Goal: Communication & Community: Answer question/provide support

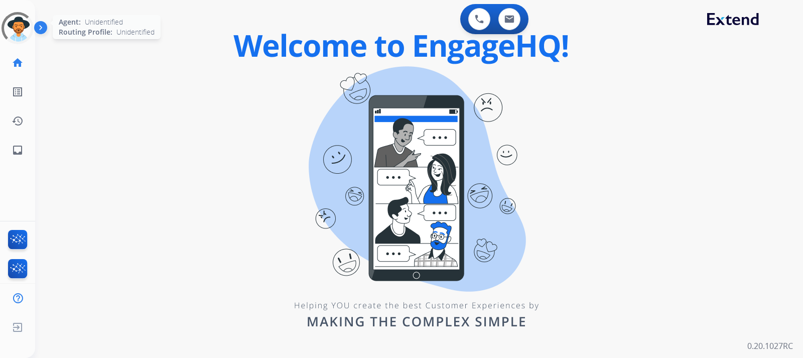
click at [26, 33] on div at bounding box center [17, 28] width 45 height 45
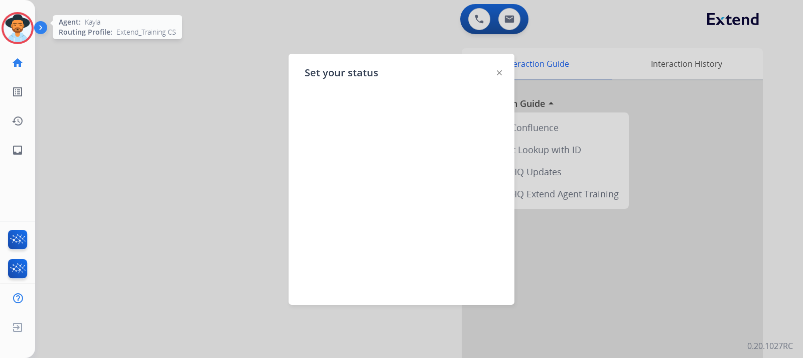
click at [21, 31] on img at bounding box center [18, 28] width 28 height 28
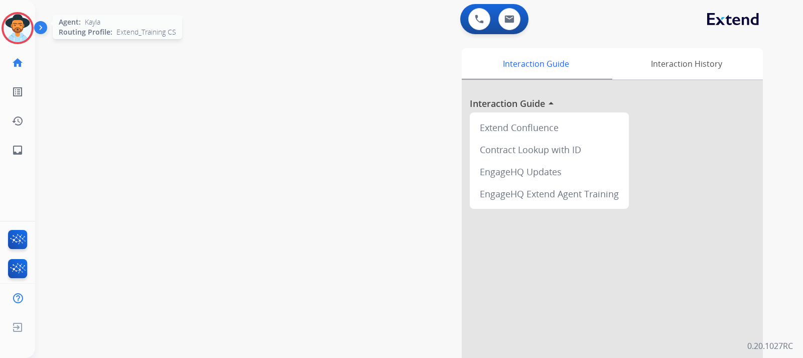
click at [21, 31] on img at bounding box center [18, 28] width 28 height 28
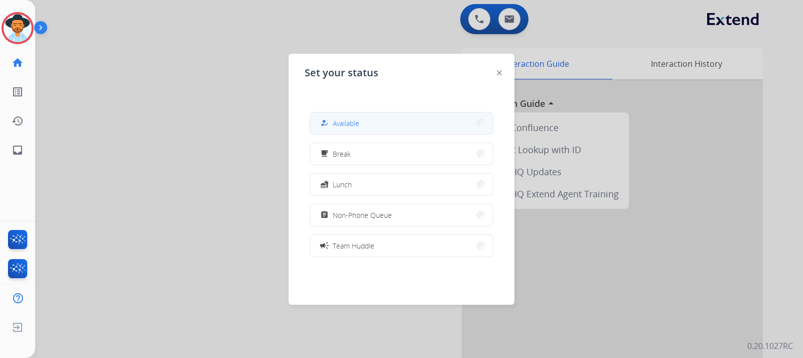
click at [332, 113] on button "how_to_reg Available" at bounding box center [401, 123] width 183 height 22
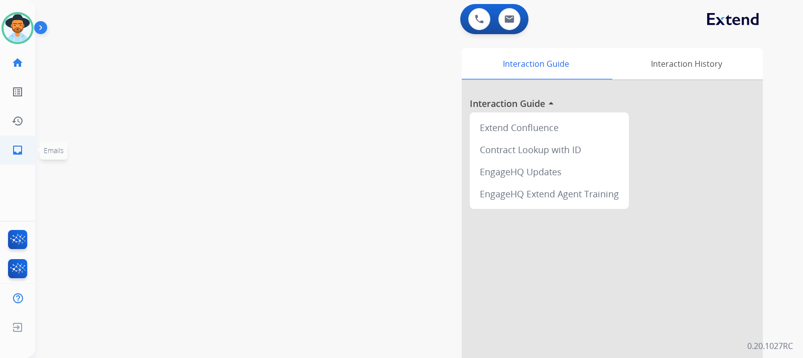
click at [20, 150] on mat-icon "inbox" at bounding box center [18, 150] width 12 height 12
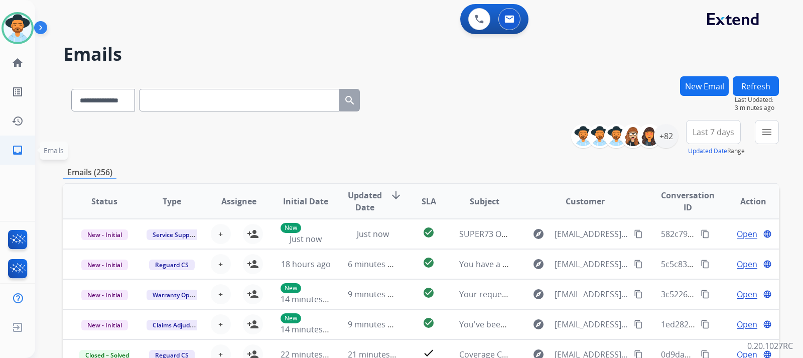
click at [10, 152] on link "inbox Emails" at bounding box center [18, 150] width 28 height 28
click at [541, 138] on mat-icon "menu" at bounding box center [767, 132] width 12 height 12
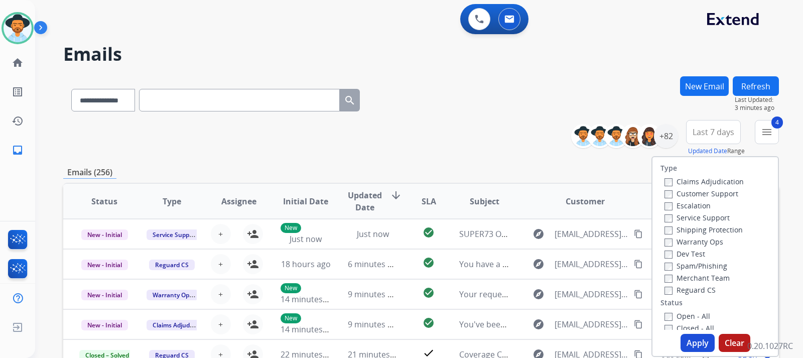
click at [541, 343] on button "Apply" at bounding box center [698, 343] width 34 height 18
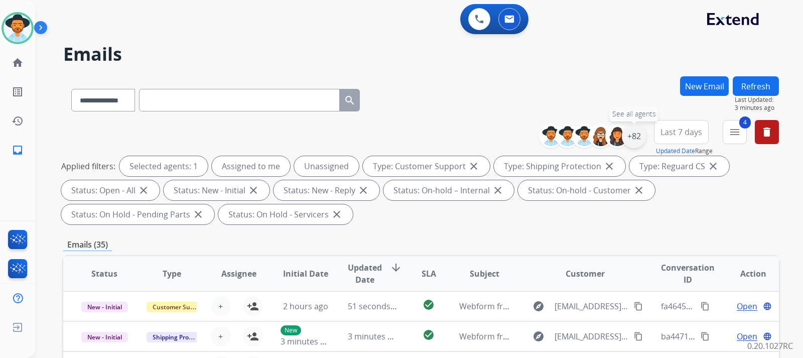
click at [541, 141] on div "+82" at bounding box center [634, 136] width 24 height 24
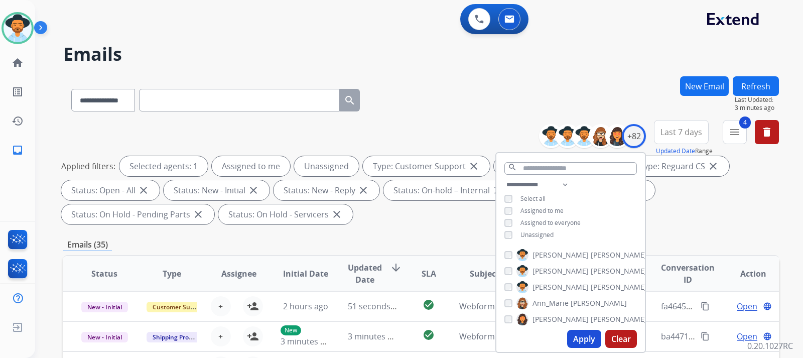
click at [502, 235] on div "**********" at bounding box center [570, 211] width 149 height 64
click at [541, 345] on button "Apply" at bounding box center [584, 339] width 34 height 18
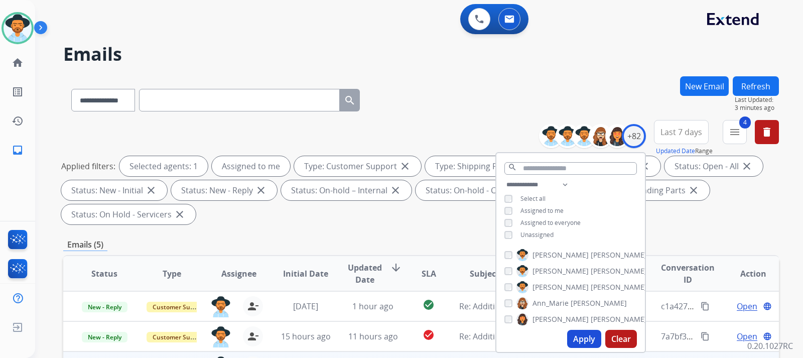
scroll to position [100, 0]
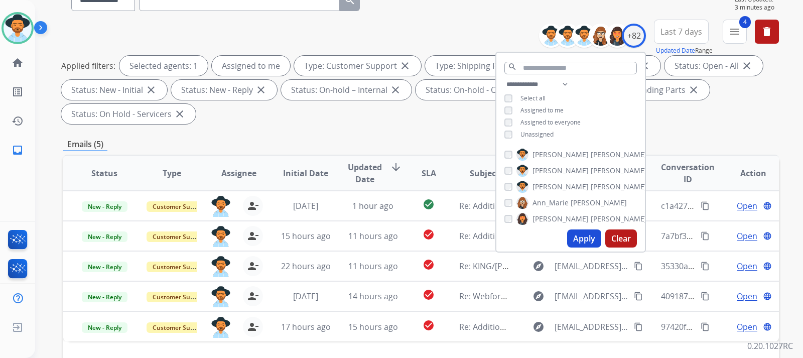
click at [541, 130] on div "**********" at bounding box center [421, 259] width 716 height 567
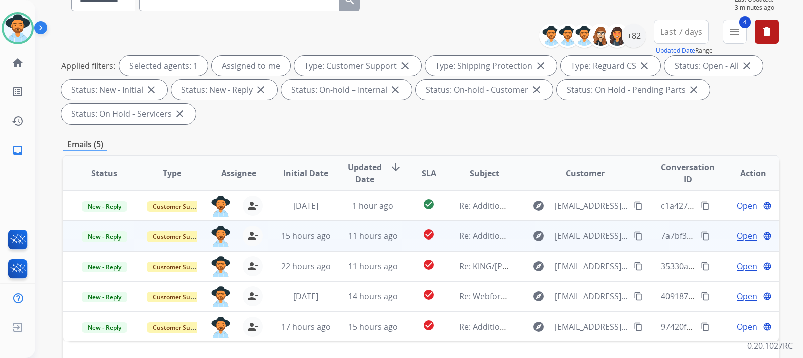
scroll to position [151, 0]
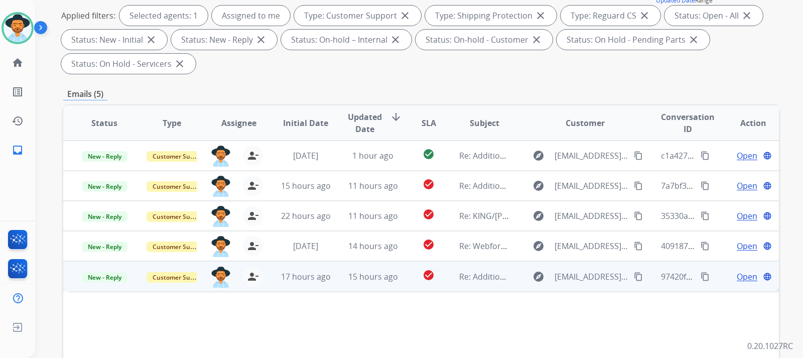
click at [541, 279] on span "Open" at bounding box center [747, 277] width 21 height 12
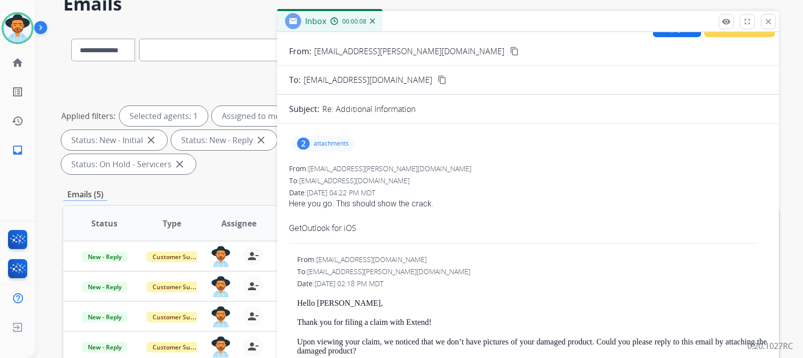
scroll to position [0, 0]
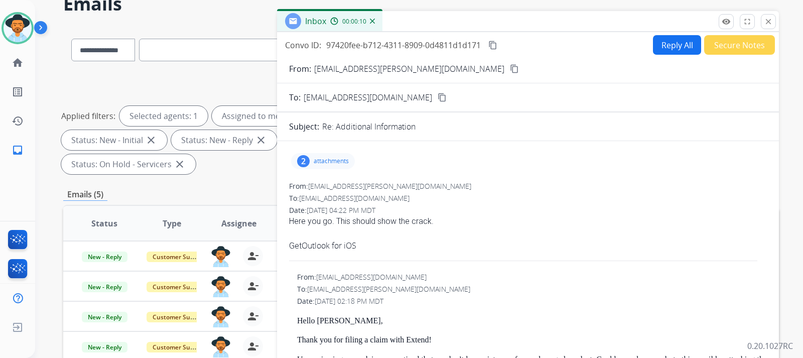
click at [510, 66] on mat-icon "content_copy" at bounding box center [514, 68] width 9 height 9
click at [325, 162] on p "attachments" at bounding box center [331, 161] width 35 height 8
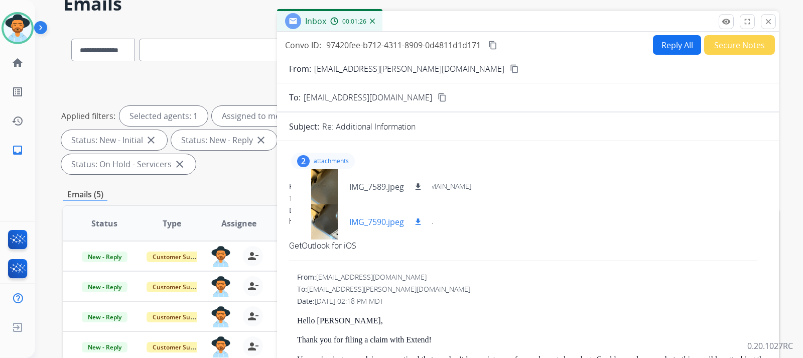
click at [334, 219] on div at bounding box center [324, 221] width 50 height 35
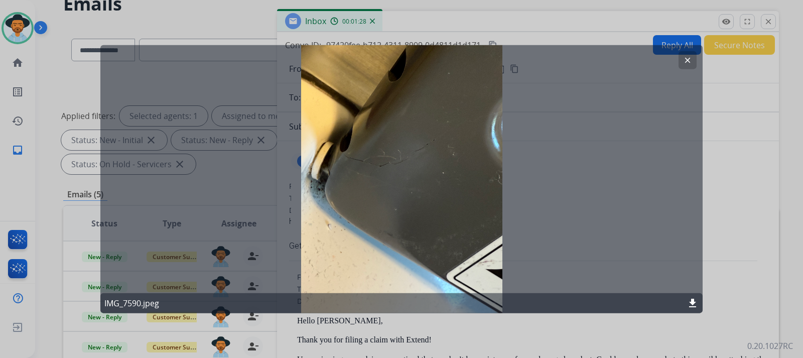
click at [541, 303] on mat-icon "download" at bounding box center [693, 303] width 12 height 12
click at [541, 63] on mat-icon "clear" at bounding box center [687, 59] width 9 height 9
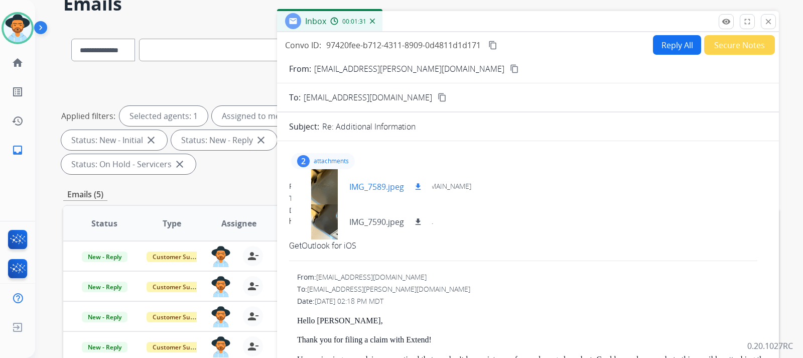
click at [333, 186] on div at bounding box center [324, 186] width 50 height 35
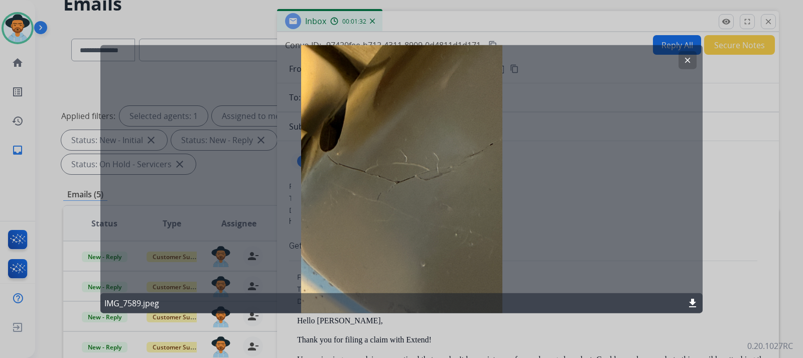
click at [541, 302] on mat-icon "download" at bounding box center [693, 303] width 12 height 12
click at [541, 63] on mat-icon "clear" at bounding box center [687, 59] width 9 height 9
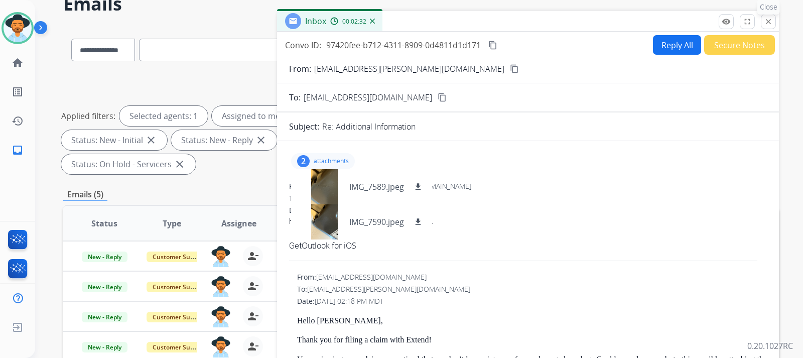
click at [541, 22] on button "close Close" at bounding box center [768, 21] width 15 height 15
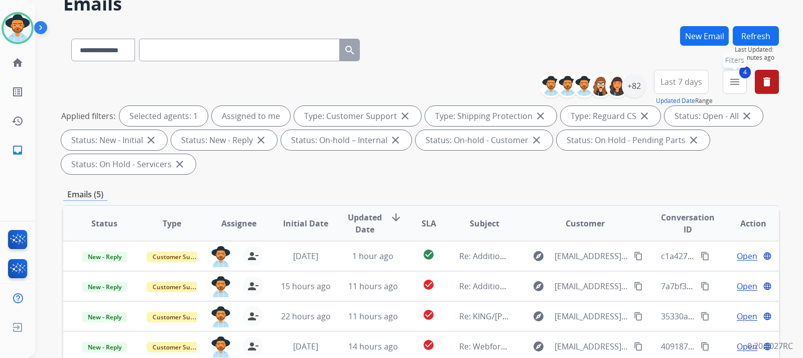
click at [541, 85] on mat-icon "menu" at bounding box center [735, 82] width 12 height 12
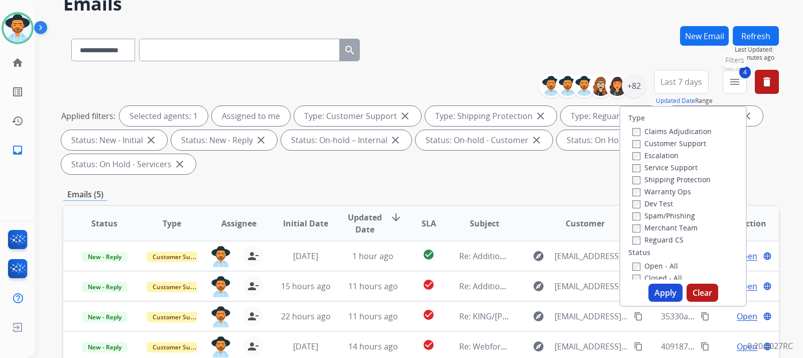
click at [541, 85] on mat-icon "menu" at bounding box center [735, 82] width 12 height 12
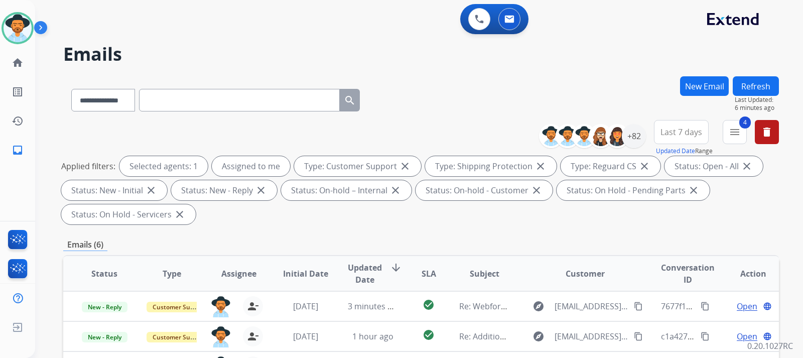
click at [478, 73] on div "**********" at bounding box center [407, 215] width 744 height 358
click at [541, 83] on button "New Email" at bounding box center [704, 86] width 49 height 20
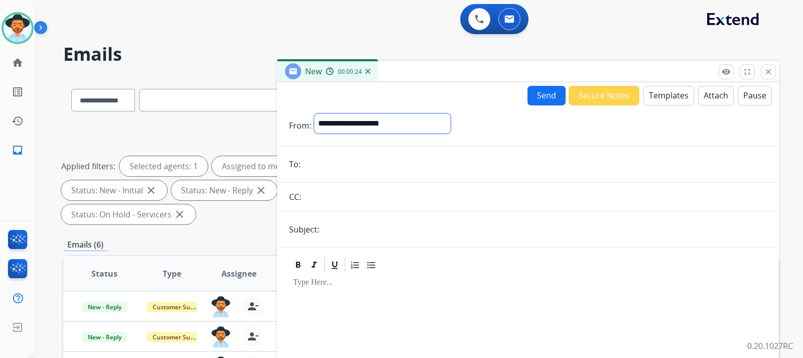
click at [395, 124] on select "**********" at bounding box center [382, 123] width 137 height 20
select select "**********"
click at [314, 113] on select "**********" at bounding box center [382, 123] width 137 height 20
paste input "**********"
type input "**********"
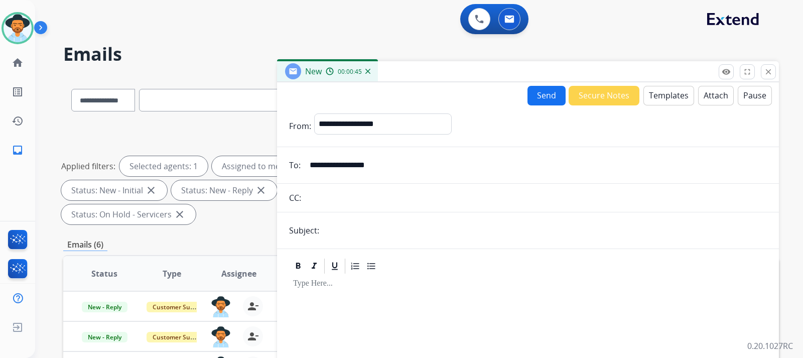
click at [541, 98] on button "Templates" at bounding box center [668, 96] width 51 height 20
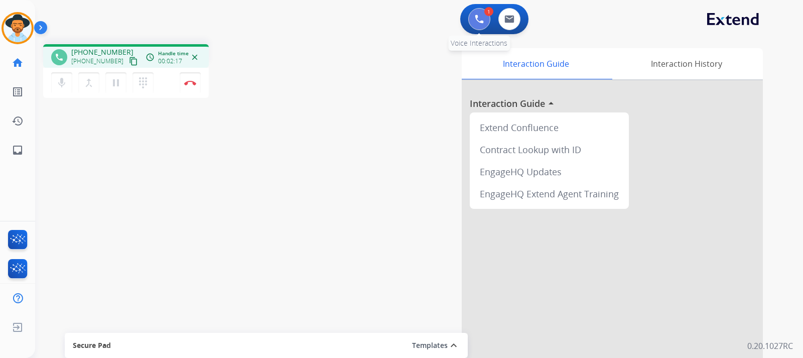
click at [472, 13] on button at bounding box center [479, 19] width 22 height 22
click at [476, 18] on img at bounding box center [479, 19] width 9 height 9
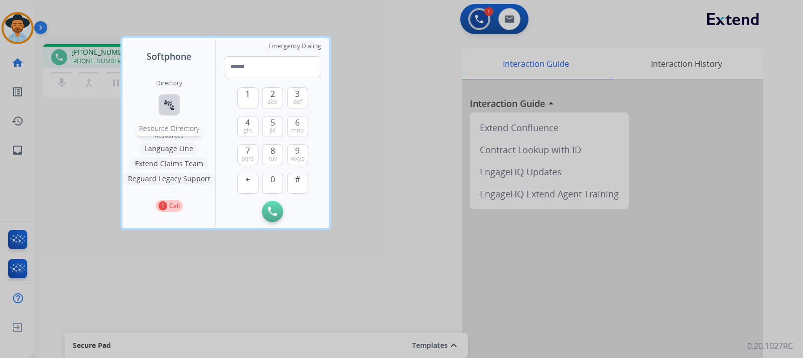
click at [171, 112] on button "connect_without_contact Resource Directory" at bounding box center [169, 104] width 21 height 21
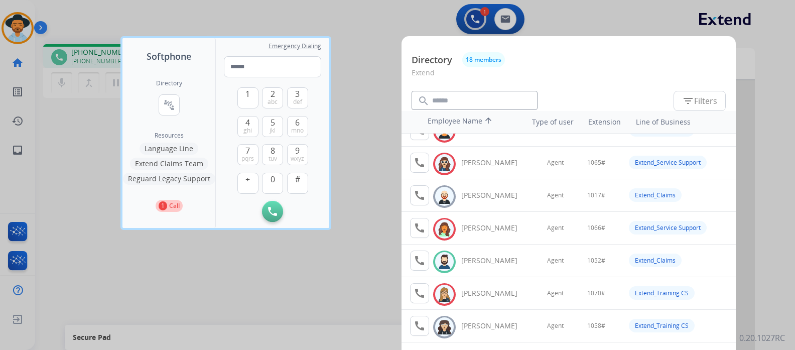
scroll to position [100, 0]
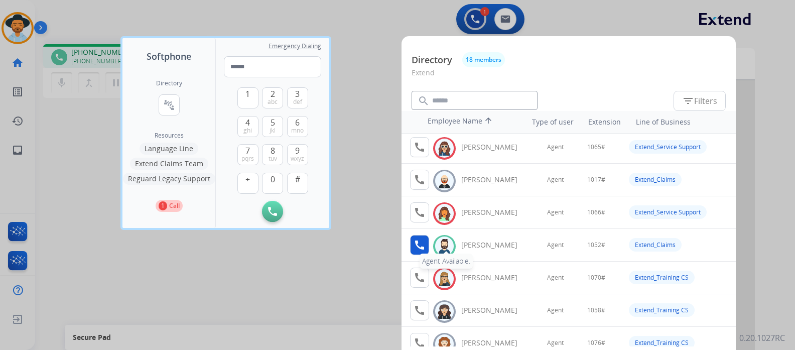
click at [422, 248] on mat-icon "call" at bounding box center [420, 245] width 12 height 12
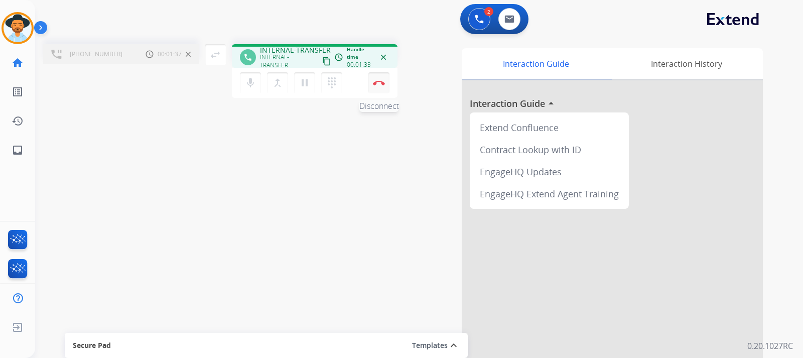
click at [380, 86] on button "Disconnect" at bounding box center [378, 82] width 21 height 21
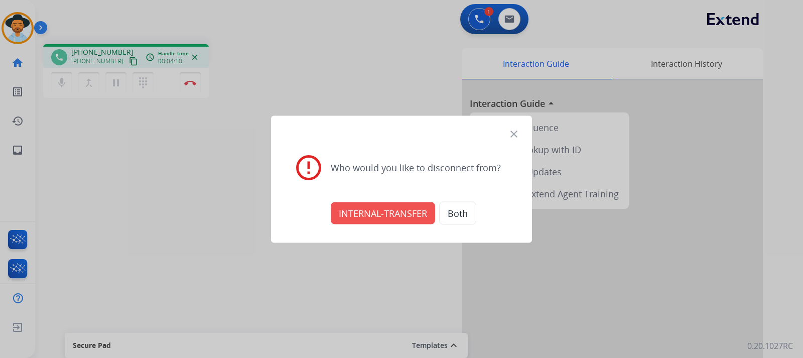
click at [513, 132] on mat-icon "close" at bounding box center [514, 133] width 12 height 12
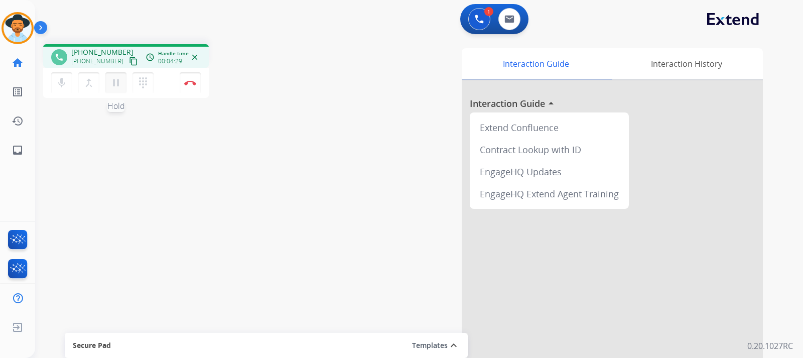
click at [116, 83] on mat-icon "pause" at bounding box center [116, 83] width 12 height 12
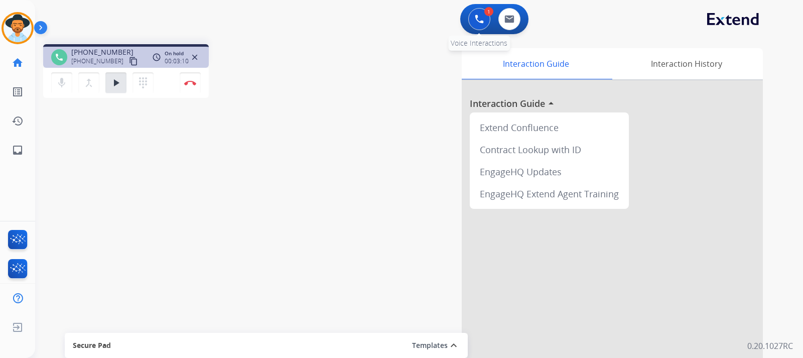
click at [473, 25] on button at bounding box center [479, 19] width 22 height 22
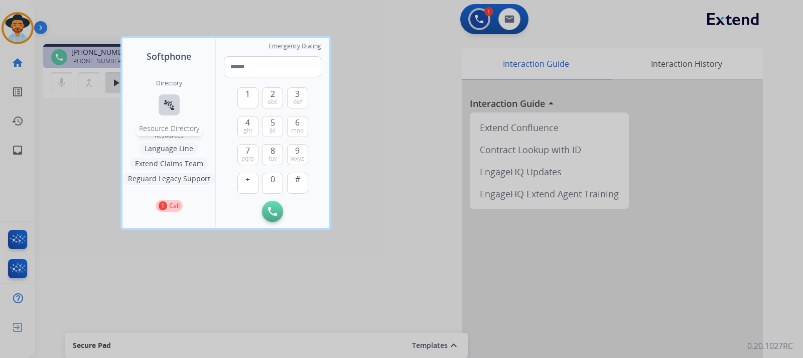
click at [166, 106] on mat-icon "connect_without_contact" at bounding box center [169, 105] width 12 height 12
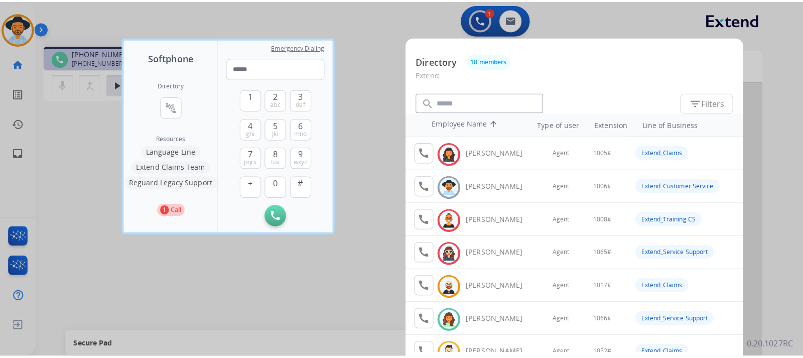
scroll to position [50, 0]
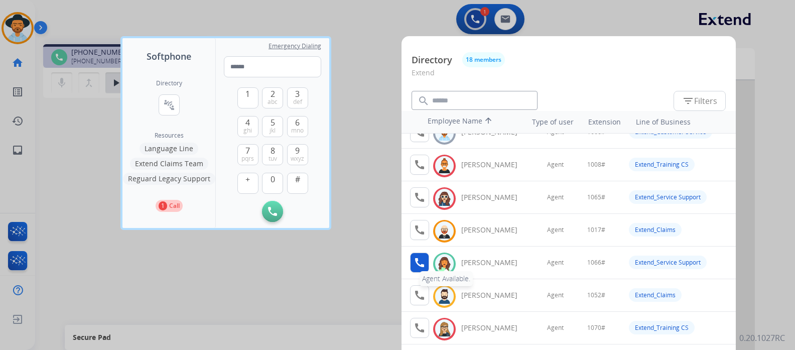
click at [419, 262] on mat-icon "call" at bounding box center [420, 262] width 12 height 12
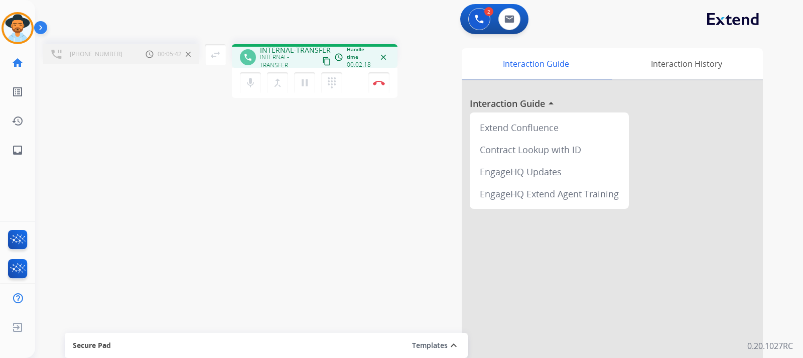
click at [131, 57] on div "[PHONE_NUMBER] Call metrics Hold 00:05:42 00:05:42" at bounding box center [121, 54] width 156 height 20
click at [153, 60] on div "Call metrics Hold 00:07:13 00:07:13" at bounding box center [168, 54] width 45 height 12
click at [304, 87] on mat-icon "pause" at bounding box center [305, 83] width 12 height 12
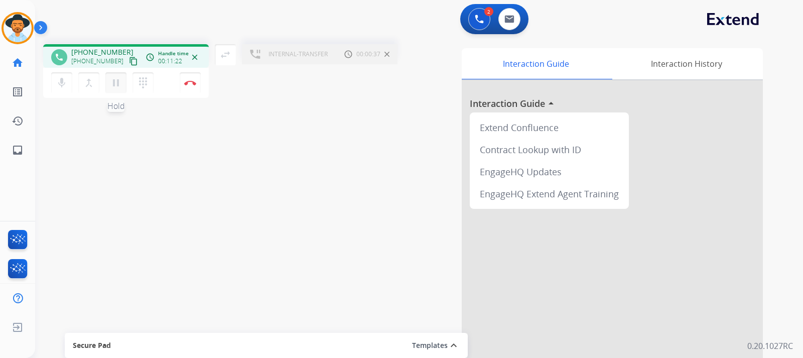
click at [118, 86] on mat-icon "pause" at bounding box center [116, 83] width 12 height 12
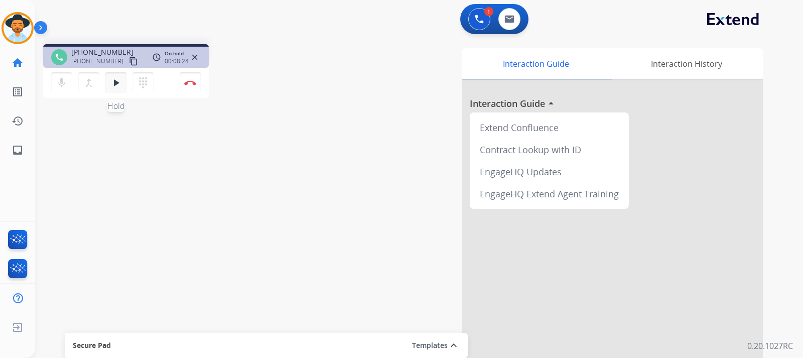
click at [113, 87] on mat-icon "play_arrow" at bounding box center [116, 83] width 12 height 12
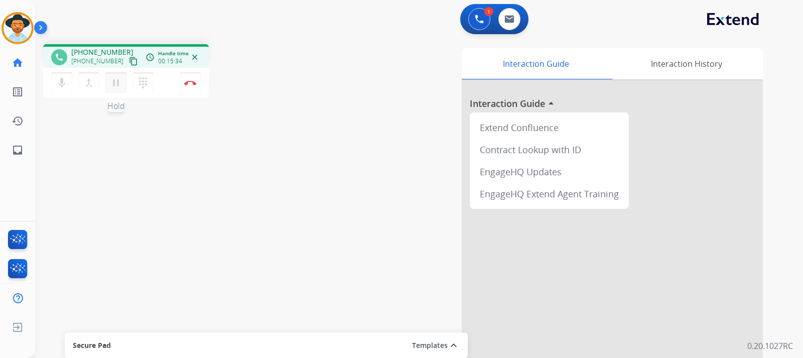
click at [115, 88] on mat-icon "pause" at bounding box center [116, 83] width 12 height 12
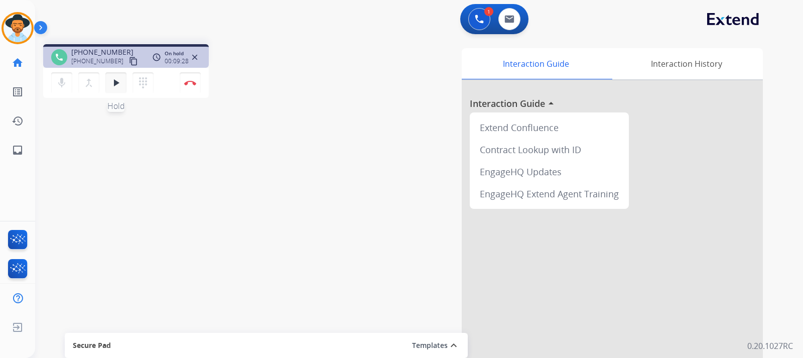
click at [119, 81] on mat-icon "play_arrow" at bounding box center [116, 83] width 12 height 12
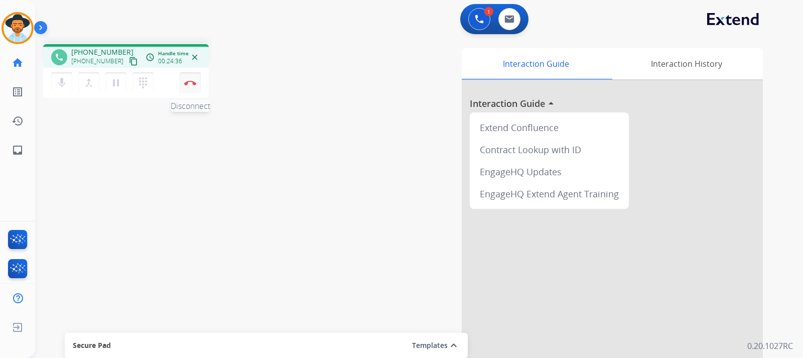
click at [192, 82] on img at bounding box center [190, 82] width 12 height 5
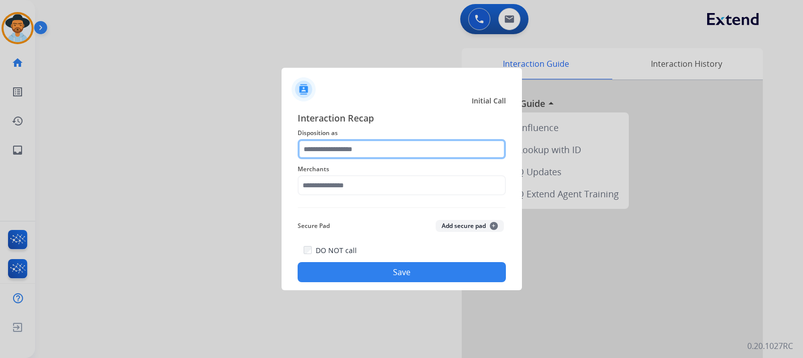
click at [367, 142] on input "text" at bounding box center [402, 149] width 208 height 20
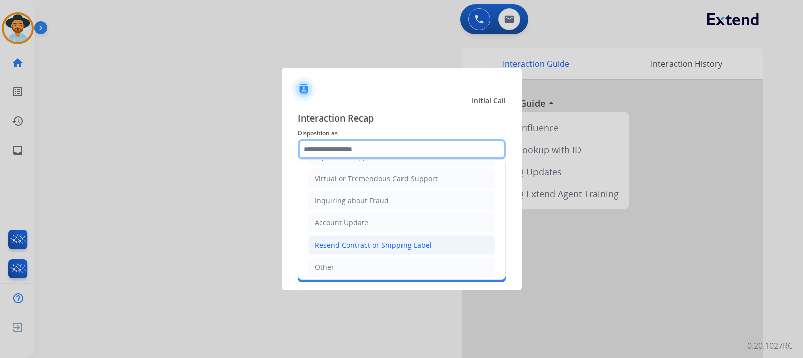
scroll to position [106, 0]
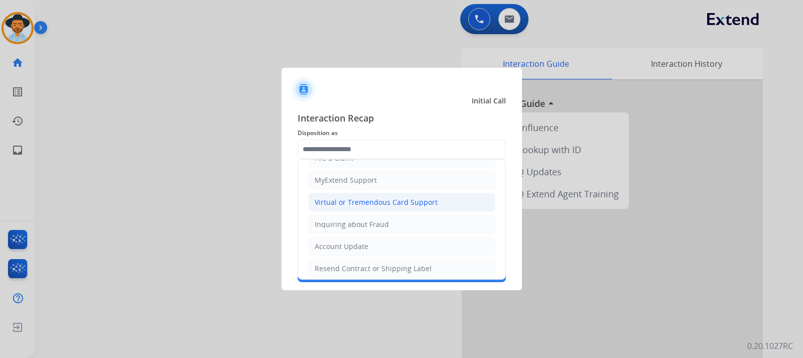
click at [412, 204] on div "Virtual or Tremendous Card Support" at bounding box center [376, 202] width 123 height 10
type input "**********"
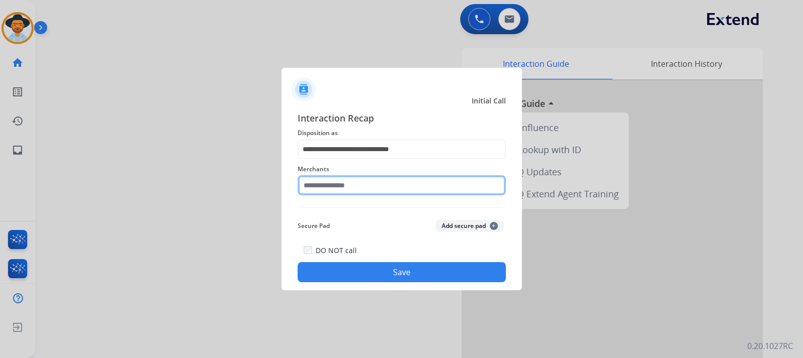
click at [372, 186] on input "text" at bounding box center [402, 185] width 208 height 20
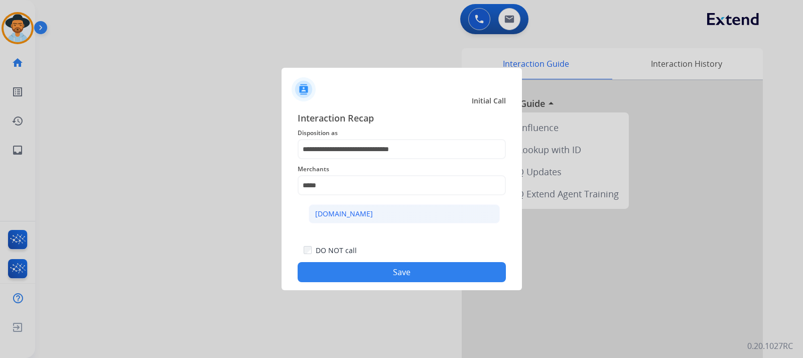
click at [370, 209] on li "[DOMAIN_NAME]" at bounding box center [404, 213] width 191 height 19
type input "**********"
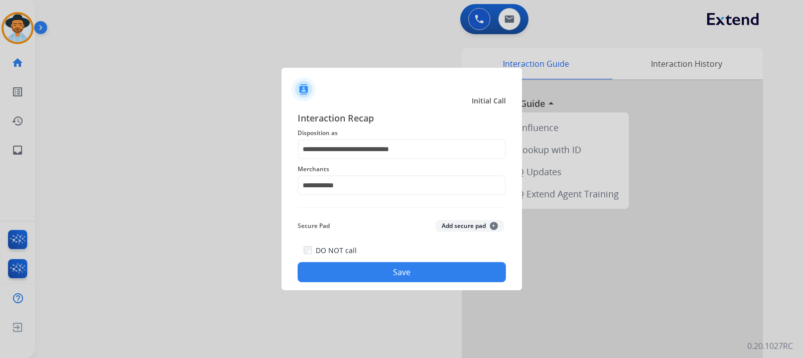
click at [411, 272] on button "Save" at bounding box center [402, 272] width 208 height 20
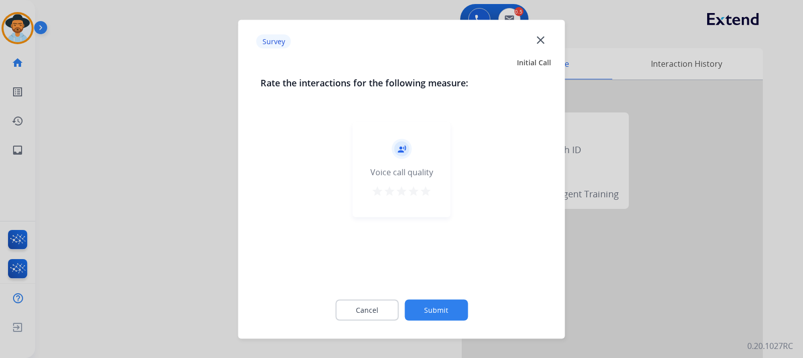
click at [541, 268] on div at bounding box center [401, 179] width 803 height 358
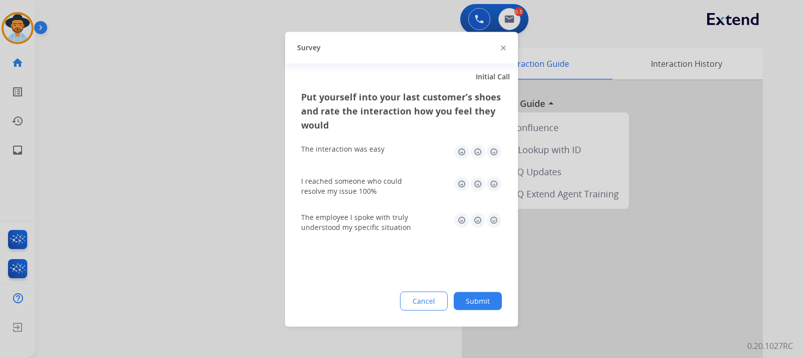
click at [541, 268] on div at bounding box center [401, 179] width 803 height 358
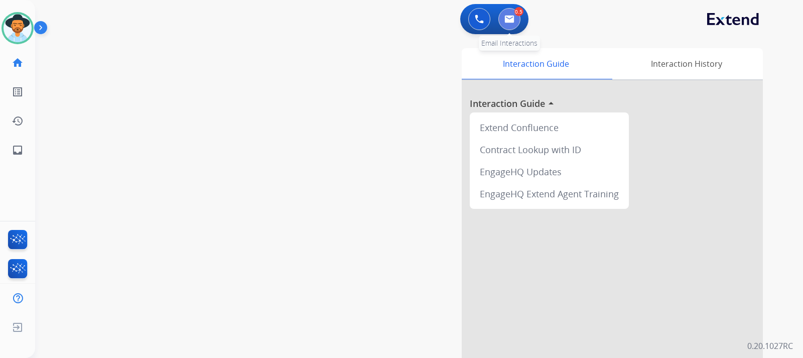
click at [518, 19] on button at bounding box center [509, 19] width 22 height 22
select select "**********"
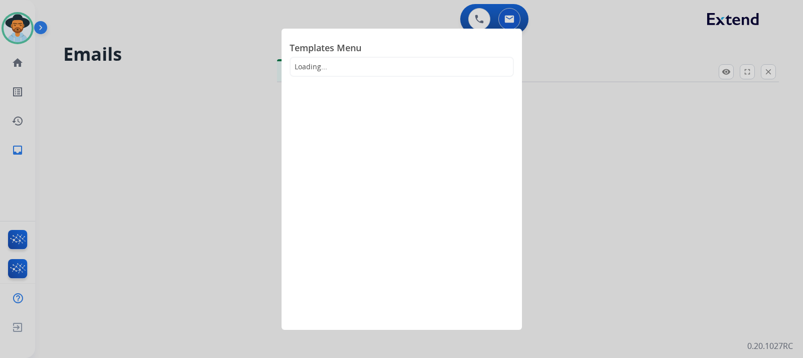
select select "**********"
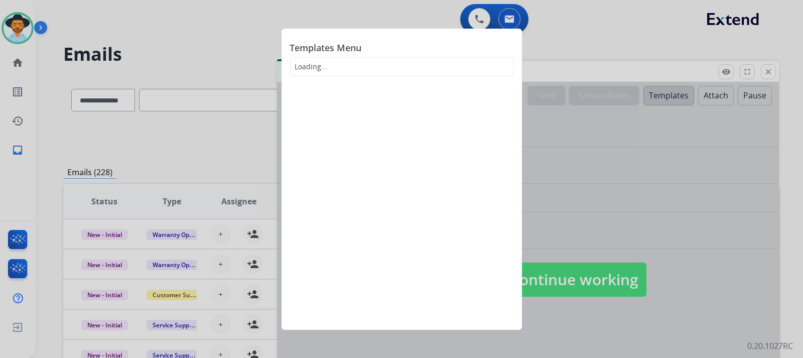
click at [503, 85] on div "Templates Menu Loading..." at bounding box center [402, 179] width 240 height 301
click at [541, 269] on div at bounding box center [401, 179] width 803 height 358
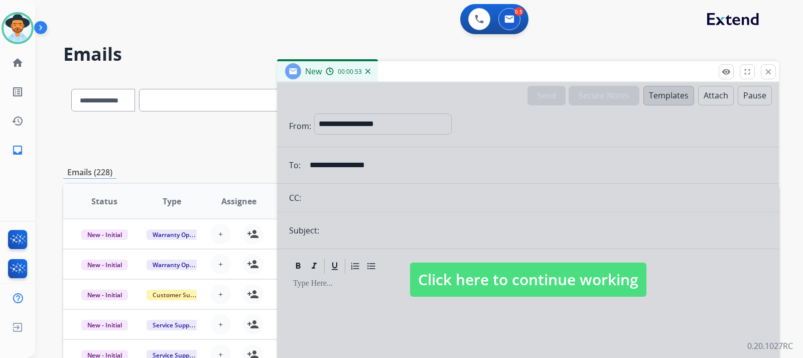
drag, startPoint x: 559, startPoint y: 269, endPoint x: 509, endPoint y: 268, distance: 49.7
click at [509, 268] on span "Click here to continue working" at bounding box center [528, 279] width 236 height 34
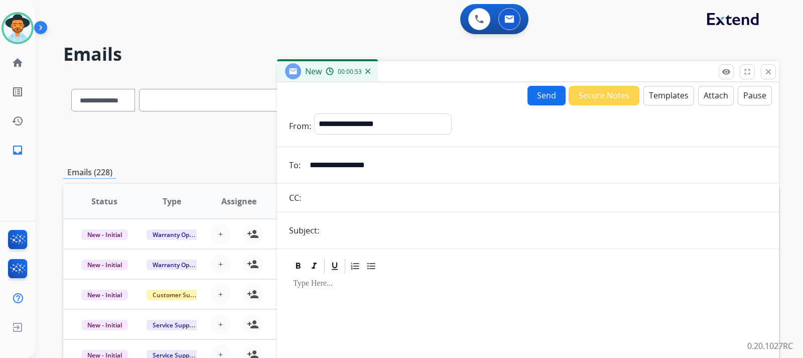
click at [541, 93] on button "Templates" at bounding box center [668, 96] width 51 height 20
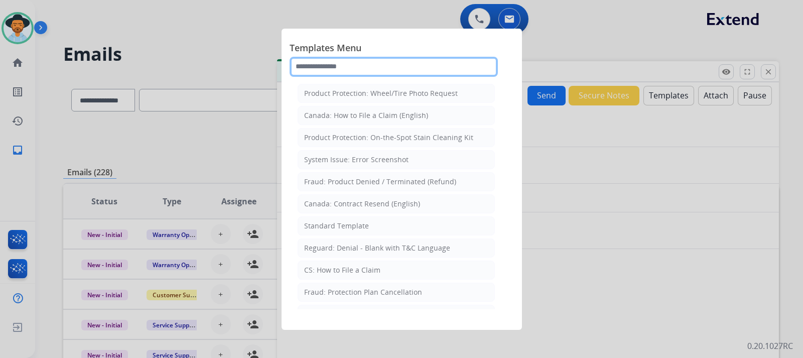
click at [405, 63] on input "text" at bounding box center [394, 67] width 208 height 20
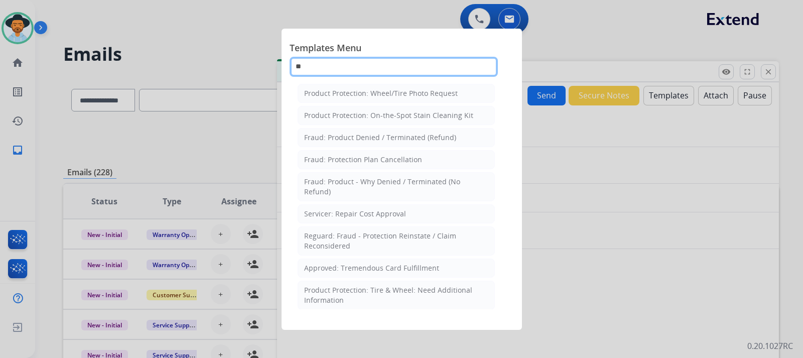
type input "*"
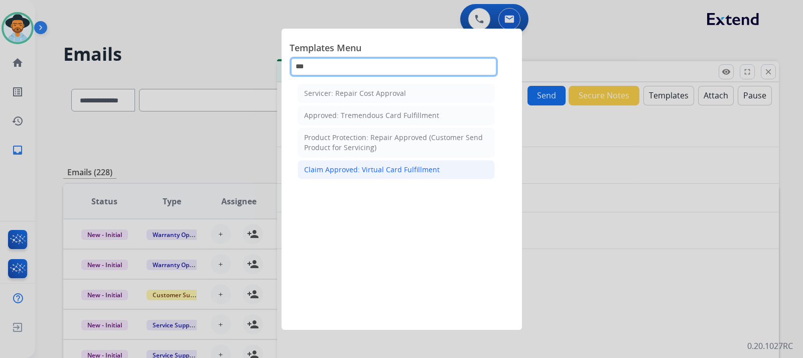
type input "***"
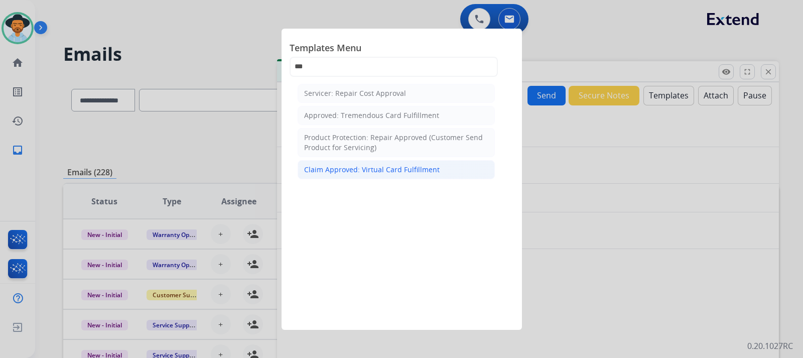
click at [423, 168] on div "Claim Approved: Virtual Card Fulfillment" at bounding box center [372, 170] width 136 height 10
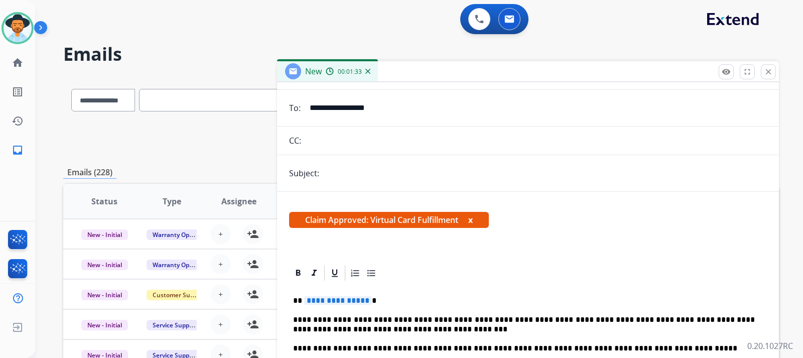
scroll to position [151, 0]
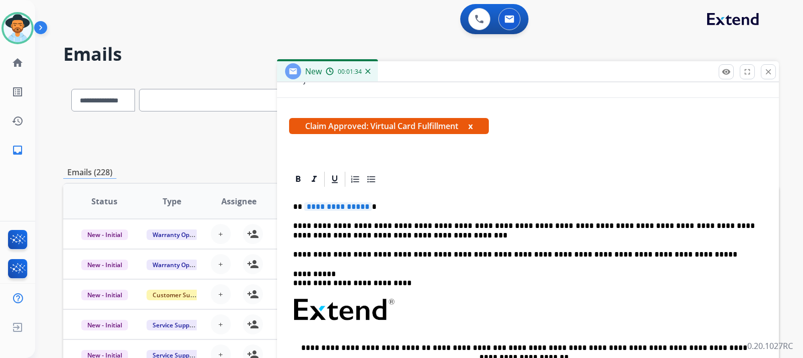
click at [394, 206] on p "**********" at bounding box center [524, 206] width 462 height 9
click at [340, 203] on p "*****" at bounding box center [524, 206] width 462 height 9
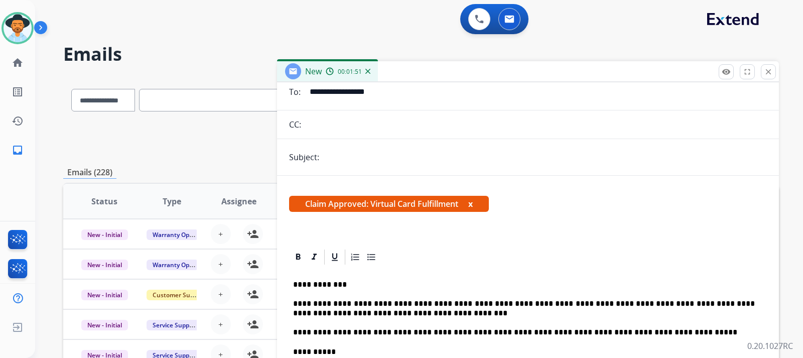
scroll to position [0, 0]
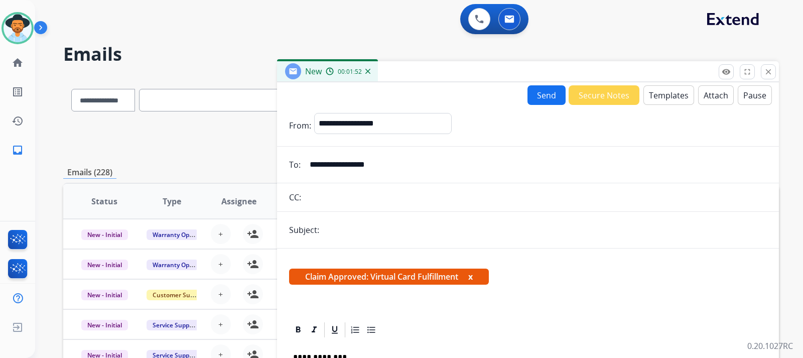
click at [541, 93] on button "Send" at bounding box center [546, 95] width 38 height 20
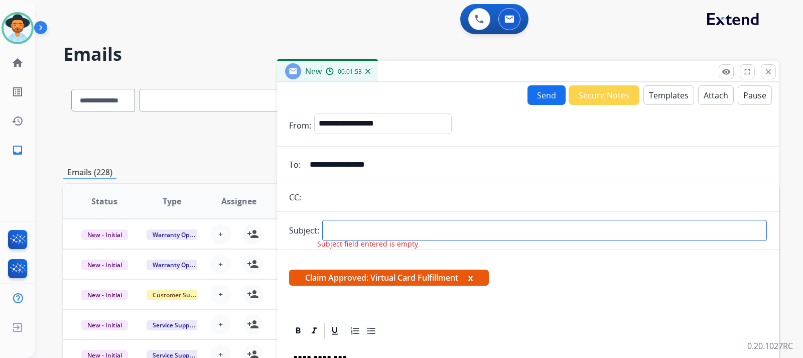
click at [412, 232] on input "text" at bounding box center [544, 230] width 445 height 21
type input "**********"
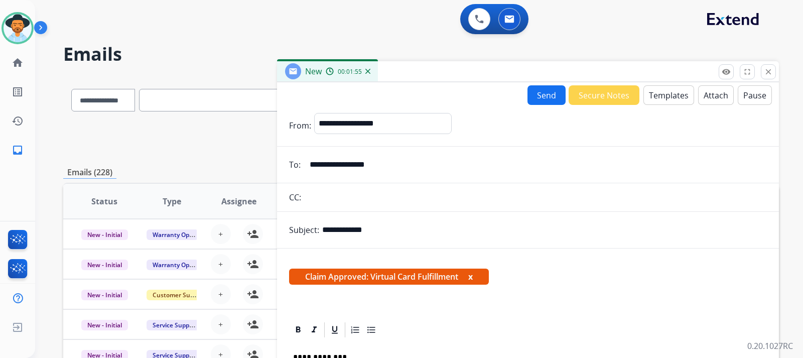
click at [536, 91] on button "Send" at bounding box center [546, 95] width 38 height 20
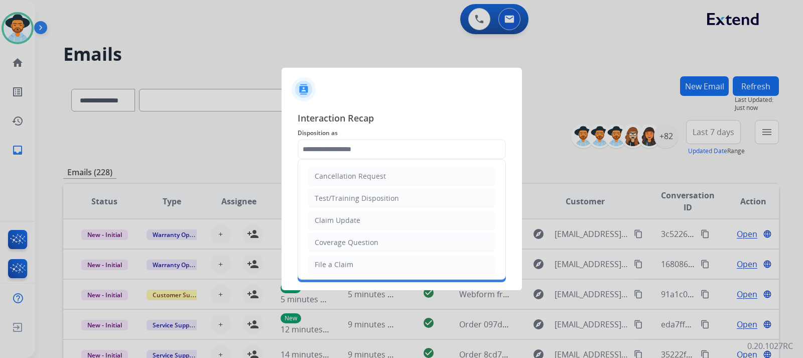
click at [419, 149] on input "text" at bounding box center [402, 149] width 208 height 20
click at [356, 218] on div "Claim Update" at bounding box center [338, 220] width 46 height 10
type input "**********"
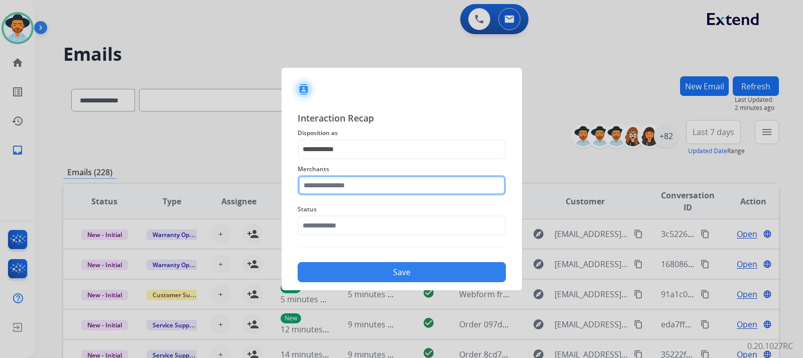
click at [362, 188] on input "text" at bounding box center [402, 185] width 208 height 20
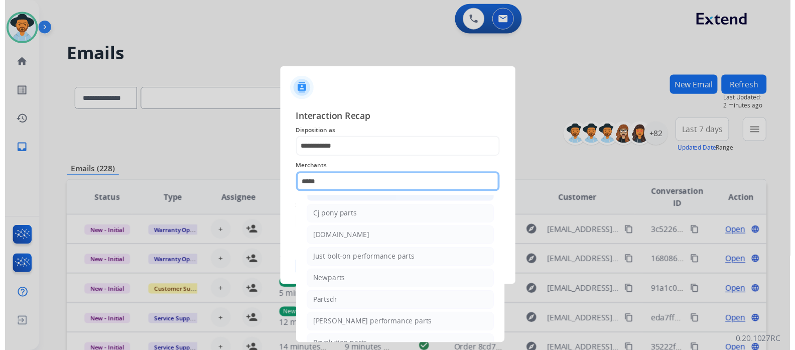
scroll to position [82, 0]
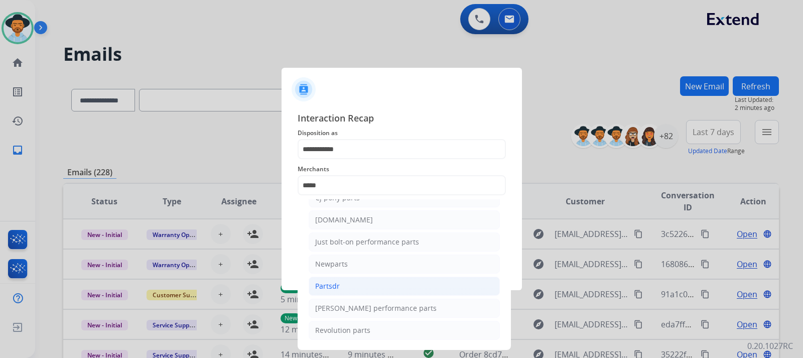
click at [333, 286] on div "Partsdr" at bounding box center [327, 286] width 25 height 10
type input "*******"
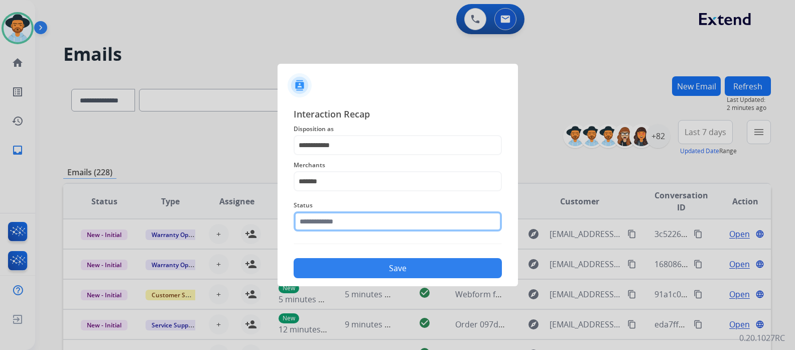
click at [329, 224] on input "text" at bounding box center [398, 221] width 208 height 20
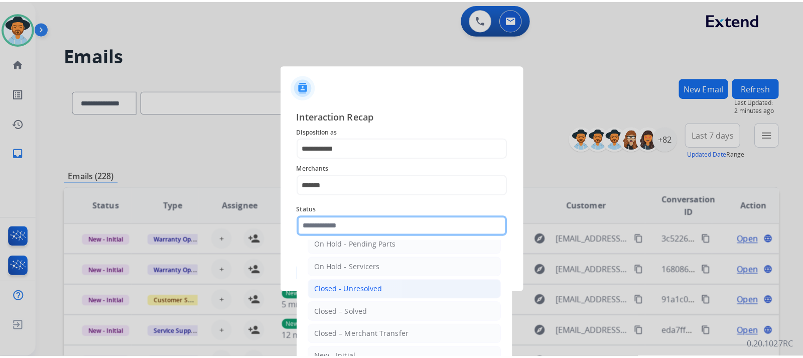
scroll to position [60, 0]
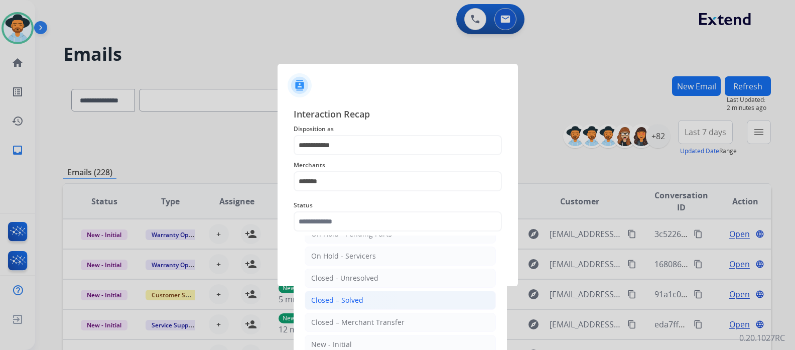
click at [347, 302] on div "Closed – Solved" at bounding box center [337, 300] width 52 height 10
type input "**********"
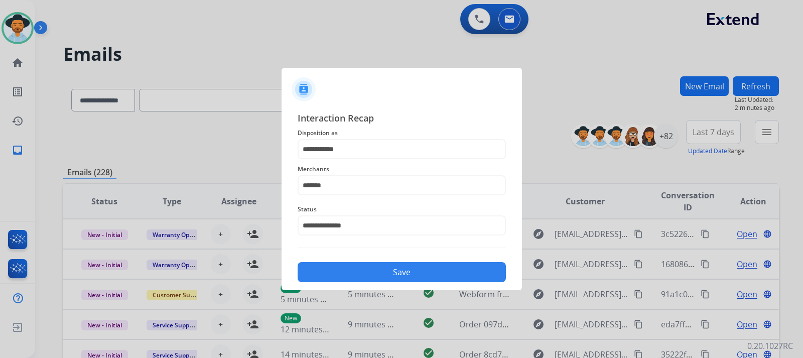
click at [361, 273] on button "Save" at bounding box center [402, 272] width 208 height 20
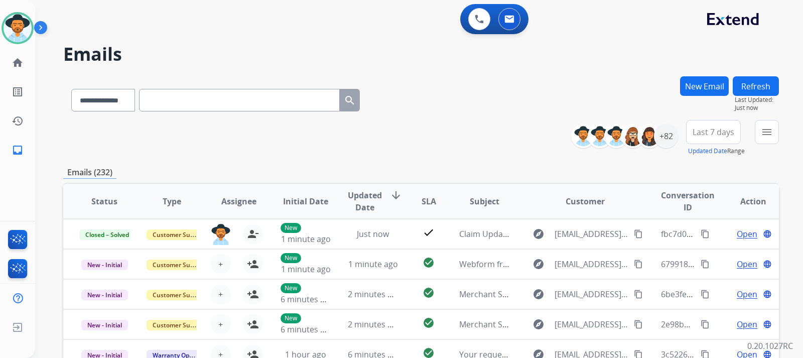
click at [541, 139] on div "**********" at bounding box center [419, 179] width 768 height 358
click at [541, 137] on button "menu Filters" at bounding box center [767, 132] width 24 height 24
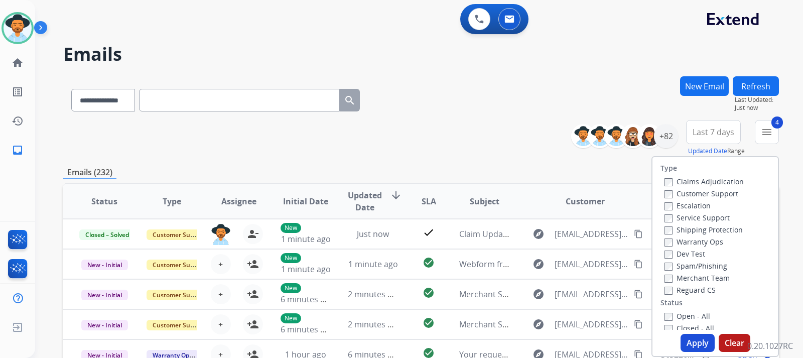
click at [541, 344] on button "Apply" at bounding box center [698, 343] width 34 height 18
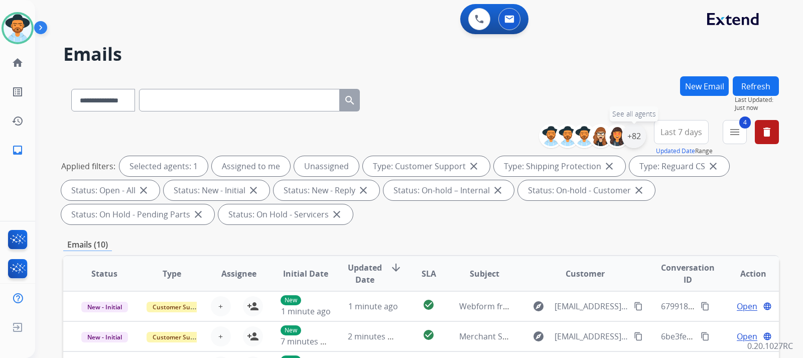
click at [541, 137] on div "+82" at bounding box center [634, 136] width 24 height 24
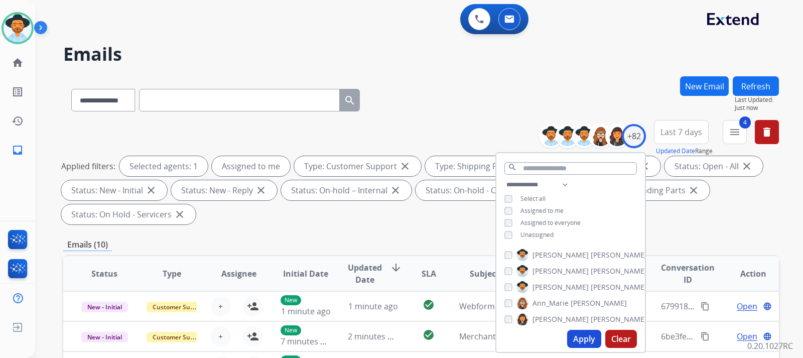
click at [541, 339] on button "Apply" at bounding box center [584, 339] width 34 height 18
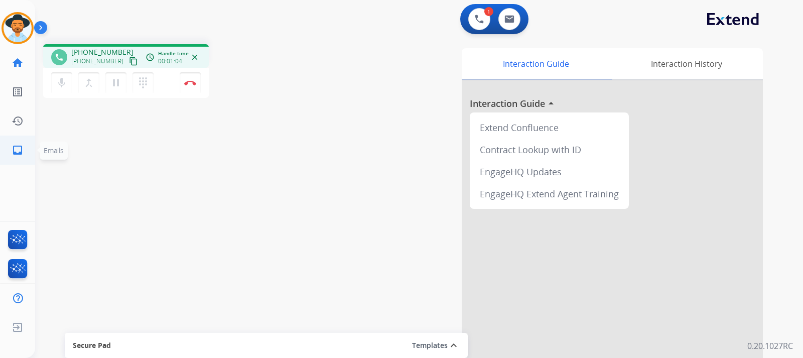
click at [11, 149] on link "inbox Emails" at bounding box center [18, 150] width 28 height 28
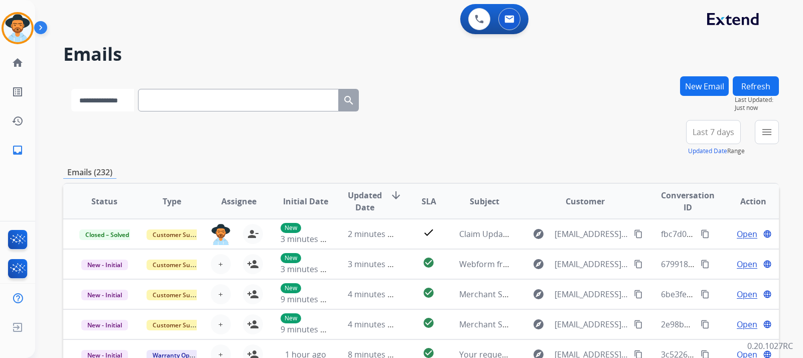
click at [101, 103] on select "**********" at bounding box center [102, 100] width 63 height 23
select select "**********"
click at [71, 89] on select "**********" at bounding box center [102, 100] width 63 height 23
paste input "**********"
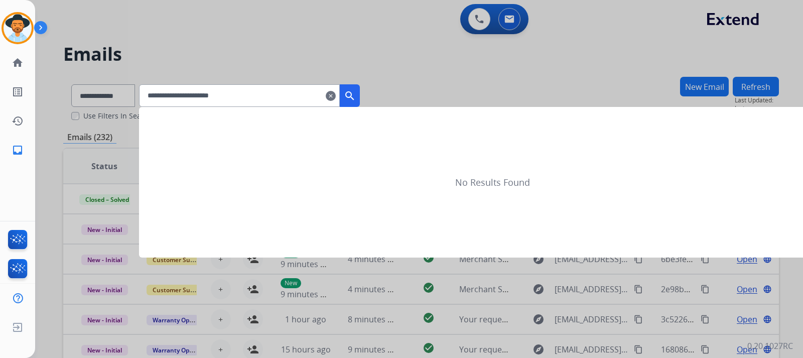
type input "**********"
click at [356, 95] on mat-icon "search" at bounding box center [350, 96] width 12 height 12
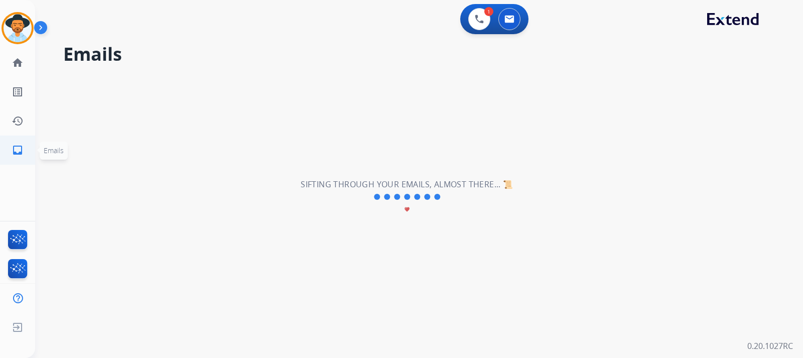
click at [16, 152] on mat-icon "inbox" at bounding box center [18, 150] width 12 height 12
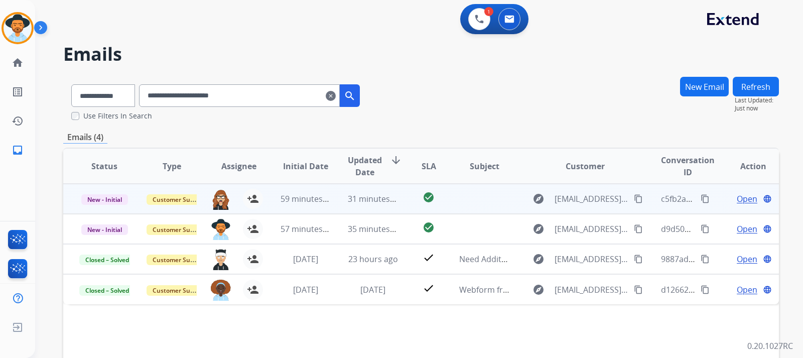
click at [541, 197] on span "Open" at bounding box center [747, 199] width 21 height 12
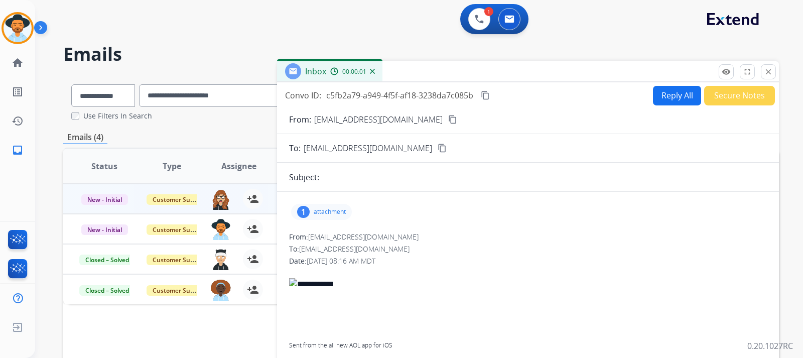
click at [326, 210] on p "attachment" at bounding box center [330, 212] width 32 height 8
click at [334, 230] on div at bounding box center [324, 237] width 50 height 35
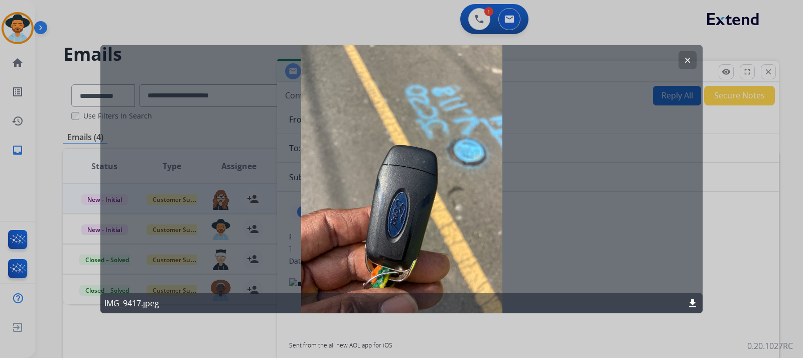
click at [541, 303] on mat-icon "download" at bounding box center [693, 303] width 12 height 12
click at [541, 28] on div at bounding box center [401, 179] width 803 height 358
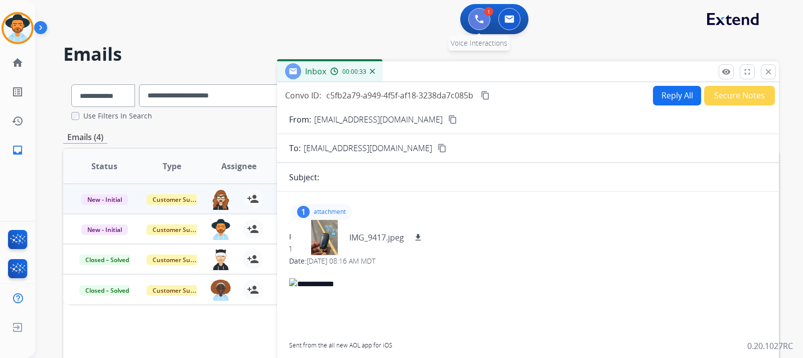
click at [481, 25] on button at bounding box center [479, 19] width 22 height 22
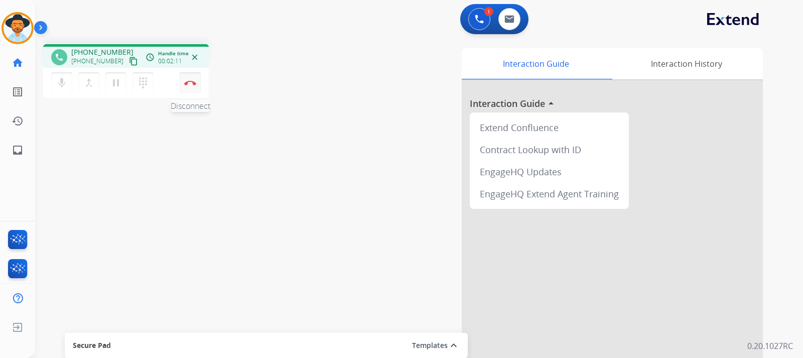
click at [191, 85] on button "Disconnect" at bounding box center [190, 82] width 21 height 21
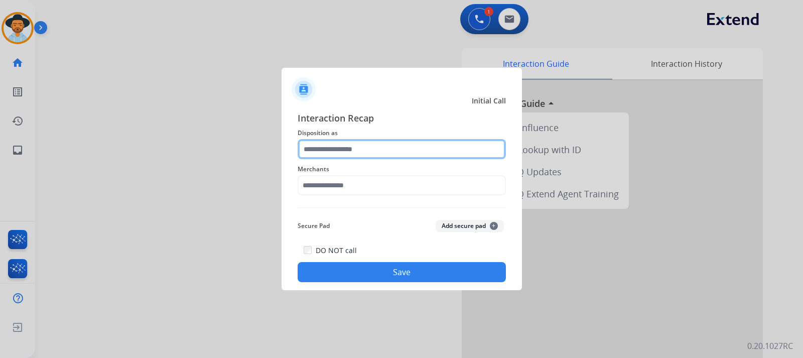
click at [365, 149] on input "text" at bounding box center [402, 149] width 208 height 20
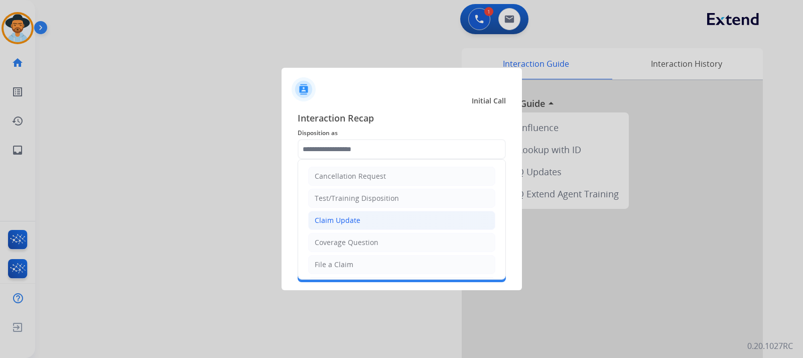
click at [348, 222] on div "Claim Update" at bounding box center [338, 220] width 46 height 10
type input "**********"
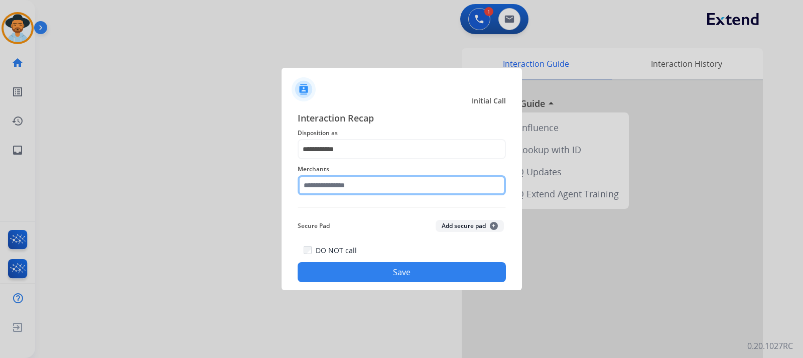
click at [349, 186] on input "text" at bounding box center [402, 185] width 208 height 20
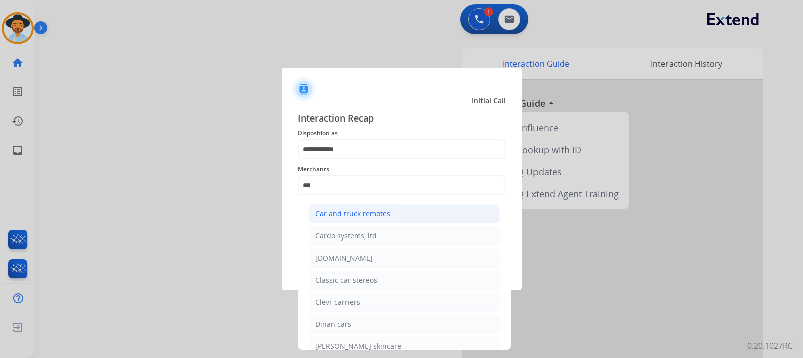
click at [359, 208] on li "Car and truck remotes" at bounding box center [404, 213] width 191 height 19
type input "**********"
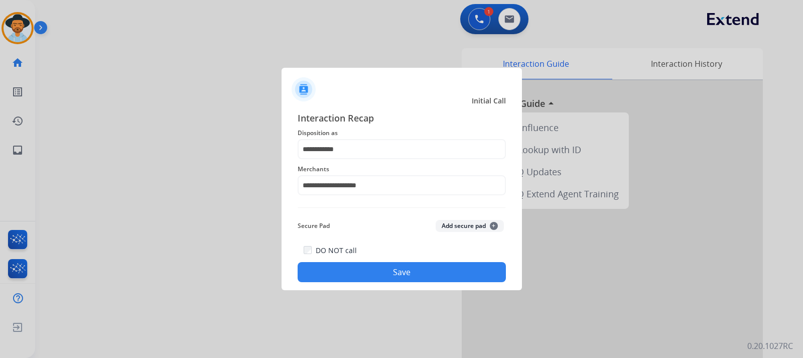
click at [360, 270] on button "Save" at bounding box center [402, 272] width 208 height 20
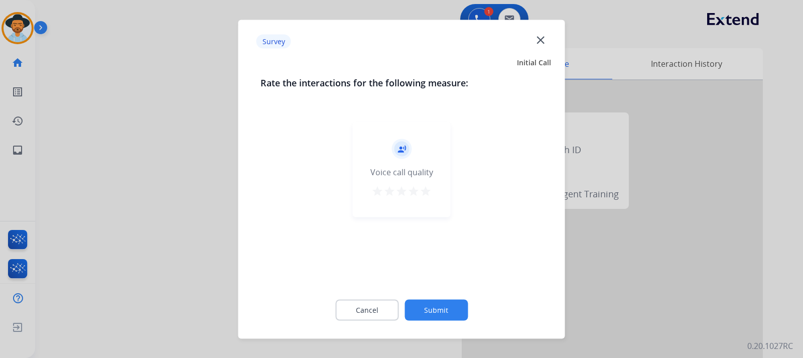
click at [541, 291] on div at bounding box center [401, 179] width 803 height 358
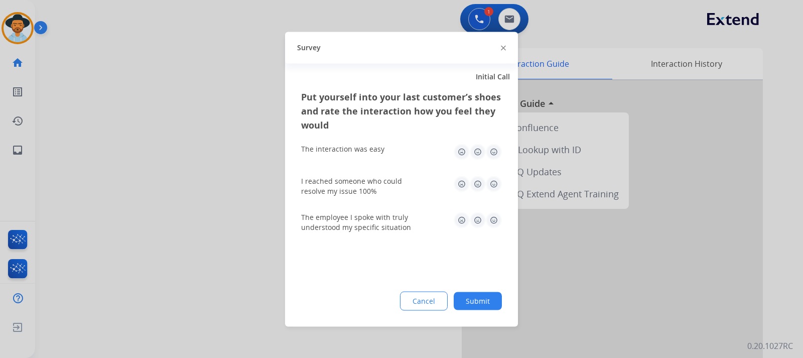
click at [541, 291] on div at bounding box center [401, 179] width 803 height 358
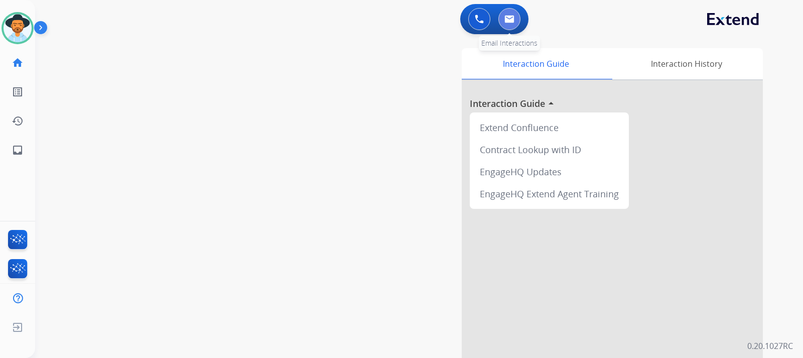
click at [509, 24] on button at bounding box center [509, 19] width 22 height 22
select select "**********"
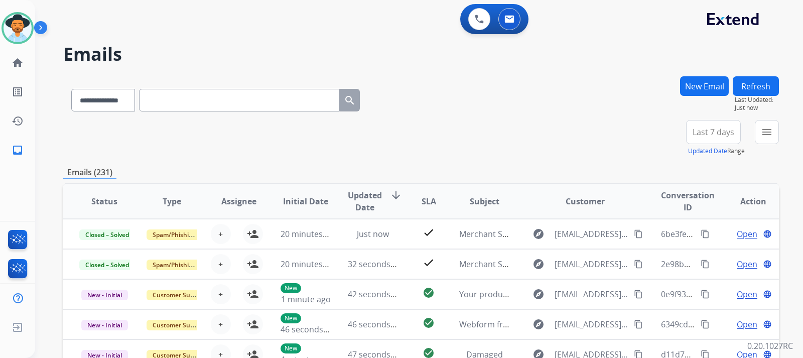
click at [541, 86] on button "New Email" at bounding box center [704, 86] width 49 height 20
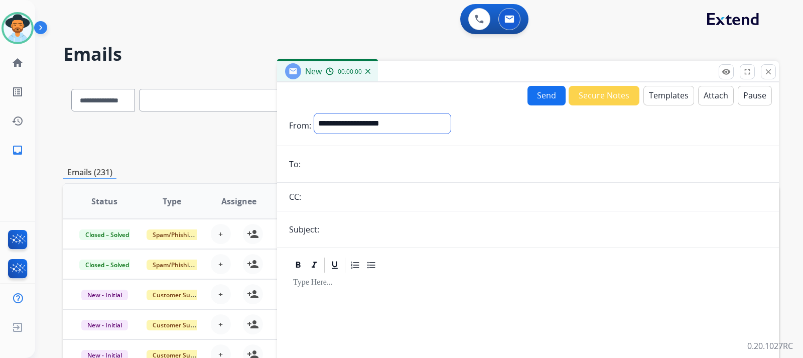
click at [381, 131] on select "**********" at bounding box center [382, 123] width 137 height 20
select select "**********"
click at [314, 113] on select "**********" at bounding box center [382, 123] width 137 height 20
paste input "**********"
type input "**********"
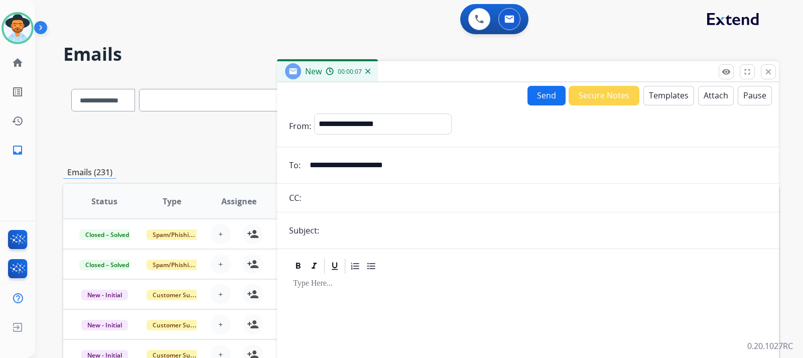
click at [363, 232] on input "text" at bounding box center [544, 230] width 445 height 20
type input "**********"
click at [541, 96] on button "Templates" at bounding box center [668, 96] width 51 height 20
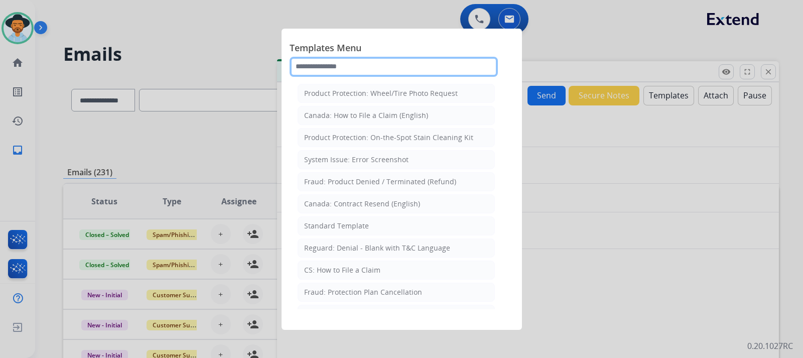
click at [393, 70] on input "text" at bounding box center [394, 67] width 208 height 20
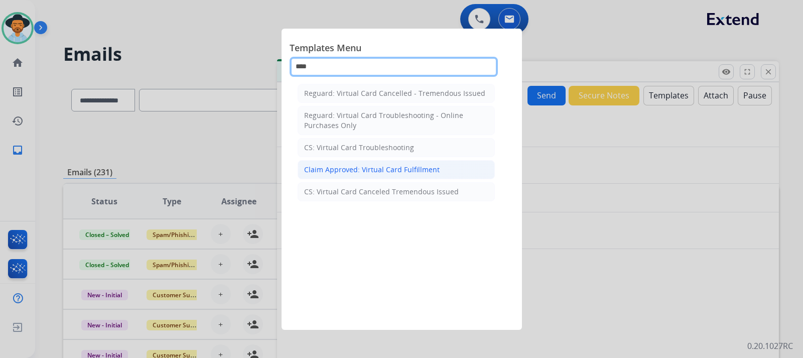
type input "****"
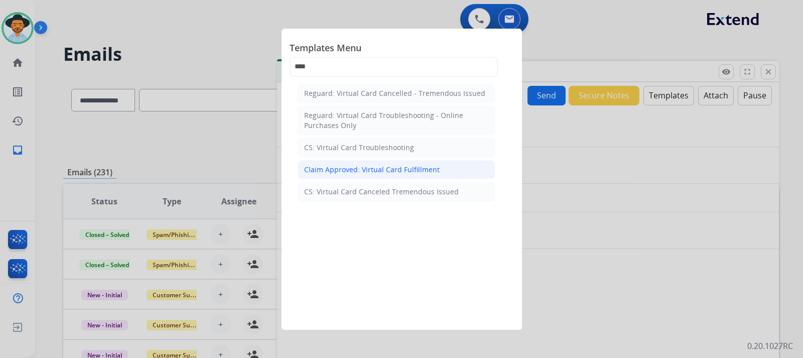
click at [393, 169] on div "Claim Approved: Virtual Card Fulfillment" at bounding box center [372, 170] width 136 height 10
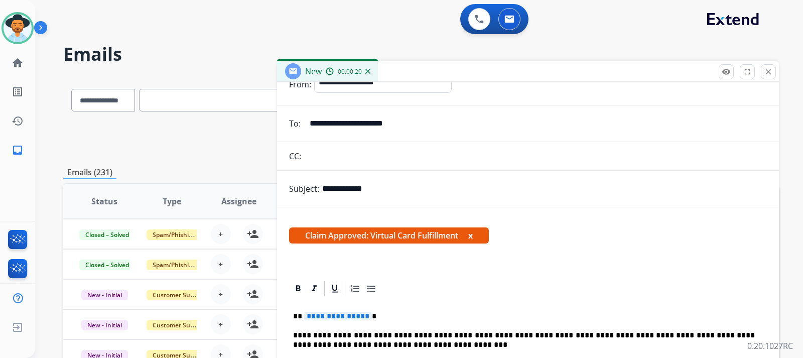
scroll to position [100, 0]
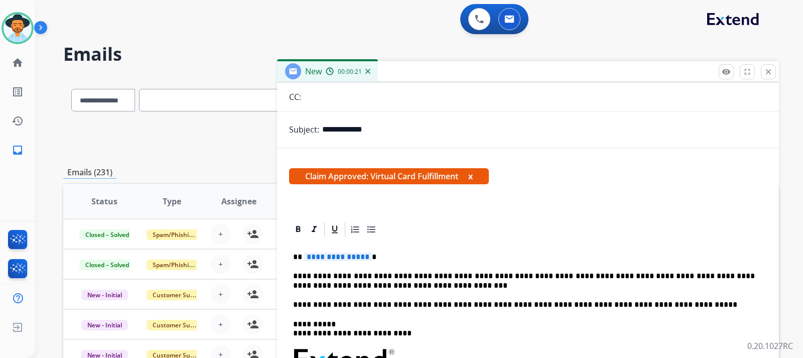
click at [378, 260] on p "**********" at bounding box center [524, 256] width 462 height 9
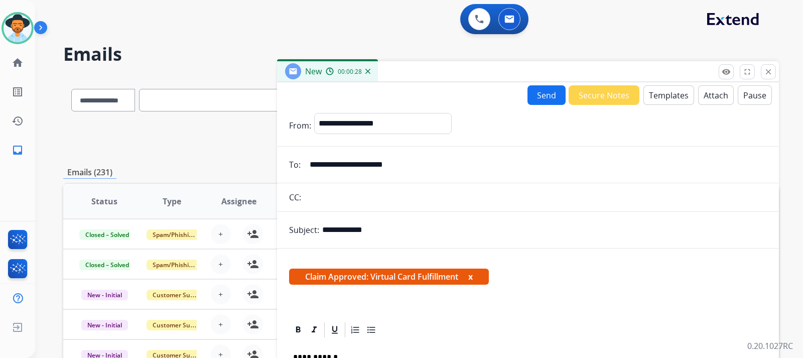
click at [541, 95] on button "Send" at bounding box center [546, 95] width 38 height 20
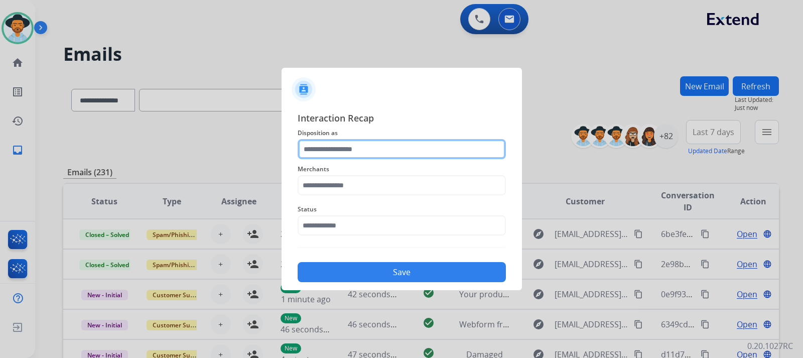
click at [369, 148] on input "text" at bounding box center [402, 149] width 208 height 20
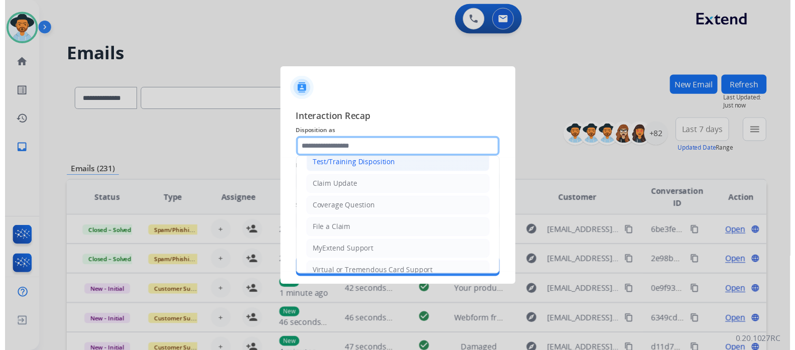
scroll to position [50, 0]
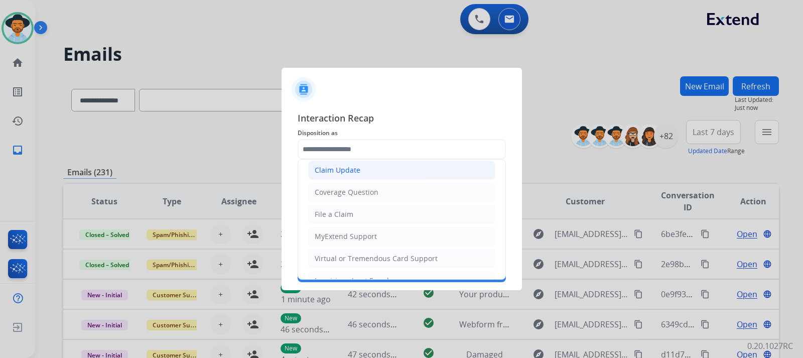
click at [363, 172] on li "Claim Update" at bounding box center [401, 170] width 187 height 19
type input "**********"
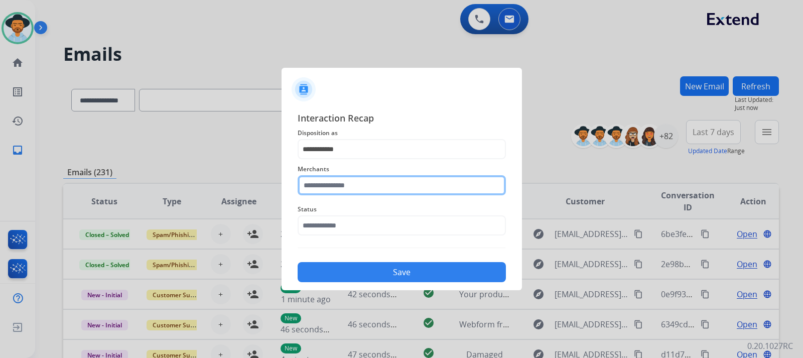
click at [363, 183] on input "text" at bounding box center [402, 185] width 208 height 20
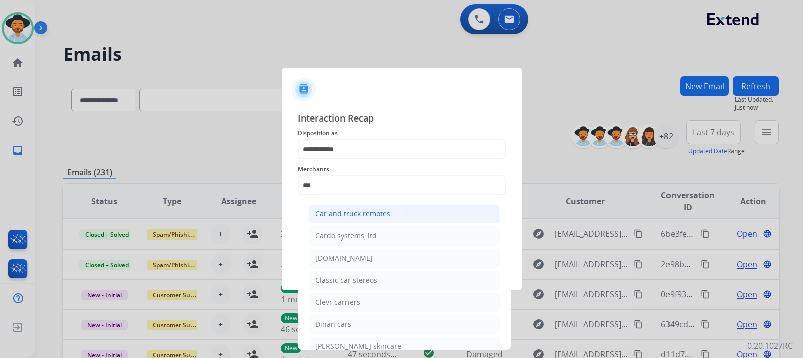
click at [396, 215] on li "Car and truck remotes" at bounding box center [404, 213] width 191 height 19
type input "**********"
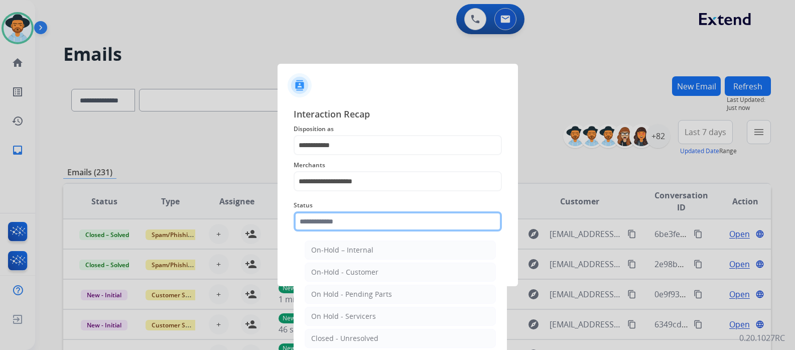
click at [392, 228] on input "text" at bounding box center [398, 221] width 208 height 20
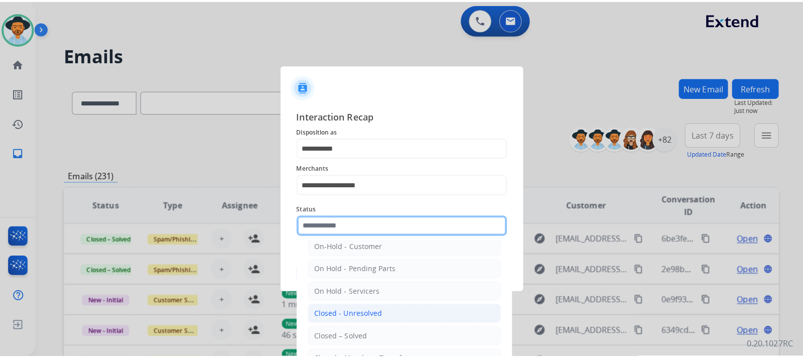
scroll to position [60, 0]
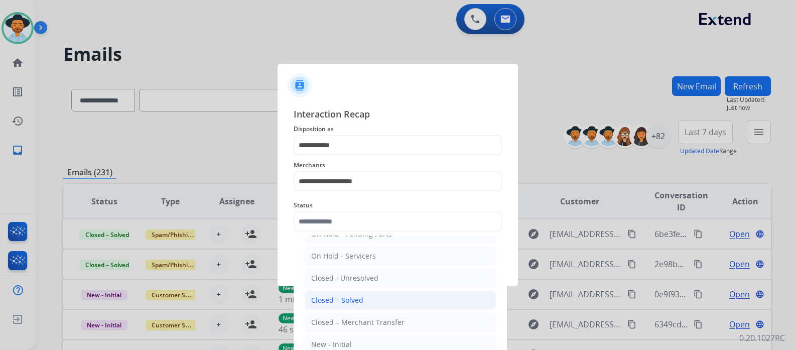
click at [364, 297] on li "Closed – Solved" at bounding box center [400, 300] width 191 height 19
type input "**********"
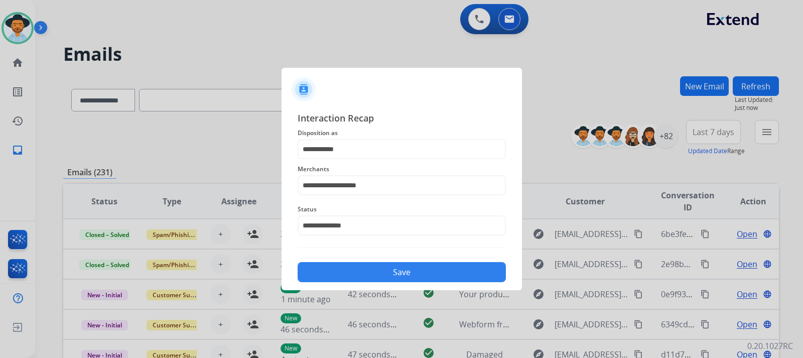
click at [381, 266] on button "Save" at bounding box center [402, 272] width 208 height 20
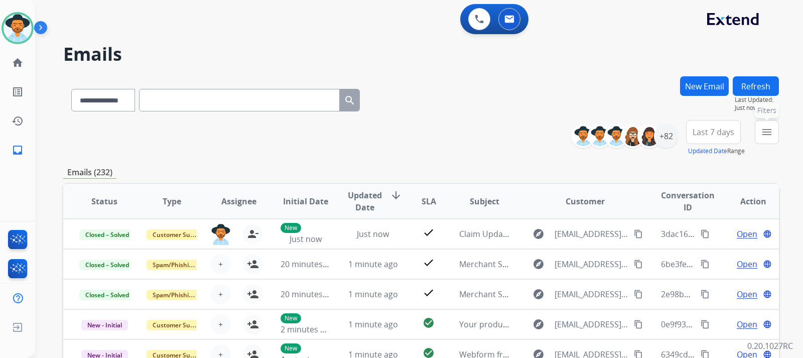
click at [541, 125] on button "menu Filters" at bounding box center [767, 132] width 24 height 24
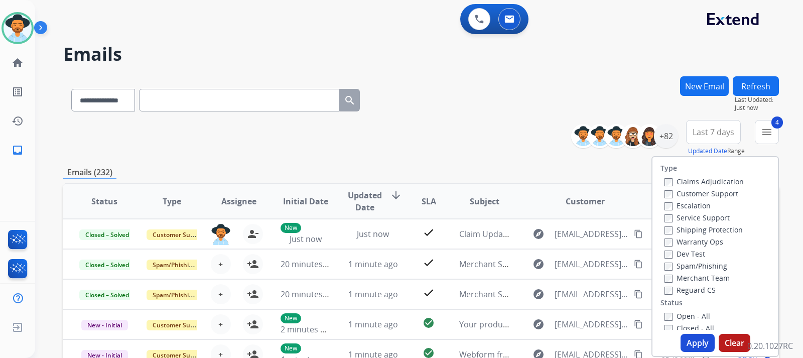
click at [541, 340] on button "Apply" at bounding box center [698, 343] width 34 height 18
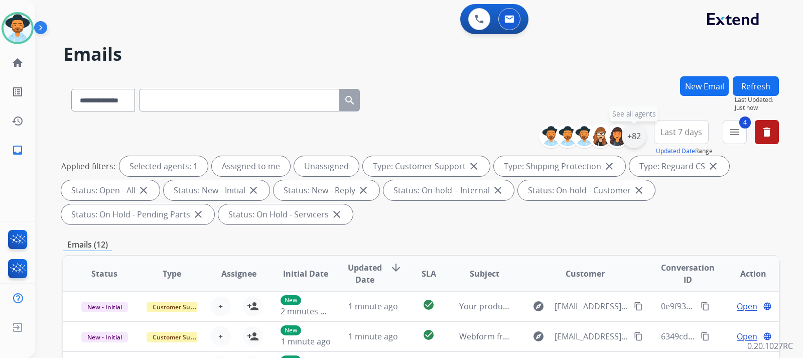
click at [541, 144] on div "+82" at bounding box center [634, 136] width 24 height 24
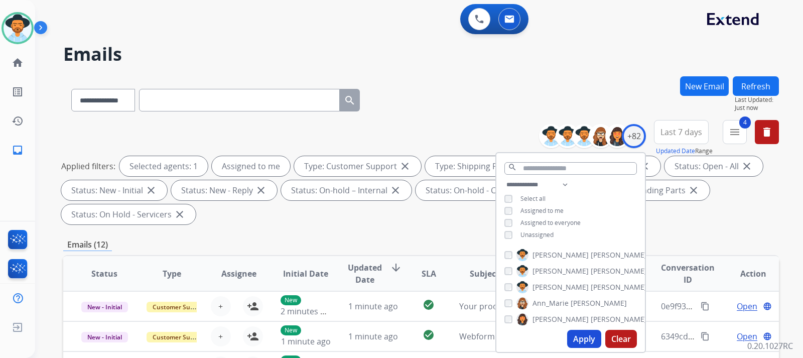
click at [541, 335] on button "Apply" at bounding box center [584, 339] width 34 height 18
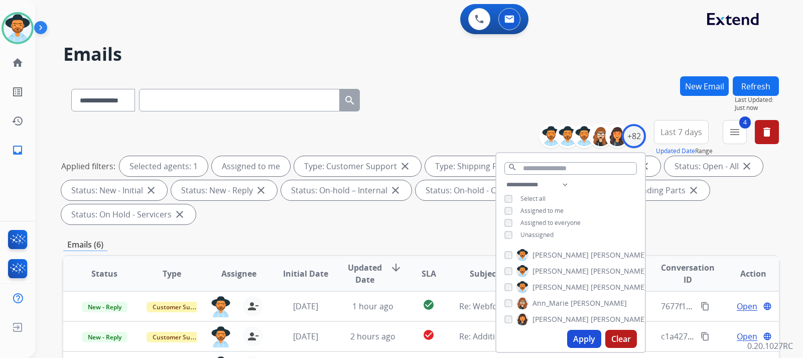
click at [541, 224] on div "**********" at bounding box center [421, 174] width 716 height 108
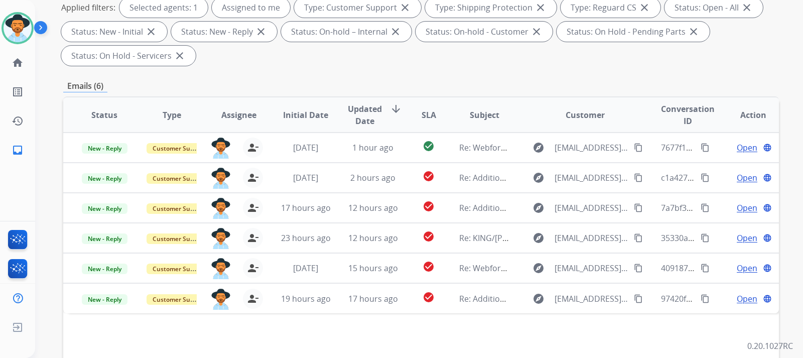
scroll to position [201, 0]
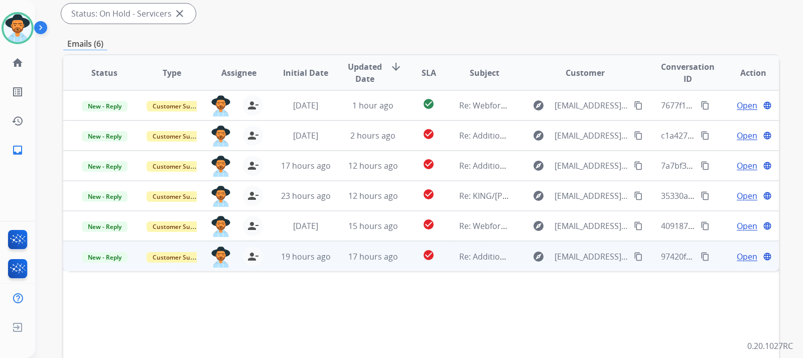
click at [541, 259] on span "Open" at bounding box center [747, 256] width 21 height 12
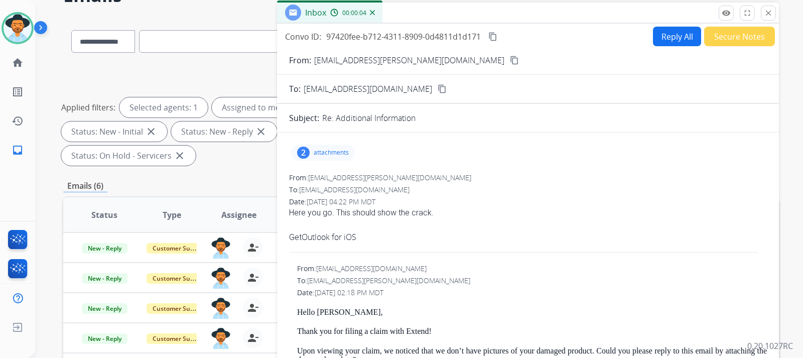
scroll to position [0, 0]
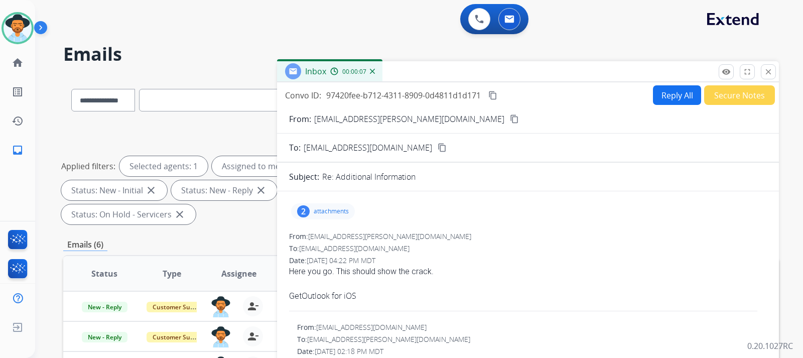
click at [541, 91] on button "Reply All" at bounding box center [677, 95] width 48 height 20
select select "**********"
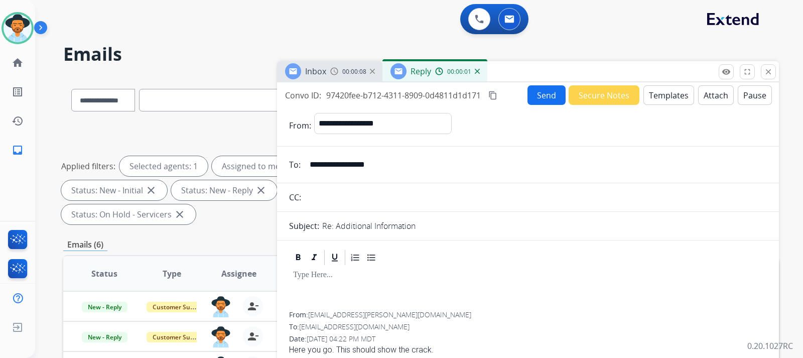
click at [541, 91] on button "Templates" at bounding box center [668, 95] width 51 height 20
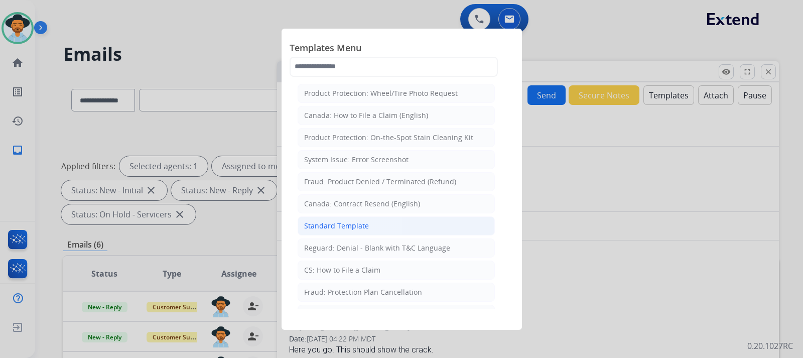
click at [366, 223] on div "Standard Template" at bounding box center [336, 226] width 65 height 10
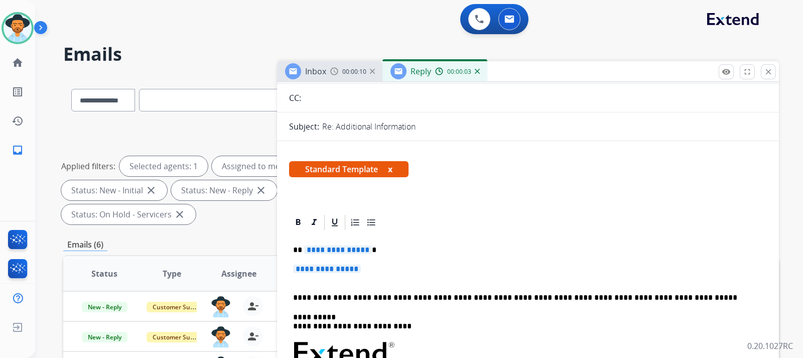
scroll to position [151, 0]
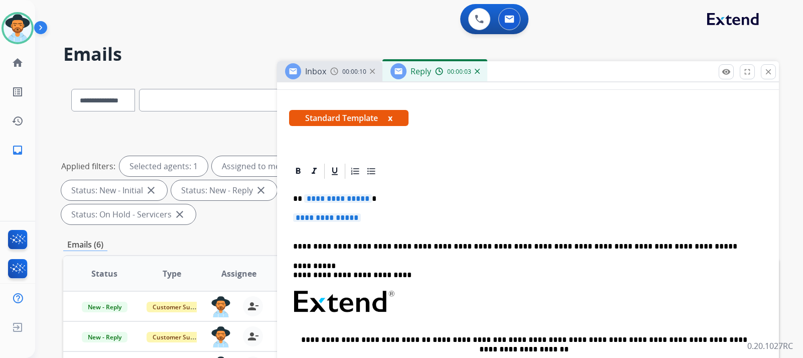
click at [380, 221] on p "**********" at bounding box center [528, 222] width 470 height 19
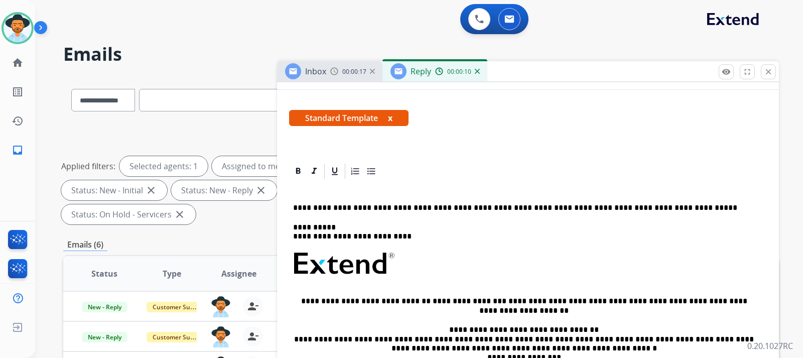
click at [475, 71] on img at bounding box center [477, 71] width 5 height 5
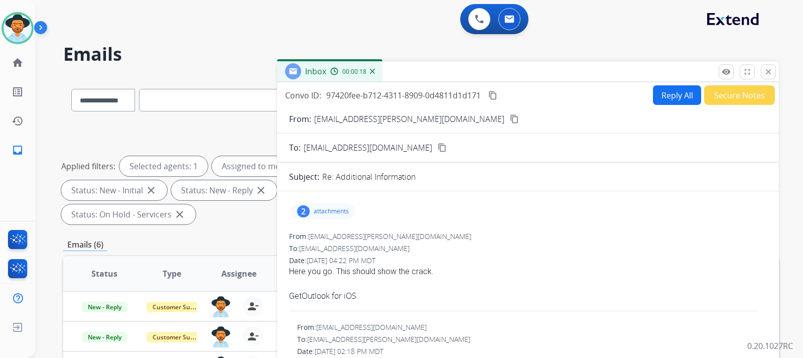
click at [541, 98] on button "Secure Notes" at bounding box center [739, 95] width 71 height 20
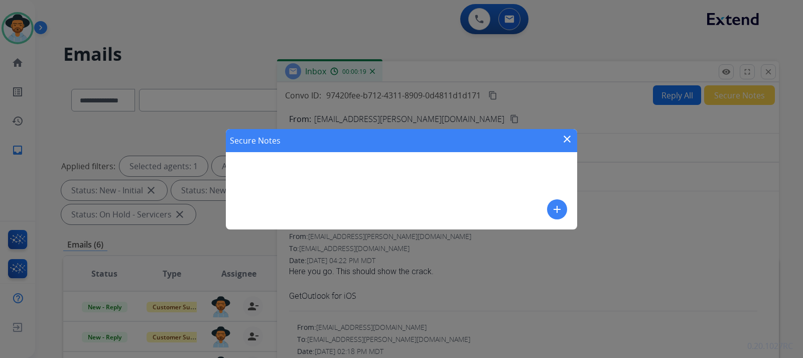
drag, startPoint x: 415, startPoint y: 171, endPoint x: 573, endPoint y: 243, distance: 173.6
click at [420, 172] on div "Secure Notes close add" at bounding box center [401, 179] width 351 height 100
click at [541, 206] on button "add" at bounding box center [557, 209] width 20 height 20
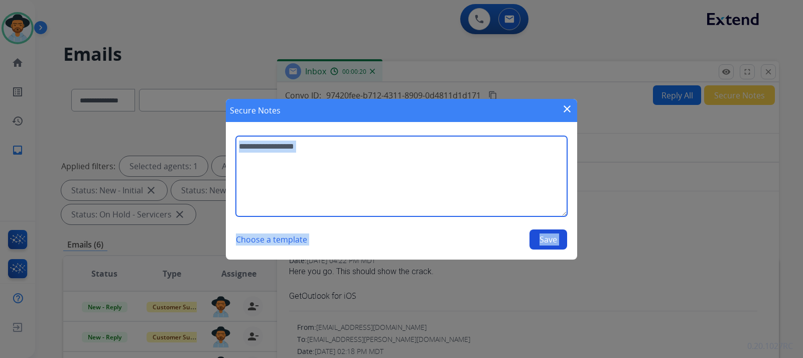
click at [408, 174] on textarea at bounding box center [401, 176] width 331 height 80
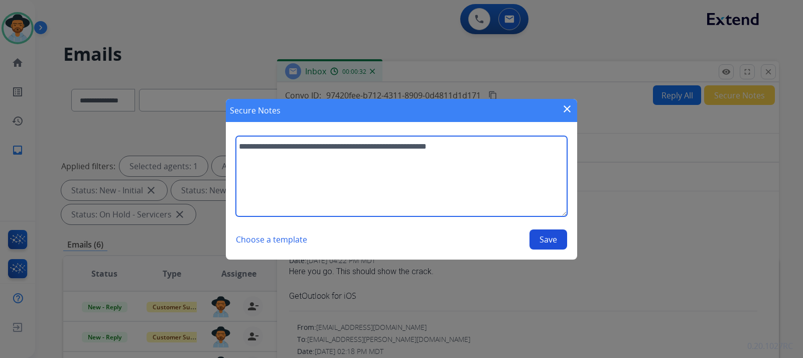
type textarea "**********"
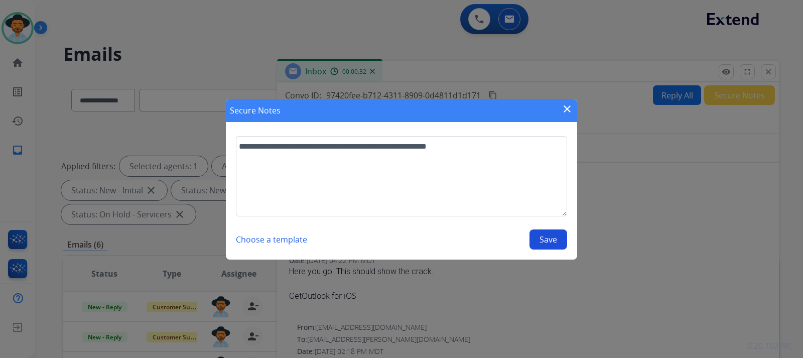
click at [541, 243] on button "Save" at bounding box center [548, 239] width 38 height 20
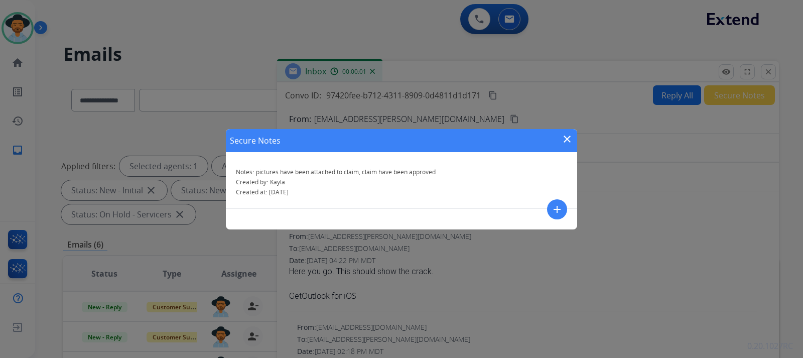
click at [541, 137] on mat-icon "close" at bounding box center [567, 139] width 12 height 12
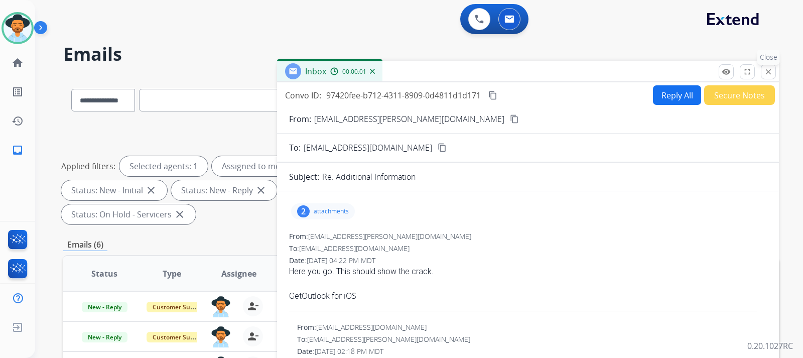
click at [541, 72] on mat-icon "close" at bounding box center [768, 71] width 9 height 9
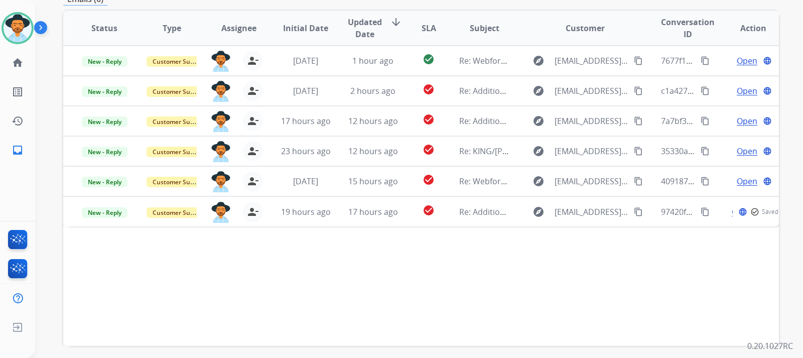
scroll to position [251, 0]
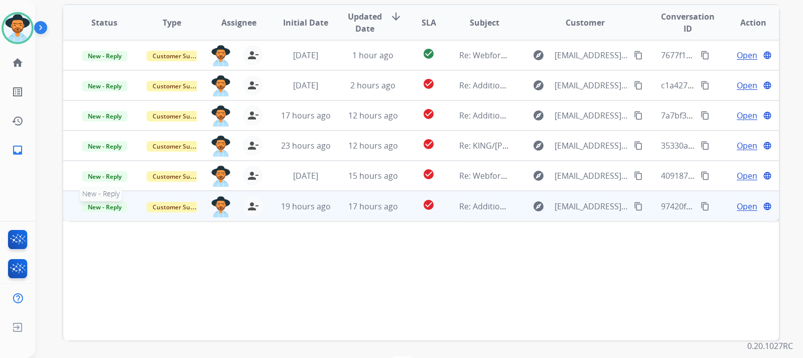
click at [104, 204] on span "New - Reply" at bounding box center [105, 207] width 46 height 11
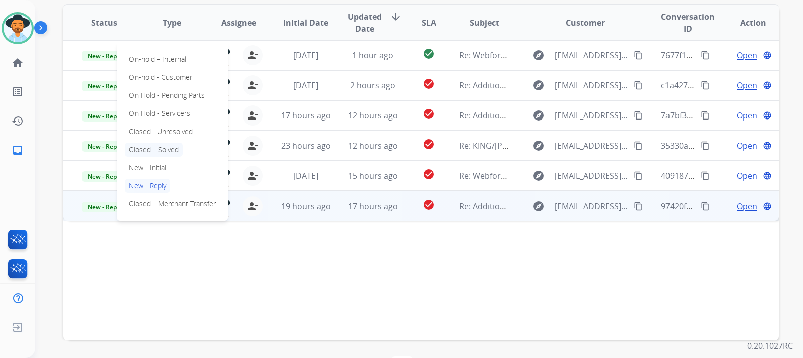
click at [159, 151] on p "Closed – Solved" at bounding box center [154, 150] width 58 height 14
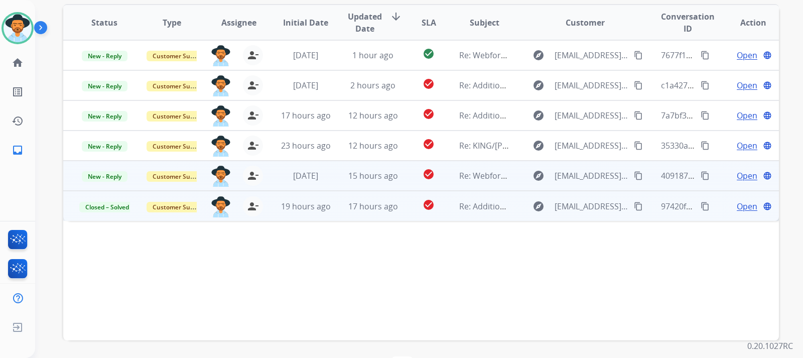
click at [541, 178] on span "Open" at bounding box center [747, 176] width 21 height 12
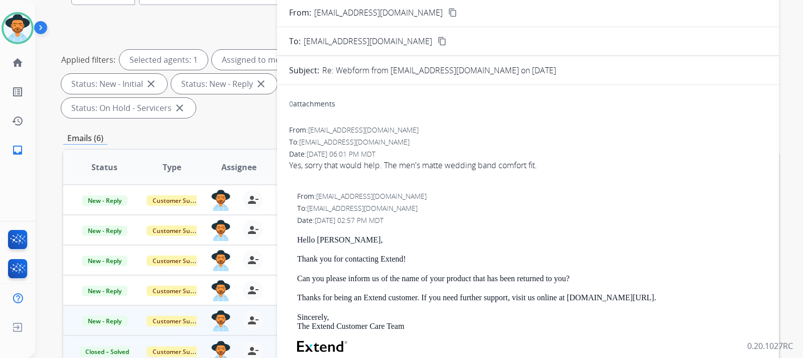
scroll to position [100, 0]
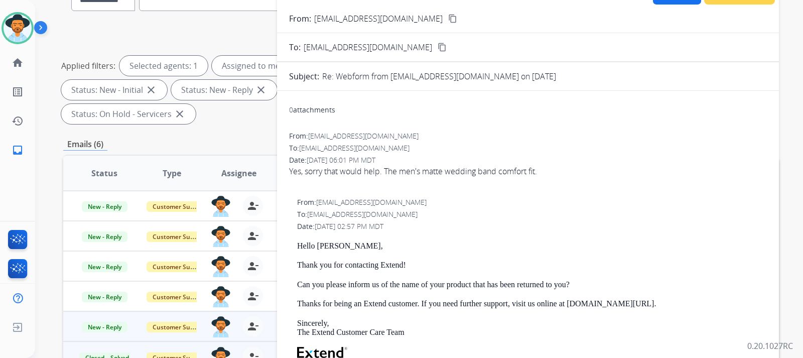
click at [448, 19] on mat-icon "content_copy" at bounding box center [452, 18] width 9 height 9
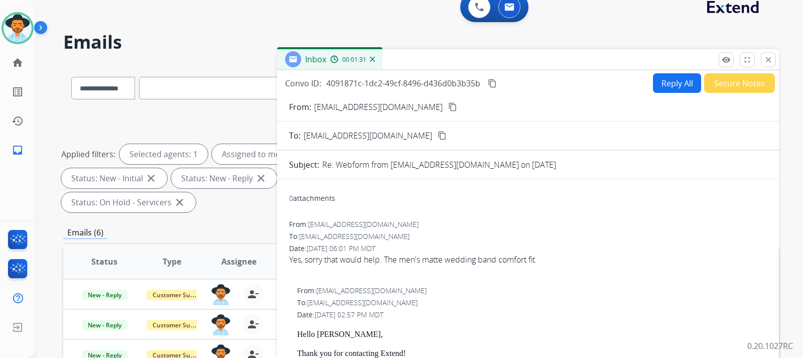
scroll to position [0, 0]
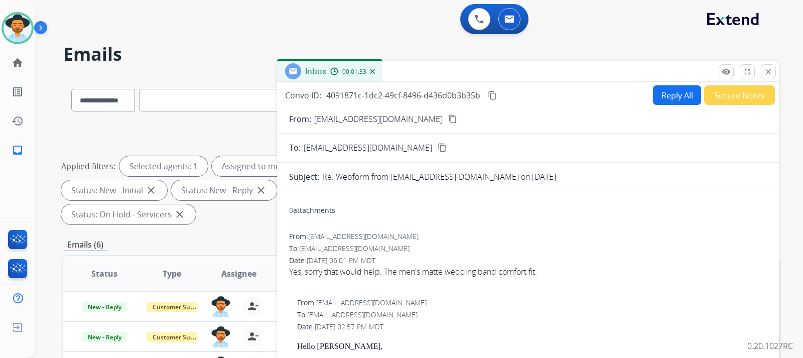
click at [541, 93] on button "Reply All" at bounding box center [677, 95] width 48 height 20
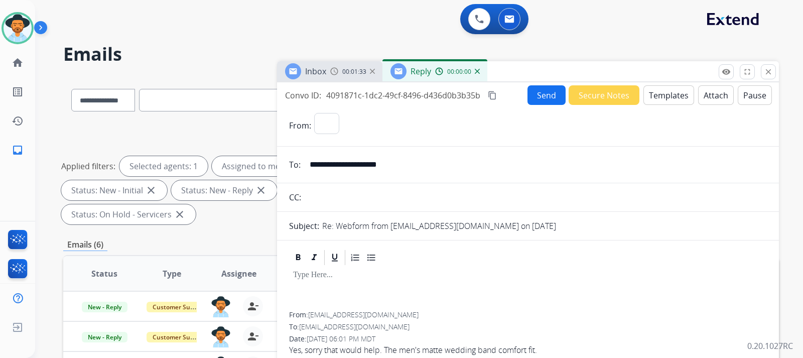
select select "**********"
click at [541, 96] on button "Templates" at bounding box center [668, 95] width 51 height 20
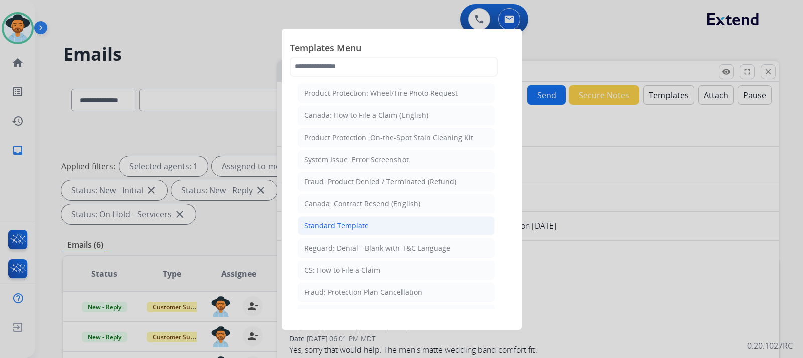
click at [355, 225] on div "Standard Template" at bounding box center [336, 226] width 65 height 10
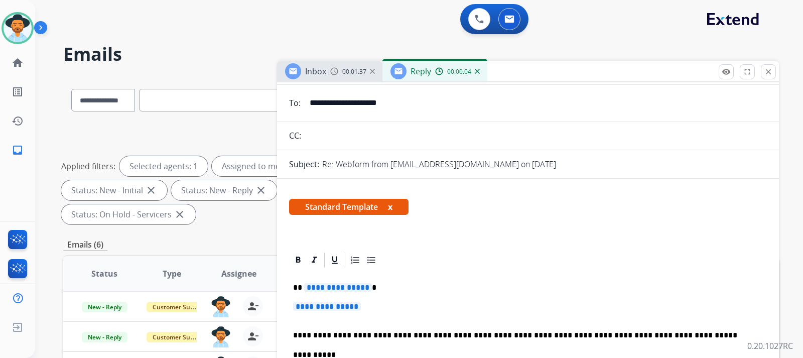
scroll to position [151, 0]
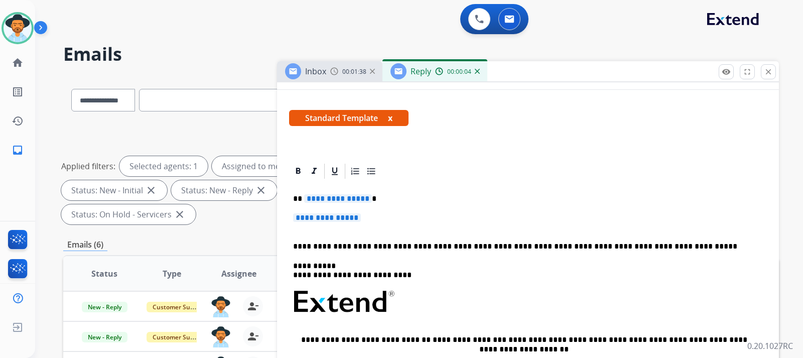
click at [383, 223] on p "**********" at bounding box center [528, 222] width 470 height 19
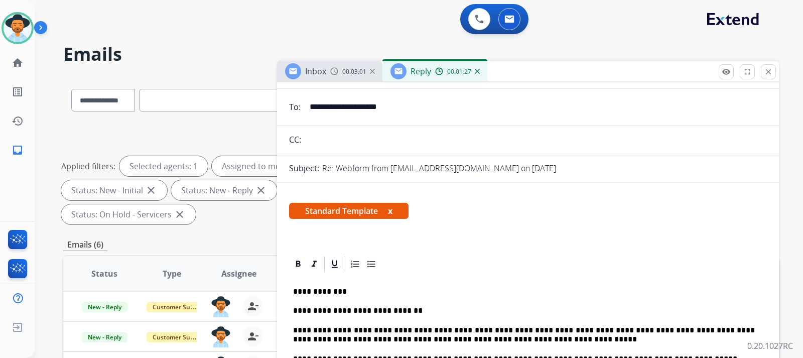
scroll to position [0, 0]
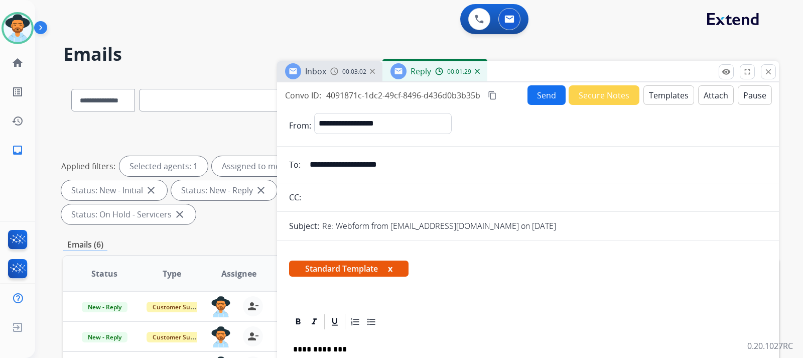
click at [538, 92] on button "Send" at bounding box center [546, 95] width 38 height 20
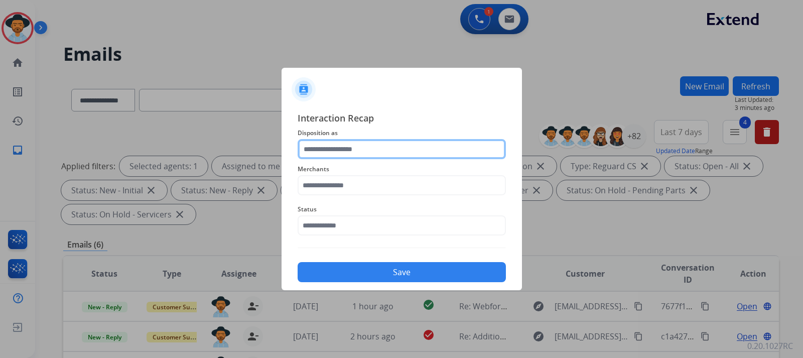
click at [430, 144] on input "text" at bounding box center [402, 149] width 208 height 20
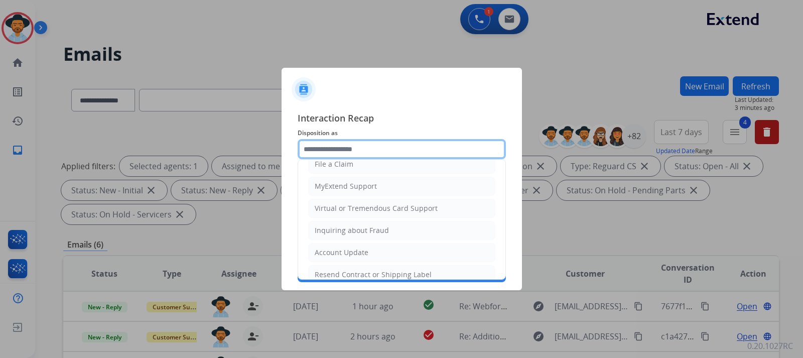
scroll to position [157, 0]
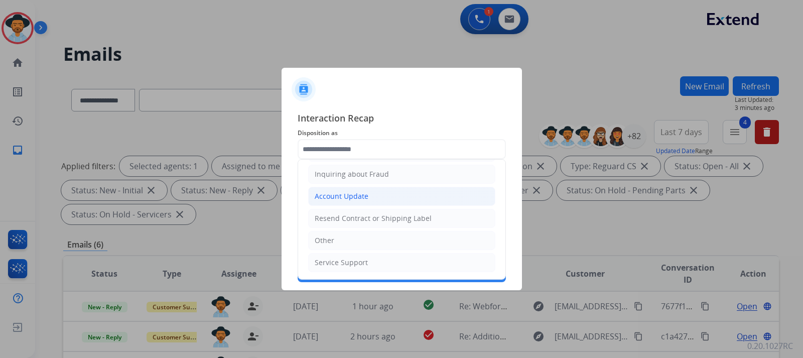
click at [349, 199] on div "Account Update" at bounding box center [342, 196] width 54 height 10
type input "**********"
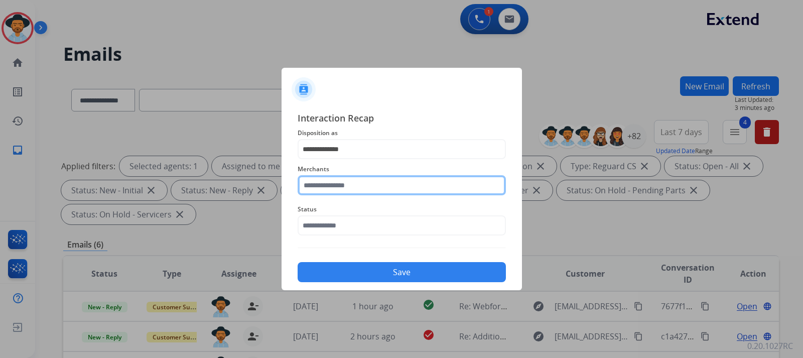
click at [356, 184] on input "text" at bounding box center [402, 185] width 208 height 20
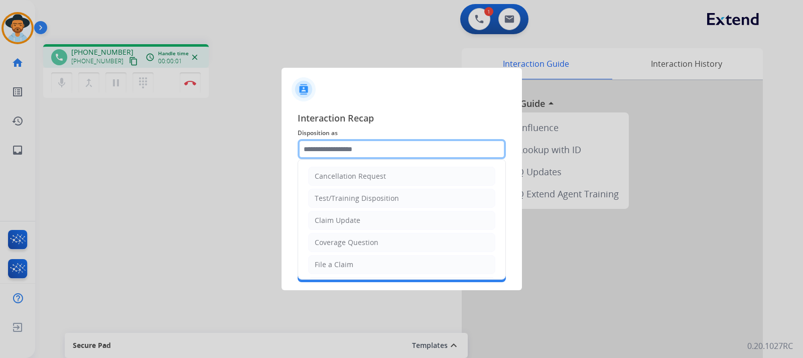
click at [379, 147] on input "text" at bounding box center [402, 149] width 208 height 20
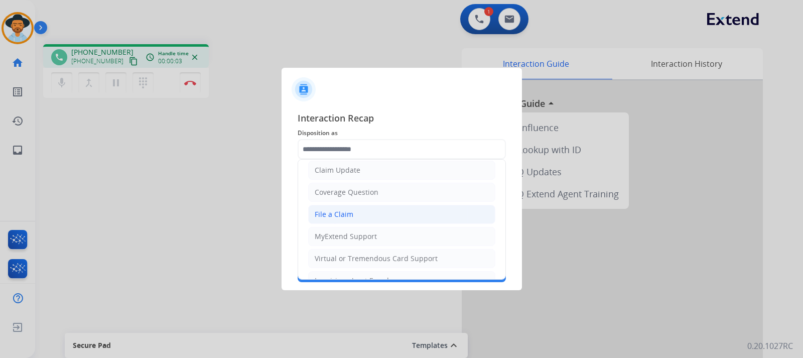
click at [341, 218] on div "File a Claim" at bounding box center [334, 214] width 39 height 10
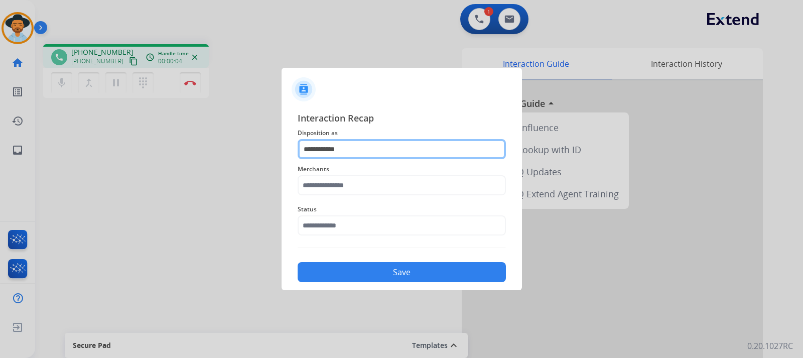
click at [364, 149] on input "**********" at bounding box center [402, 149] width 208 height 20
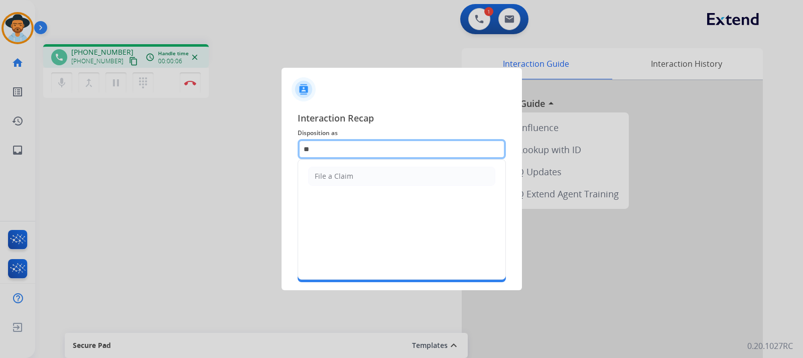
type input "*"
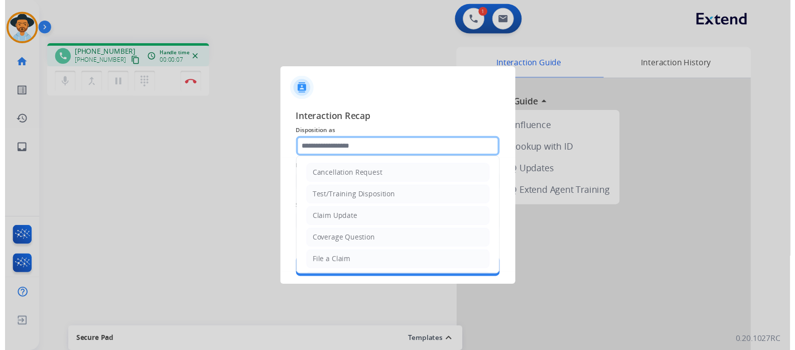
scroll to position [157, 0]
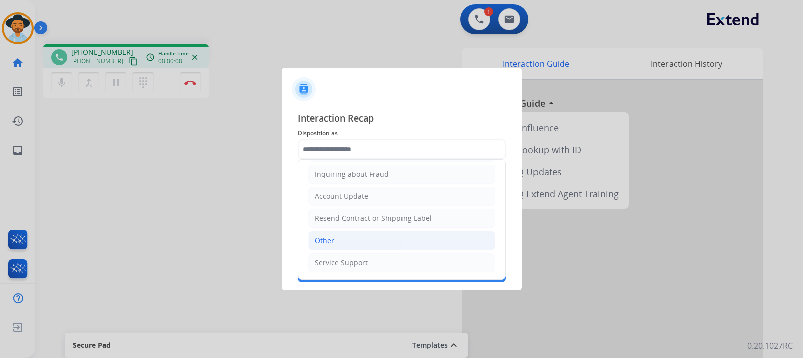
click at [332, 247] on li "Other" at bounding box center [401, 240] width 187 height 19
type input "*****"
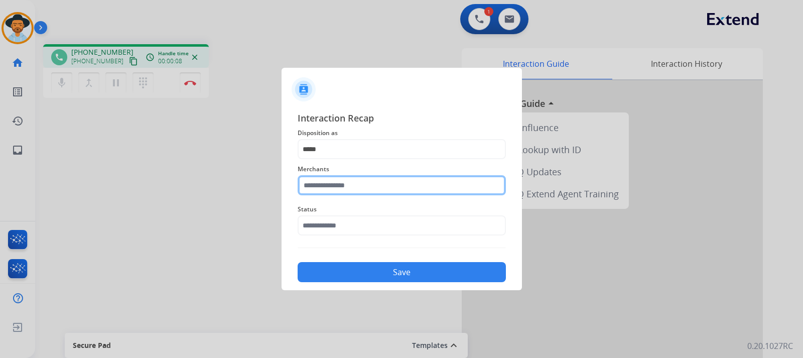
click at [350, 187] on input "text" at bounding box center [402, 185] width 208 height 20
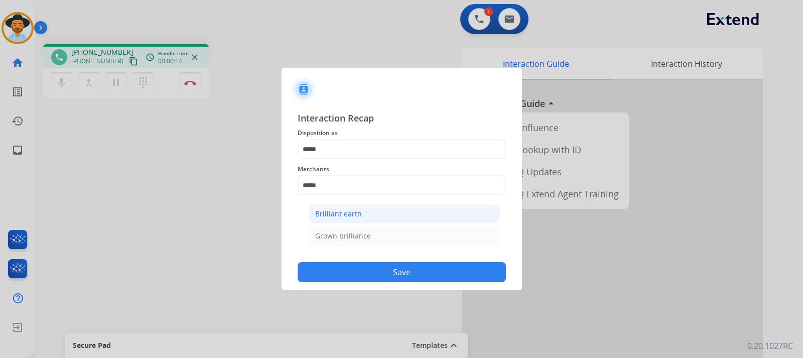
click at [346, 213] on div "Brilliant earth" at bounding box center [338, 214] width 47 height 10
type input "**********"
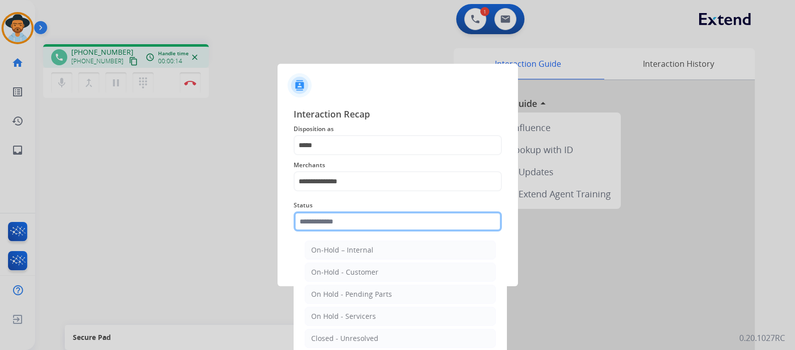
click at [353, 231] on input "text" at bounding box center [398, 221] width 208 height 20
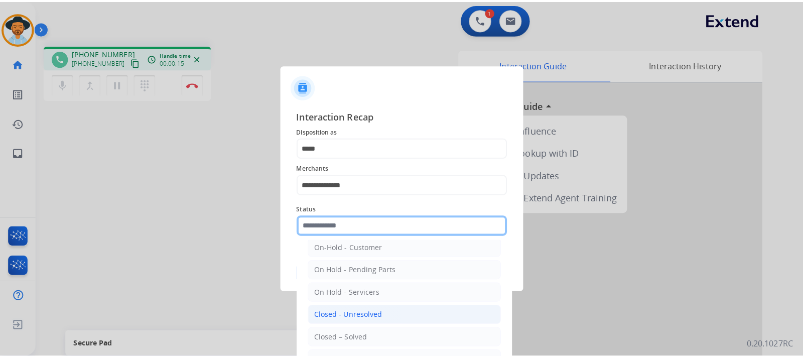
scroll to position [60, 0]
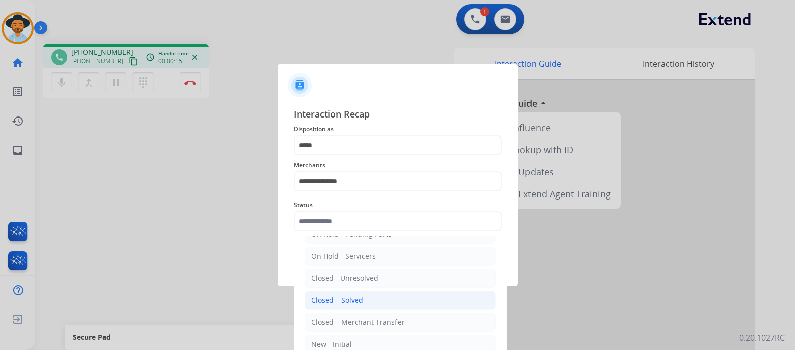
click at [345, 304] on div "Closed – Solved" at bounding box center [337, 300] width 52 height 10
type input "**********"
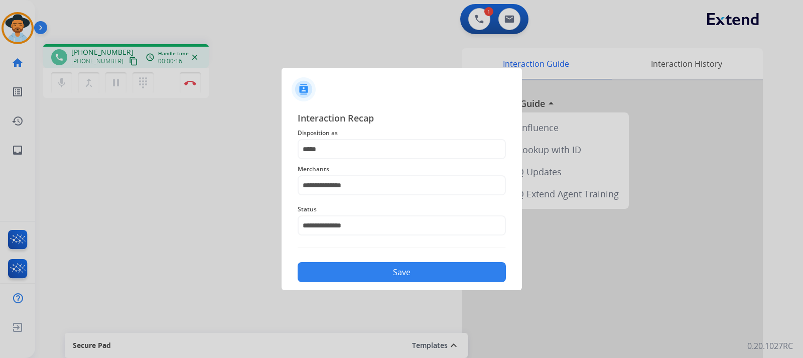
click at [397, 276] on button "Save" at bounding box center [402, 272] width 208 height 20
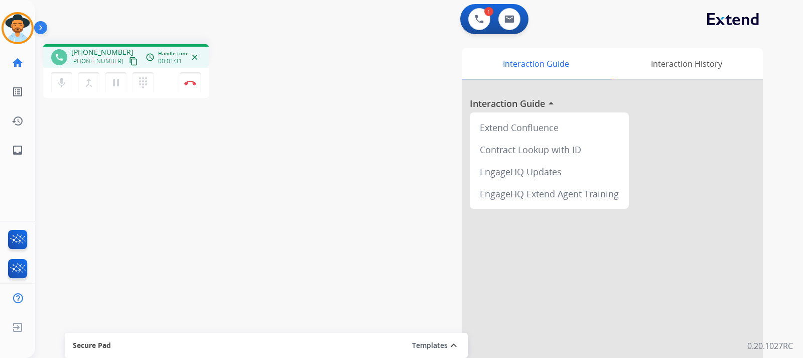
click at [129, 63] on mat-icon "content_copy" at bounding box center [133, 61] width 9 height 9
click at [476, 24] on button at bounding box center [479, 19] width 22 height 22
click at [478, 17] on img at bounding box center [479, 19] width 9 height 9
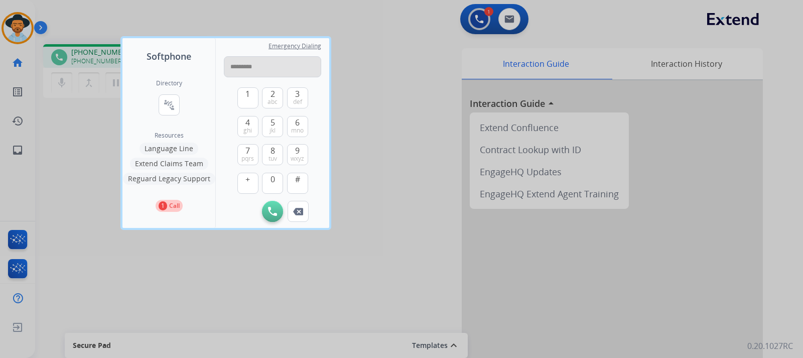
type input "**********"
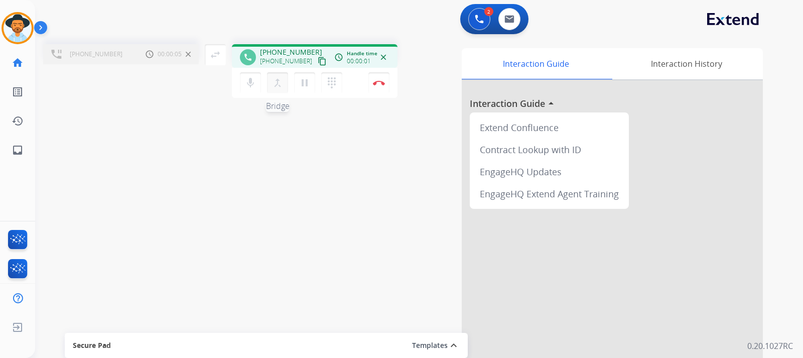
drag, startPoint x: 278, startPoint y: 86, endPoint x: 264, endPoint y: 79, distance: 15.3
click at [278, 86] on mat-icon "merge_type" at bounding box center [278, 83] width 12 height 12
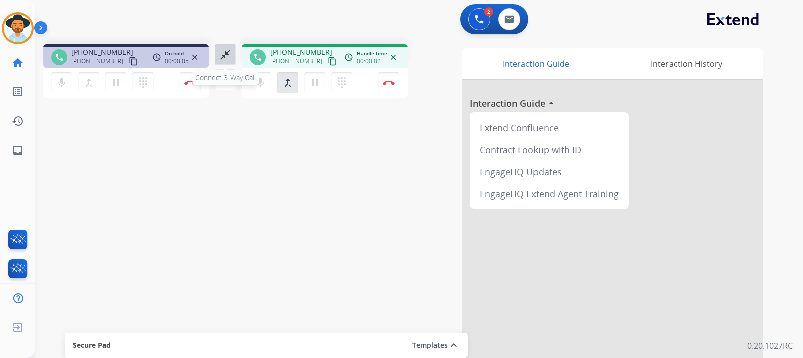
click at [223, 53] on mat-icon "close_fullscreen" at bounding box center [225, 55] width 12 height 12
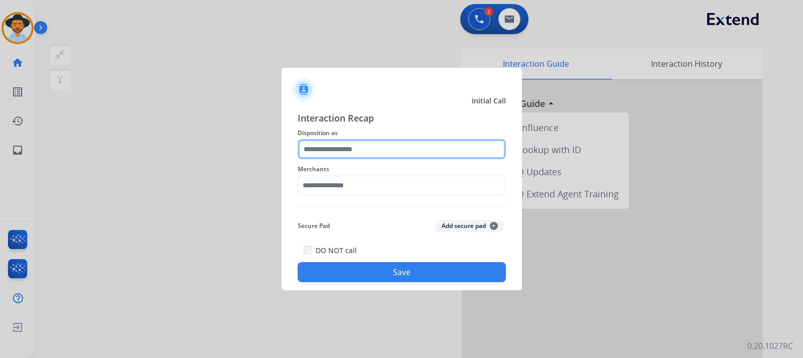
click at [390, 153] on input "text" at bounding box center [402, 149] width 208 height 20
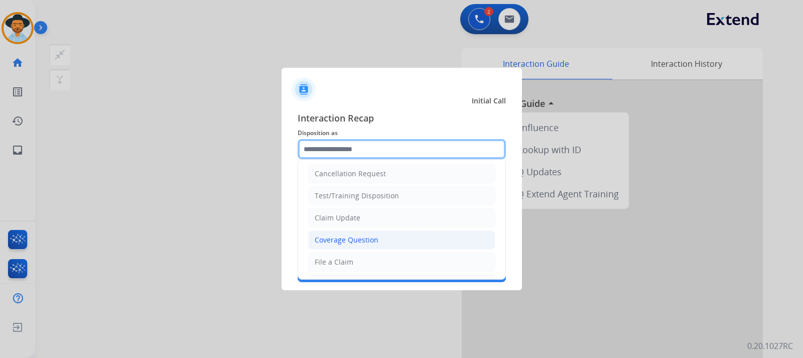
scroll to position [0, 0]
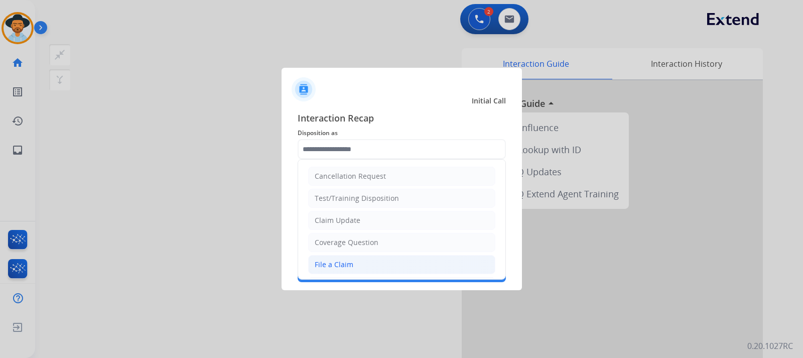
click at [353, 256] on li "File a Claim" at bounding box center [401, 264] width 187 height 19
type input "**********"
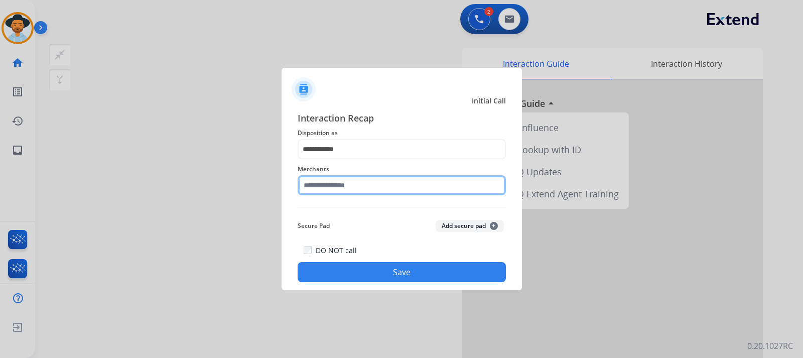
click at [358, 181] on input "text" at bounding box center [402, 185] width 208 height 20
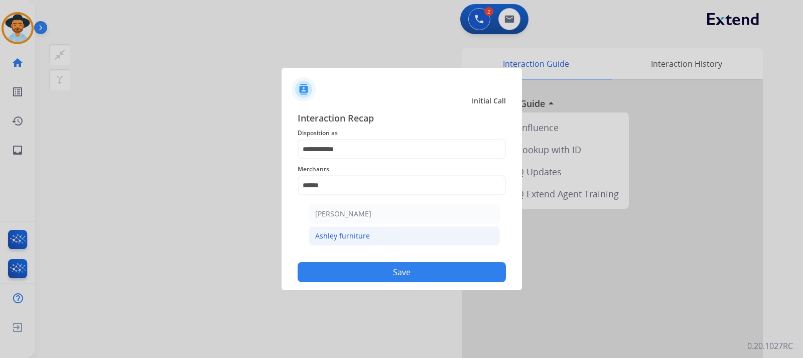
click at [373, 237] on li "Ashley furniture" at bounding box center [404, 235] width 191 height 19
type input "**********"
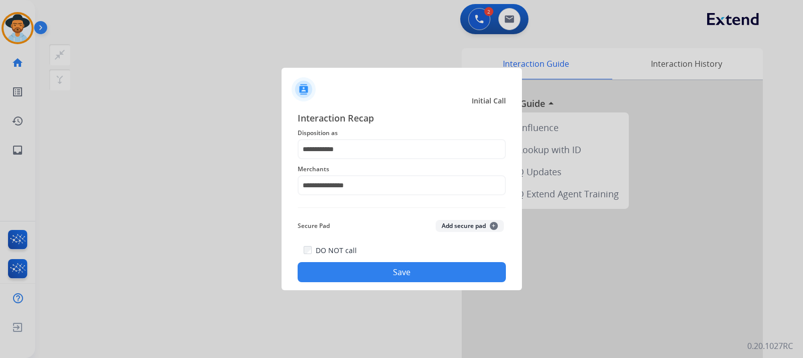
click at [389, 272] on button "Save" at bounding box center [402, 272] width 208 height 20
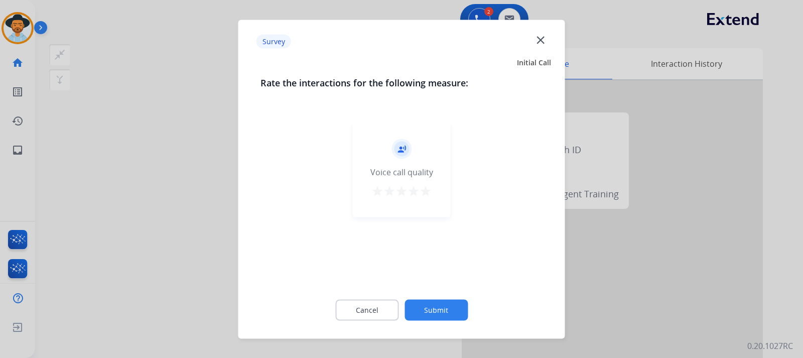
click at [541, 267] on div at bounding box center [401, 179] width 803 height 358
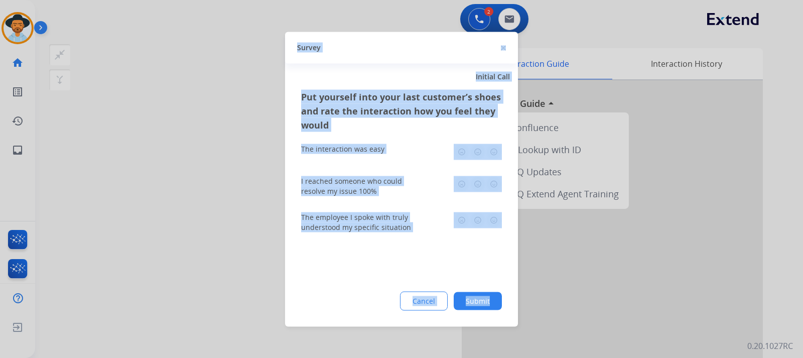
click at [541, 267] on div at bounding box center [401, 179] width 803 height 358
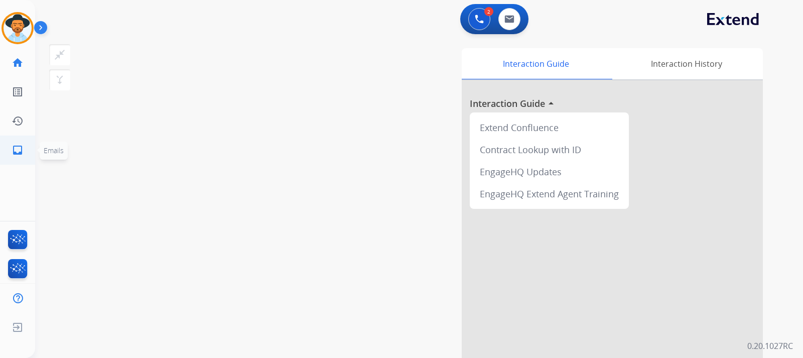
click at [19, 148] on mat-icon "inbox" at bounding box center [18, 150] width 12 height 12
select select "**********"
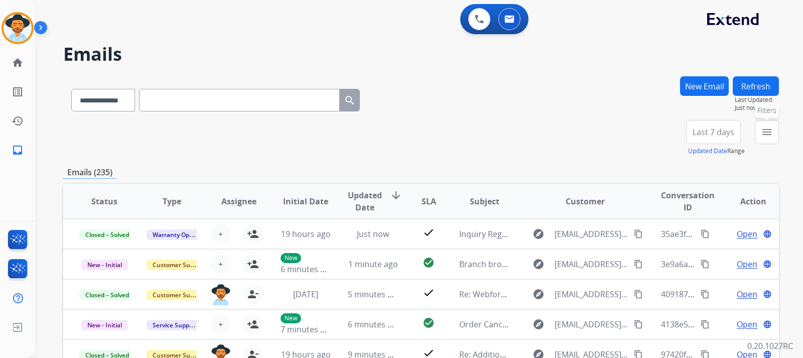
drag, startPoint x: 767, startPoint y: 131, endPoint x: 756, endPoint y: 135, distance: 11.4
click at [541, 131] on mat-icon "menu" at bounding box center [767, 132] width 12 height 12
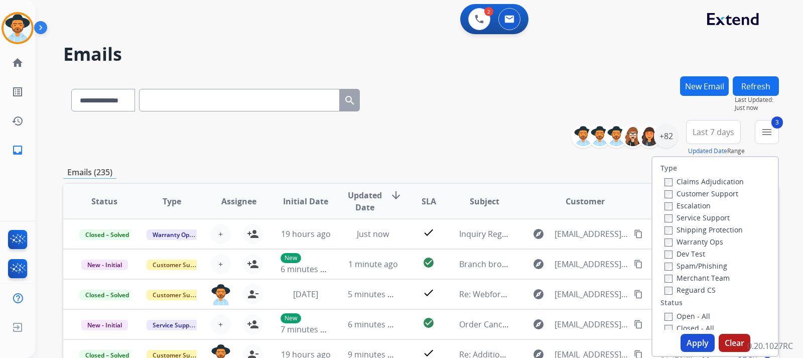
click at [541, 321] on div "Open - All" at bounding box center [716, 316] width 105 height 12
click at [541, 340] on button "Apply" at bounding box center [698, 343] width 34 height 18
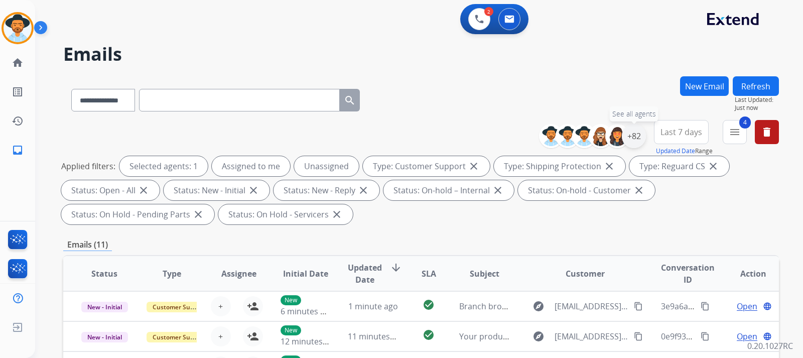
click at [541, 138] on div "+82" at bounding box center [634, 136] width 24 height 24
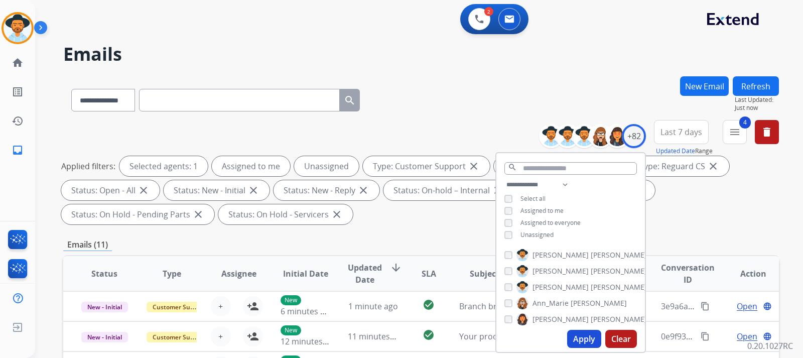
click at [502, 233] on div "**********" at bounding box center [570, 211] width 149 height 64
click at [541, 336] on button "Apply" at bounding box center [584, 339] width 34 height 18
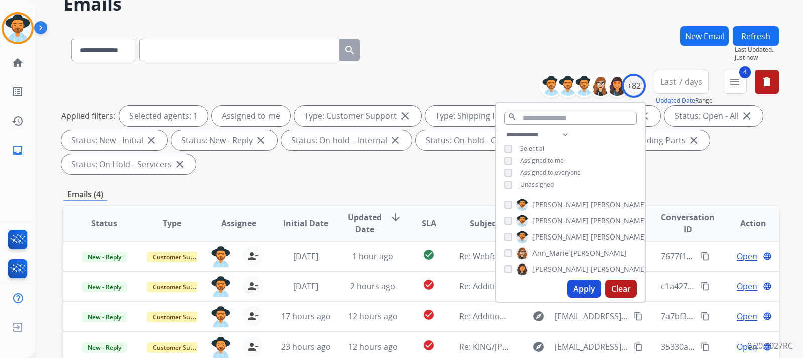
click at [541, 169] on div "Applied filters: Selected agents: 1 Assigned to me Type: Customer Support close…" at bounding box center [419, 140] width 716 height 68
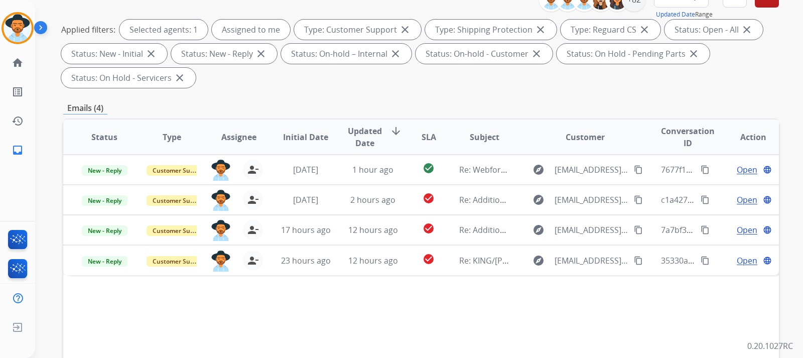
scroll to position [201, 0]
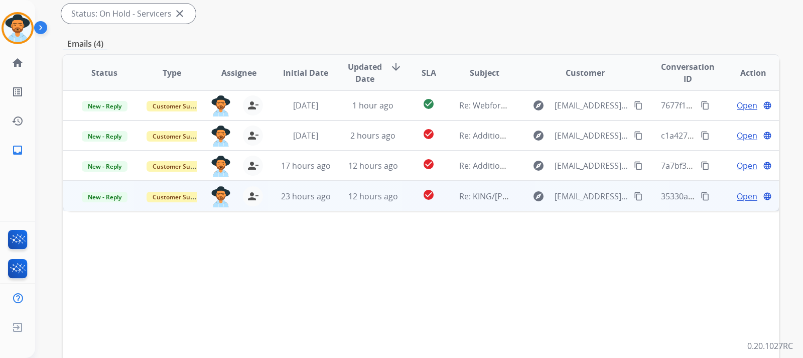
click at [541, 197] on span "Open" at bounding box center [747, 196] width 21 height 12
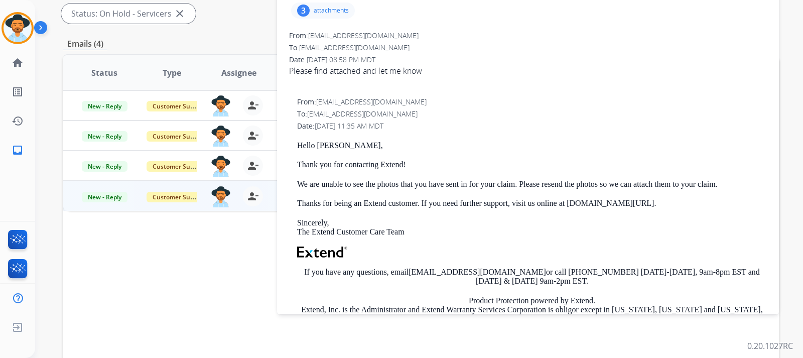
scroll to position [100, 0]
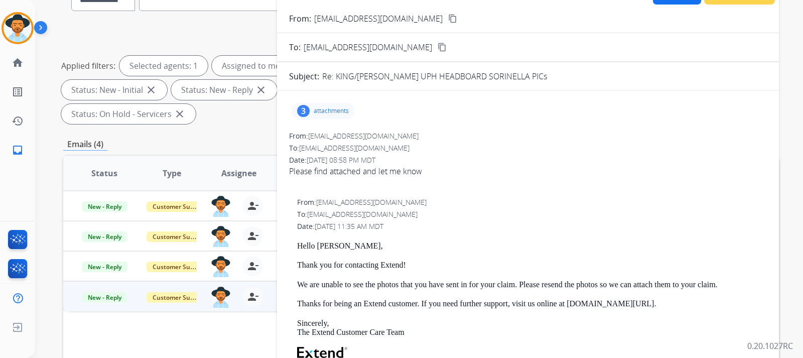
click at [334, 105] on div "3 attachments" at bounding box center [323, 111] width 64 height 16
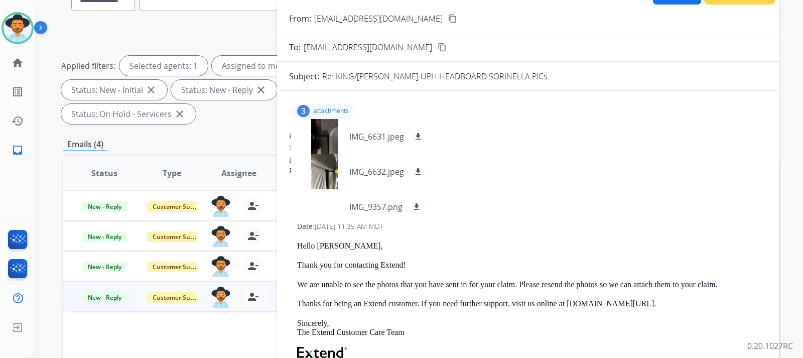
click at [447, 20] on button "content_copy" at bounding box center [453, 19] width 12 height 12
click at [327, 208] on div at bounding box center [324, 206] width 50 height 35
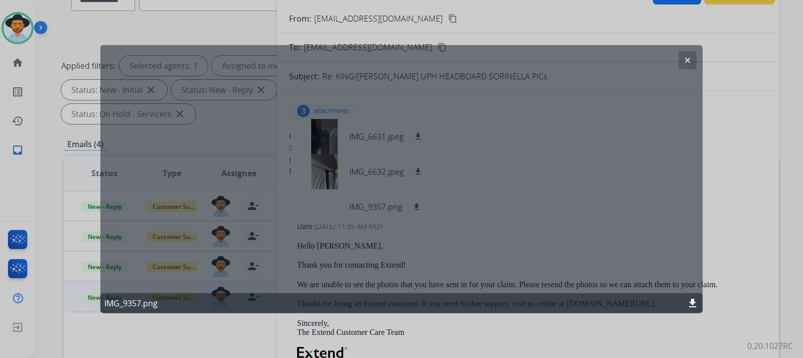
click at [541, 63] on mat-icon "clear" at bounding box center [687, 59] width 9 height 9
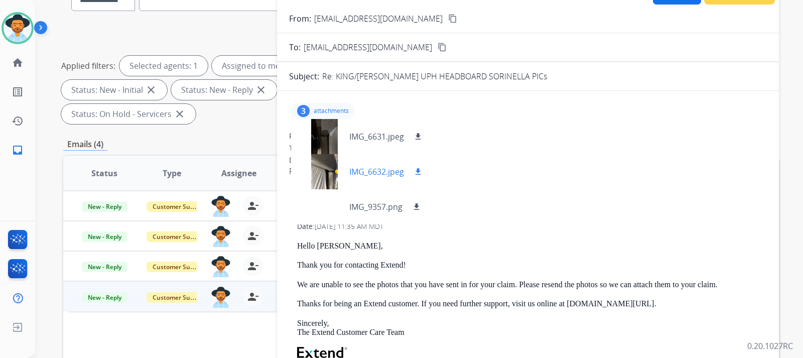
click at [333, 167] on div at bounding box center [324, 171] width 50 height 35
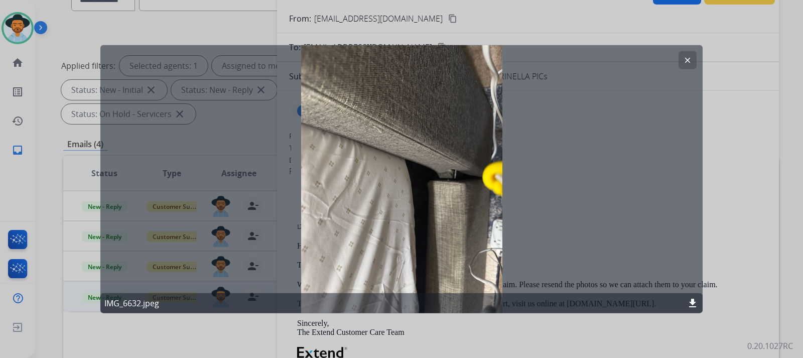
click at [541, 304] on mat-icon "download" at bounding box center [693, 303] width 12 height 12
click at [541, 60] on mat-icon "clear" at bounding box center [687, 59] width 9 height 9
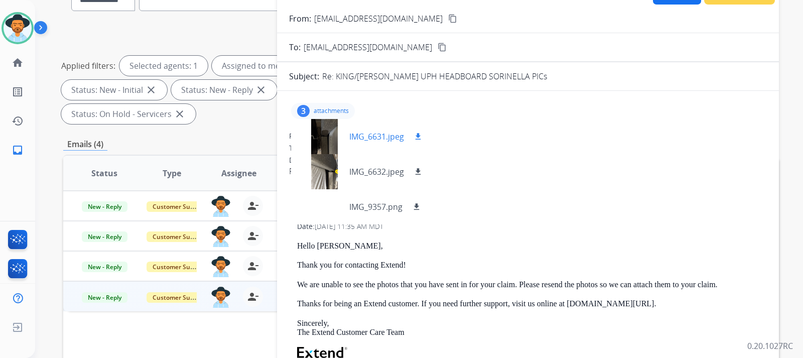
click at [325, 137] on div at bounding box center [324, 136] width 50 height 35
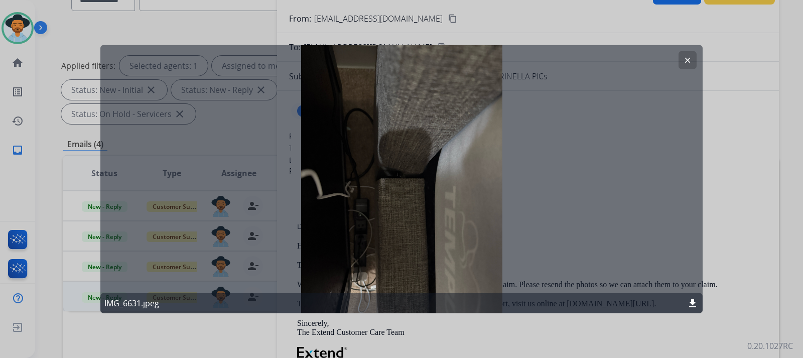
click at [541, 303] on mat-icon "download" at bounding box center [693, 303] width 12 height 12
click at [541, 59] on mat-icon "clear" at bounding box center [687, 59] width 9 height 9
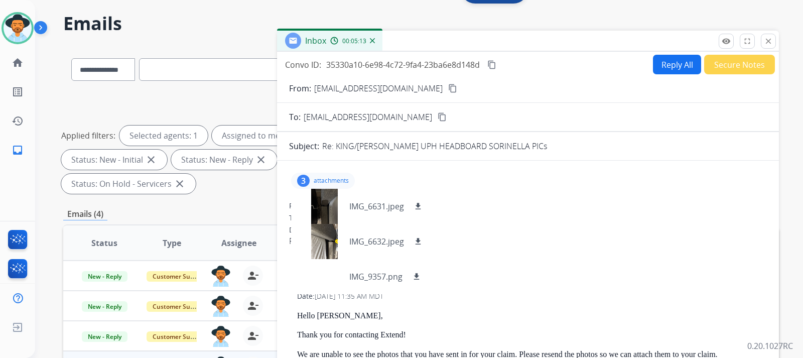
scroll to position [0, 0]
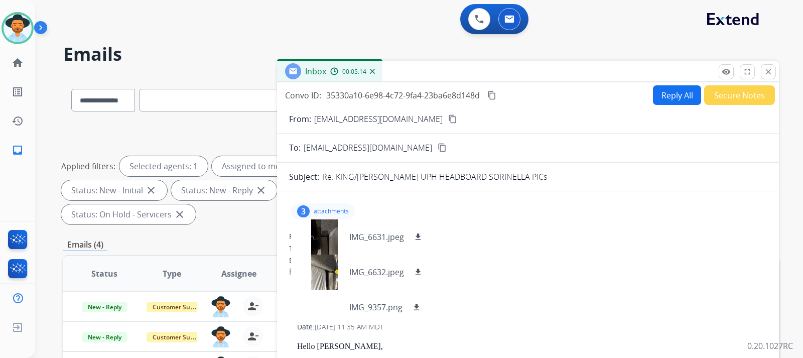
click at [541, 97] on button "Reply All" at bounding box center [677, 95] width 48 height 20
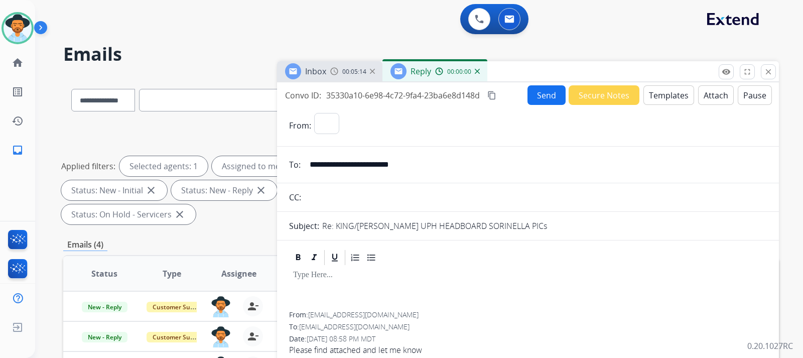
select select "**********"
click at [541, 97] on button "Templates" at bounding box center [668, 95] width 51 height 20
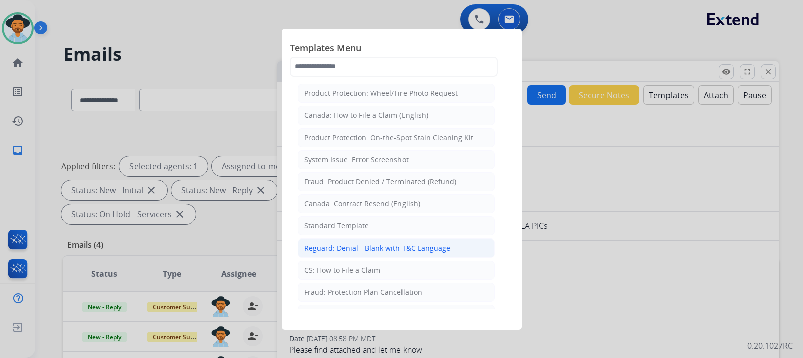
drag, startPoint x: 520, startPoint y: 213, endPoint x: 466, endPoint y: 239, distance: 60.4
drag, startPoint x: 466, startPoint y: 239, endPoint x: 483, endPoint y: 262, distance: 29.0
click at [541, 287] on div at bounding box center [401, 179] width 803 height 358
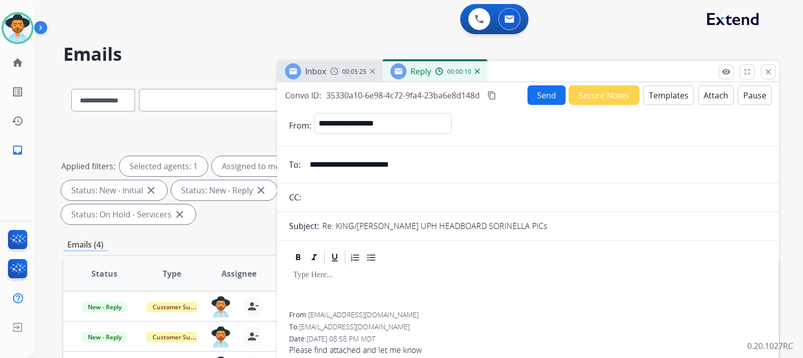
click at [541, 100] on button "Templates" at bounding box center [668, 95] width 51 height 20
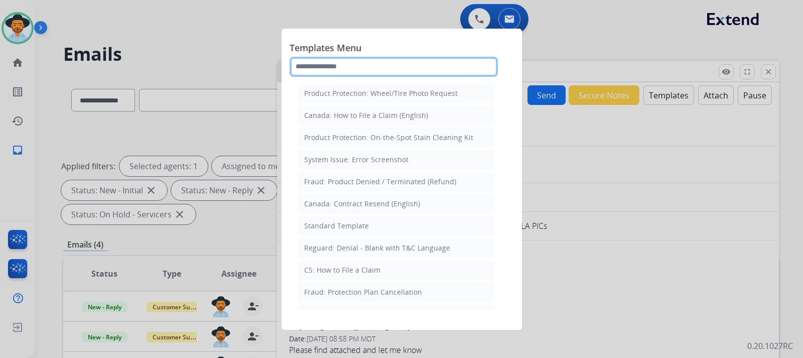
click at [389, 72] on input "text" at bounding box center [394, 67] width 208 height 20
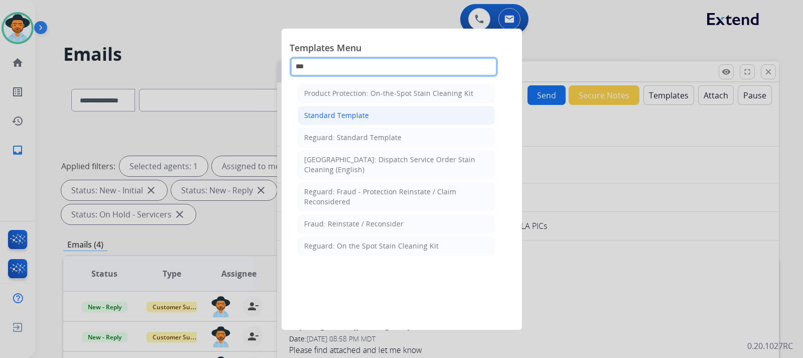
type input "***"
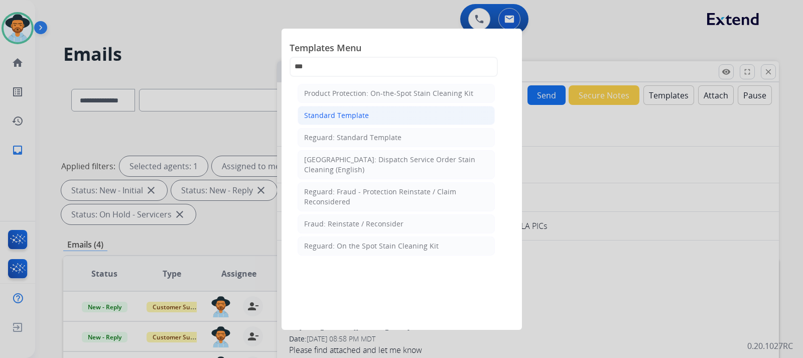
click at [344, 118] on div "Standard Template" at bounding box center [336, 115] width 65 height 10
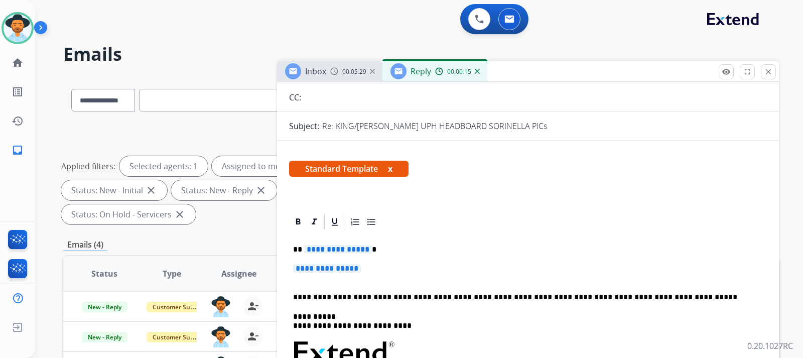
scroll to position [100, 0]
click at [379, 263] on p "**********" at bounding box center [528, 272] width 470 height 19
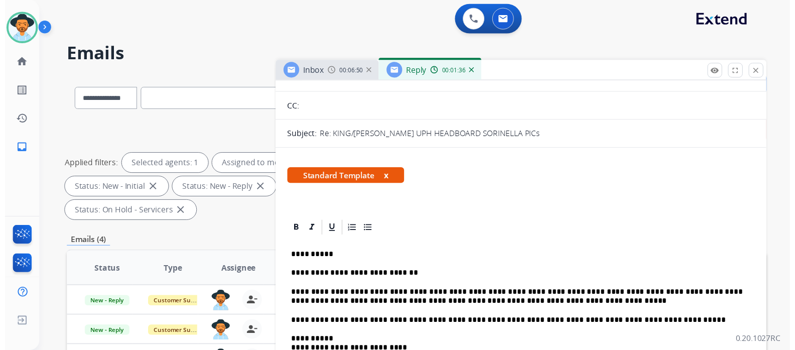
scroll to position [0, 0]
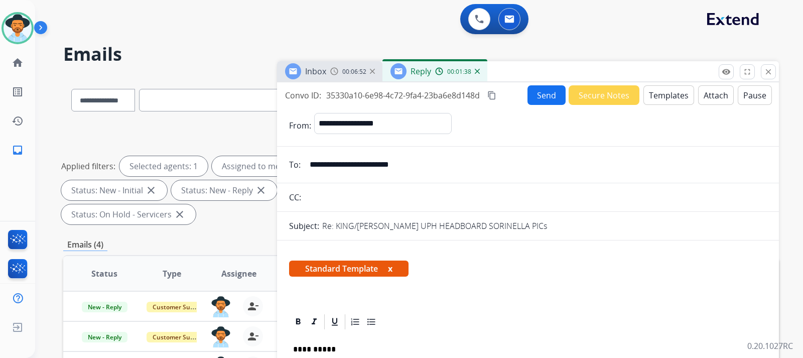
click at [540, 93] on button "Send" at bounding box center [546, 95] width 38 height 20
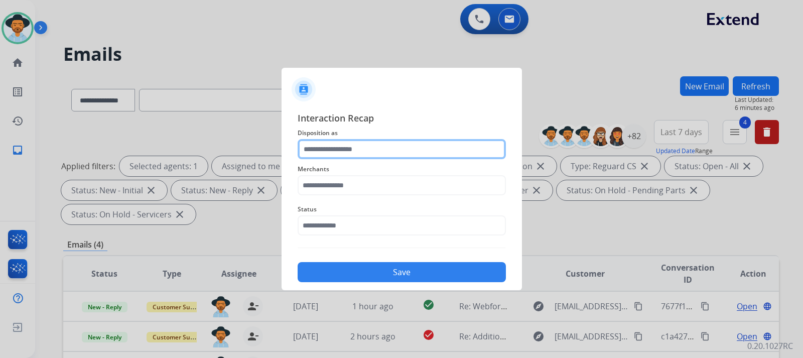
click at [381, 154] on input "text" at bounding box center [402, 149] width 208 height 20
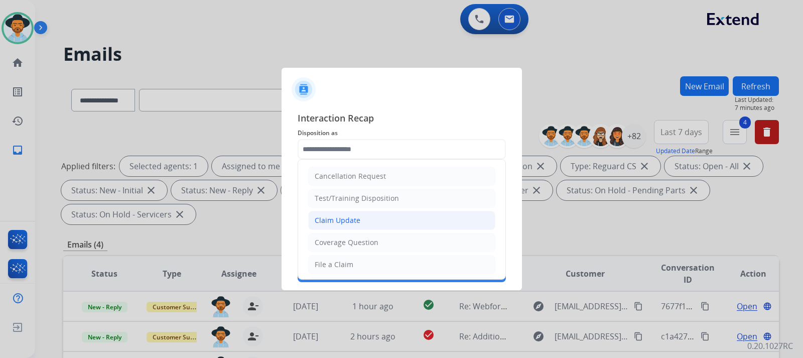
click at [356, 224] on div "Claim Update" at bounding box center [338, 220] width 46 height 10
type input "**********"
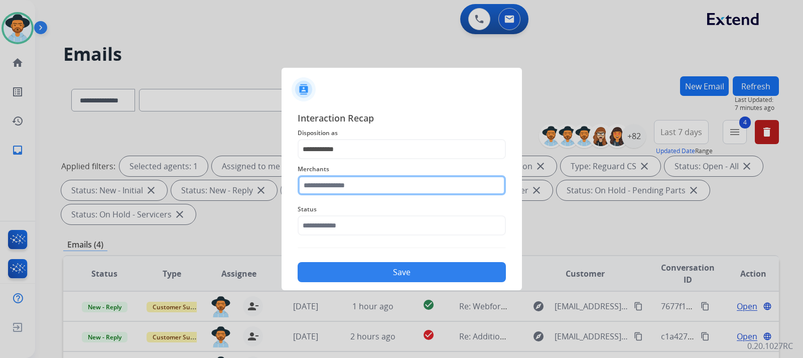
click at [366, 187] on input "text" at bounding box center [402, 185] width 208 height 20
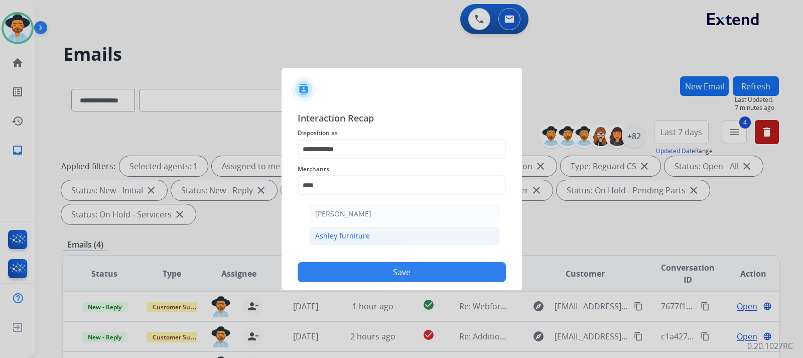
click at [357, 231] on div "Ashley furniture" at bounding box center [342, 236] width 55 height 10
type input "**********"
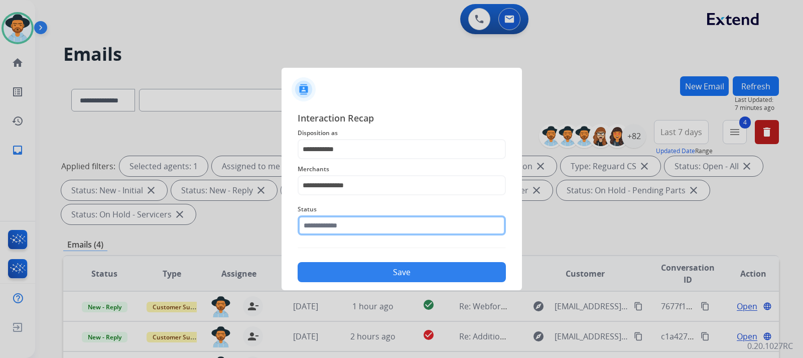
click at [354, 229] on input "text" at bounding box center [402, 225] width 208 height 20
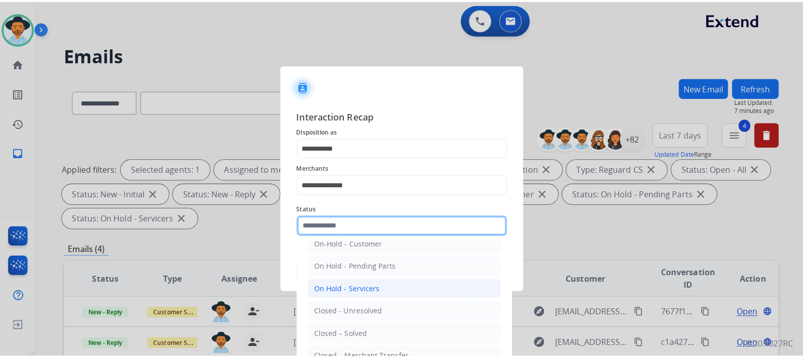
scroll to position [50, 0]
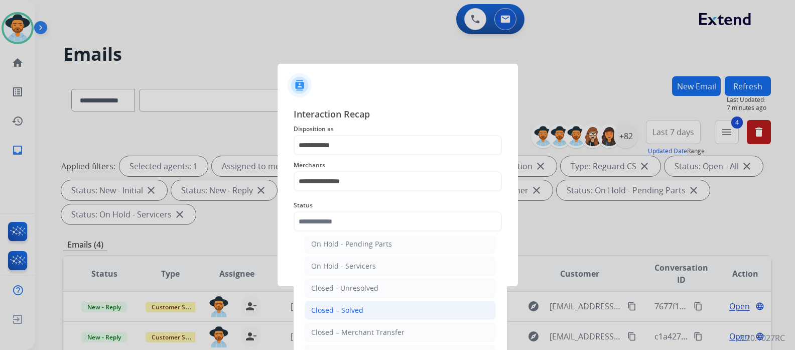
click at [375, 311] on li "Closed – Solved" at bounding box center [400, 310] width 191 height 19
type input "**********"
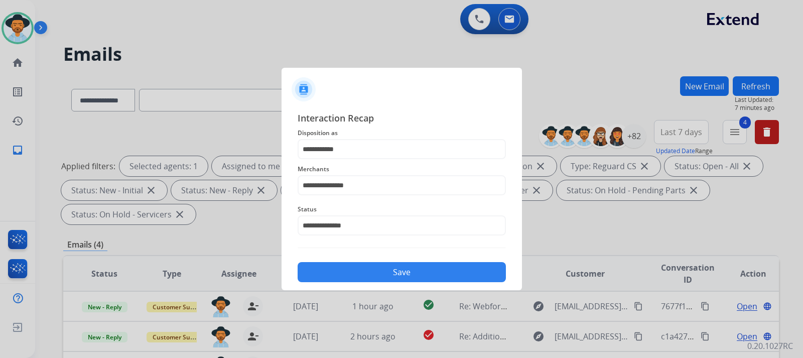
click at [381, 276] on button "Save" at bounding box center [402, 272] width 208 height 20
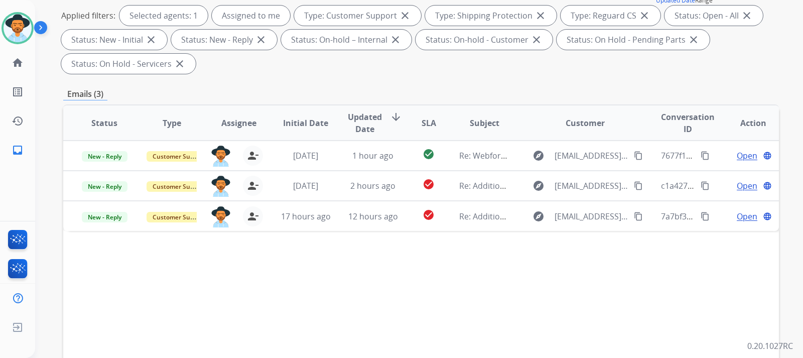
scroll to position [201, 0]
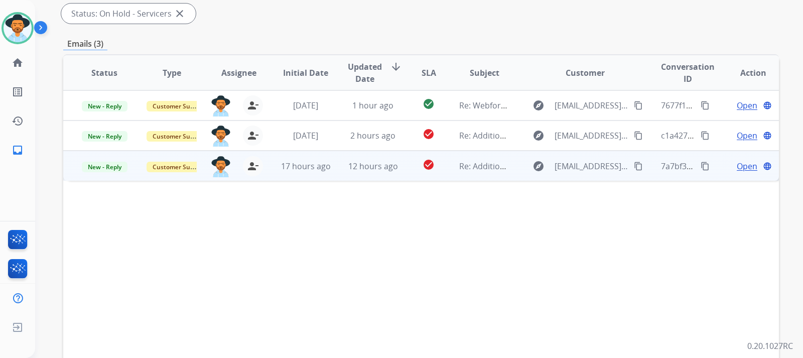
click at [541, 162] on span "Open" at bounding box center [747, 166] width 21 height 12
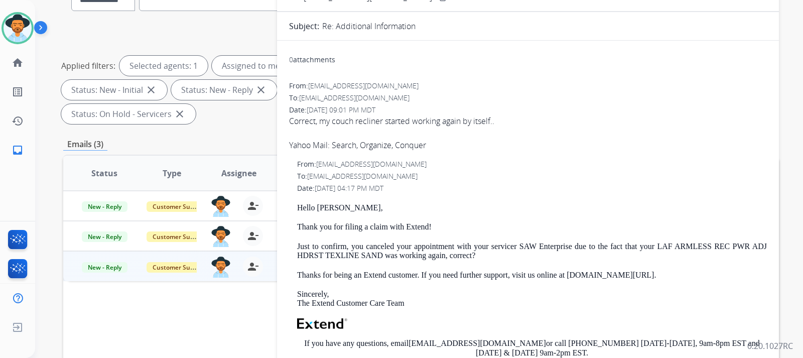
scroll to position [0, 0]
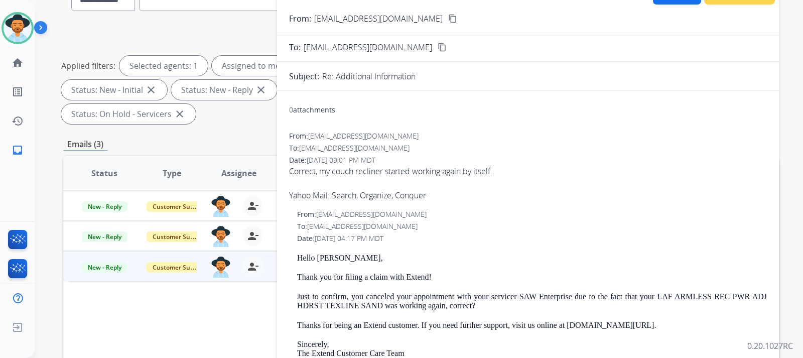
click at [448, 21] on mat-icon "content_copy" at bounding box center [452, 18] width 9 height 9
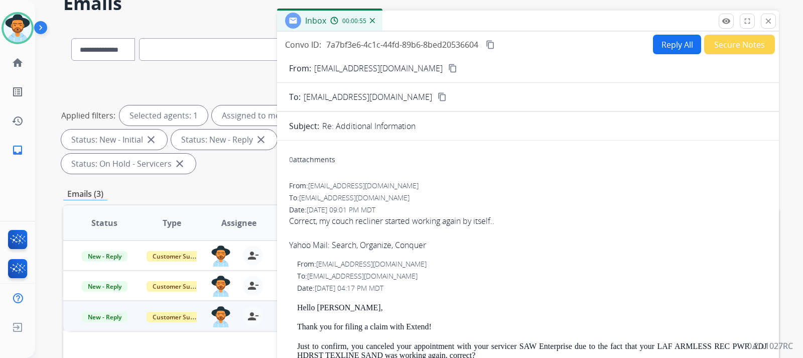
scroll to position [50, 0]
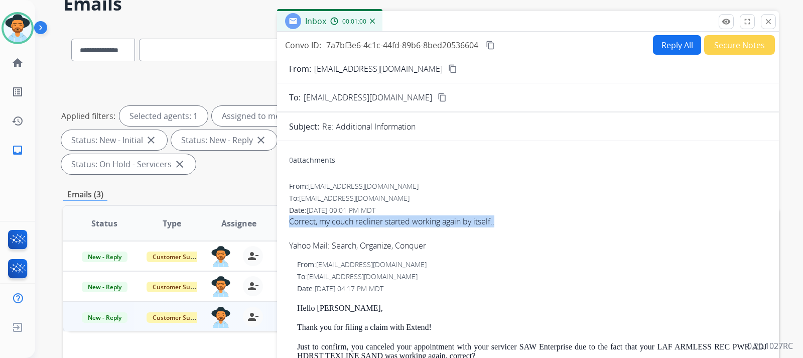
drag, startPoint x: 287, startPoint y: 219, endPoint x: 468, endPoint y: 226, distance: 180.8
click at [509, 223] on div "0 attachments From: [EMAIL_ADDRESS][DOMAIN_NAME] To: [EMAIL_ADDRESS][DOMAIN_NAM…" at bounding box center [528, 358] width 502 height 418
copy span "Correct, my couch recliner started working again by itself.."
click at [495, 43] on mat-icon "content_copy" at bounding box center [490, 45] width 9 height 9
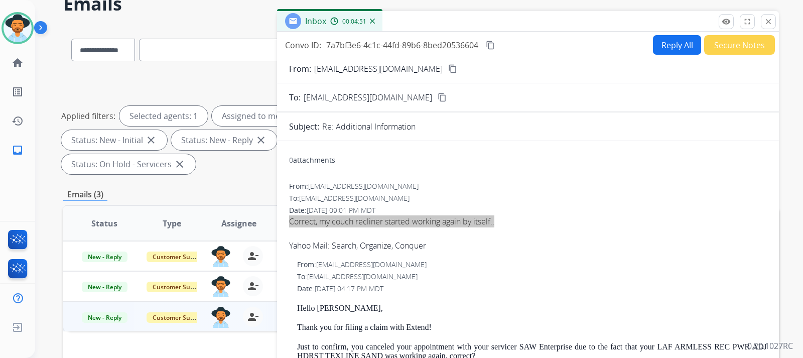
click at [541, 41] on button "Reply All" at bounding box center [677, 45] width 48 height 20
select select "**********"
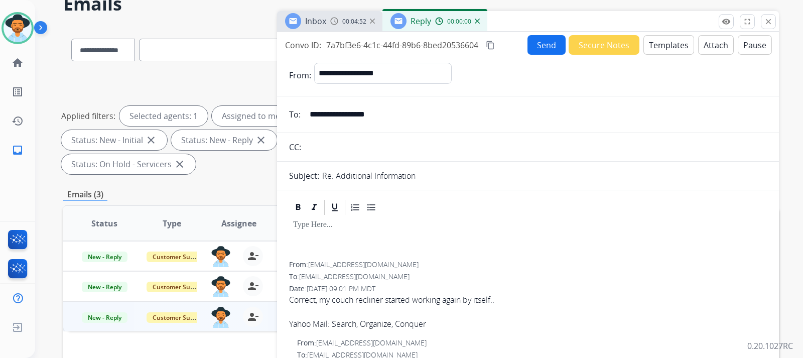
click at [541, 46] on button "Templates" at bounding box center [668, 45] width 51 height 20
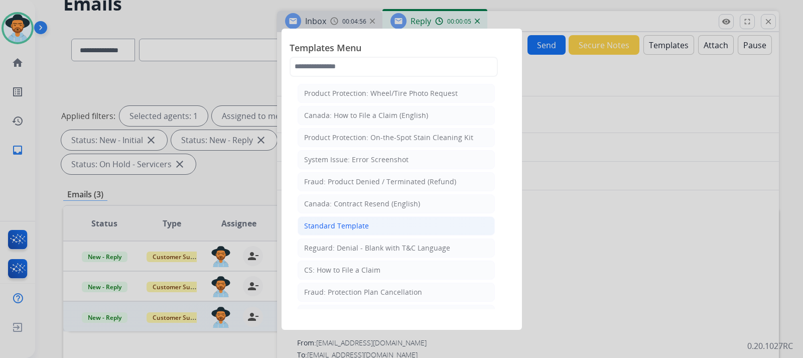
click at [369, 224] on li "Standard Template" at bounding box center [396, 225] width 197 height 19
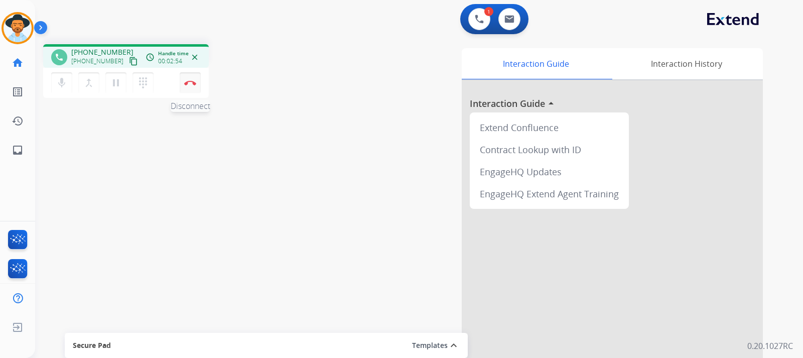
click at [188, 85] on button "Disconnect" at bounding box center [190, 82] width 21 height 21
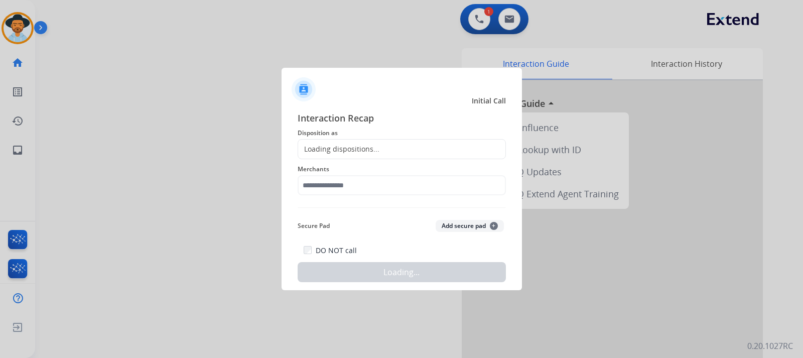
click at [393, 146] on div "Loading dispositions..." at bounding box center [402, 149] width 208 height 20
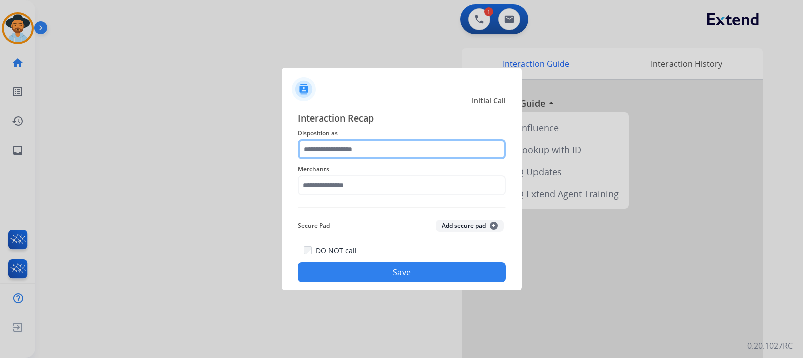
click at [392, 149] on input "text" at bounding box center [402, 149] width 208 height 20
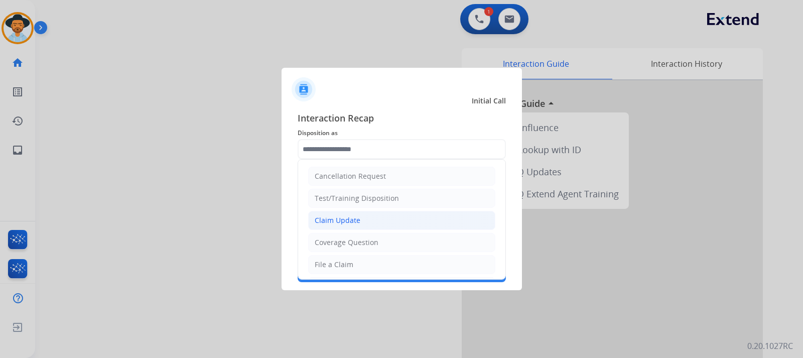
click at [365, 218] on li "Claim Update" at bounding box center [401, 220] width 187 height 19
type input "**********"
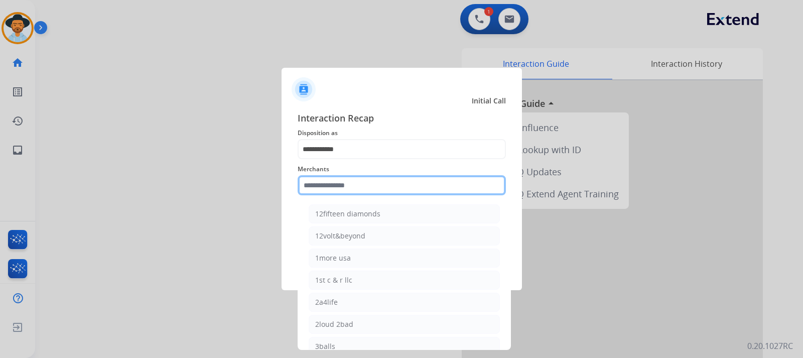
click at [376, 190] on input "text" at bounding box center [402, 185] width 208 height 20
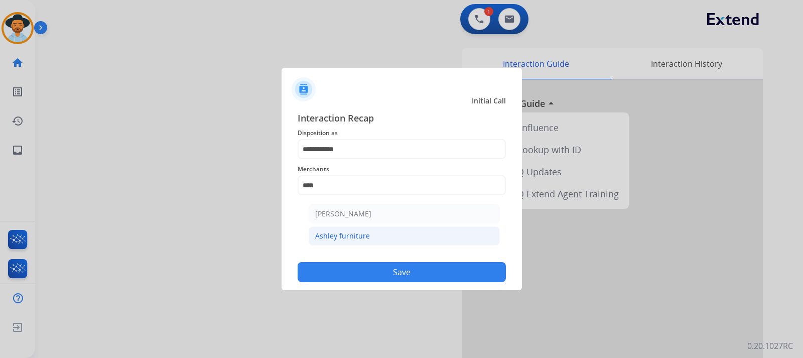
click at [352, 242] on li "Ashley furniture" at bounding box center [404, 235] width 191 height 19
type input "**********"
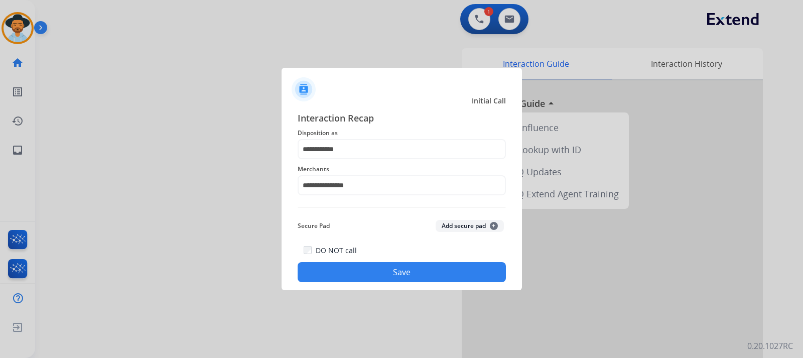
click at [363, 269] on button "Save" at bounding box center [402, 272] width 208 height 20
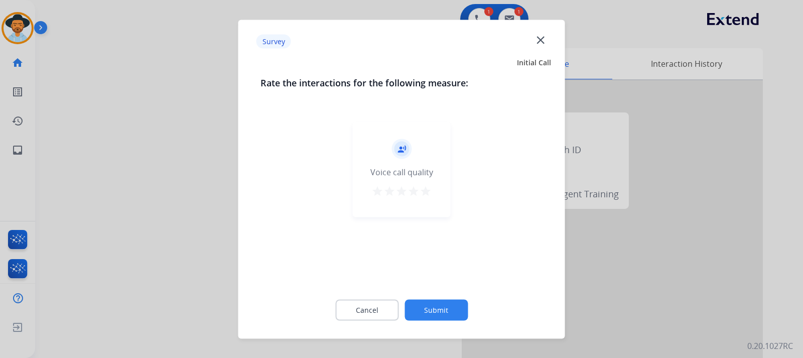
click at [116, 75] on div at bounding box center [401, 179] width 803 height 358
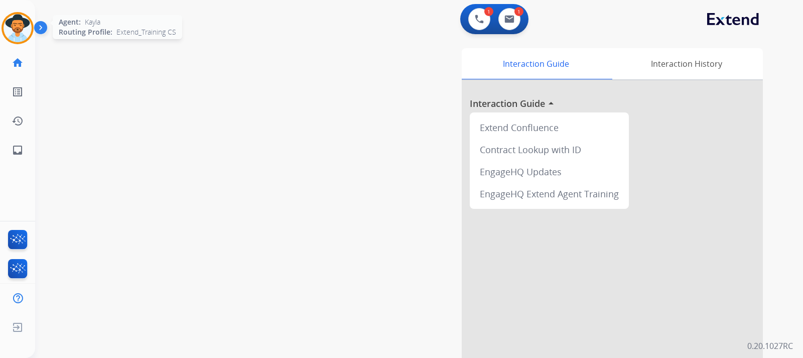
click at [31, 29] on img at bounding box center [18, 28] width 28 height 28
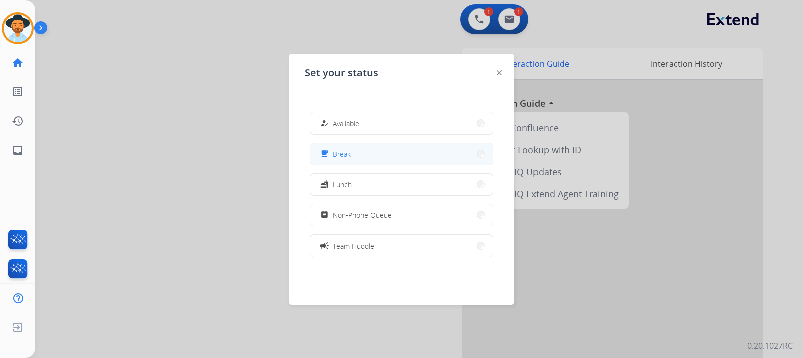
click at [356, 149] on button "free_breakfast Break" at bounding box center [401, 154] width 183 height 22
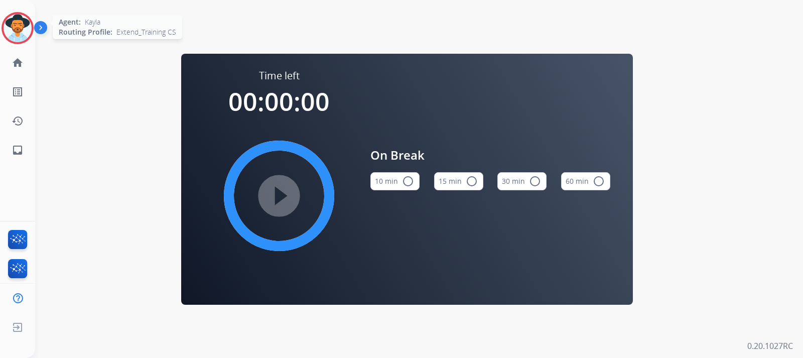
click at [26, 37] on img at bounding box center [18, 28] width 28 height 28
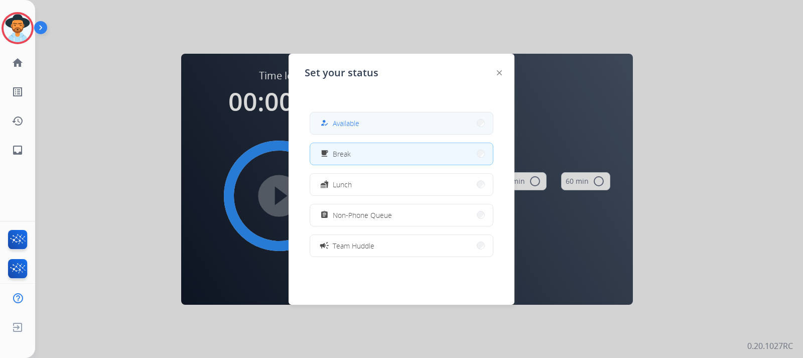
click at [327, 121] on mat-icon "how_to_reg" at bounding box center [324, 123] width 9 height 9
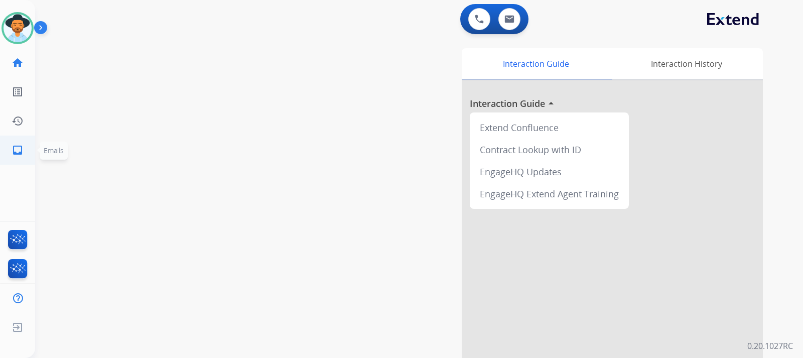
click at [23, 157] on link "inbox Emails" at bounding box center [18, 150] width 28 height 28
select select "**********"
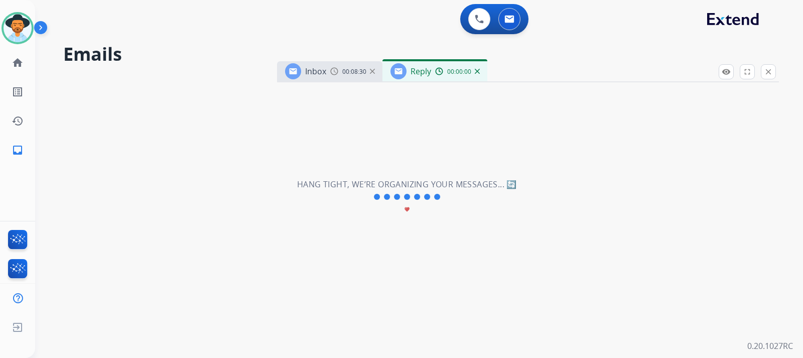
select select "**********"
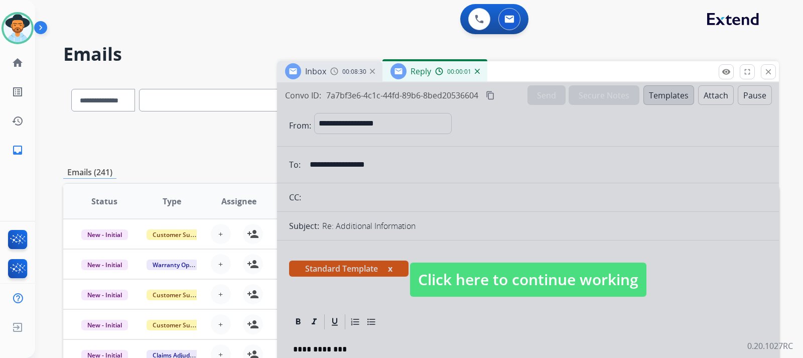
click at [493, 284] on span "Click here to continue working" at bounding box center [528, 279] width 236 height 34
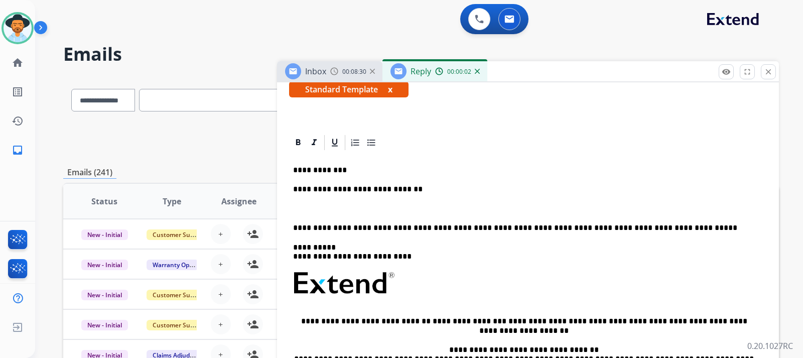
scroll to position [201, 0]
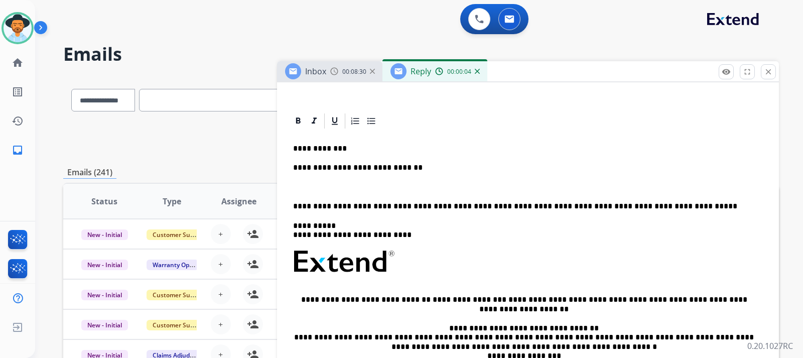
click at [420, 169] on p "**********" at bounding box center [524, 167] width 462 height 9
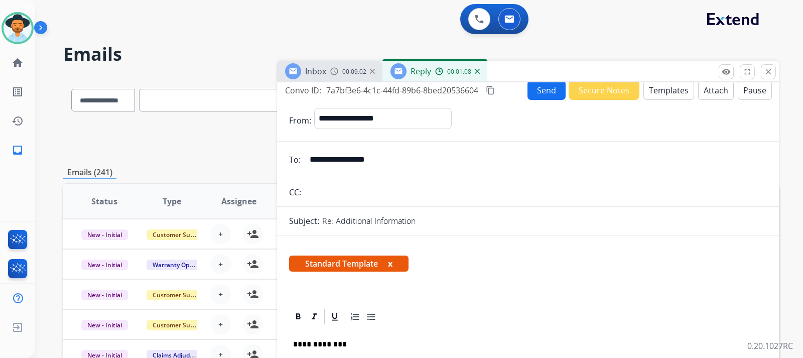
scroll to position [0, 0]
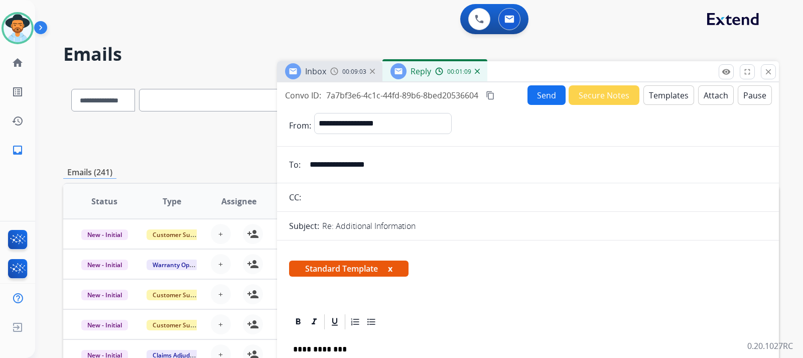
click at [541, 95] on button "Send" at bounding box center [546, 95] width 38 height 20
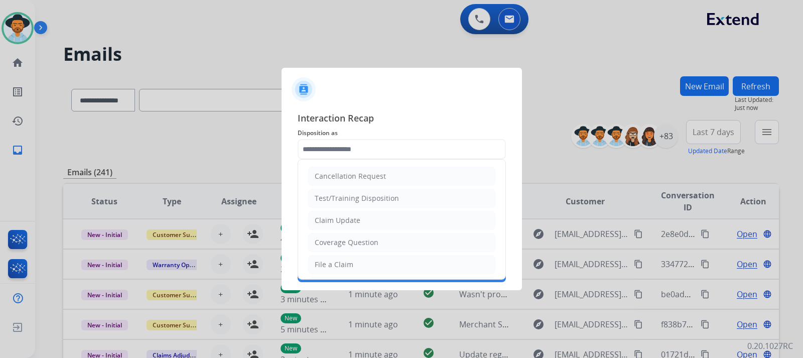
click at [366, 152] on input "text" at bounding box center [402, 149] width 208 height 20
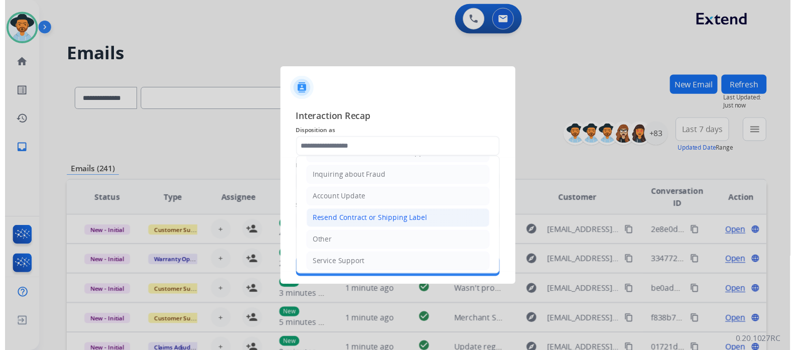
scroll to position [157, 0]
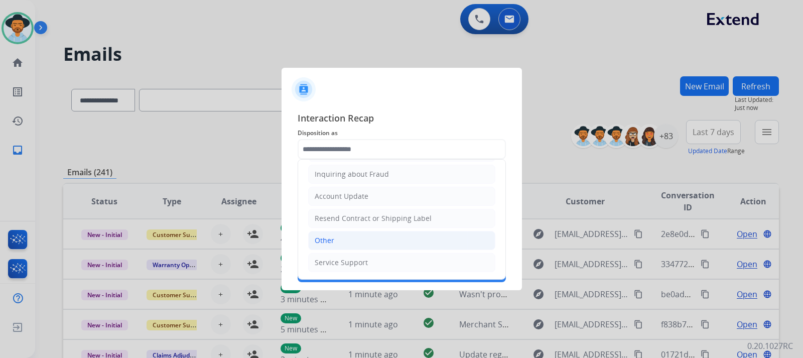
click at [336, 240] on li "Other" at bounding box center [401, 240] width 187 height 19
type input "*****"
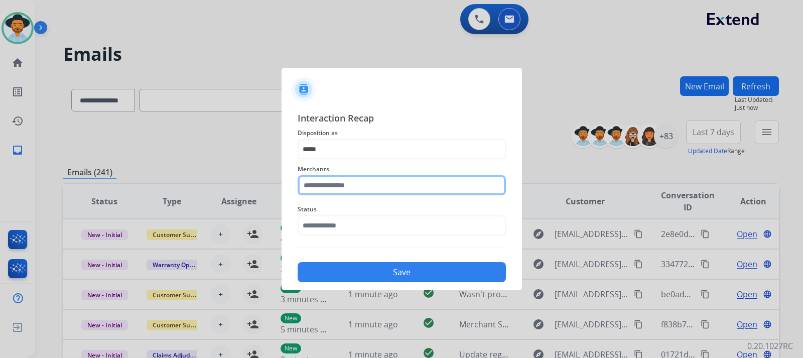
click at [361, 190] on input "text" at bounding box center [402, 185] width 208 height 20
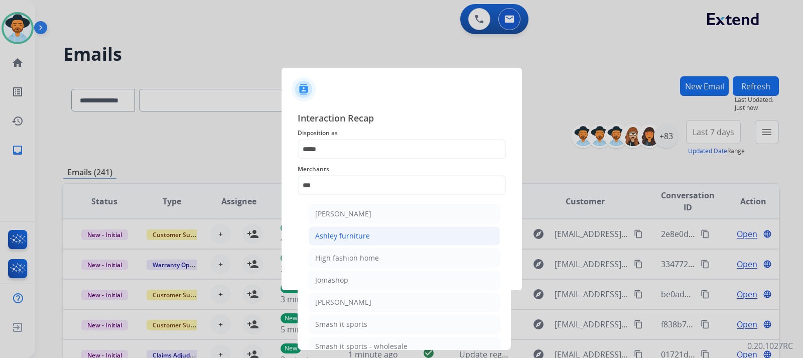
click at [359, 234] on div "Ashley furniture" at bounding box center [342, 236] width 55 height 10
type input "**********"
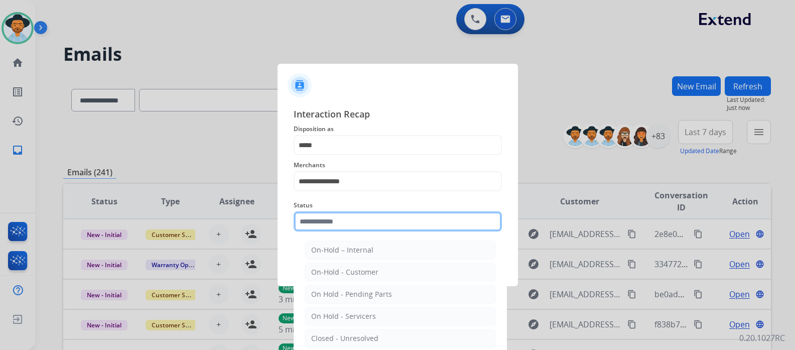
click at [362, 229] on input "text" at bounding box center [398, 221] width 208 height 20
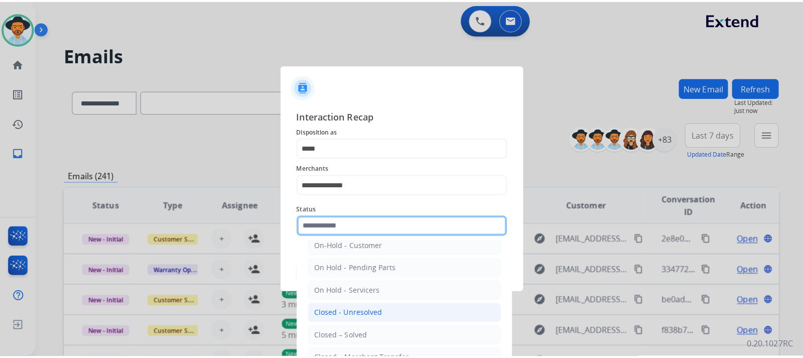
scroll to position [60, 0]
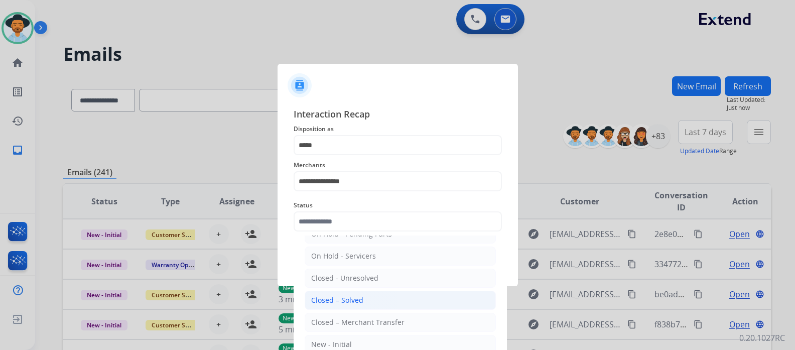
click at [354, 298] on div "Closed – Solved" at bounding box center [337, 300] width 52 height 10
type input "**********"
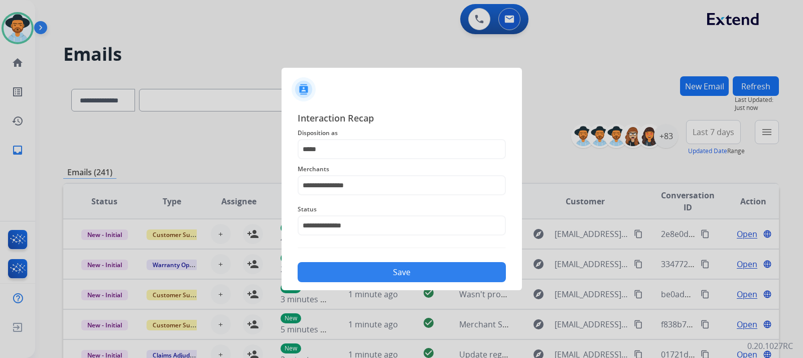
click at [374, 275] on button "Save" at bounding box center [402, 272] width 208 height 20
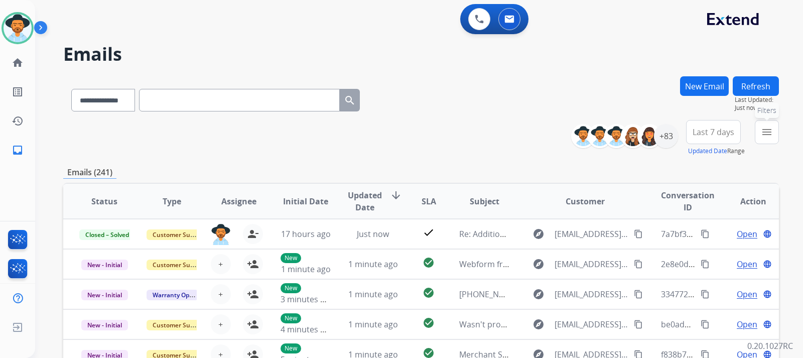
click at [541, 135] on mat-icon "menu" at bounding box center [767, 132] width 12 height 12
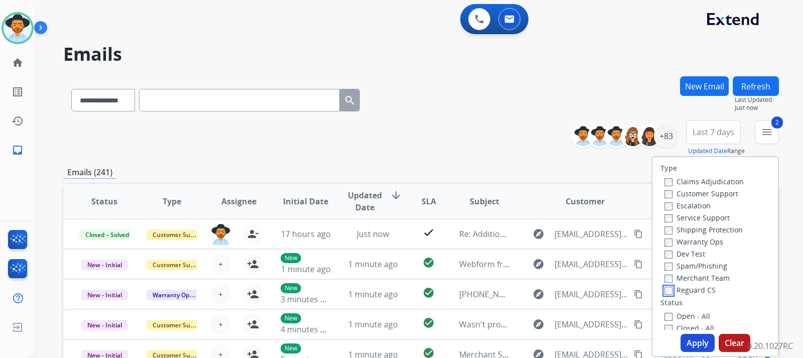
click at [541, 290] on label "Reguard CS" at bounding box center [689, 290] width 51 height 10
click at [541, 344] on button "Apply" at bounding box center [698, 343] width 34 height 18
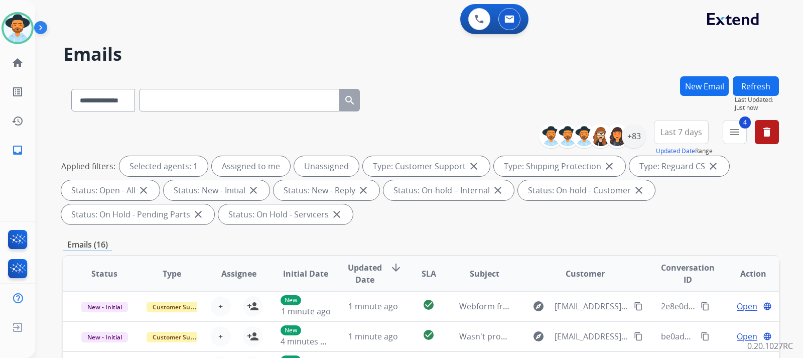
scroll to position [1, 0]
click at [541, 138] on div "+83" at bounding box center [634, 136] width 24 height 24
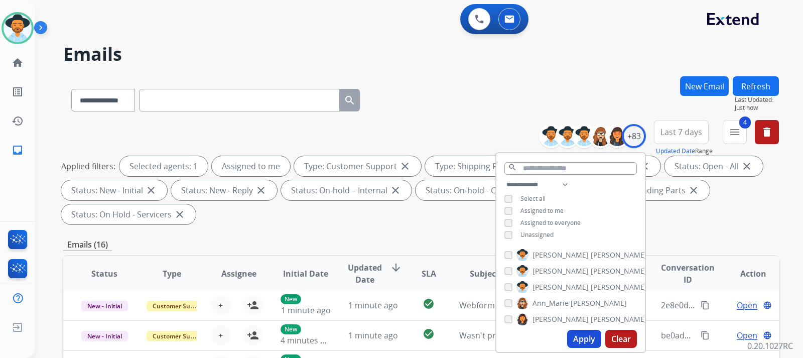
click at [541, 337] on button "Apply" at bounding box center [584, 339] width 34 height 18
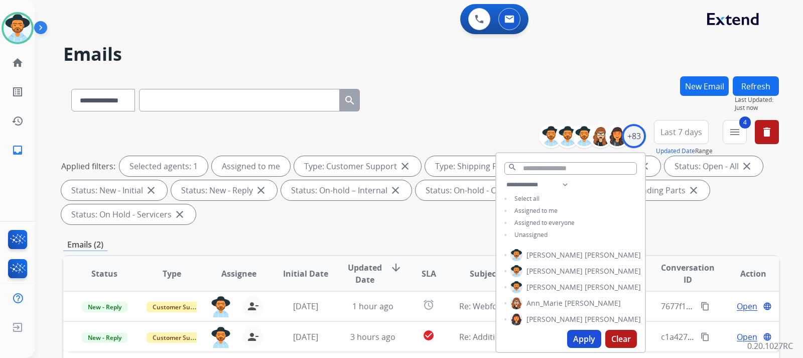
scroll to position [0, 0]
click at [541, 226] on div "**********" at bounding box center [421, 174] width 716 height 108
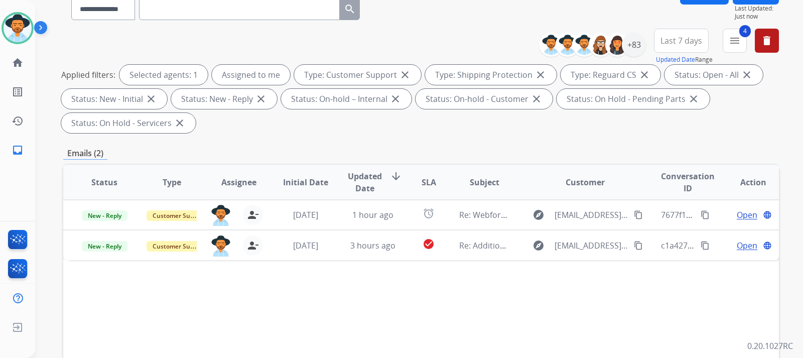
scroll to position [100, 0]
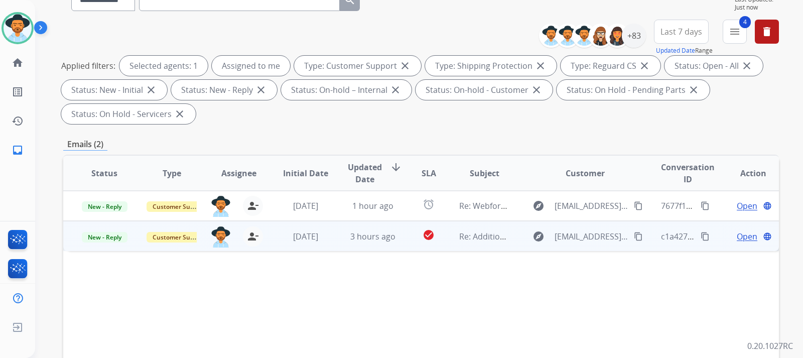
click at [541, 242] on span "Open" at bounding box center [747, 236] width 21 height 12
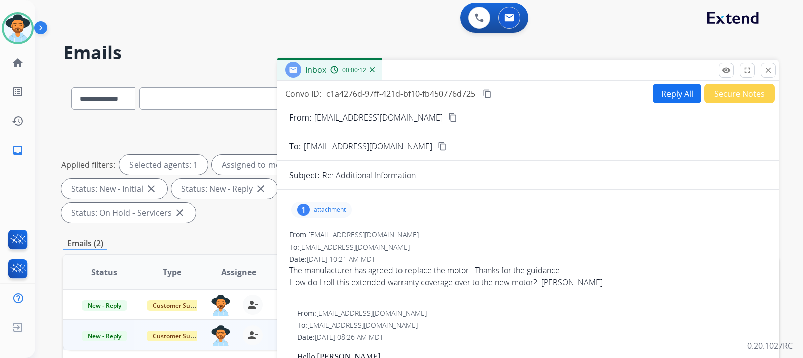
scroll to position [0, 0]
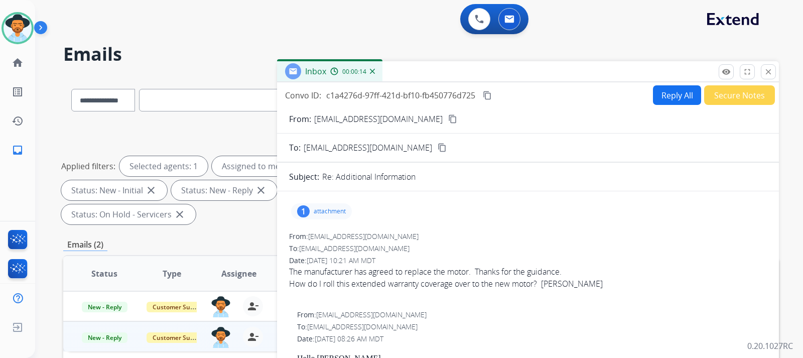
click at [541, 95] on button "Reply All" at bounding box center [677, 95] width 48 height 20
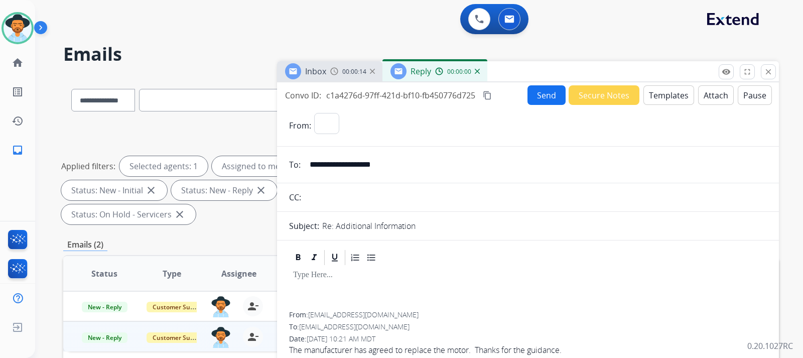
select select "**********"
click at [541, 96] on button "Templates" at bounding box center [668, 95] width 51 height 20
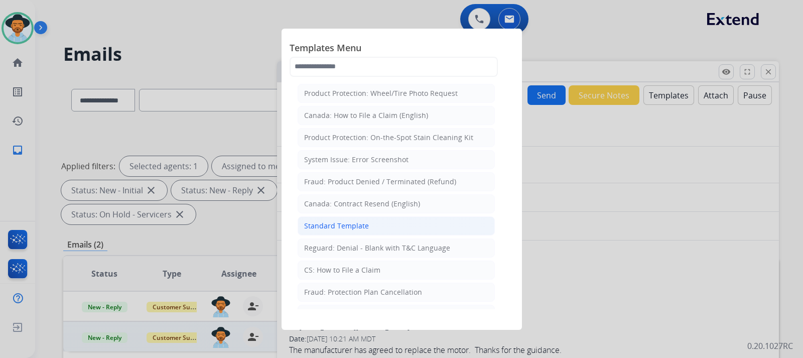
click at [349, 221] on div "Standard Template" at bounding box center [336, 226] width 65 height 10
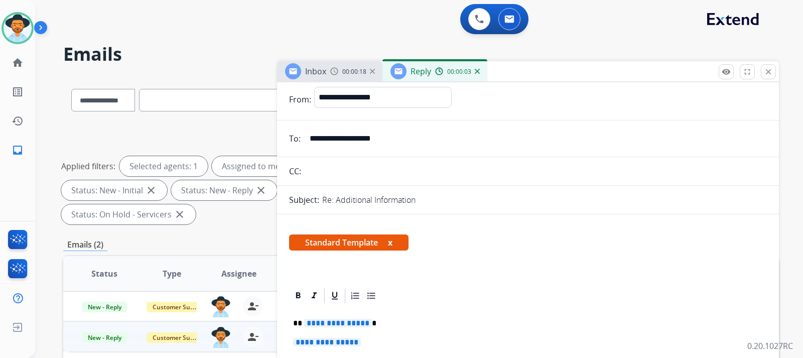
scroll to position [151, 0]
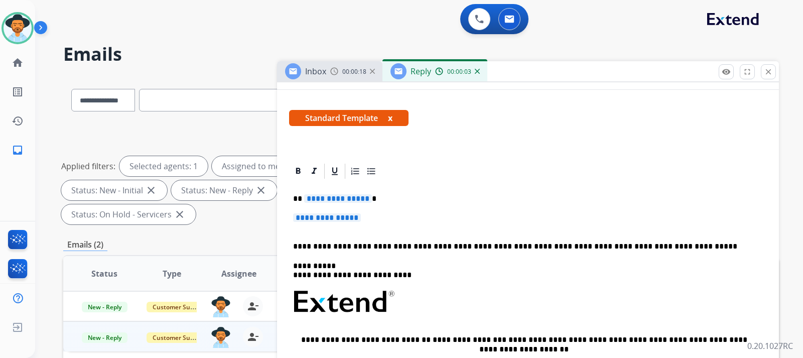
click at [373, 222] on p "**********" at bounding box center [528, 222] width 470 height 19
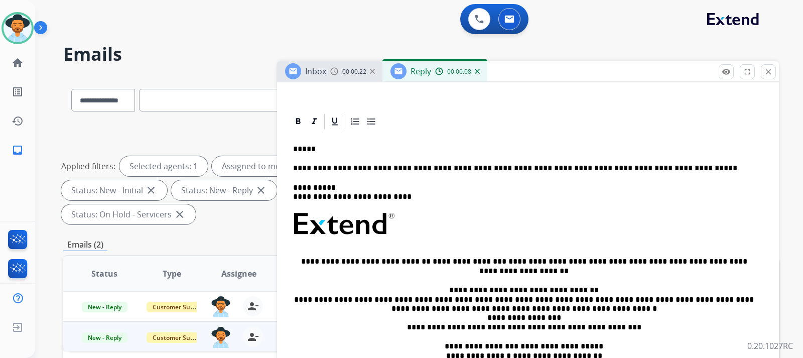
scroll to position [251, 0]
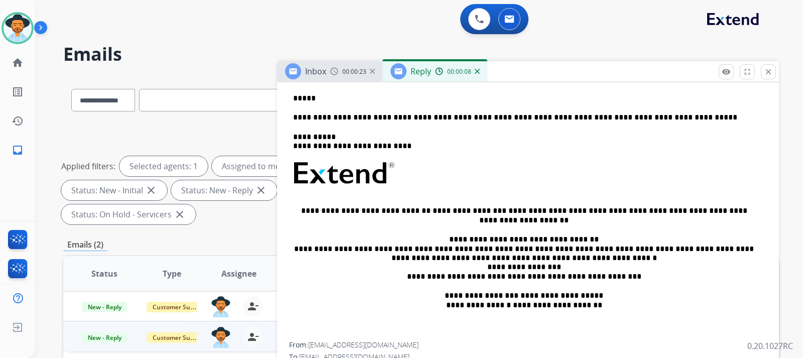
click at [334, 73] on img at bounding box center [334, 71] width 8 height 8
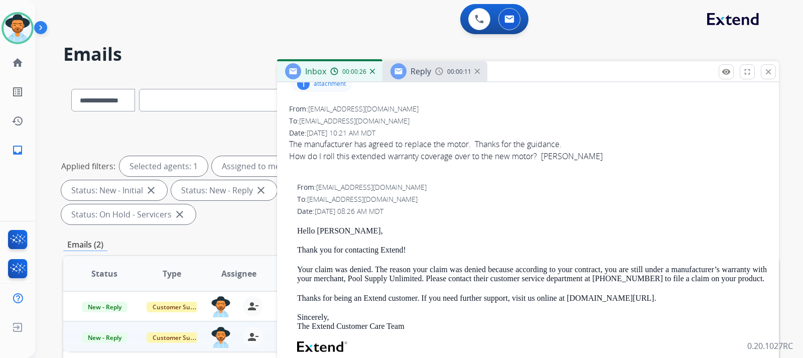
scroll to position [0, 0]
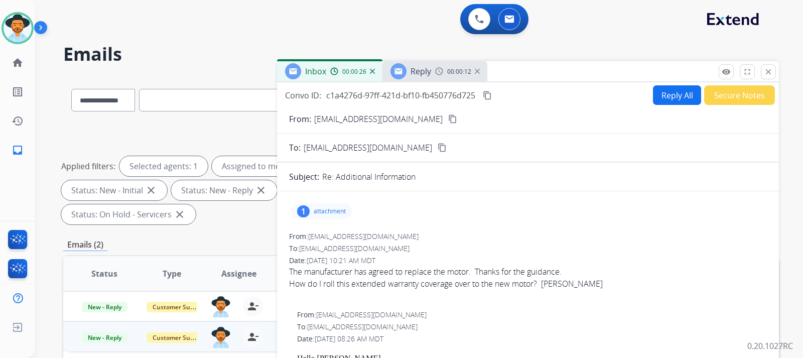
click at [425, 78] on div "Reply" at bounding box center [410, 71] width 41 height 16
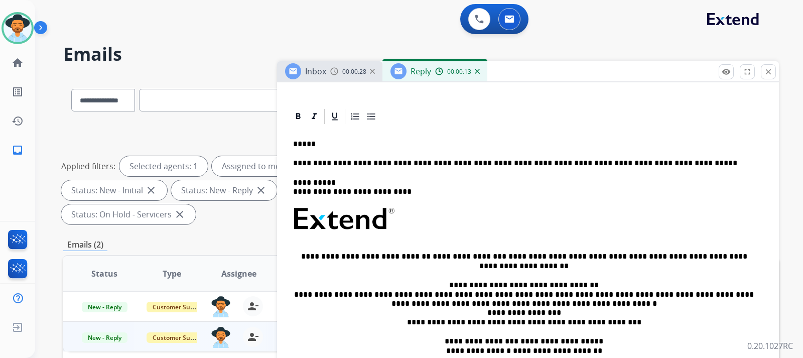
scroll to position [100, 0]
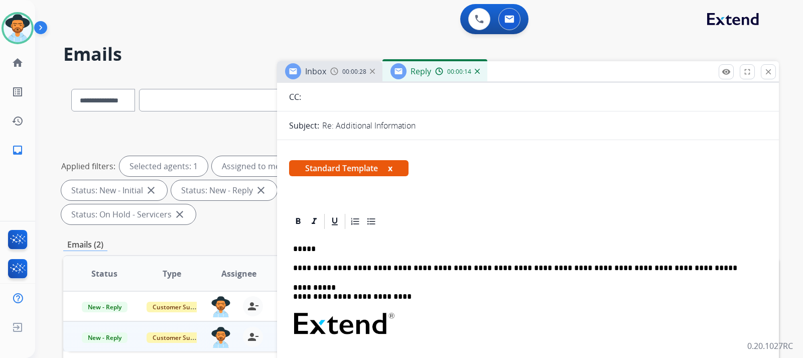
click at [333, 246] on p "*****" at bounding box center [524, 248] width 462 height 9
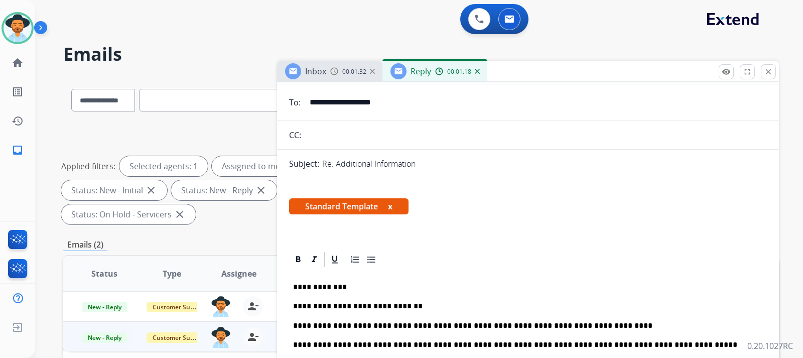
scroll to position [0, 0]
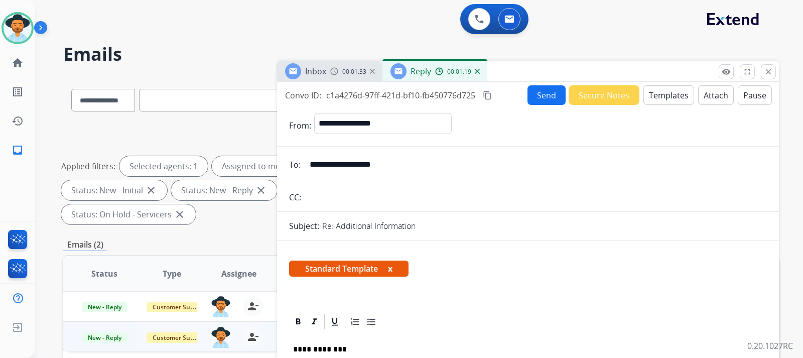
click at [533, 99] on button "Send" at bounding box center [546, 95] width 38 height 20
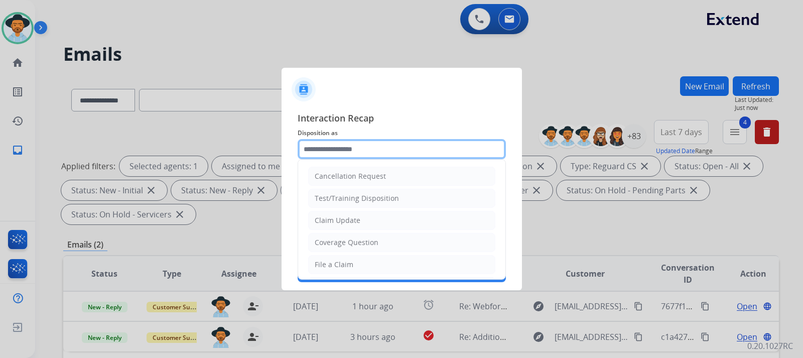
click at [368, 153] on input "text" at bounding box center [402, 149] width 208 height 20
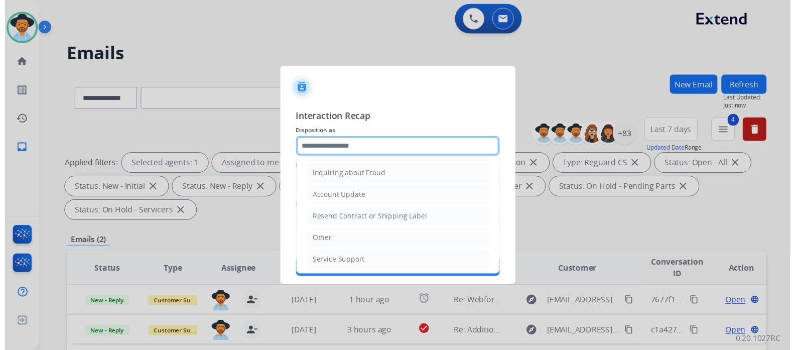
scroll to position [157, 0]
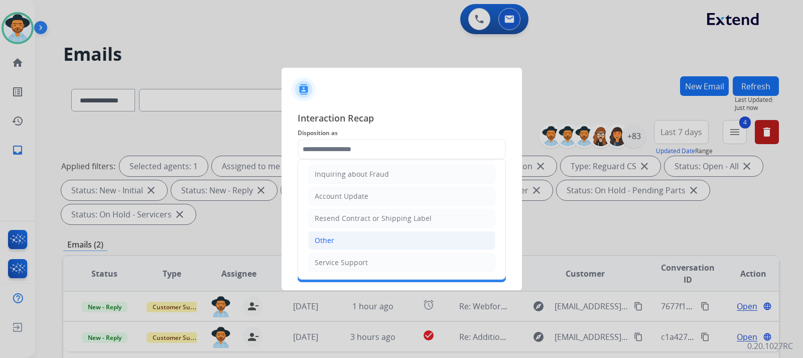
click at [350, 237] on li "Other" at bounding box center [401, 240] width 187 height 19
type input "*****"
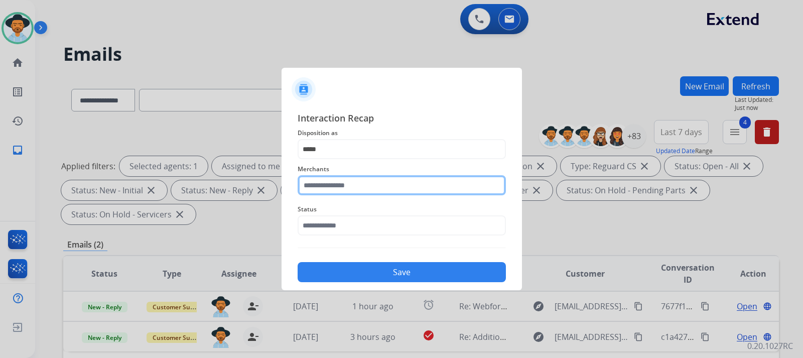
click at [364, 189] on input "text" at bounding box center [402, 185] width 208 height 20
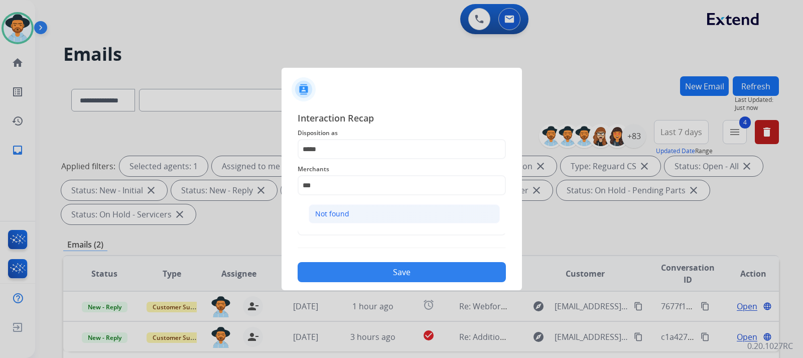
click at [421, 219] on li "Not found" at bounding box center [404, 213] width 191 height 19
type input "*********"
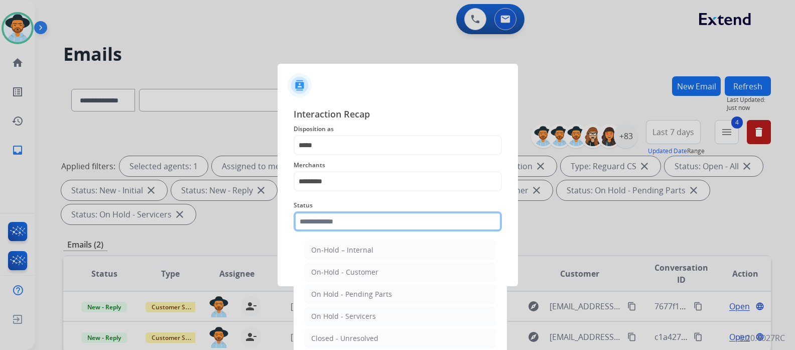
click at [397, 230] on input "text" at bounding box center [398, 221] width 208 height 20
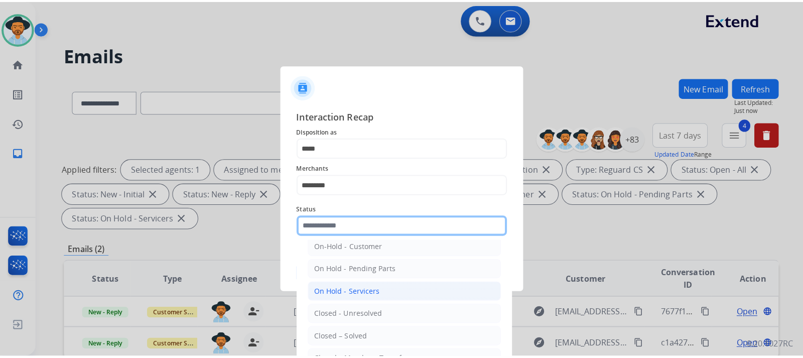
scroll to position [60, 0]
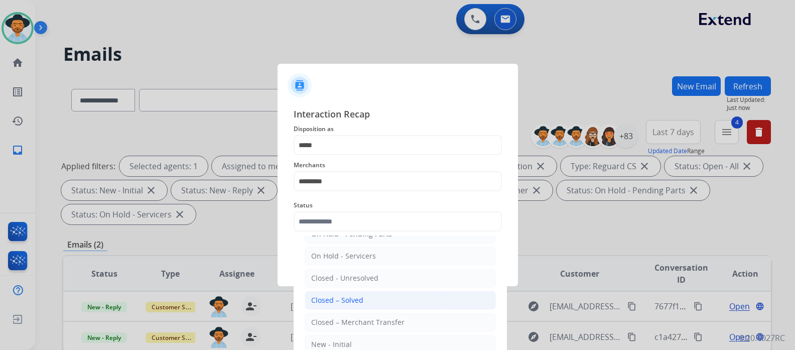
drag, startPoint x: 377, startPoint y: 305, endPoint x: 387, endPoint y: 286, distance: 21.8
click at [376, 305] on li "Closed – Solved" at bounding box center [400, 300] width 191 height 19
type input "**********"
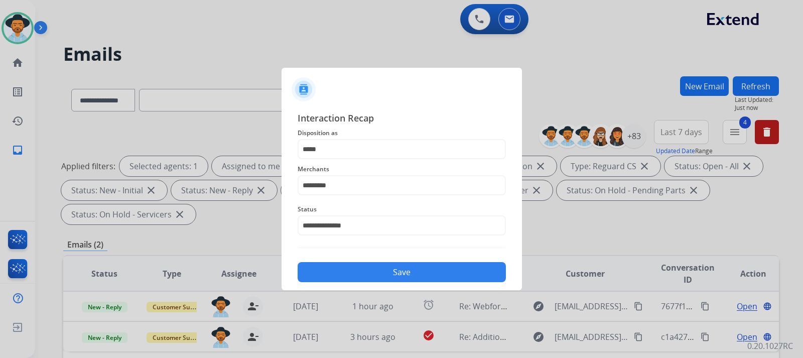
click at [390, 279] on button "Save" at bounding box center [402, 272] width 208 height 20
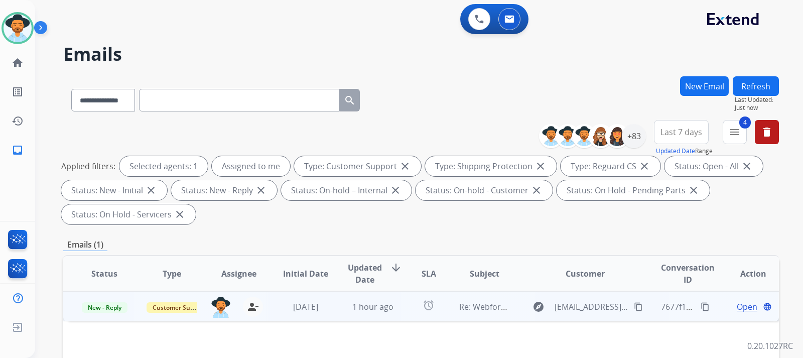
click at [541, 305] on span "Open" at bounding box center [747, 307] width 21 height 12
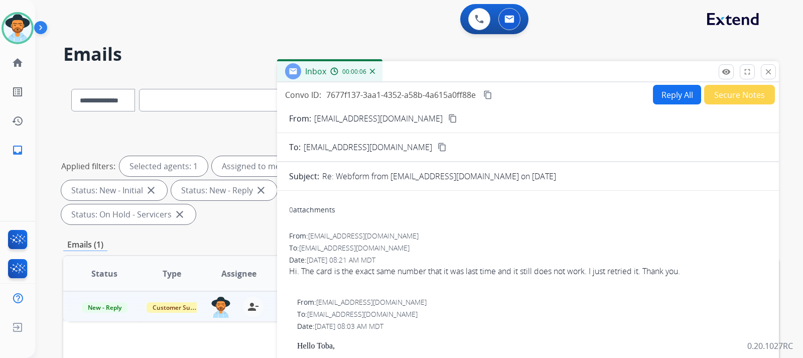
scroll to position [0, 0]
click at [448, 120] on mat-icon "content_copy" at bounding box center [452, 118] width 9 height 9
drag, startPoint x: 376, startPoint y: 278, endPoint x: 349, endPoint y: 284, distance: 27.3
click at [374, 278] on span "Hi. The card is the exact same number that it was last time and it still does n…" at bounding box center [528, 277] width 478 height 24
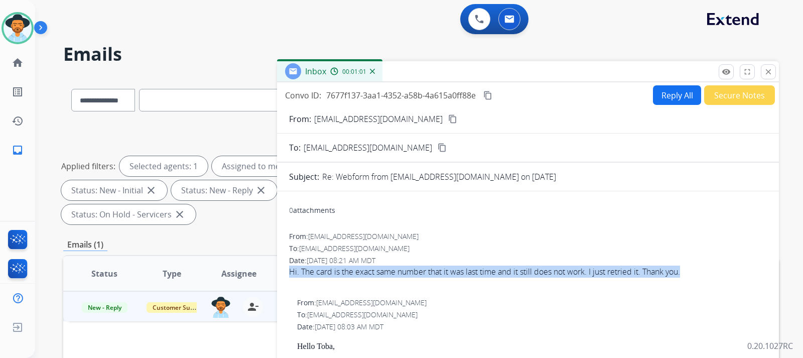
drag, startPoint x: 288, startPoint y: 272, endPoint x: 665, endPoint y: 276, distance: 377.4
copy div "Hi. The card is the exact same number that it was last time and it still does n…"
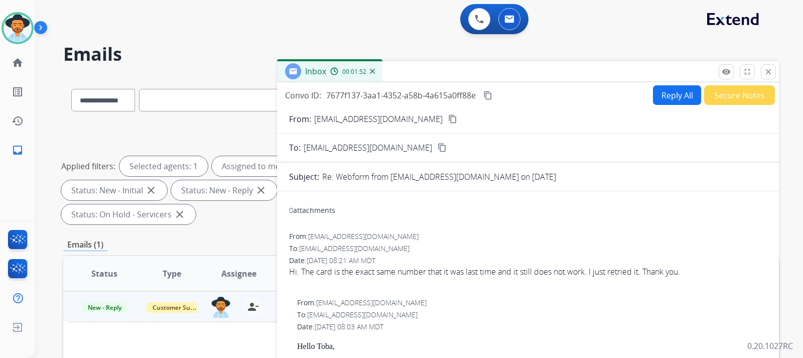
click at [541, 249] on div "To: [EMAIL_ADDRESS][DOMAIN_NAME]" at bounding box center [528, 248] width 478 height 10
click at [483, 95] on button "content_copy" at bounding box center [488, 95] width 12 height 12
click at [541, 97] on button "Reply All" at bounding box center [677, 95] width 48 height 20
select select "**********"
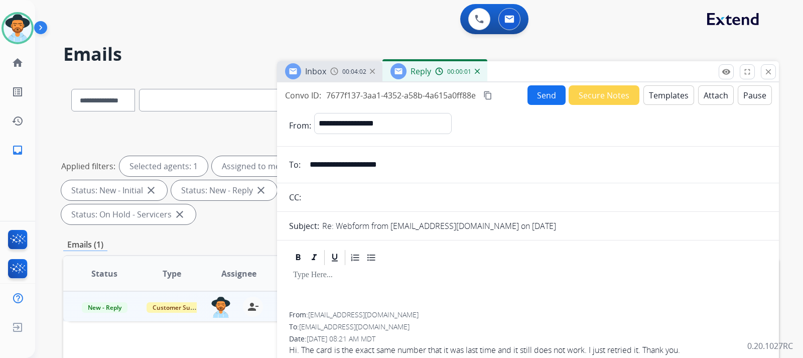
click at [541, 93] on button "Templates" at bounding box center [668, 95] width 51 height 20
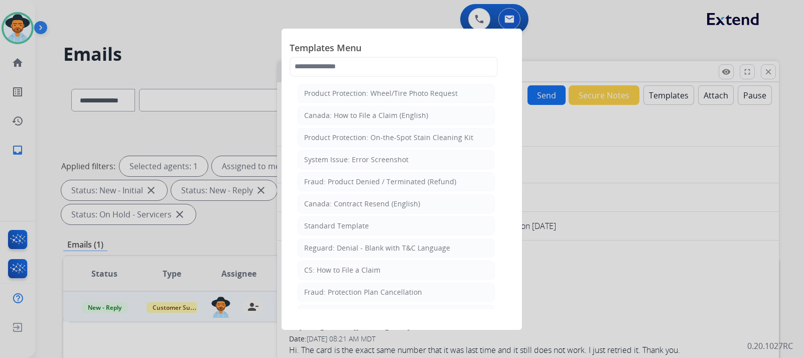
click at [359, 222] on div "Standard Template" at bounding box center [336, 226] width 65 height 10
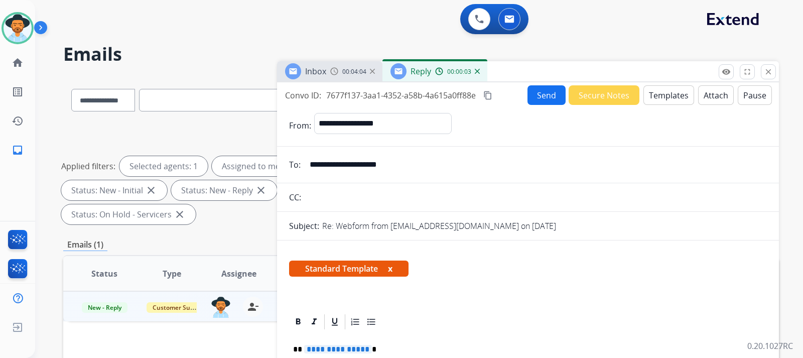
scroll to position [151, 0]
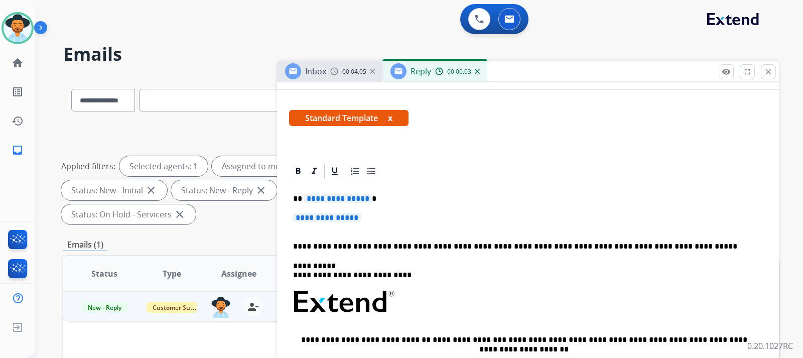
click at [378, 212] on div "**********" at bounding box center [528, 325] width 478 height 291
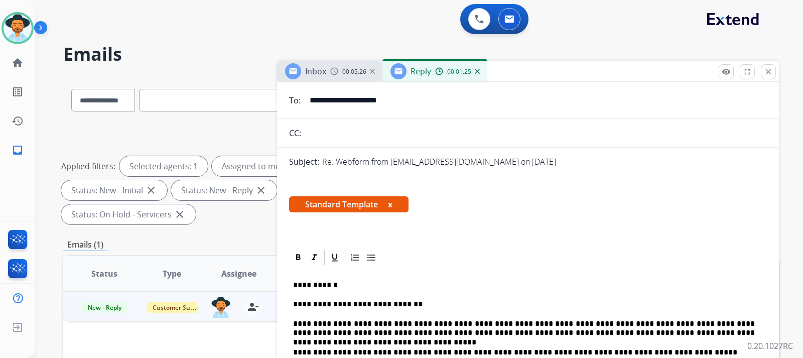
scroll to position [0, 0]
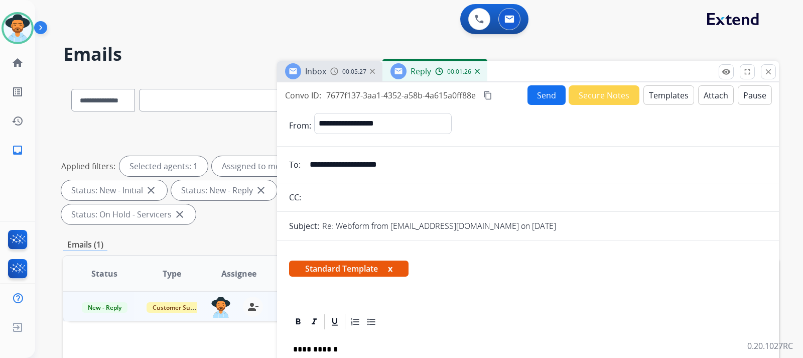
click at [533, 95] on button "Send" at bounding box center [546, 95] width 38 height 20
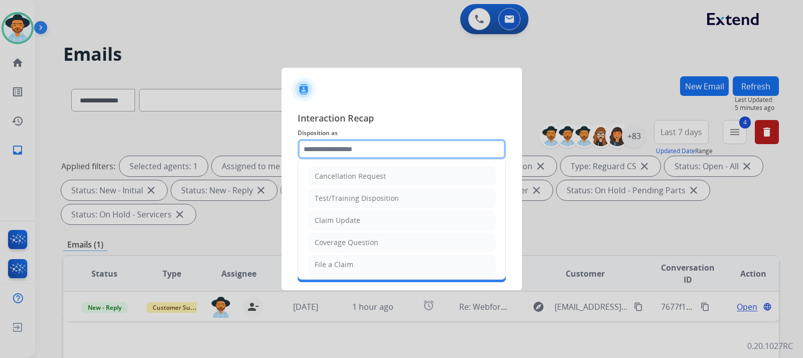
click at [419, 153] on input "text" at bounding box center [402, 149] width 208 height 20
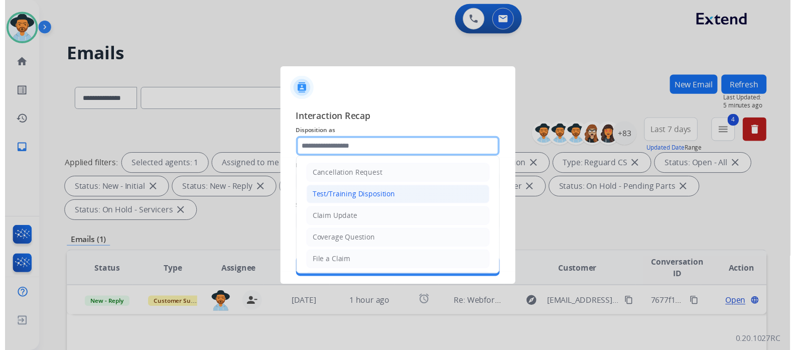
scroll to position [157, 0]
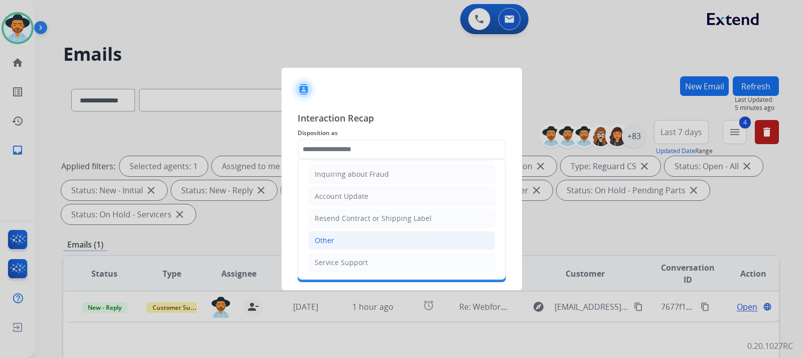
click at [349, 238] on li "Other" at bounding box center [401, 240] width 187 height 19
type input "*****"
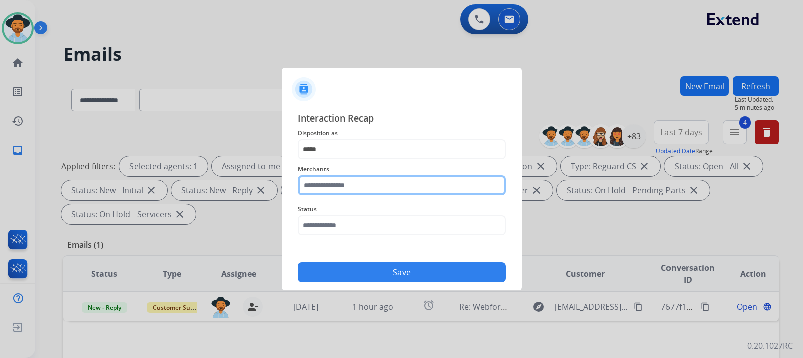
click at [375, 187] on input "text" at bounding box center [402, 185] width 208 height 20
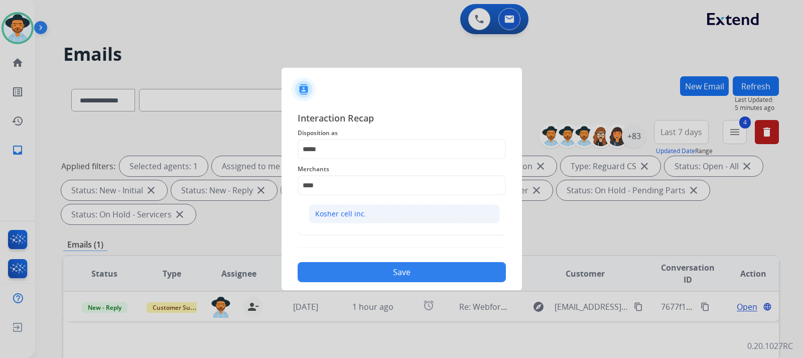
click at [369, 206] on li "Kosher cell inc." at bounding box center [404, 213] width 191 height 19
type input "**********"
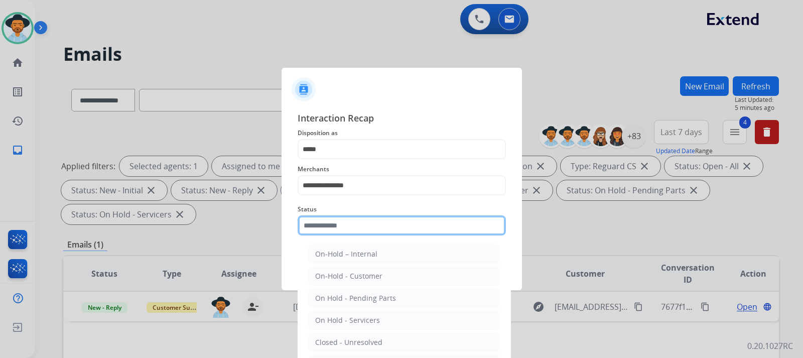
click at [364, 226] on input "text" at bounding box center [402, 225] width 208 height 20
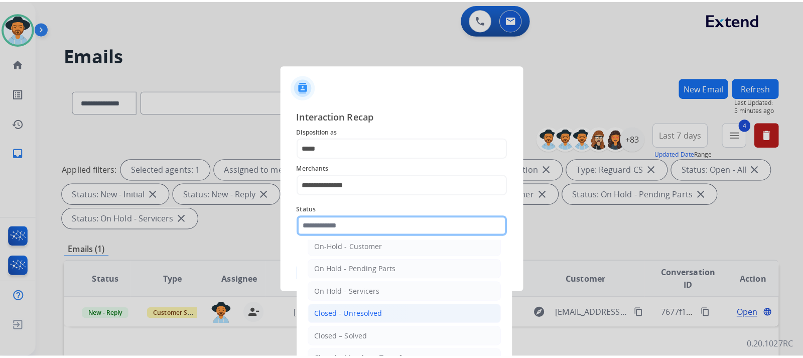
scroll to position [60, 0]
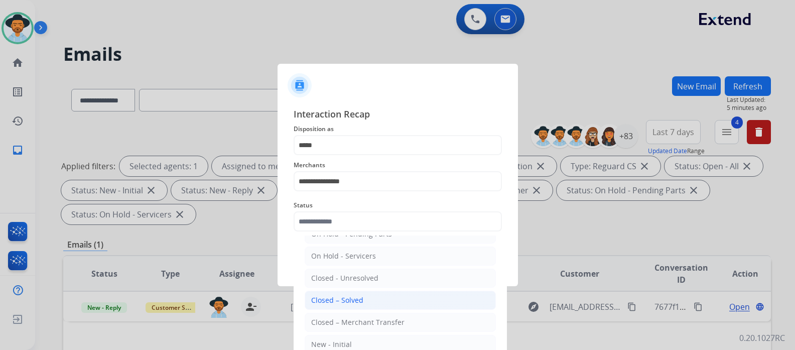
click at [352, 298] on div "Closed – Solved" at bounding box center [337, 300] width 52 height 10
type input "**********"
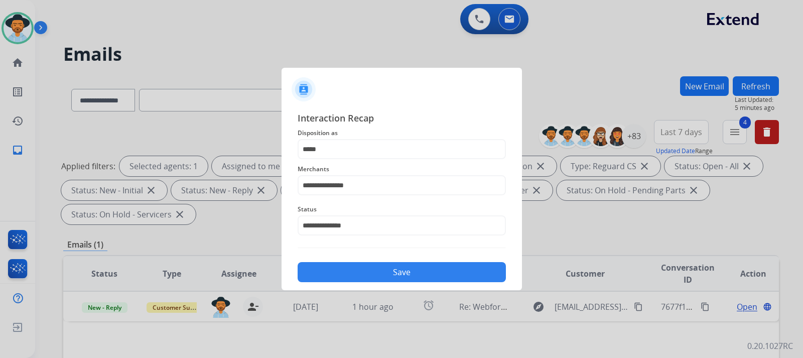
click at [362, 272] on button "Save" at bounding box center [402, 272] width 208 height 20
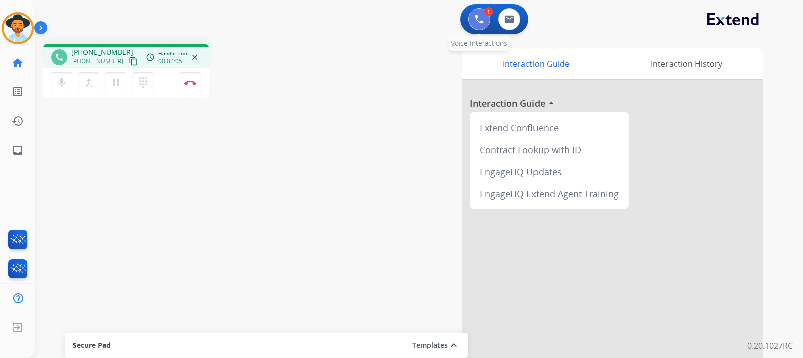
click at [474, 26] on button at bounding box center [479, 19] width 22 height 22
click at [477, 18] on img at bounding box center [479, 19] width 9 height 9
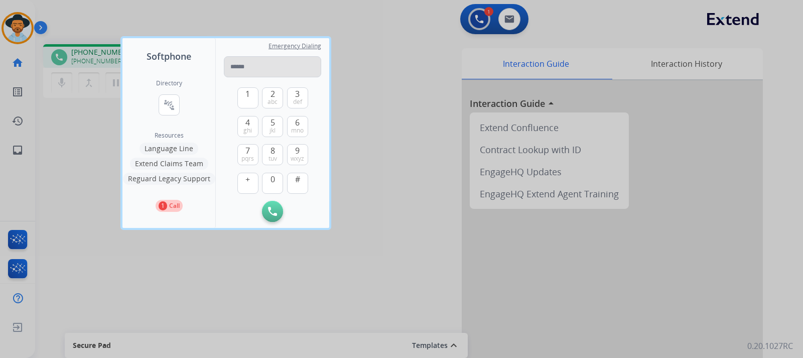
click at [283, 62] on input "tel" at bounding box center [272, 66] width 97 height 21
type input "**********"
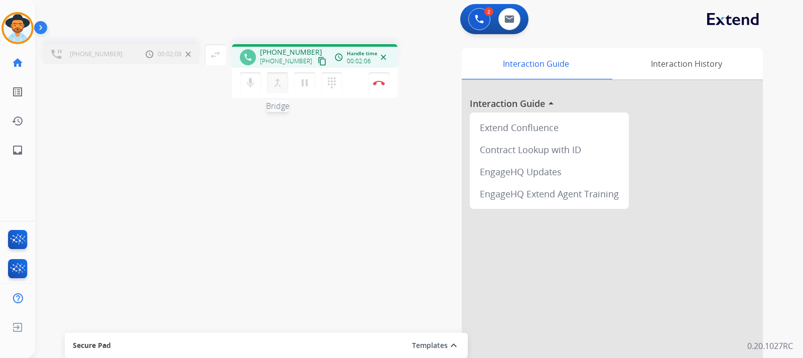
click at [279, 86] on mat-icon "merge_type" at bounding box center [278, 83] width 12 height 12
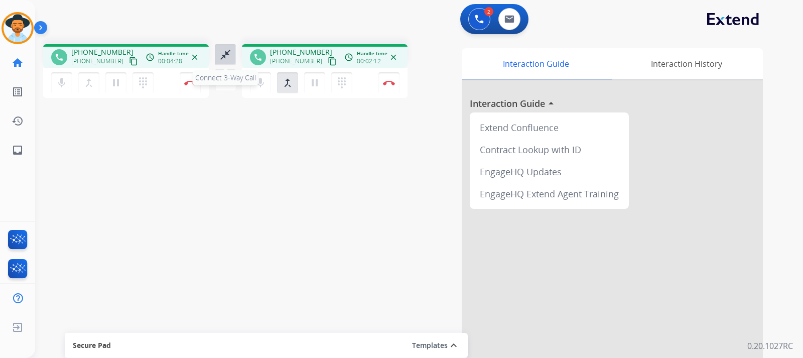
click at [223, 60] on mat-icon "close_fullscreen" at bounding box center [225, 55] width 12 height 12
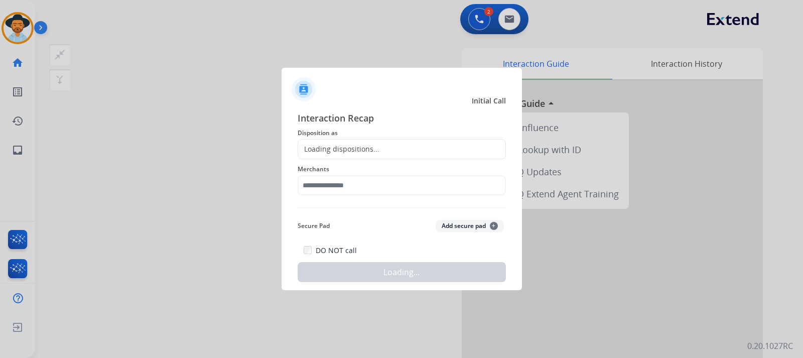
click at [349, 147] on div "Loading dispositions..." at bounding box center [338, 149] width 81 height 10
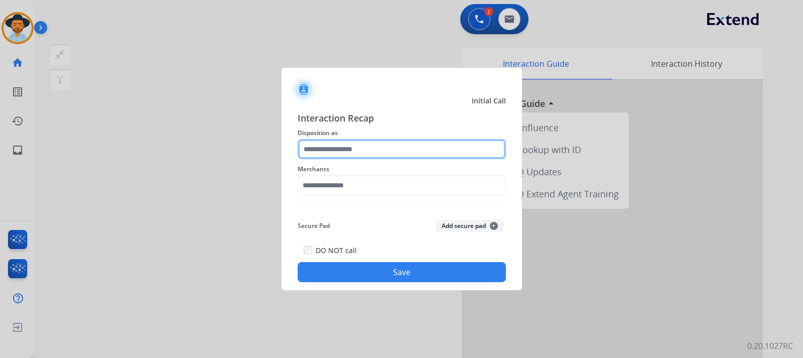
click at [349, 147] on input "text" at bounding box center [402, 149] width 208 height 20
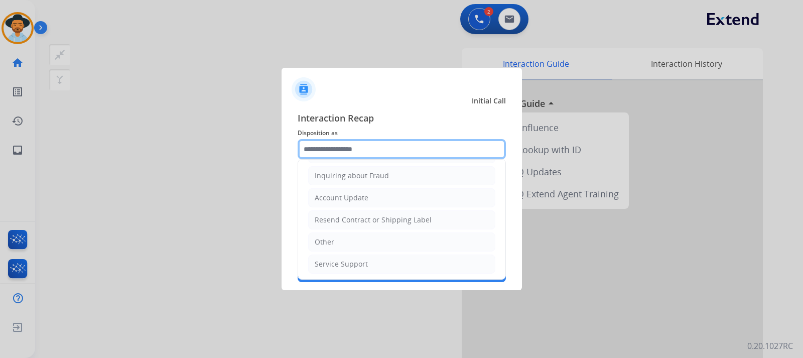
scroll to position [157, 0]
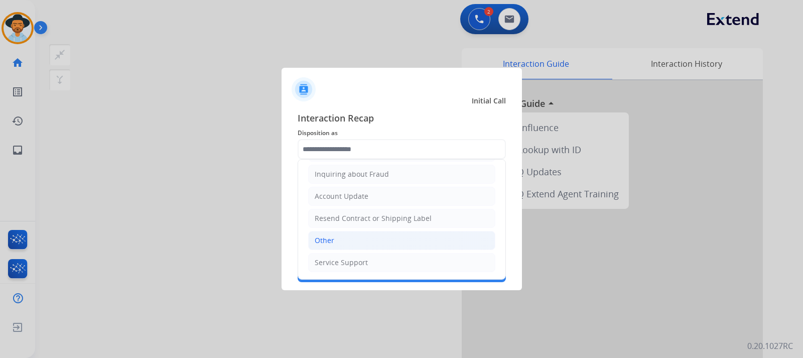
click at [346, 240] on li "Other" at bounding box center [401, 240] width 187 height 19
type input "*****"
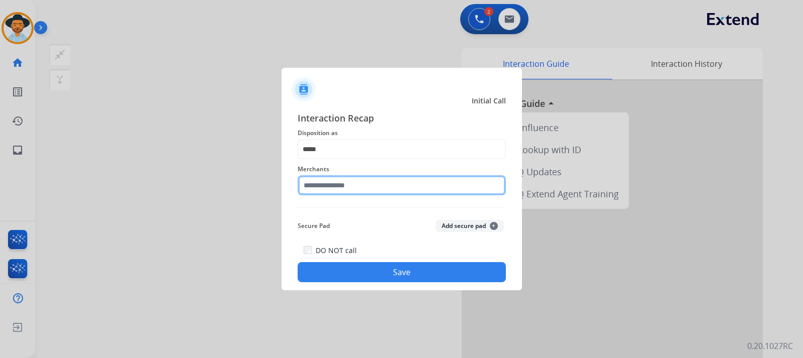
click at [359, 187] on input "text" at bounding box center [402, 185] width 208 height 20
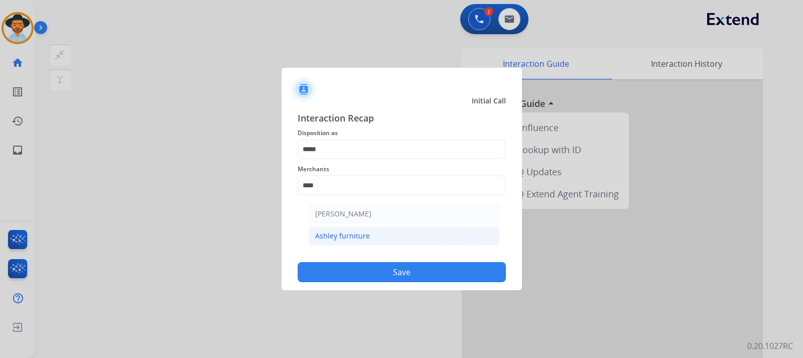
click at [363, 243] on li "Ashley furniture" at bounding box center [404, 235] width 191 height 19
type input "**********"
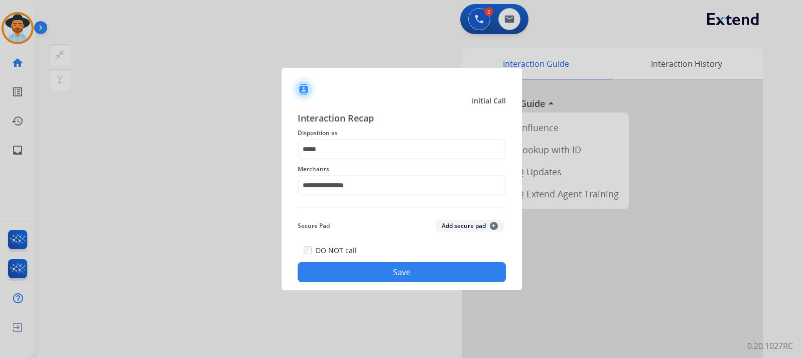
click at [374, 270] on button "Save" at bounding box center [402, 272] width 208 height 20
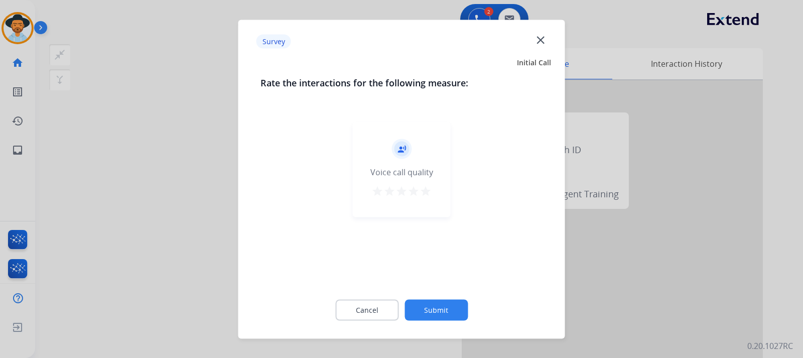
click at [541, 254] on div at bounding box center [401, 179] width 803 height 358
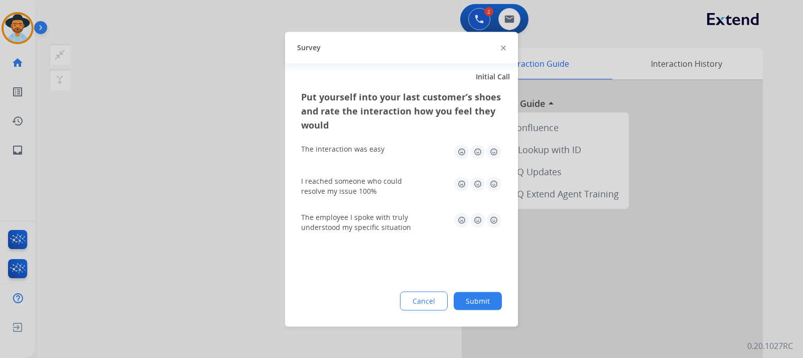
click at [541, 254] on div at bounding box center [401, 179] width 803 height 358
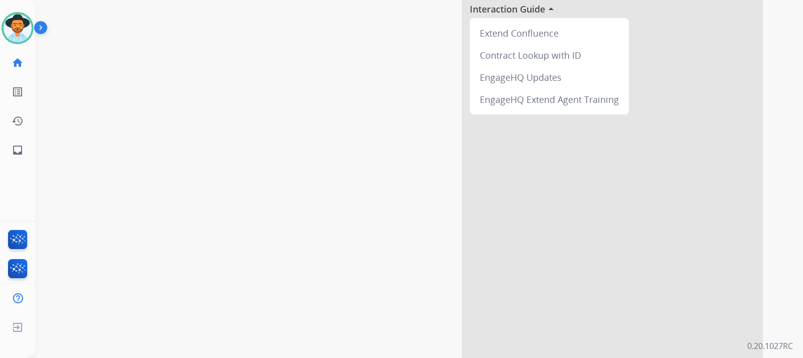
scroll to position [97, 0]
click at [18, 151] on mat-icon "inbox" at bounding box center [18, 150] width 12 height 12
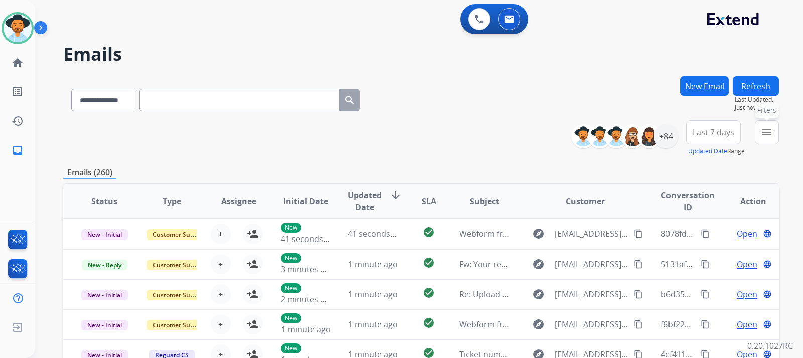
click at [541, 134] on mat-icon "menu" at bounding box center [767, 132] width 12 height 12
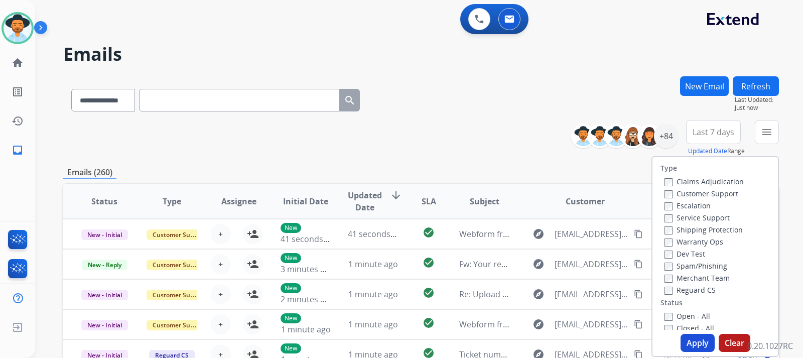
click at [541, 194] on label "Customer Support" at bounding box center [701, 194] width 74 height 10
click at [541, 336] on button "Apply" at bounding box center [698, 343] width 34 height 18
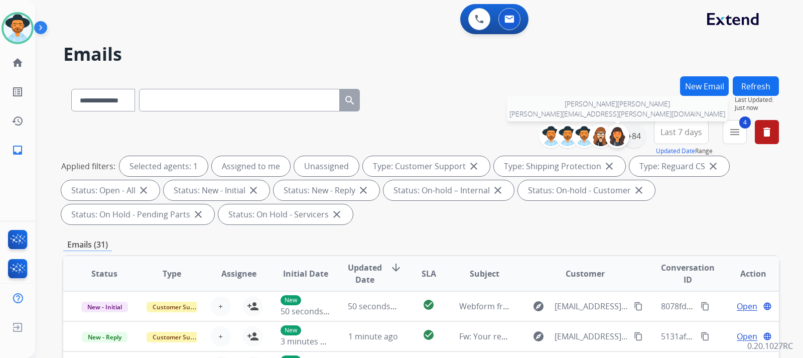
click at [541, 140] on img at bounding box center [617, 136] width 20 height 20
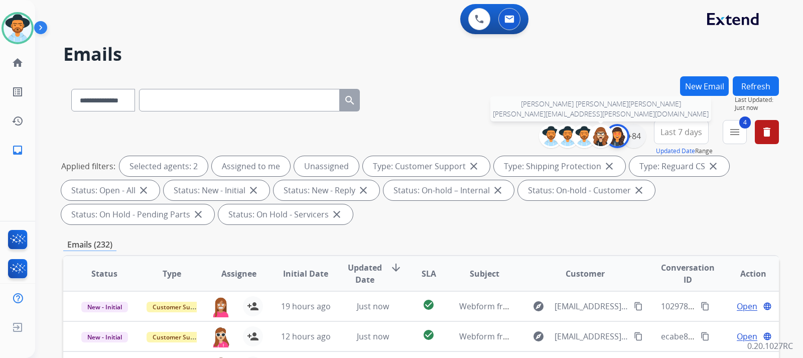
click at [541, 135] on img at bounding box center [617, 136] width 20 height 20
click at [541, 141] on div "+84" at bounding box center [634, 136] width 24 height 24
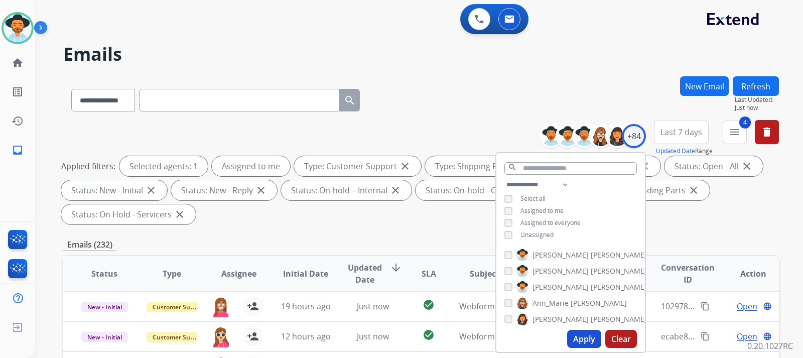
click at [541, 337] on button "Apply" at bounding box center [584, 339] width 34 height 18
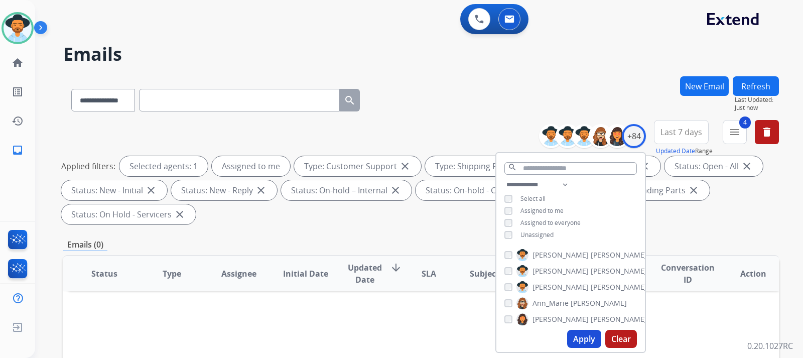
click at [541, 228] on div "**********" at bounding box center [421, 359] width 716 height 567
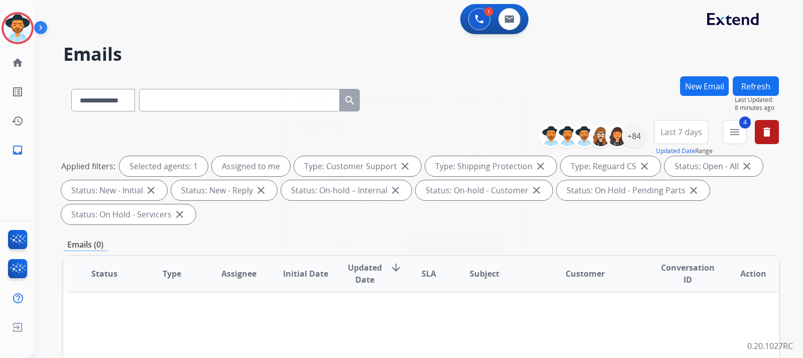
click at [499, 99] on img at bounding box center [499, 100] width 8 height 8
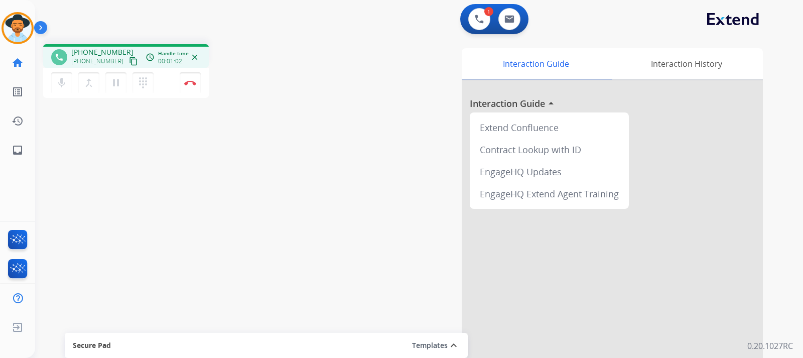
click at [129, 62] on mat-icon "content_copy" at bounding box center [133, 61] width 9 height 9
click at [115, 89] on button "pause Hold" at bounding box center [115, 82] width 21 height 21
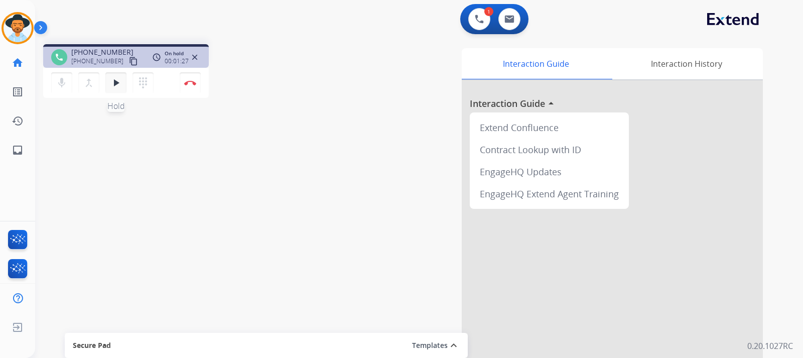
click at [110, 84] on mat-icon "play_arrow" at bounding box center [116, 83] width 12 height 12
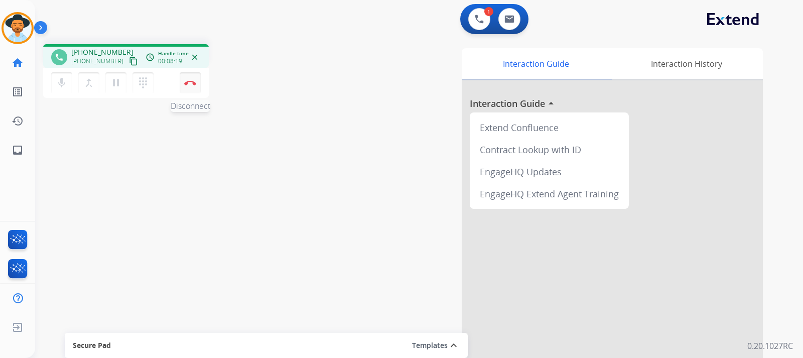
click at [194, 88] on button "Disconnect" at bounding box center [190, 82] width 21 height 21
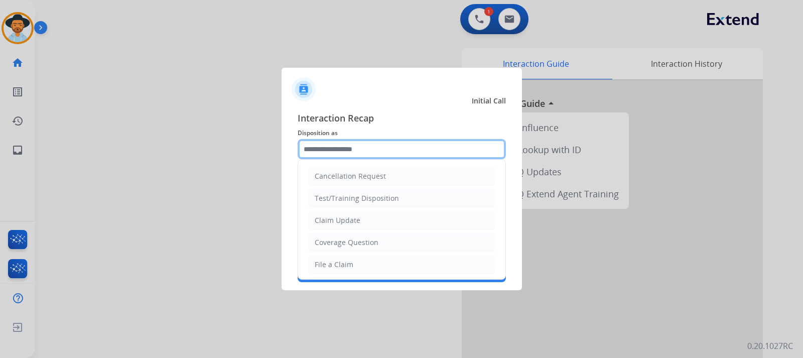
click at [364, 152] on input "text" at bounding box center [402, 149] width 208 height 20
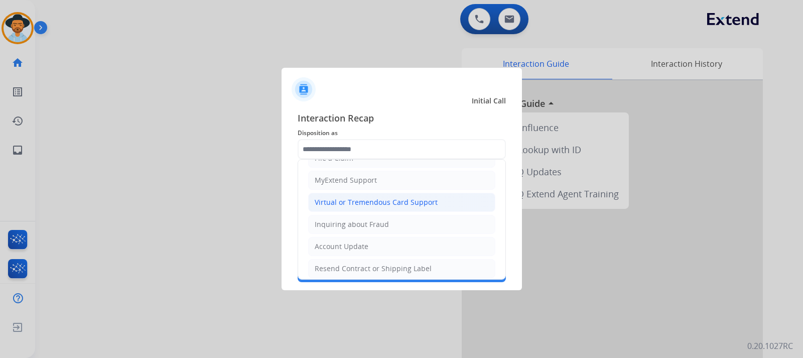
click at [390, 207] on div "Virtual or Tremendous Card Support" at bounding box center [376, 202] width 123 height 10
type input "**********"
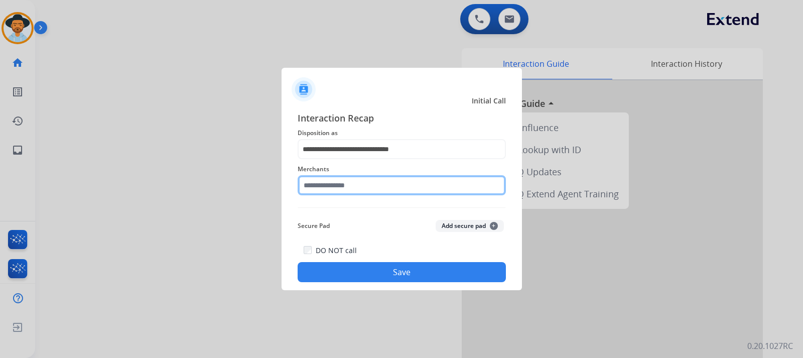
click at [331, 186] on input "text" at bounding box center [402, 185] width 208 height 20
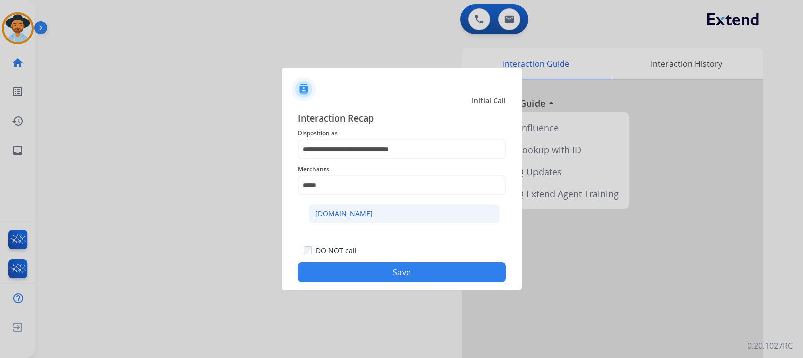
click at [340, 220] on li "[DOMAIN_NAME]" at bounding box center [404, 213] width 191 height 19
type input "**********"
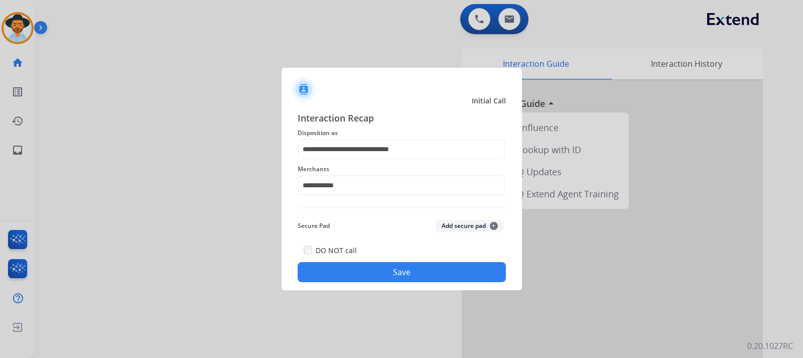
click at [379, 270] on button "Save" at bounding box center [402, 272] width 208 height 20
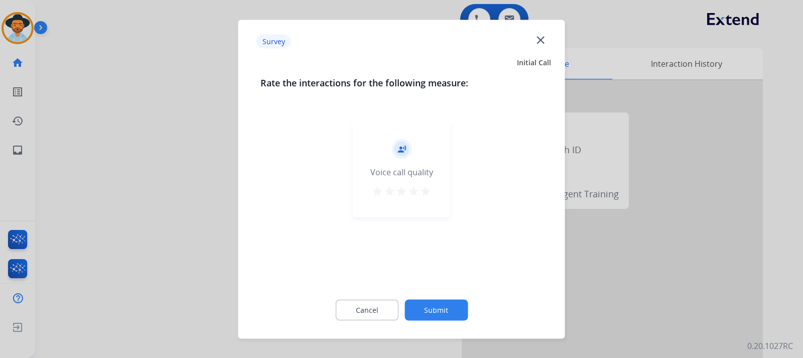
click at [541, 266] on div at bounding box center [401, 179] width 803 height 358
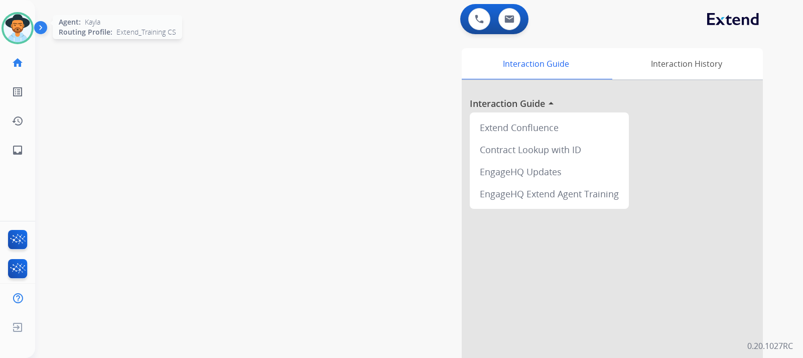
click at [19, 18] on img at bounding box center [18, 28] width 28 height 28
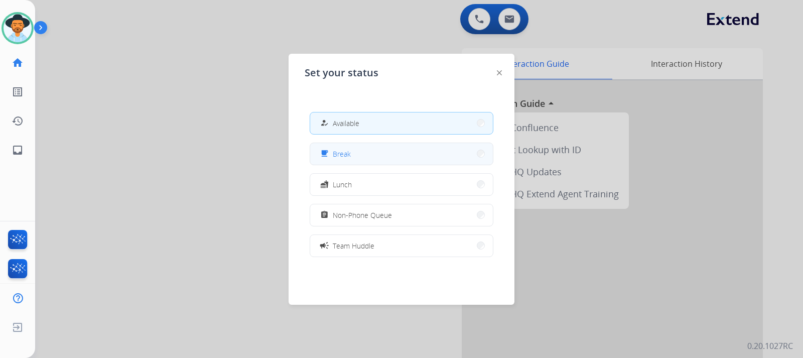
click at [393, 150] on button "free_breakfast Break" at bounding box center [401, 154] width 183 height 22
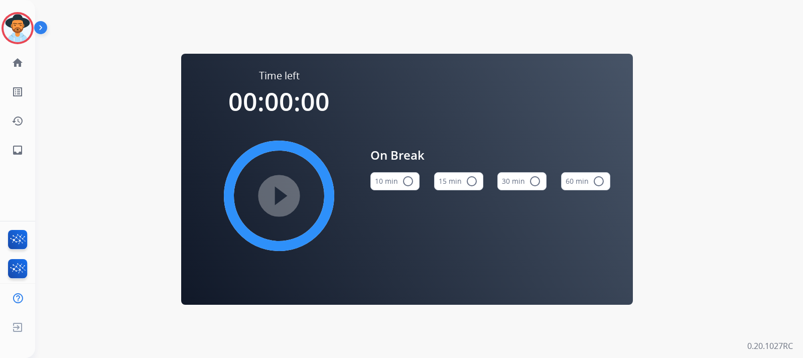
drag, startPoint x: 23, startPoint y: 17, endPoint x: 50, endPoint y: 27, distance: 29.1
click at [24, 16] on img at bounding box center [18, 28] width 28 height 28
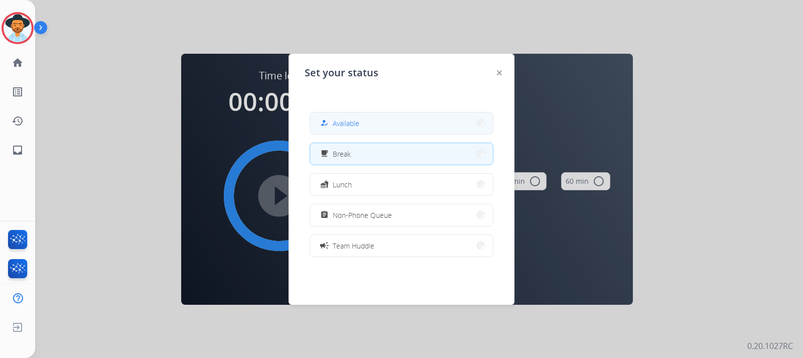
click at [344, 127] on span "Available" at bounding box center [346, 123] width 27 height 11
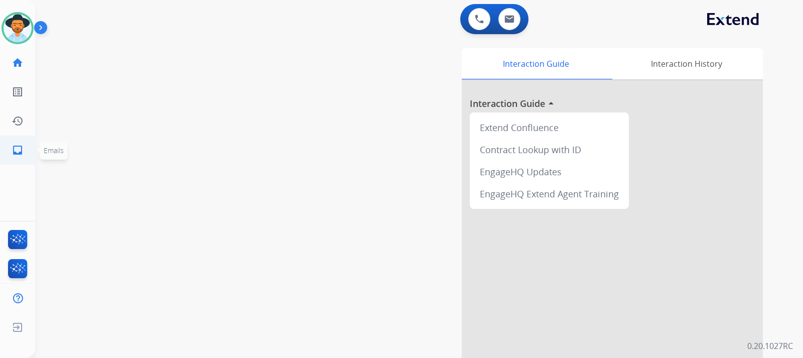
click at [16, 141] on link "inbox Emails" at bounding box center [18, 150] width 28 height 28
select select "**********"
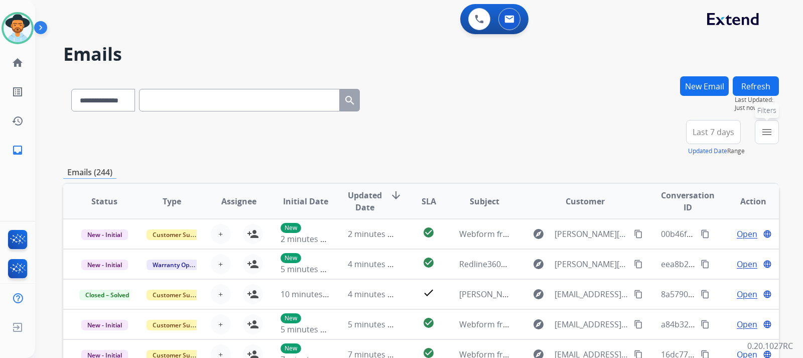
click at [541, 128] on mat-icon "menu" at bounding box center [767, 132] width 12 height 12
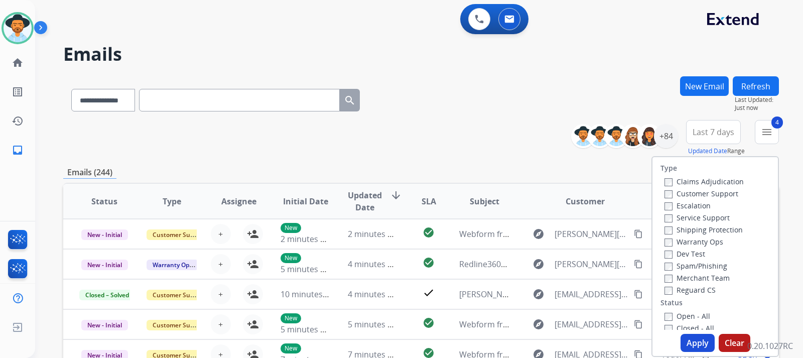
click at [541, 346] on button "Apply" at bounding box center [698, 343] width 34 height 18
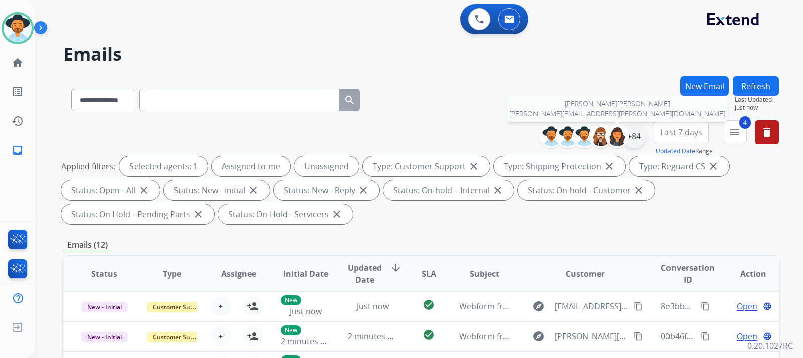
click at [541, 135] on div "+84" at bounding box center [634, 136] width 24 height 24
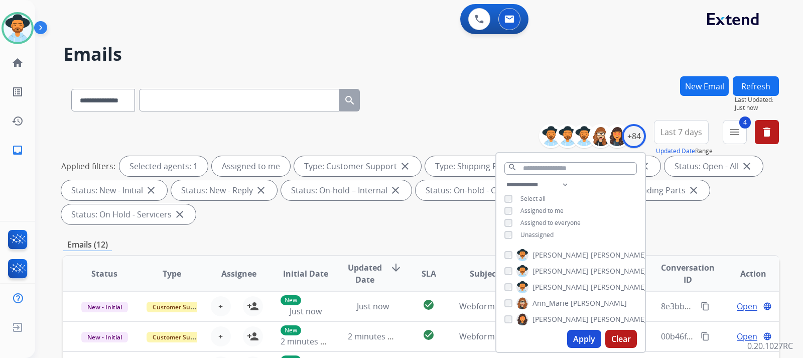
click at [541, 339] on button "Apply" at bounding box center [584, 339] width 34 height 18
click at [541, 224] on div "**********" at bounding box center [421, 174] width 716 height 108
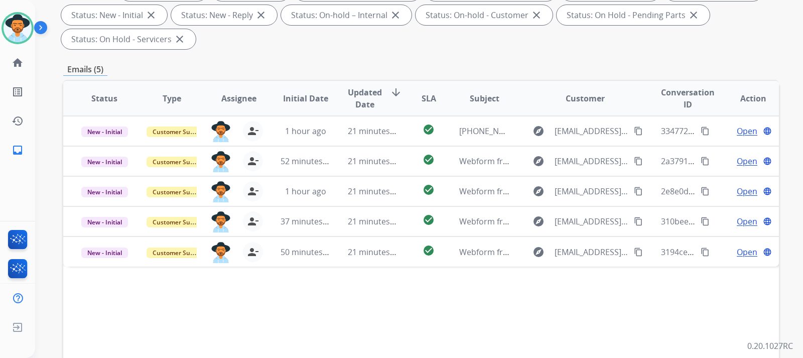
scroll to position [201, 0]
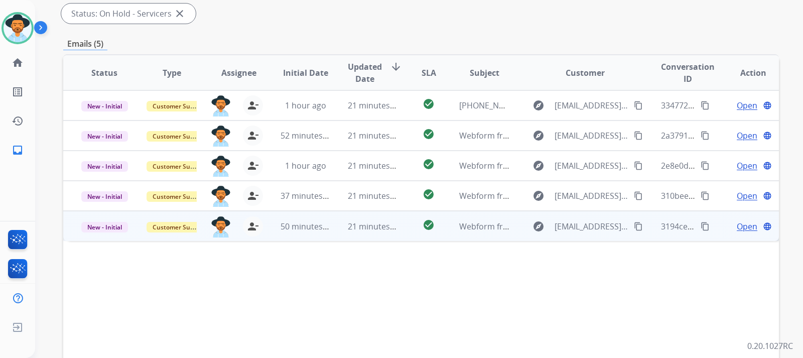
click at [541, 229] on span "Open" at bounding box center [747, 226] width 21 height 12
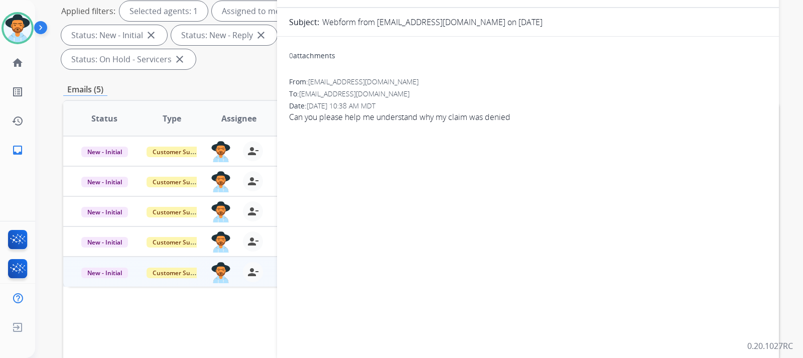
scroll to position [0, 0]
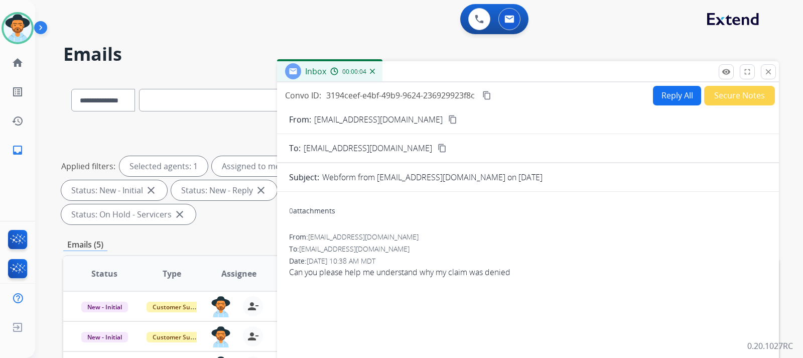
click at [448, 119] on mat-icon "content_copy" at bounding box center [452, 119] width 9 height 9
click at [541, 97] on button "Reply All" at bounding box center [677, 96] width 48 height 20
select select "**********"
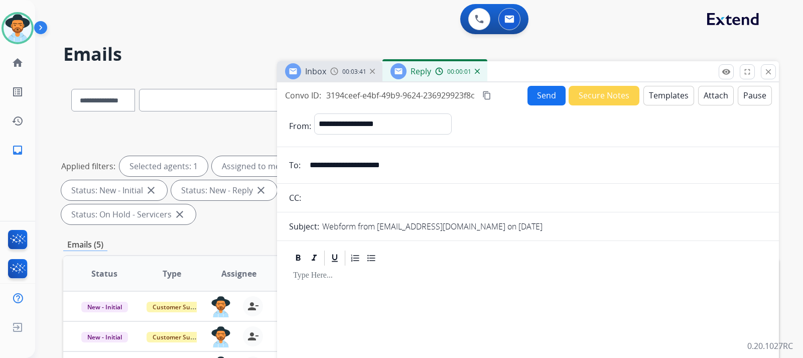
click at [541, 98] on button "Templates" at bounding box center [668, 96] width 51 height 20
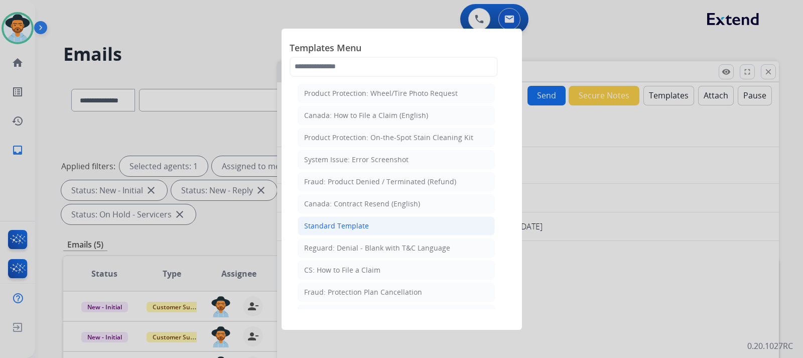
click at [370, 225] on li "Standard Template" at bounding box center [396, 225] width 197 height 19
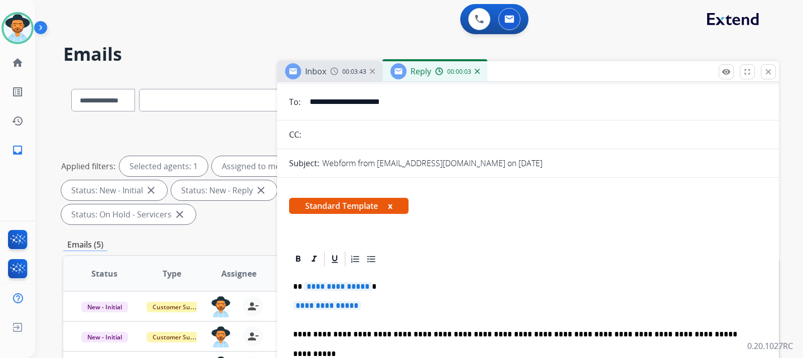
scroll to position [100, 0]
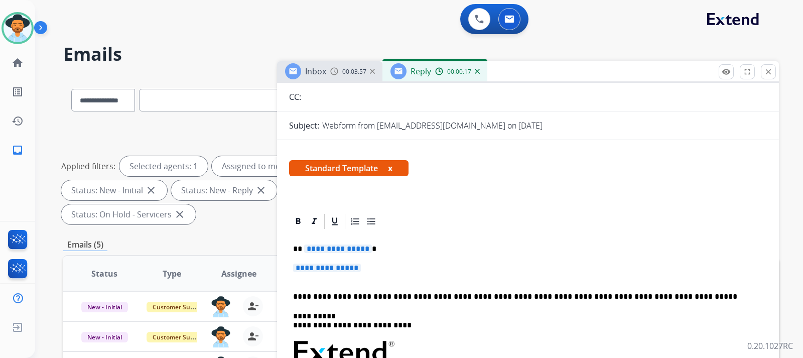
click at [361, 271] on span "**********" at bounding box center [327, 267] width 68 height 9
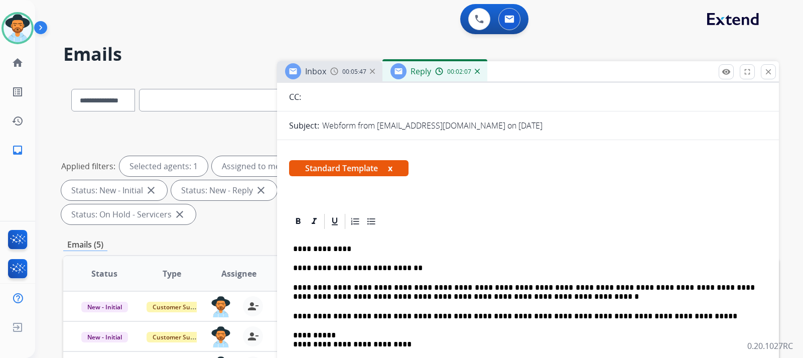
drag, startPoint x: 492, startPoint y: 299, endPoint x: 544, endPoint y: 313, distance: 53.2
click at [541, 313] on p "**********" at bounding box center [524, 316] width 462 height 9
click at [516, 296] on p "**********" at bounding box center [524, 292] width 462 height 19
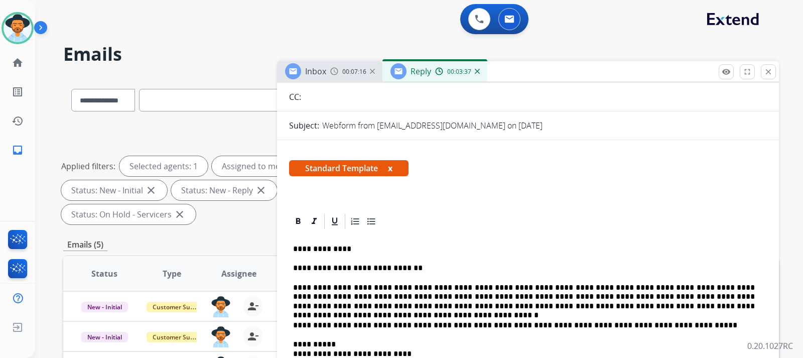
click at [475, 290] on p "**********" at bounding box center [524, 297] width 462 height 28
click at [485, 289] on p "**********" at bounding box center [524, 297] width 462 height 28
drag, startPoint x: 565, startPoint y: 286, endPoint x: 532, endPoint y: 195, distance: 96.5
click at [532, 195] on div "Standard Template x" at bounding box center [528, 172] width 502 height 48
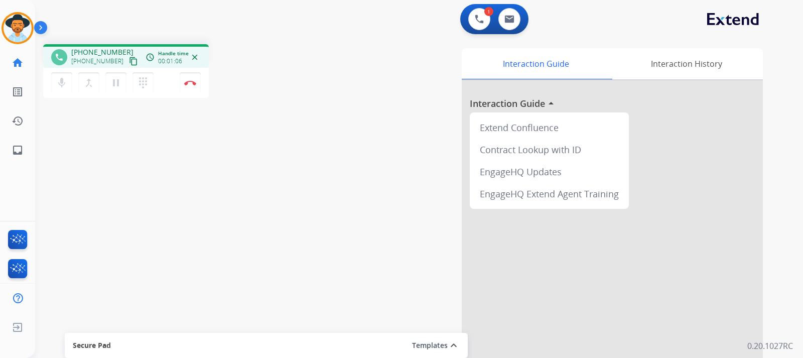
click at [129, 61] on mat-icon "content_copy" at bounding box center [133, 61] width 9 height 9
click at [194, 83] on img at bounding box center [190, 82] width 12 height 5
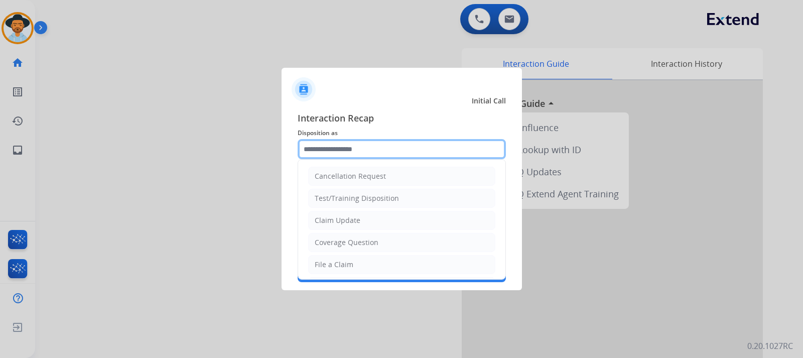
click at [343, 152] on input "text" at bounding box center [402, 149] width 208 height 20
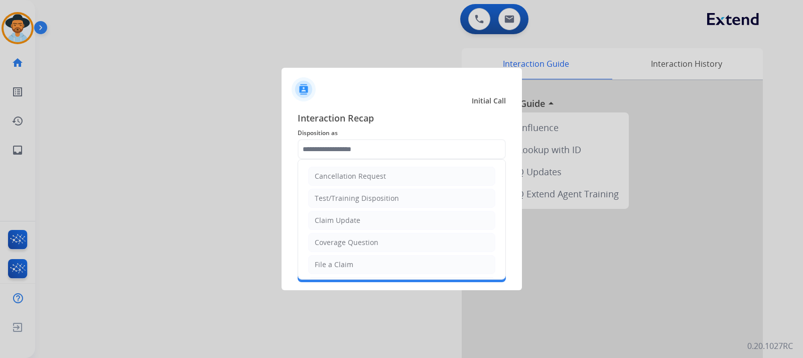
drag, startPoint x: 363, startPoint y: 238, endPoint x: 358, endPoint y: 208, distance: 31.1
click at [361, 236] on li "Coverage Question" at bounding box center [401, 242] width 187 height 19
type input "**********"
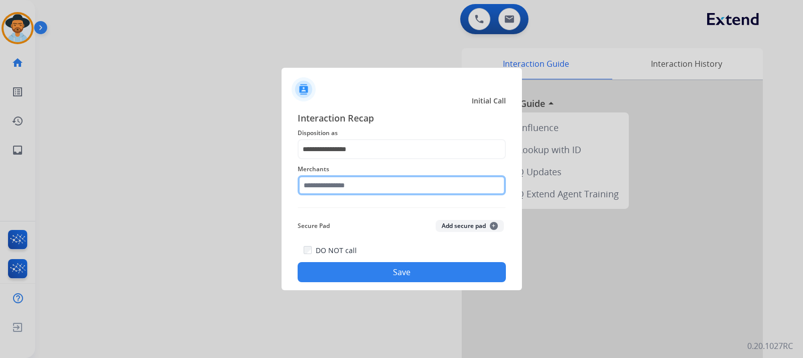
click at [352, 183] on input "text" at bounding box center [402, 185] width 208 height 20
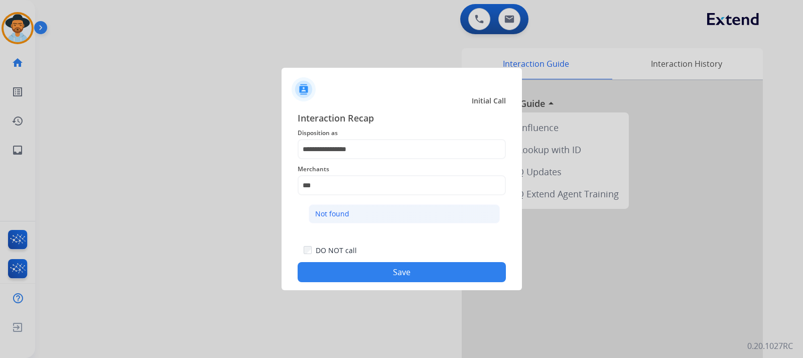
click at [357, 213] on li "Not found" at bounding box center [404, 213] width 191 height 19
type input "*********"
click at [373, 266] on button "Save" at bounding box center [402, 272] width 208 height 20
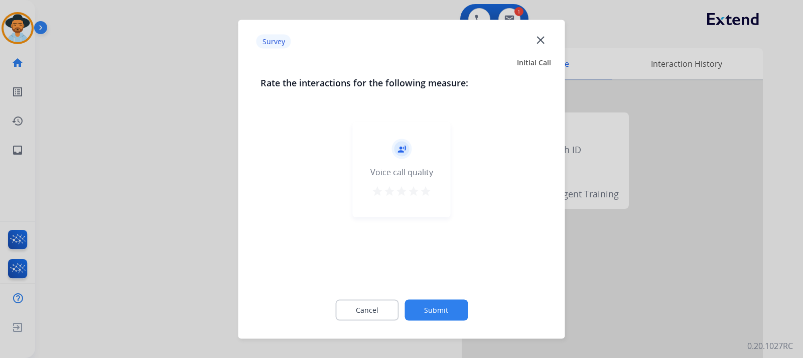
click at [541, 259] on div at bounding box center [401, 179] width 803 height 358
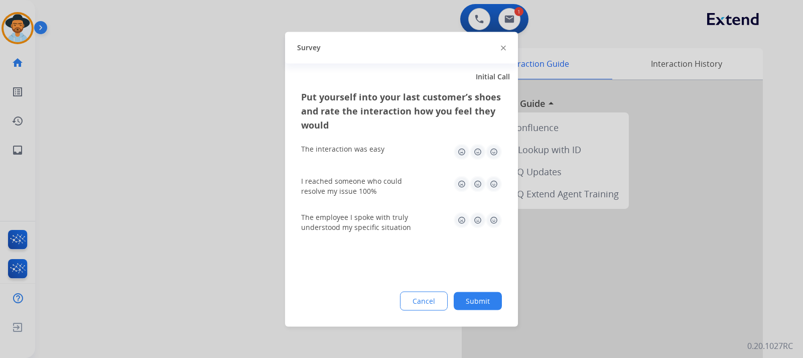
click at [541, 259] on div at bounding box center [401, 179] width 803 height 358
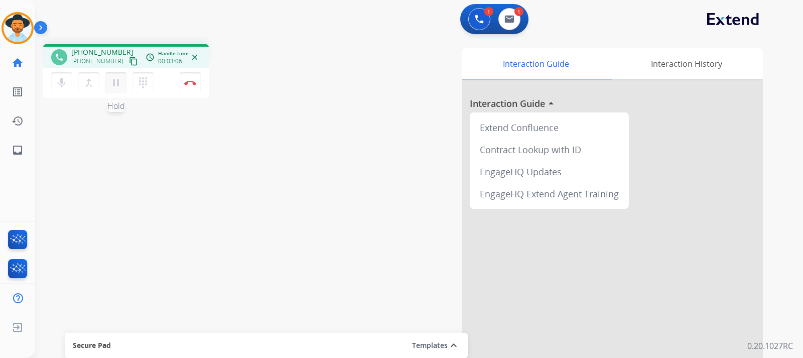
click at [113, 84] on mat-icon "pause" at bounding box center [116, 83] width 12 height 12
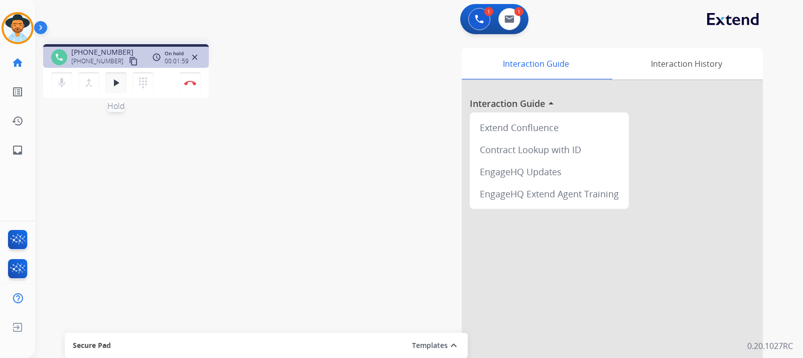
click at [119, 82] on mat-icon "play_arrow" at bounding box center [116, 83] width 12 height 12
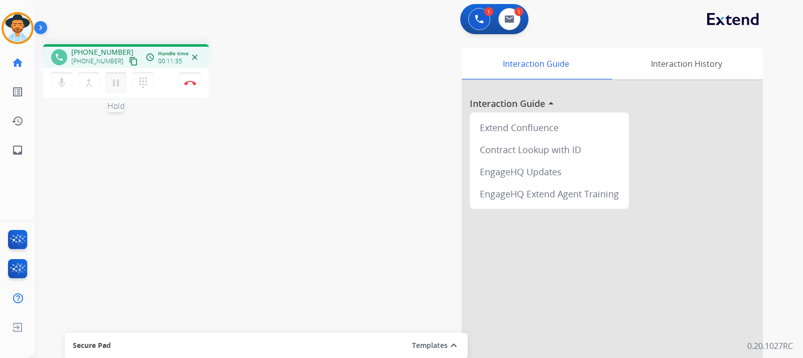
click at [115, 82] on mat-icon "pause" at bounding box center [116, 83] width 12 height 12
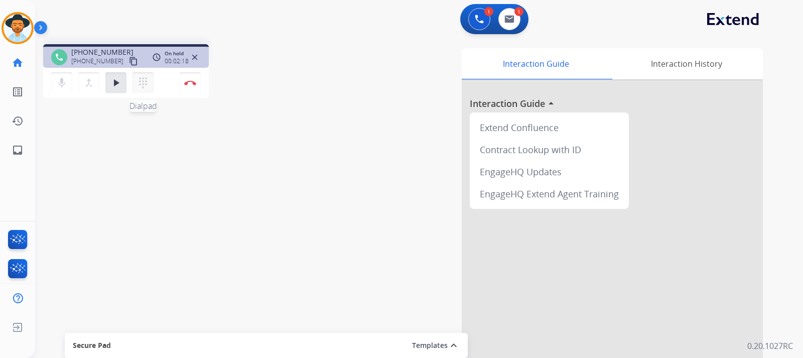
click at [141, 73] on button "dialpad Dialpad" at bounding box center [142, 82] width 21 height 21
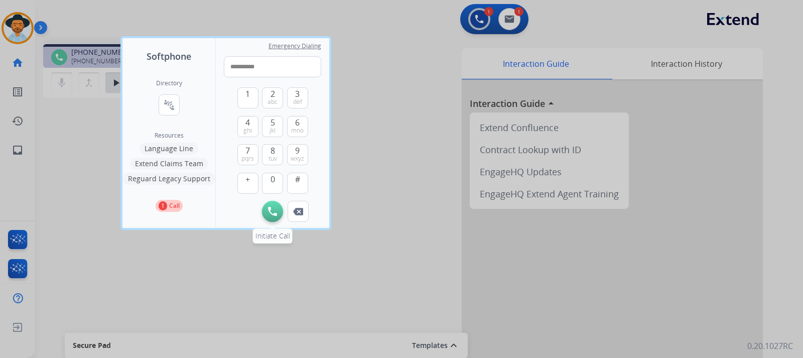
type input "**********"
click at [269, 217] on button "Initiate Call" at bounding box center [272, 211] width 21 height 21
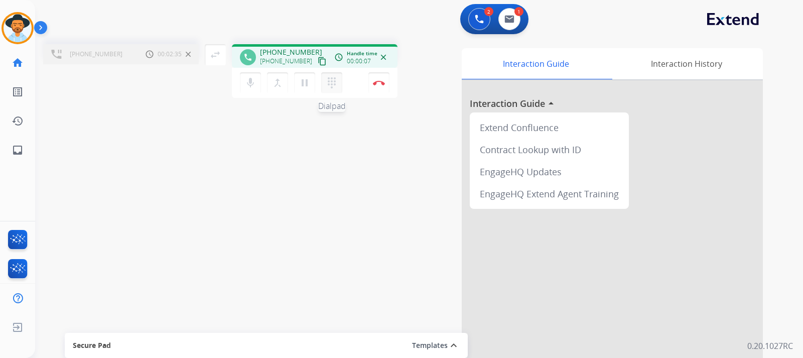
click at [329, 88] on mat-icon "dialpad" at bounding box center [332, 83] width 12 height 12
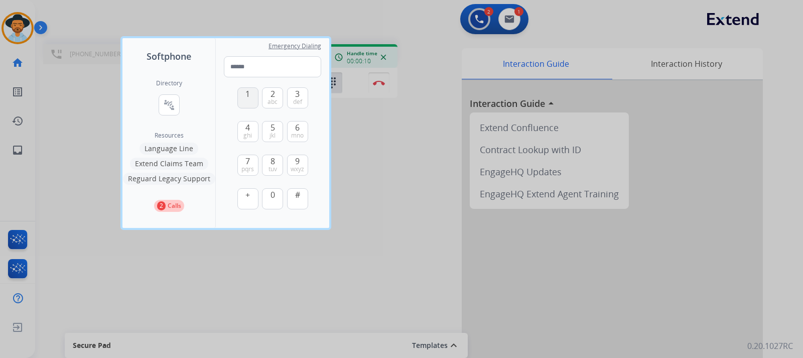
click at [249, 93] on span "1" at bounding box center [247, 94] width 5 height 12
type input "*"
click at [66, 184] on div at bounding box center [401, 179] width 803 height 358
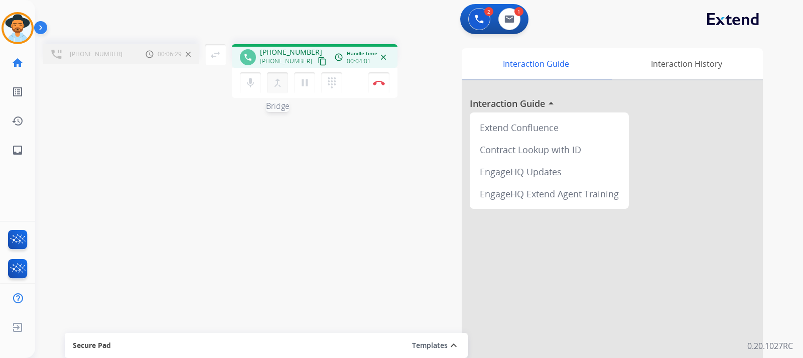
click at [276, 86] on mat-icon "merge_type" at bounding box center [278, 83] width 12 height 12
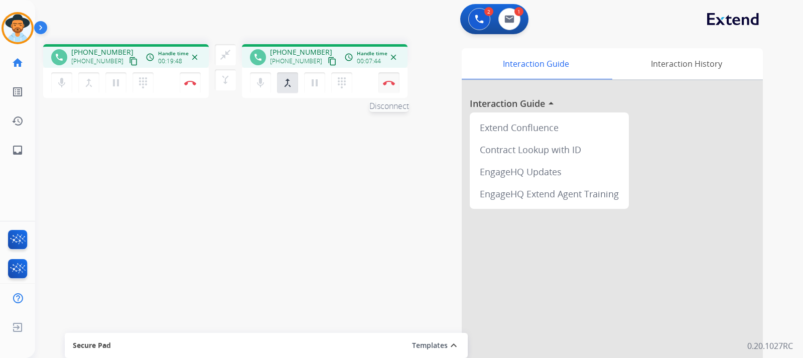
click at [389, 85] on img at bounding box center [389, 82] width 12 height 5
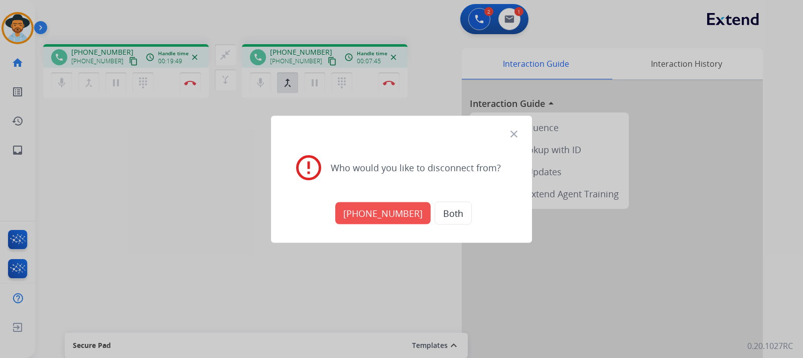
click at [385, 217] on button "[PHONE_NUMBER]" at bounding box center [382, 213] width 95 height 22
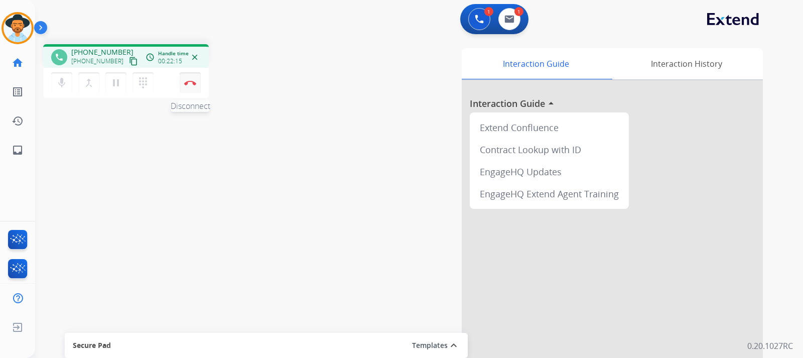
click at [192, 84] on img at bounding box center [190, 82] width 12 height 5
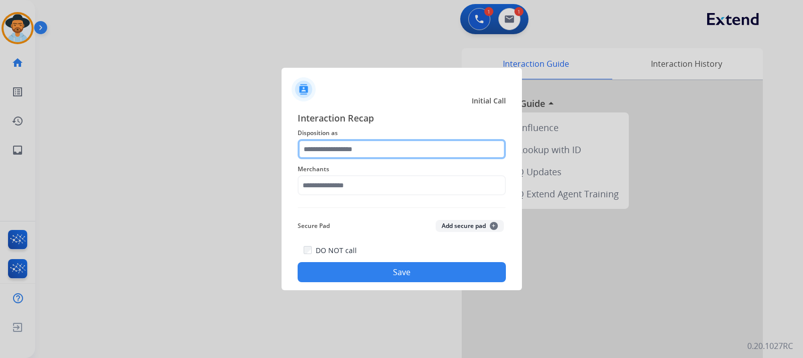
click at [384, 151] on input "text" at bounding box center [402, 149] width 208 height 20
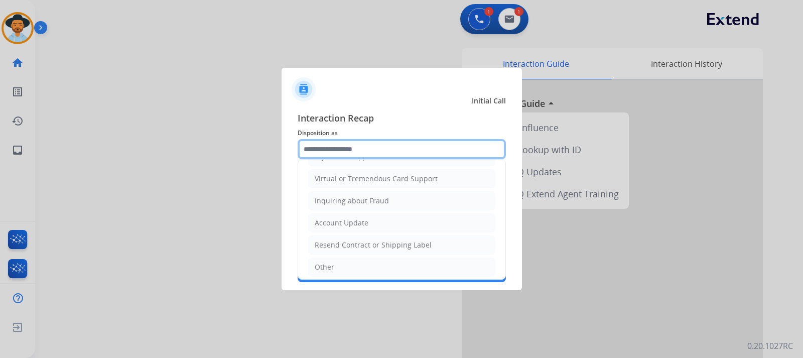
scroll to position [157, 0]
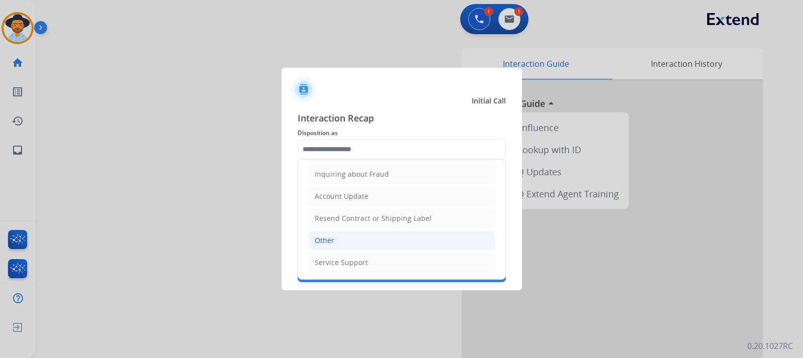
click at [348, 240] on li "Other" at bounding box center [401, 240] width 187 height 19
type input "*****"
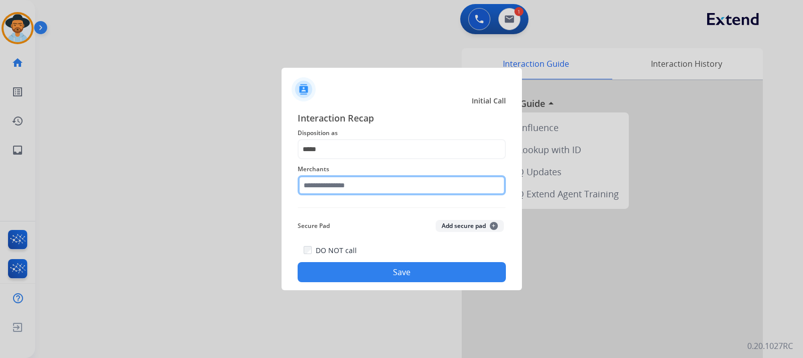
click at [388, 186] on input "text" at bounding box center [402, 185] width 208 height 20
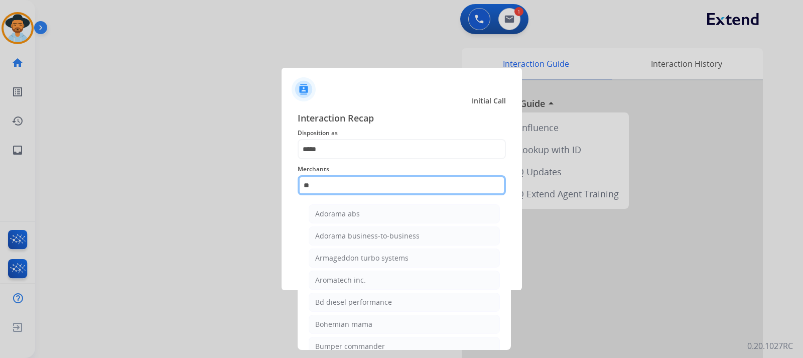
type input "***"
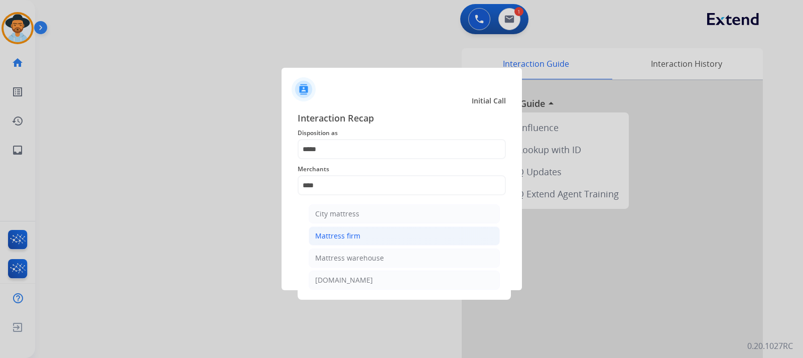
click at [407, 234] on li "Mattress firm" at bounding box center [404, 235] width 191 height 19
type input "**********"
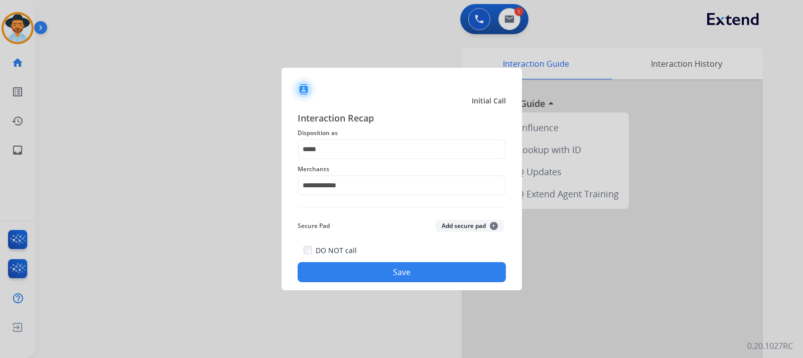
click at [402, 279] on button "Save" at bounding box center [402, 272] width 208 height 20
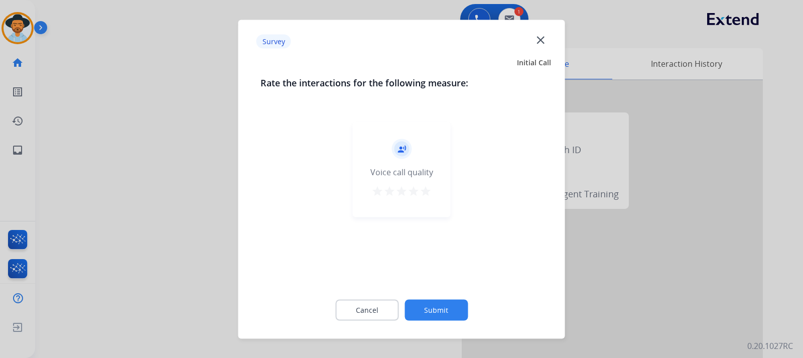
click at [431, 204] on div "record_voice_over Voice call quality star star star star star" at bounding box center [402, 168] width 98 height 95
click at [430, 200] on div "record_voice_over Voice call quality star star star star star" at bounding box center [402, 168] width 98 height 95
click at [417, 189] on mat-icon "star" at bounding box center [414, 191] width 12 height 12
click at [431, 199] on button "star" at bounding box center [426, 192] width 12 height 15
click at [453, 310] on button "Submit" at bounding box center [436, 309] width 63 height 21
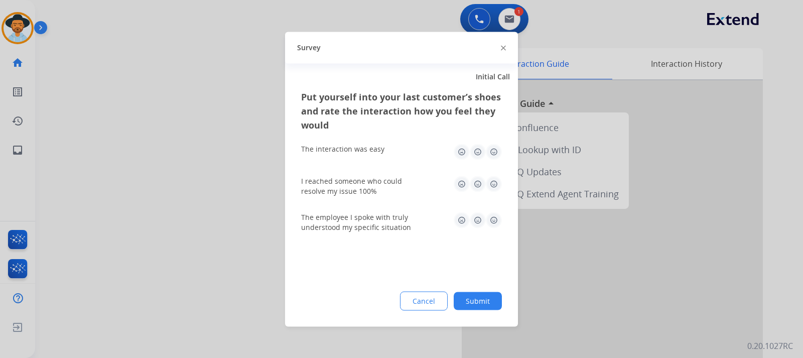
click at [498, 148] on img at bounding box center [494, 152] width 16 height 16
click at [491, 154] on img at bounding box center [494, 152] width 16 height 16
click at [493, 184] on img at bounding box center [494, 184] width 16 height 16
click at [495, 221] on img at bounding box center [494, 220] width 16 height 16
click at [487, 303] on button "Submit" at bounding box center [478, 301] width 48 height 18
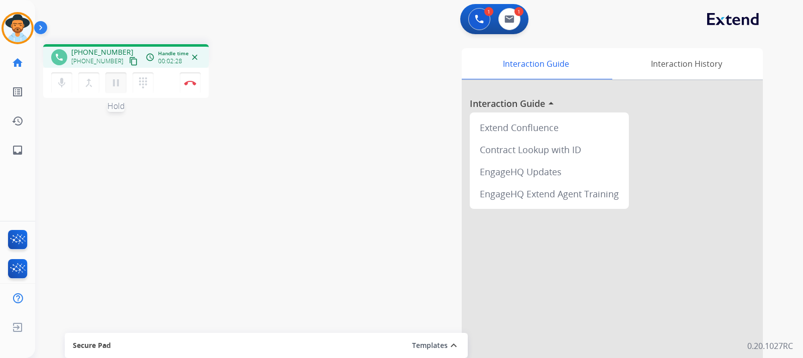
click at [117, 88] on mat-icon "pause" at bounding box center [116, 83] width 12 height 12
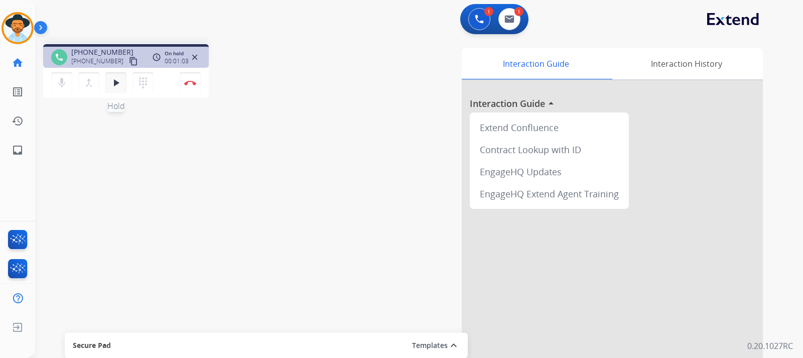
click at [117, 88] on mat-icon "play_arrow" at bounding box center [116, 83] width 12 height 12
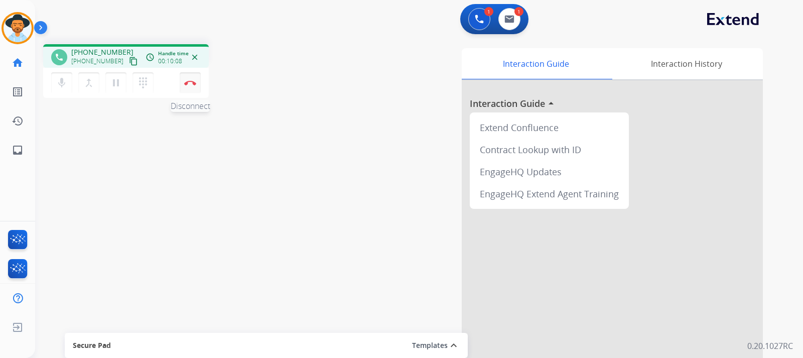
click at [193, 87] on button "Disconnect" at bounding box center [190, 82] width 21 height 21
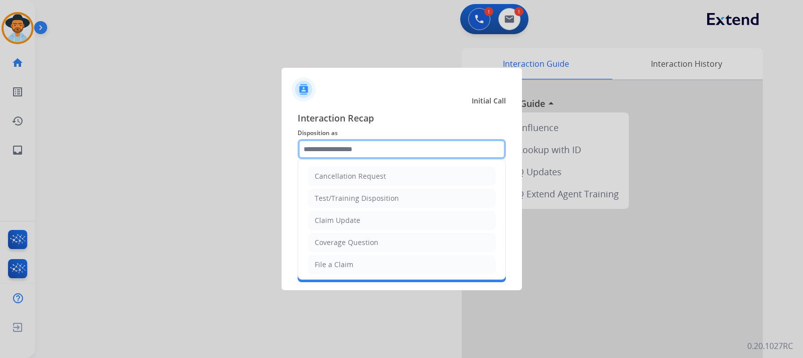
click at [351, 151] on input "text" at bounding box center [402, 149] width 208 height 20
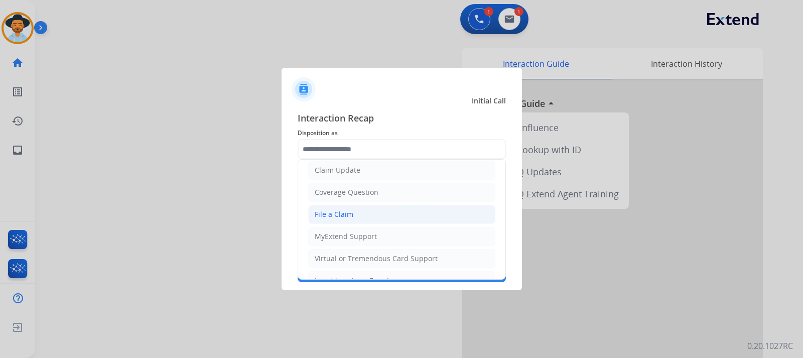
click at [356, 218] on li "File a Claim" at bounding box center [401, 214] width 187 height 19
type input "**********"
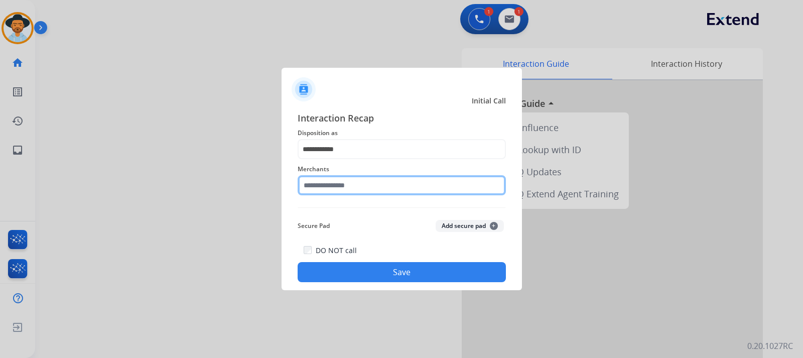
click at [362, 188] on input "text" at bounding box center [402, 185] width 208 height 20
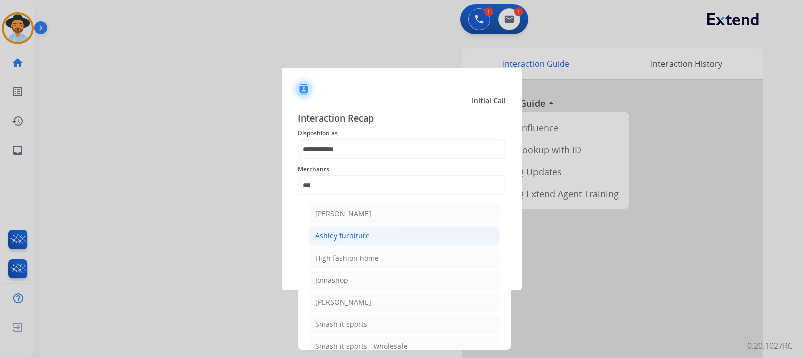
click at [371, 237] on li "Ashley furniture" at bounding box center [404, 235] width 191 height 19
type input "**********"
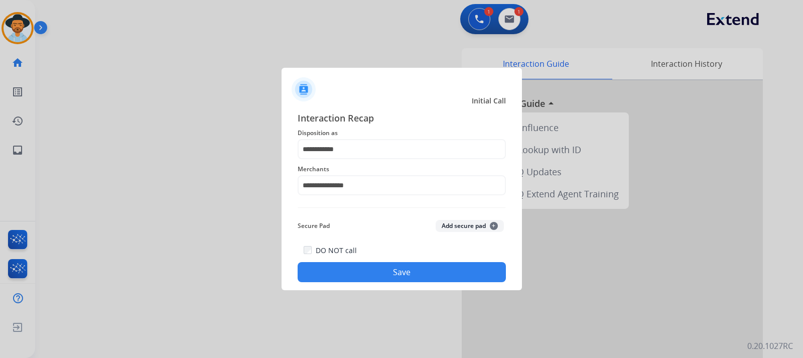
click at [399, 279] on button "Save" at bounding box center [402, 272] width 208 height 20
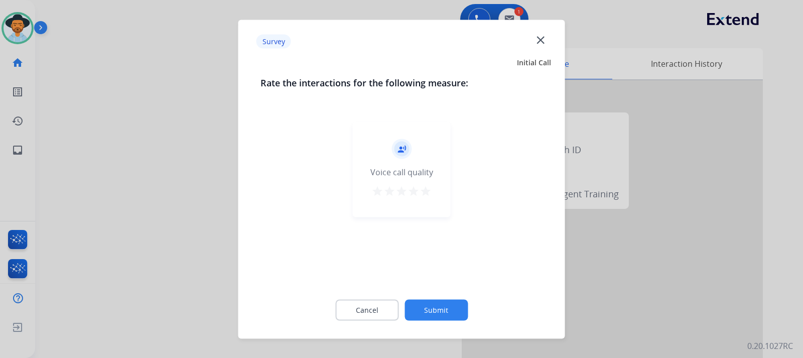
click at [542, 44] on mat-icon "close" at bounding box center [540, 39] width 13 height 13
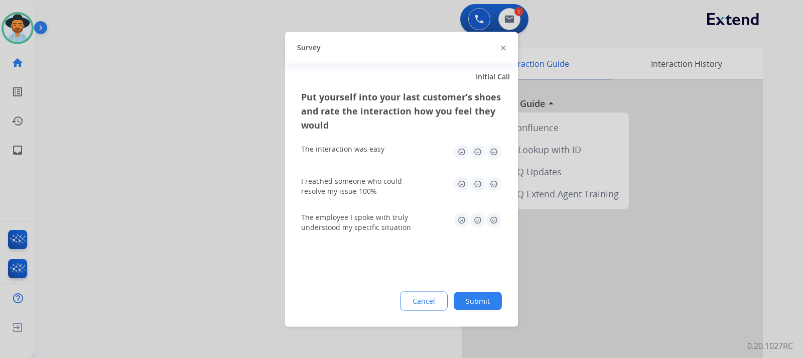
click at [504, 48] on img at bounding box center [503, 48] width 5 height 5
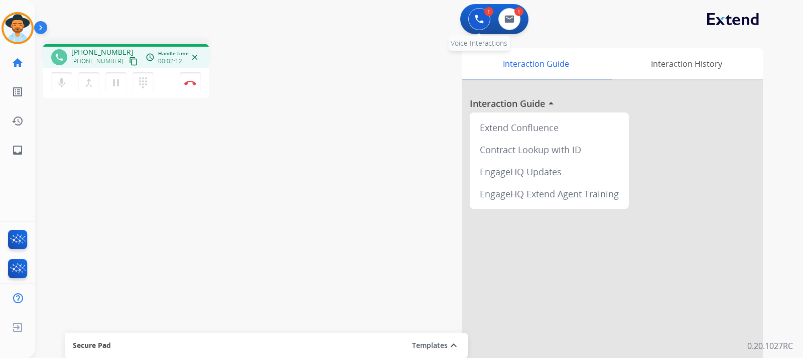
click at [477, 17] on img at bounding box center [479, 19] width 9 height 9
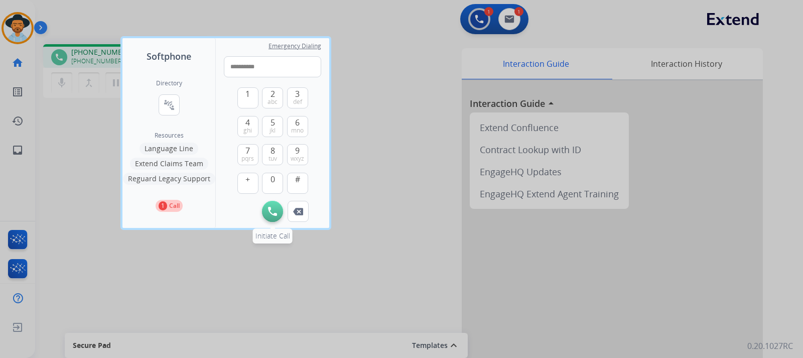
type input "**********"
click at [274, 211] on img at bounding box center [272, 211] width 9 height 9
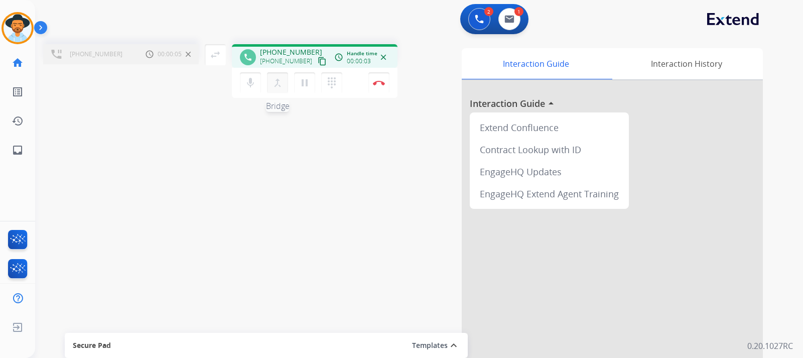
click at [277, 80] on mat-icon "merge_type" at bounding box center [278, 83] width 12 height 12
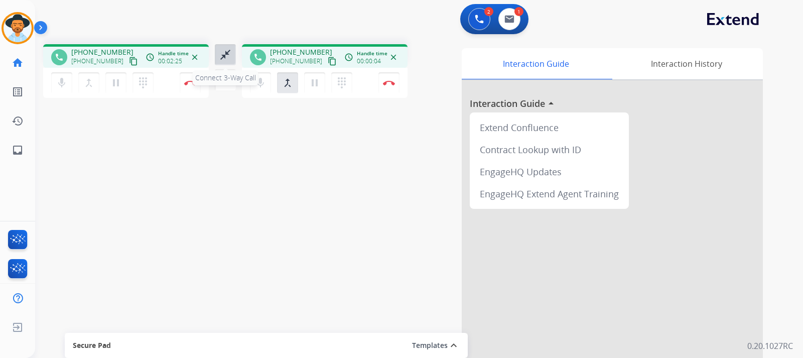
click at [229, 56] on mat-icon "close_fullscreen" at bounding box center [225, 55] width 12 height 12
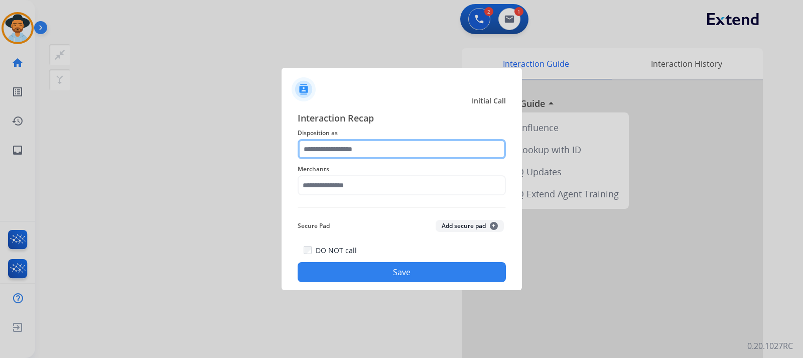
click at [402, 151] on input "text" at bounding box center [402, 149] width 208 height 20
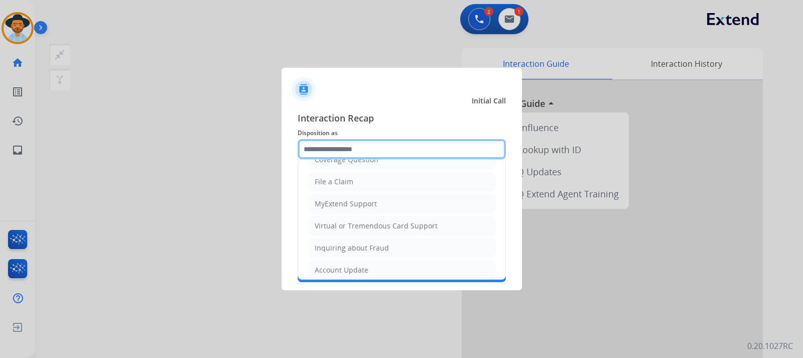
scroll to position [157, 0]
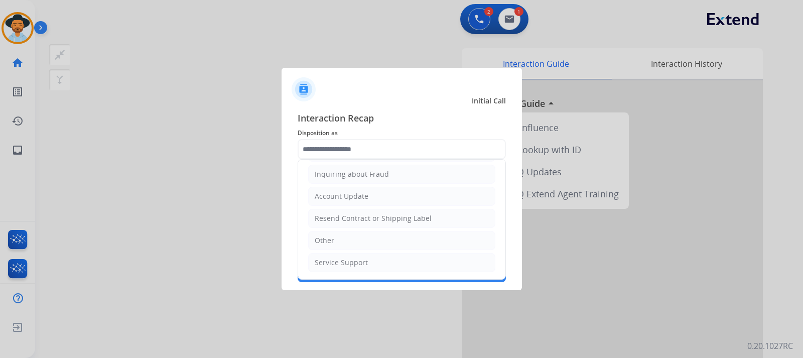
drag, startPoint x: 365, startPoint y: 239, endPoint x: 371, endPoint y: 191, distance: 48.1
click at [364, 238] on li "Other" at bounding box center [401, 240] width 187 height 19
type input "*****"
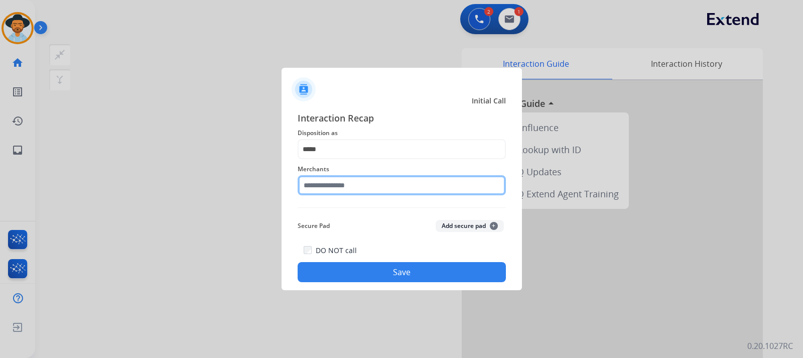
click at [375, 184] on input "text" at bounding box center [402, 185] width 208 height 20
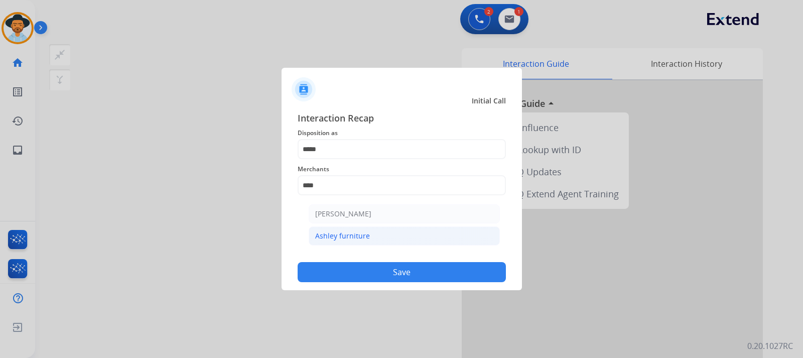
click at [355, 236] on div "Ashley furniture" at bounding box center [342, 236] width 55 height 10
type input "**********"
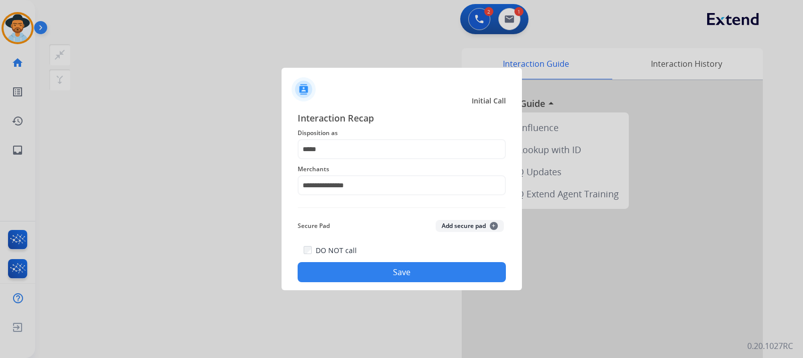
click at [374, 264] on button "Save" at bounding box center [402, 272] width 208 height 20
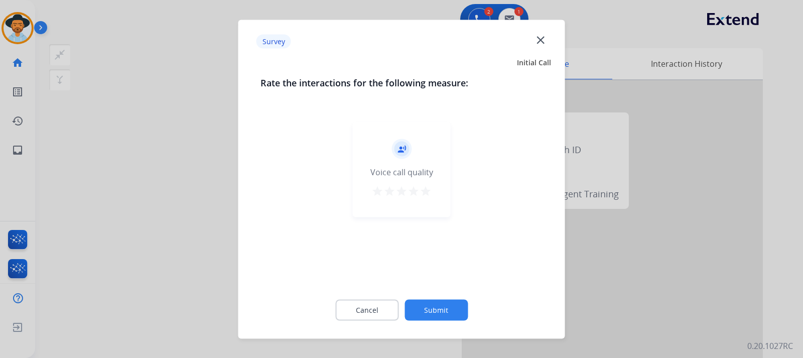
click at [684, 284] on div at bounding box center [401, 179] width 803 height 358
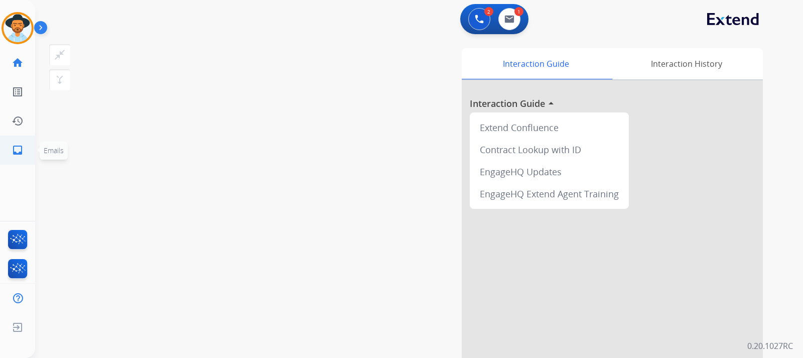
click at [23, 150] on mat-icon "inbox" at bounding box center [18, 150] width 12 height 12
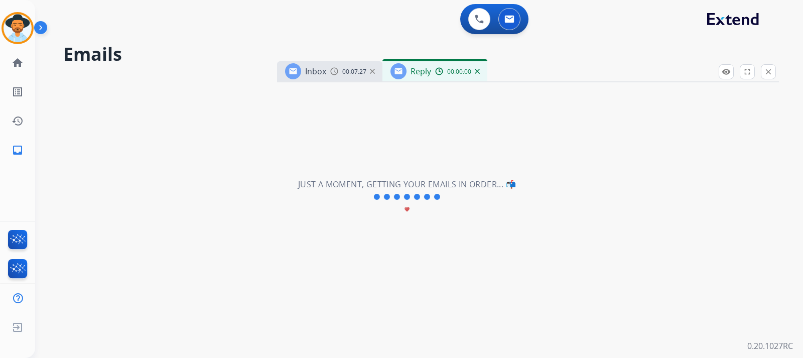
select select "**********"
click at [330, 71] on img at bounding box center [334, 71] width 8 height 8
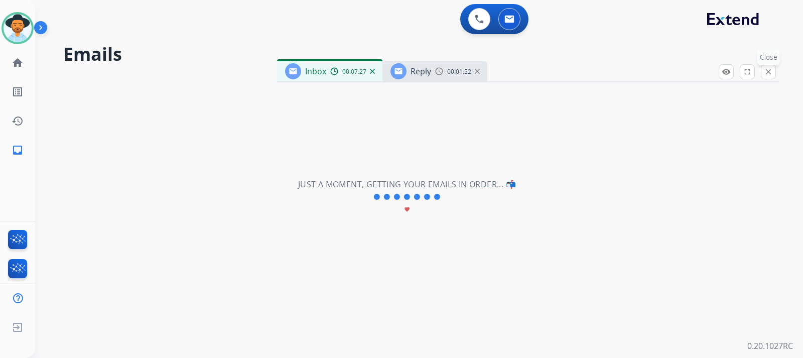
click at [771, 73] on mat-icon "close" at bounding box center [768, 71] width 9 height 9
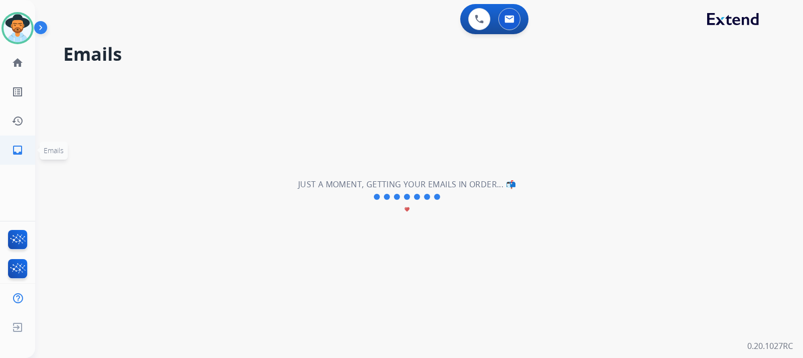
click at [22, 150] on mat-icon "inbox" at bounding box center [18, 150] width 12 height 12
click at [24, 59] on link "home Home" at bounding box center [18, 63] width 28 height 28
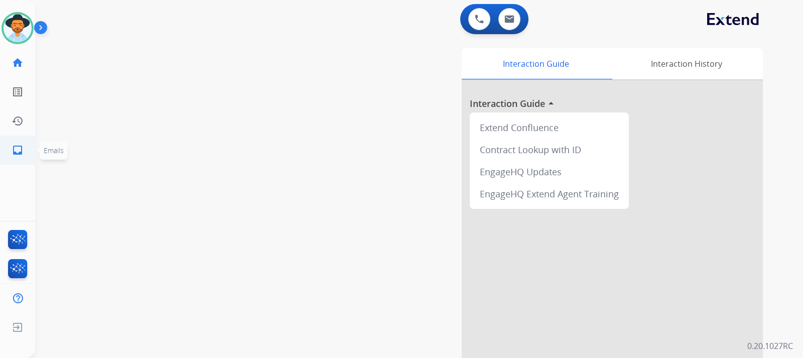
click at [17, 156] on link "inbox Emails" at bounding box center [18, 150] width 28 height 28
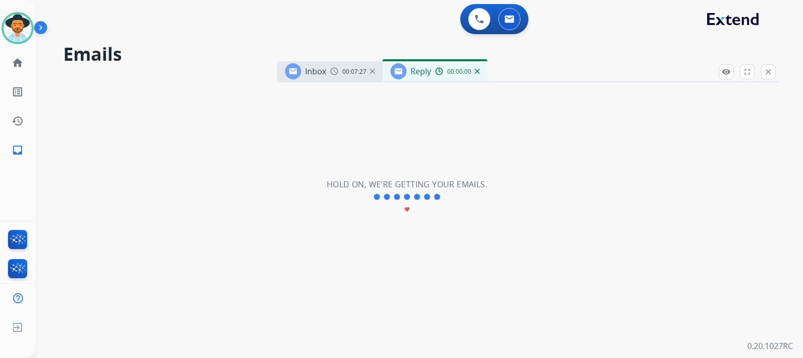
select select "**********"
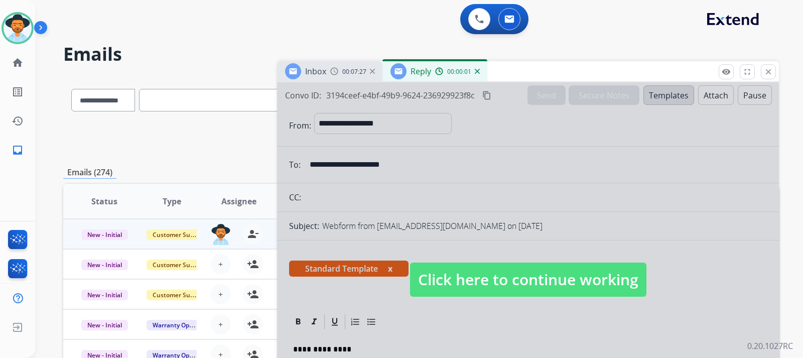
click at [560, 282] on span "Click here to continue working" at bounding box center [528, 279] width 236 height 34
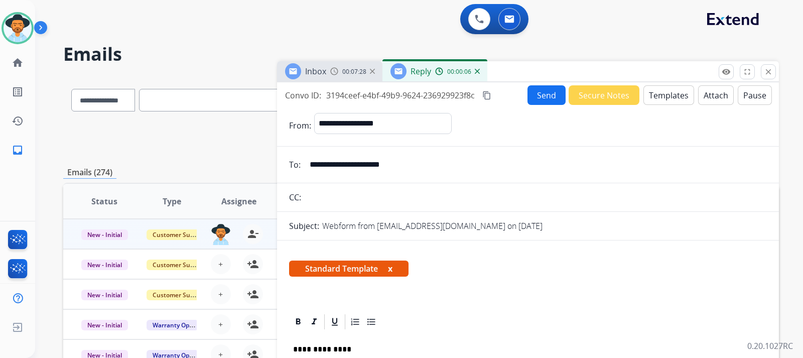
click at [318, 75] on span "Inbox" at bounding box center [315, 71] width 21 height 11
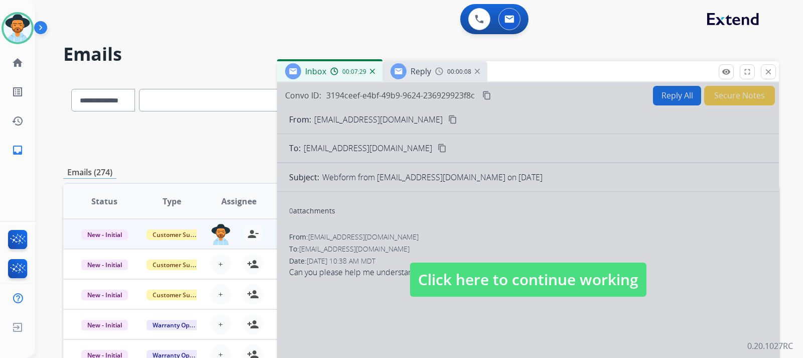
click at [483, 284] on span "Click here to continue working" at bounding box center [528, 279] width 236 height 34
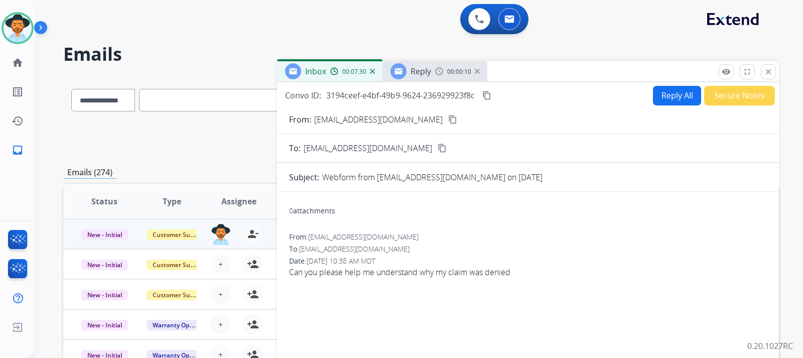
click at [425, 69] on span "Reply" at bounding box center [421, 71] width 21 height 11
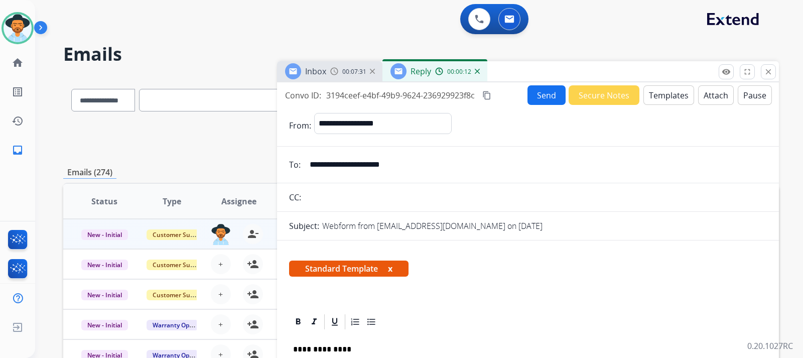
click at [527, 94] on button "Send" at bounding box center [546, 95] width 38 height 20
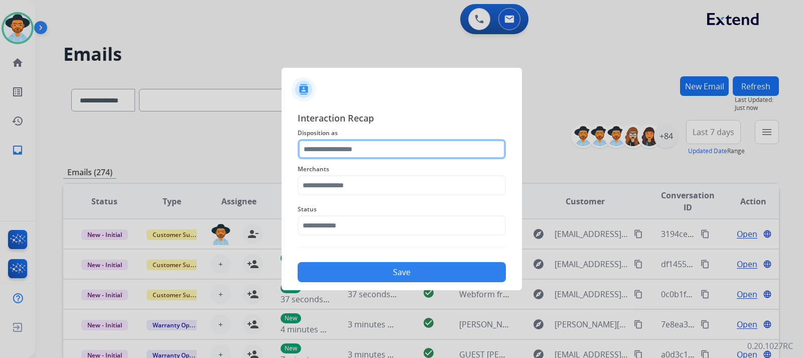
click at [339, 156] on input "text" at bounding box center [402, 149] width 208 height 20
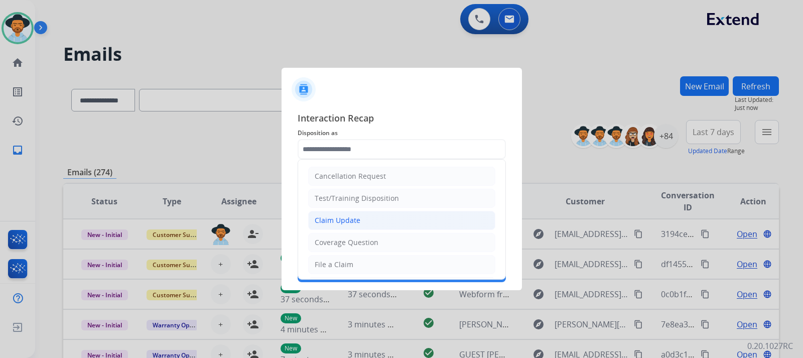
click at [348, 218] on div "Claim Update" at bounding box center [338, 220] width 46 height 10
type input "**********"
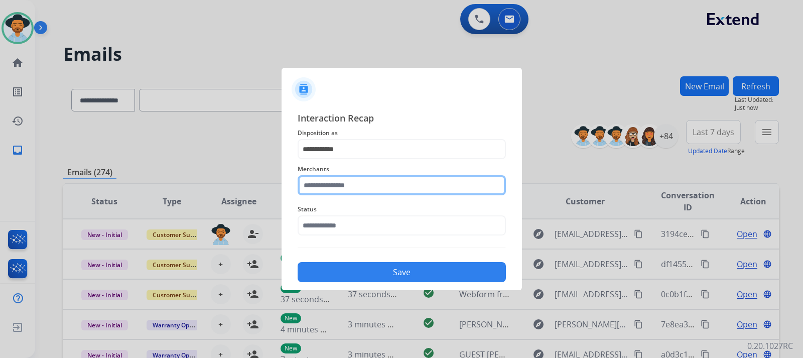
click at [382, 184] on input "text" at bounding box center [402, 185] width 208 height 20
click at [333, 185] on input "text" at bounding box center [402, 185] width 208 height 20
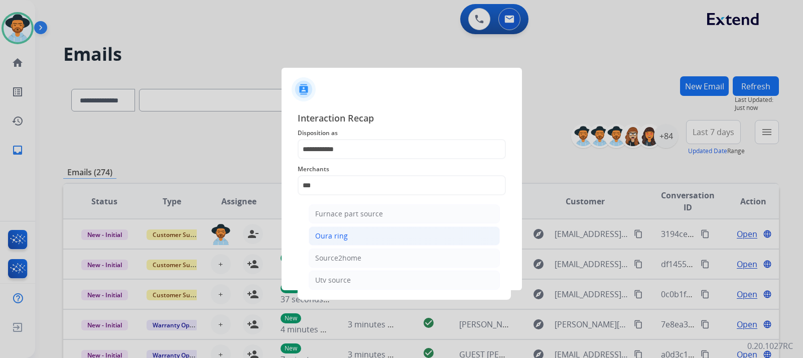
click at [347, 234] on li "Oura ring" at bounding box center [404, 235] width 191 height 19
type input "*********"
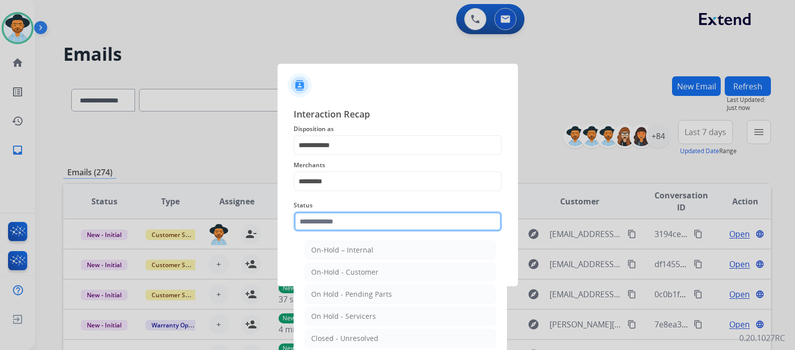
click at [348, 230] on input "text" at bounding box center [398, 221] width 208 height 20
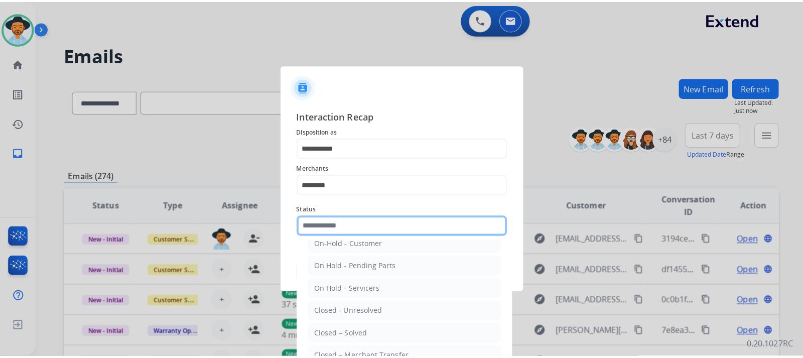
scroll to position [60, 0]
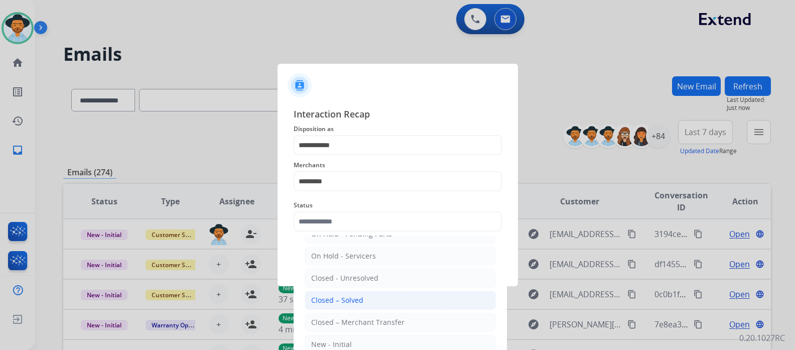
click at [367, 305] on li "Closed – Solved" at bounding box center [400, 300] width 191 height 19
type input "**********"
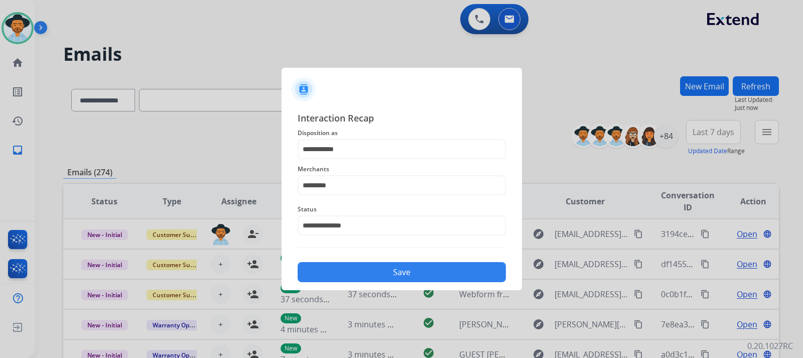
click at [402, 272] on button "Save" at bounding box center [402, 272] width 208 height 20
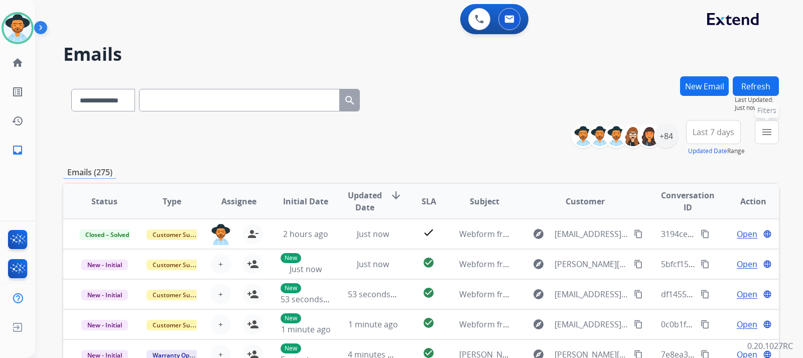
click at [771, 130] on mat-icon "menu" at bounding box center [767, 132] width 12 height 12
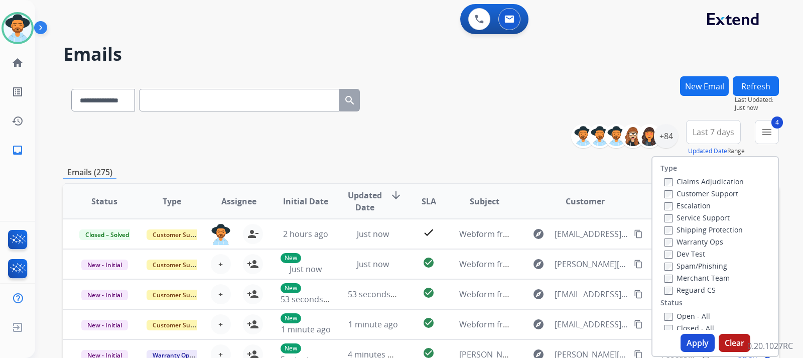
click at [693, 346] on button "Apply" at bounding box center [698, 343] width 34 height 18
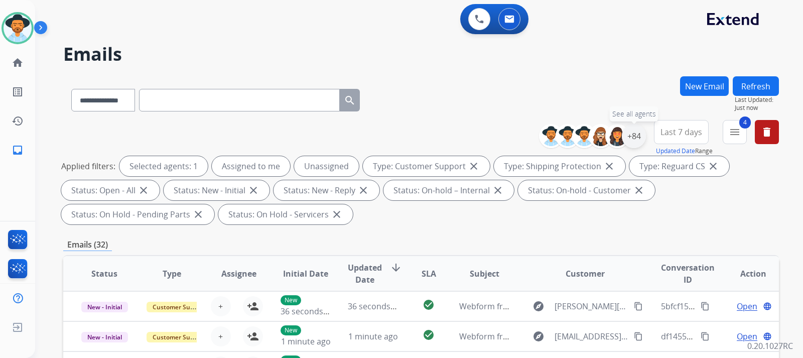
click at [627, 128] on div "+84" at bounding box center [634, 136] width 24 height 24
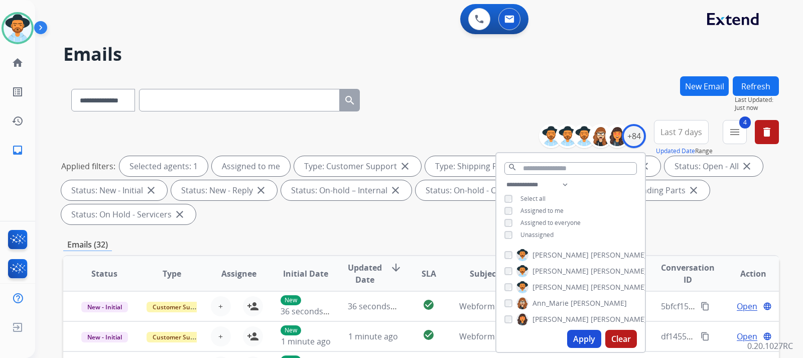
click at [574, 335] on button "Apply" at bounding box center [584, 339] width 34 height 18
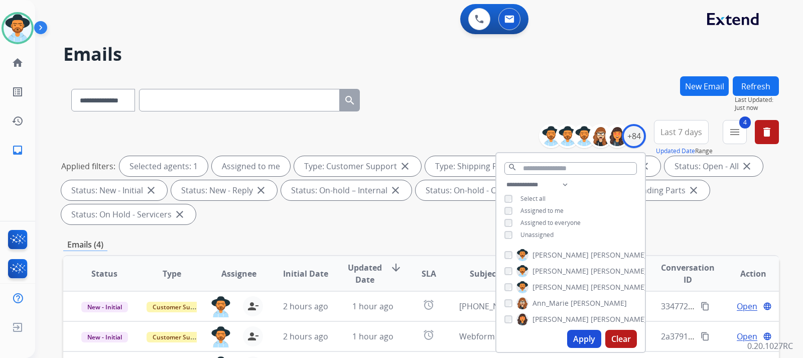
scroll to position [50, 0]
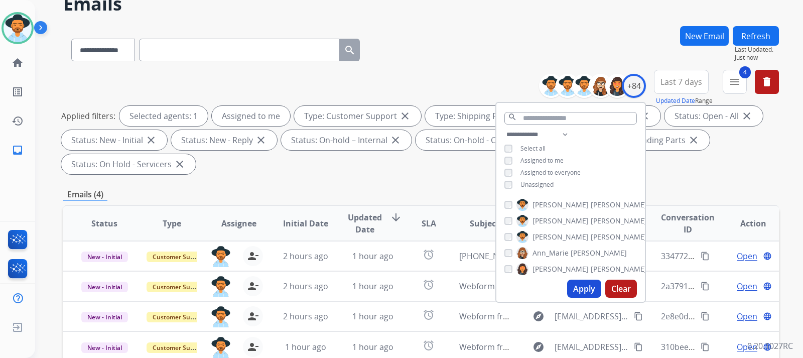
click at [705, 178] on div "**********" at bounding box center [421, 124] width 716 height 108
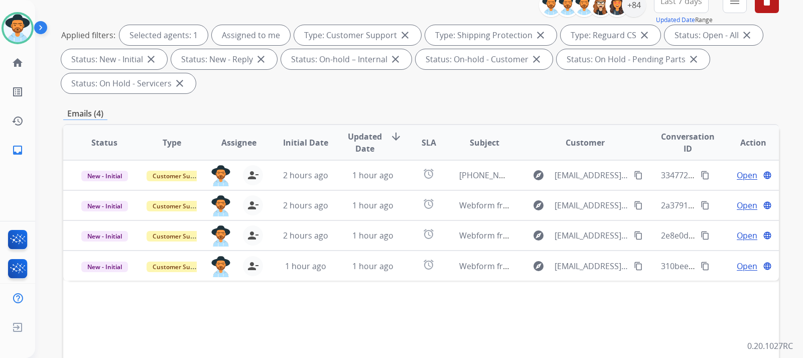
scroll to position [151, 0]
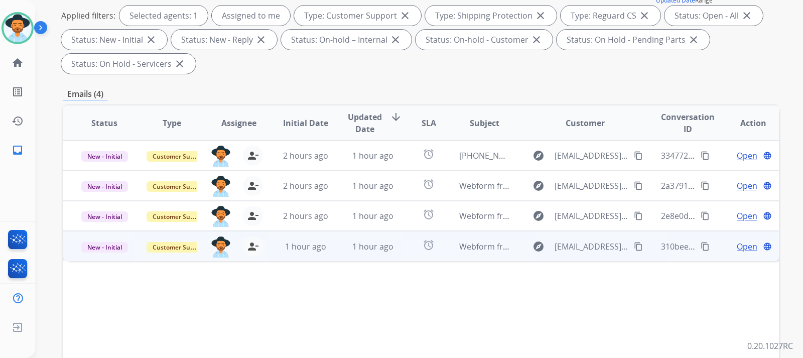
click at [741, 250] on span "Open" at bounding box center [747, 246] width 21 height 12
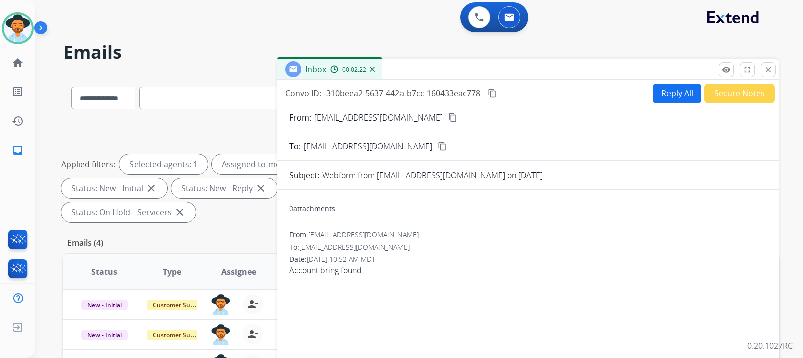
scroll to position [0, 0]
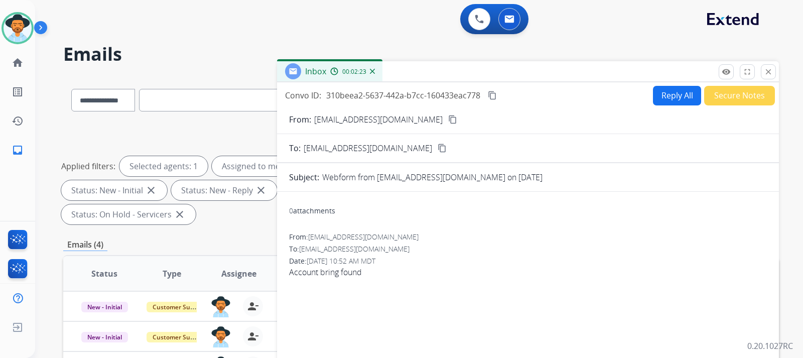
click at [448, 118] on mat-icon "content_copy" at bounding box center [452, 119] width 9 height 9
click at [372, 72] on img at bounding box center [372, 71] width 5 height 5
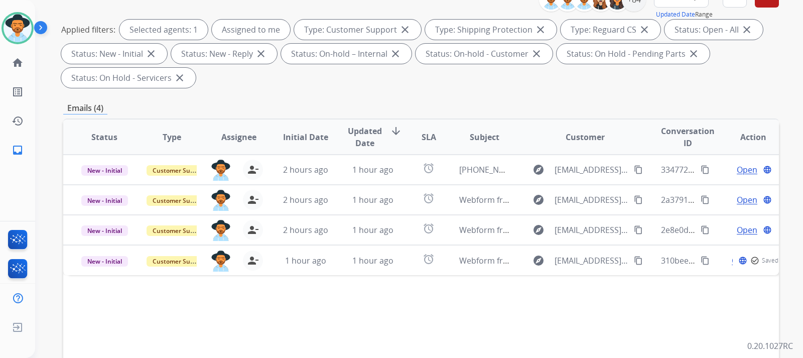
scroll to position [151, 0]
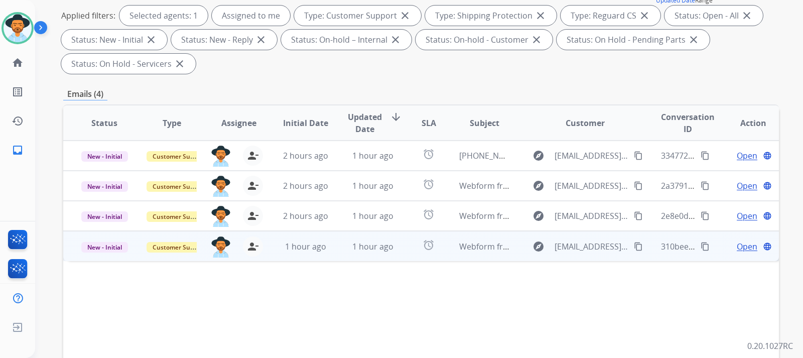
click at [737, 248] on span "Open" at bounding box center [747, 246] width 21 height 12
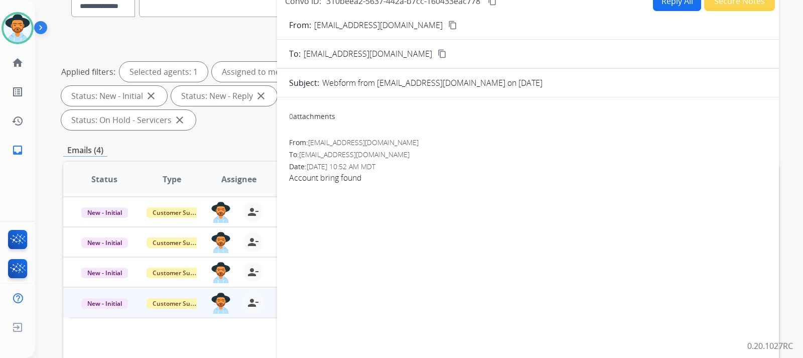
scroll to position [0, 0]
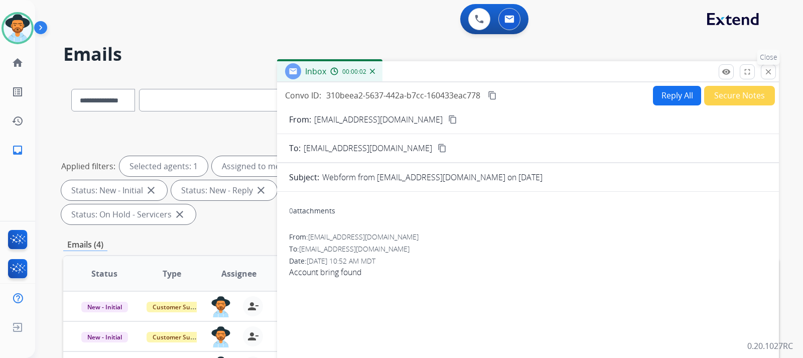
click at [767, 68] on mat-icon "close" at bounding box center [768, 71] width 9 height 9
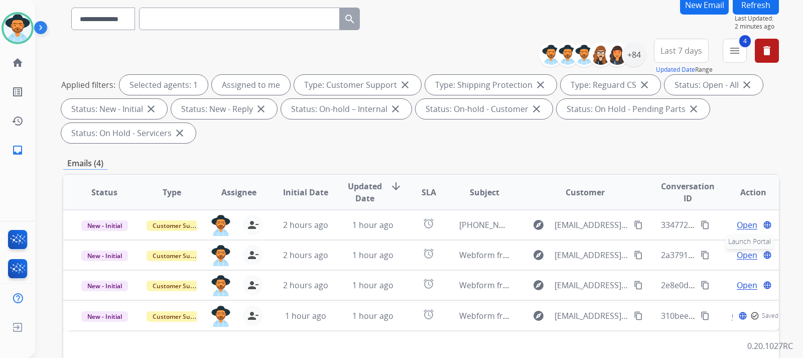
scroll to position [100, 0]
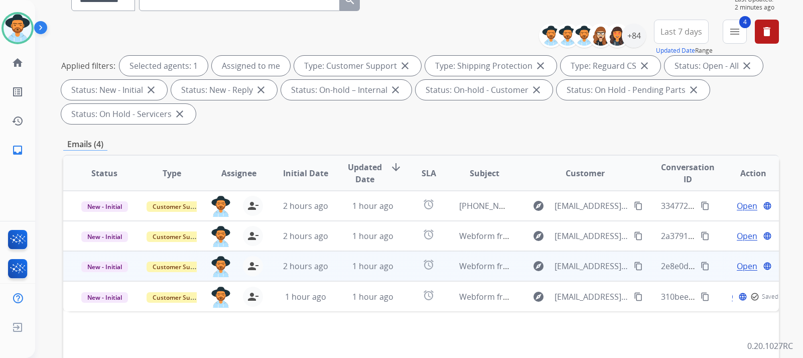
click at [744, 265] on span "Open" at bounding box center [747, 266] width 21 height 12
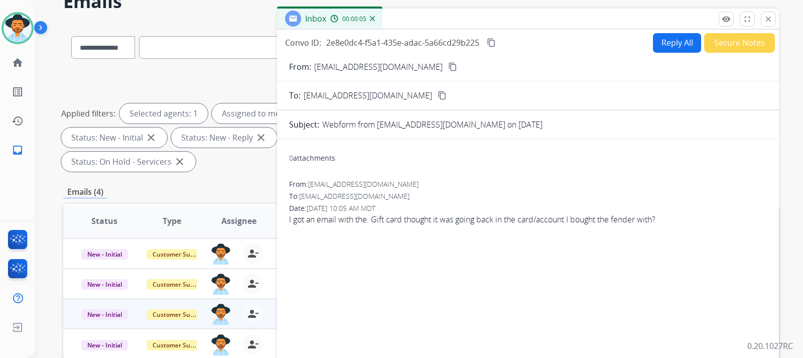
scroll to position [50, 0]
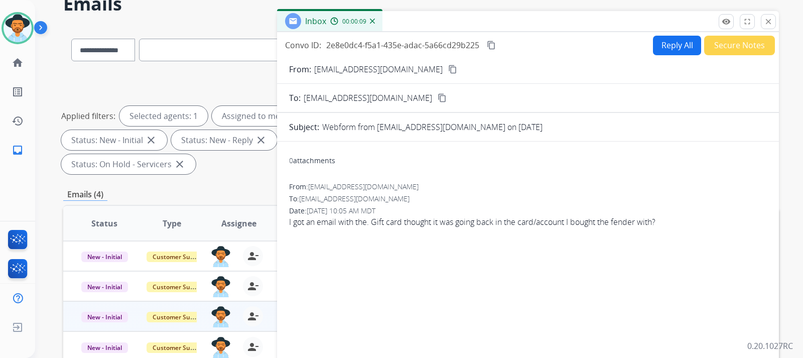
click at [448, 72] on mat-icon "content_copy" at bounding box center [452, 69] width 9 height 9
click at [657, 50] on button "Reply All" at bounding box center [677, 46] width 48 height 20
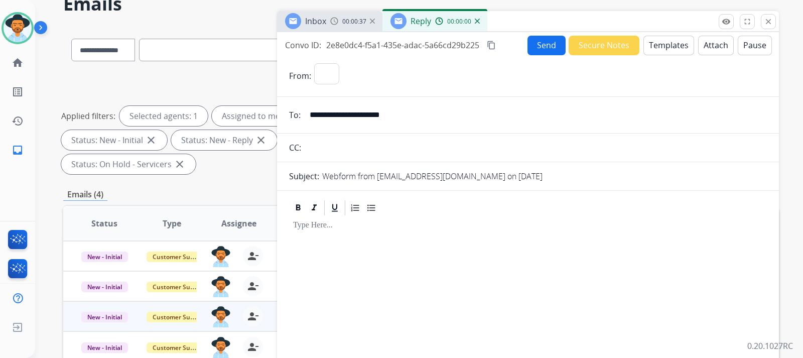
select select "**********"
click at [656, 46] on button "Templates" at bounding box center [668, 46] width 51 height 20
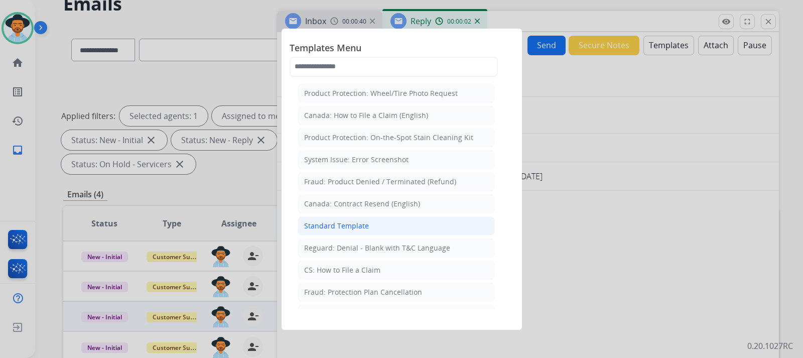
click at [358, 226] on div "Standard Template" at bounding box center [336, 226] width 65 height 10
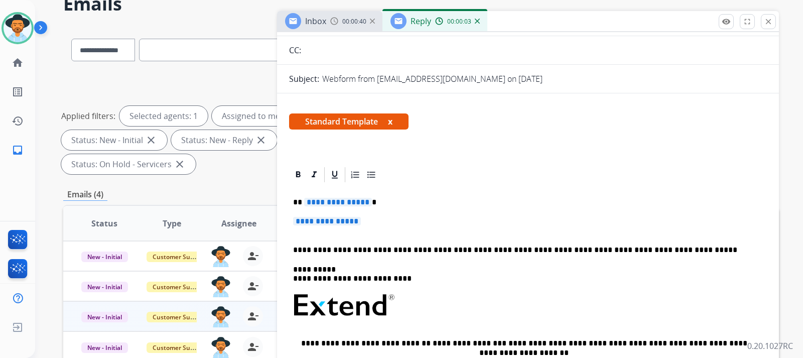
scroll to position [100, 0]
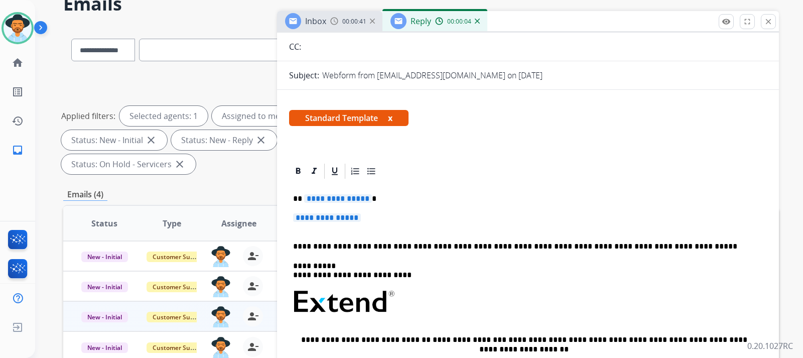
click at [365, 209] on div "**********" at bounding box center [528, 325] width 478 height 291
click at [371, 213] on p "**********" at bounding box center [528, 222] width 470 height 19
click at [380, 219] on p "**********" at bounding box center [528, 222] width 470 height 19
click at [482, 208] on div "**********" at bounding box center [528, 325] width 478 height 291
click at [392, 217] on p "**********" at bounding box center [528, 222] width 470 height 19
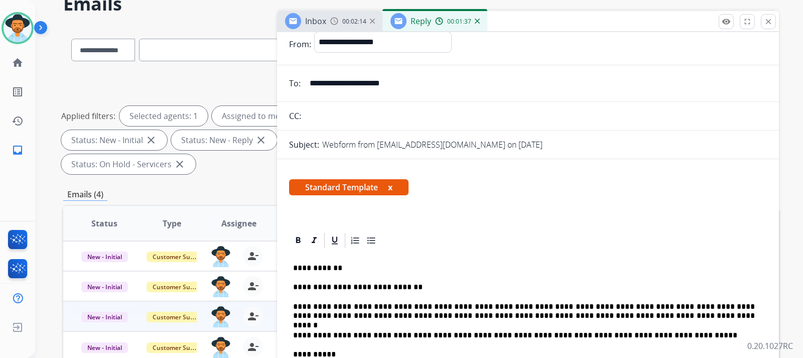
scroll to position [0, 0]
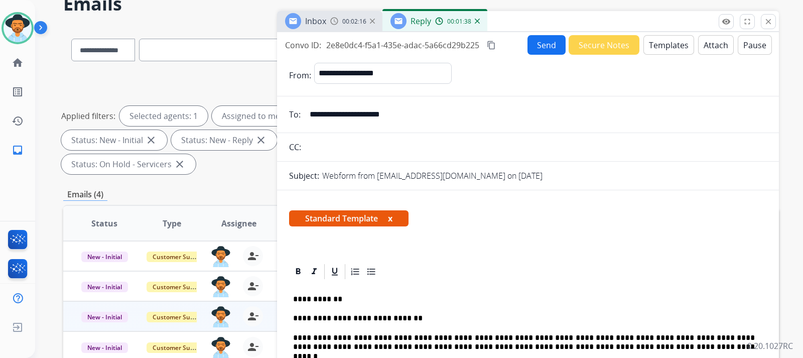
click at [551, 43] on button "Send" at bounding box center [546, 45] width 38 height 20
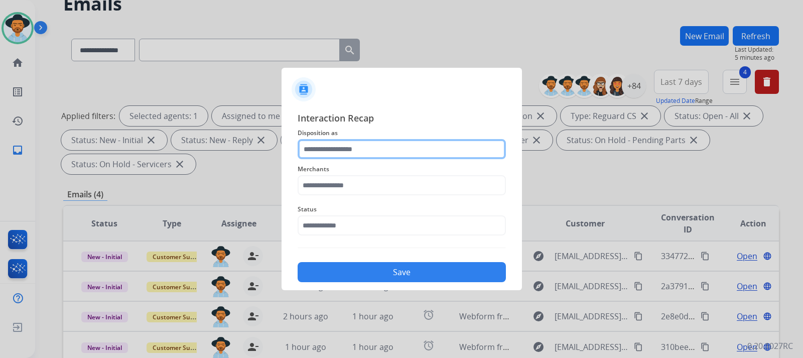
click at [322, 147] on input "text" at bounding box center [402, 149] width 208 height 20
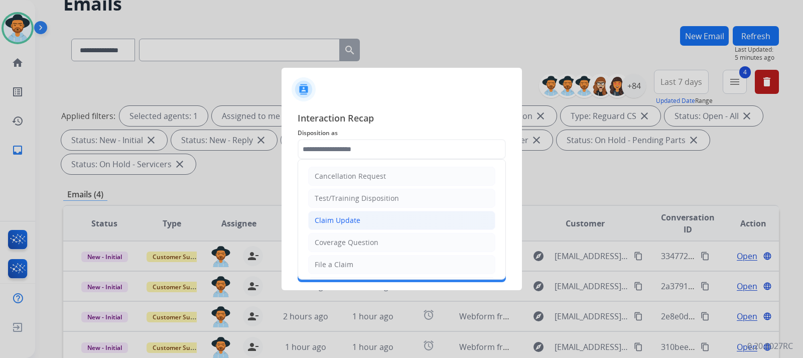
click at [326, 228] on li "Claim Update" at bounding box center [401, 220] width 187 height 19
type input "**********"
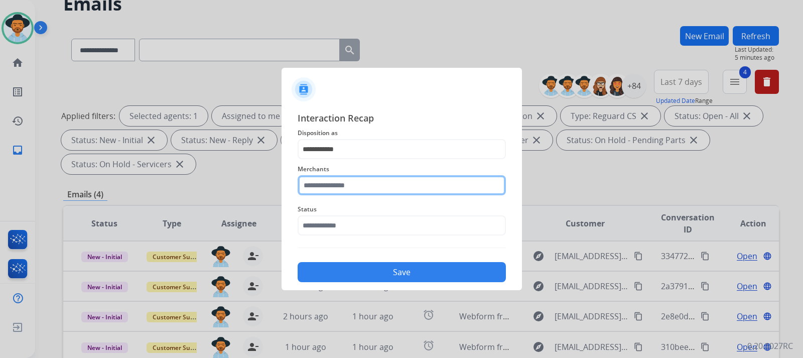
click at [358, 183] on input "text" at bounding box center [402, 185] width 208 height 20
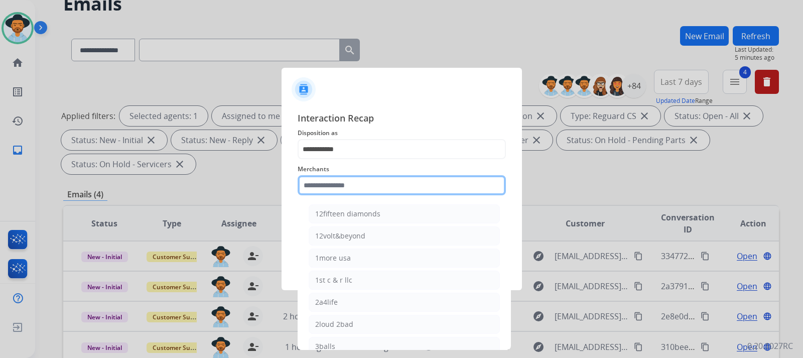
click at [374, 183] on input "text" at bounding box center [402, 185] width 208 height 20
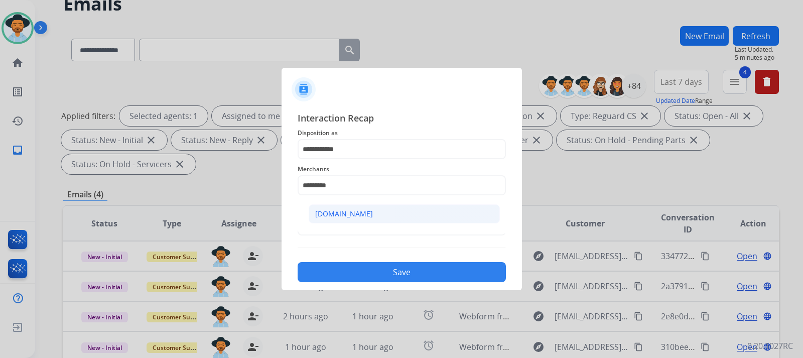
click at [346, 213] on div "[DOMAIN_NAME]" at bounding box center [344, 214] width 58 height 10
type input "**********"
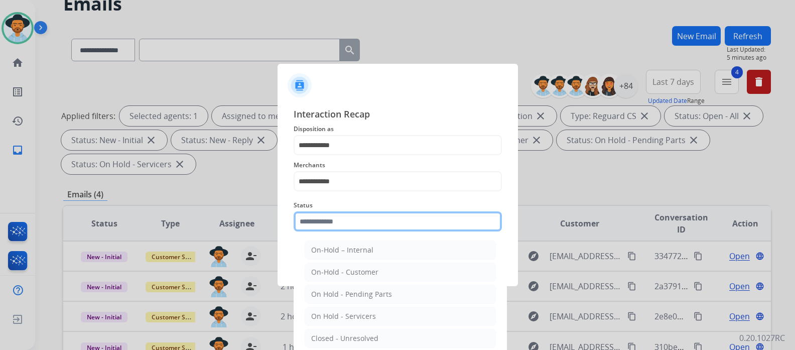
click at [346, 219] on input "text" at bounding box center [398, 221] width 208 height 20
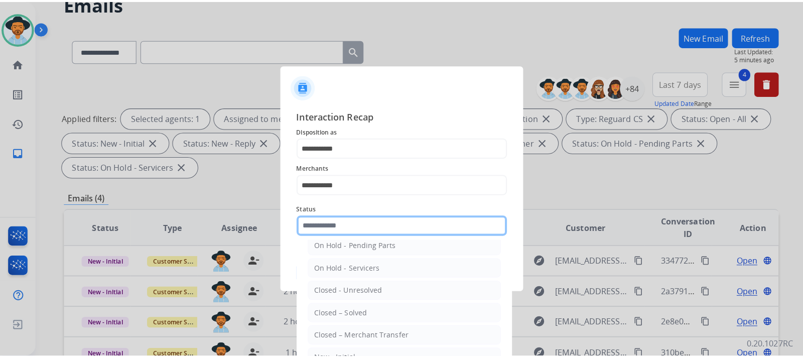
scroll to position [60, 0]
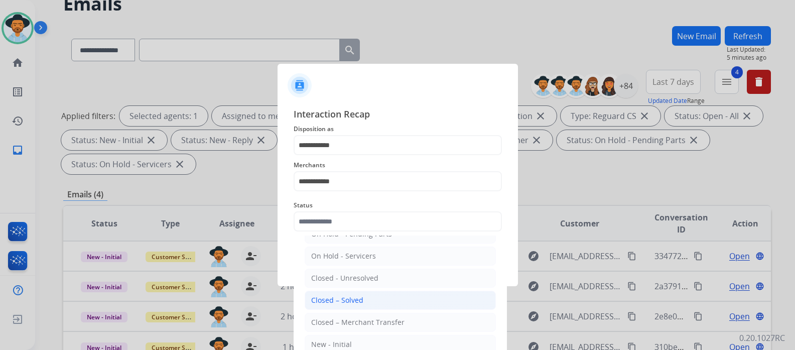
click at [362, 297] on li "Closed – Solved" at bounding box center [400, 300] width 191 height 19
type input "**********"
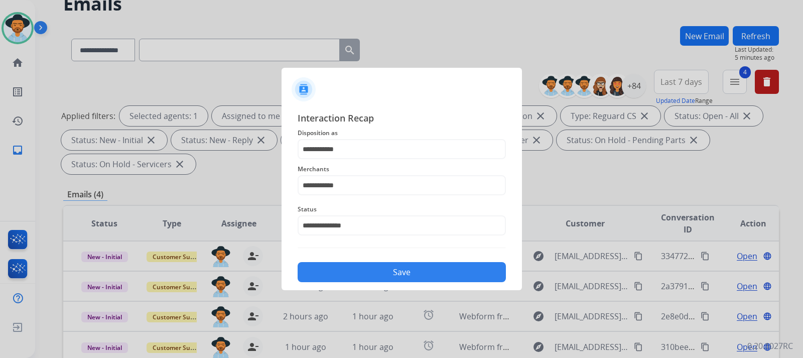
click at [369, 271] on button "Save" at bounding box center [402, 272] width 208 height 20
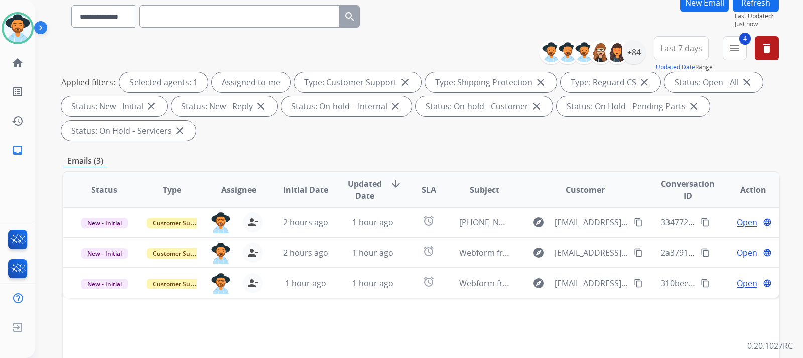
scroll to position [151, 0]
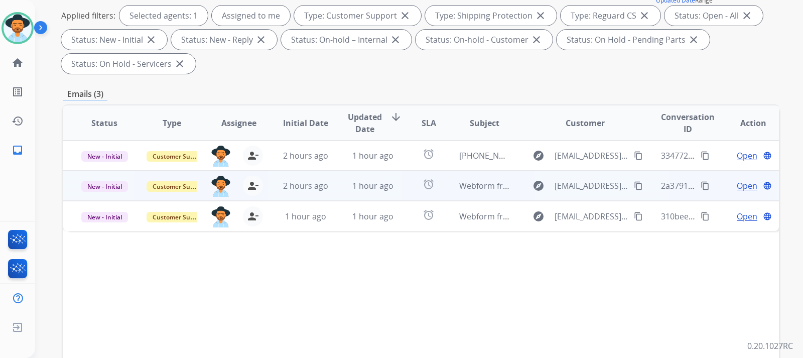
click at [737, 185] on span "Open" at bounding box center [747, 186] width 21 height 12
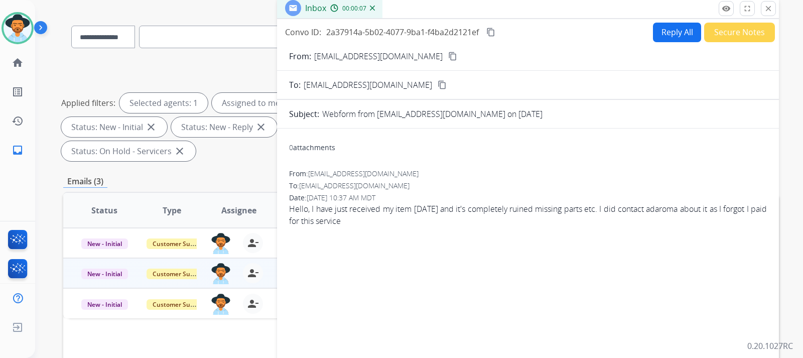
scroll to position [50, 0]
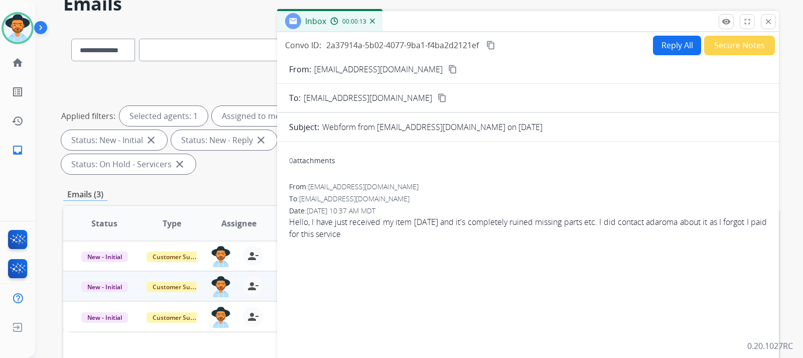
click at [683, 47] on button "Reply All" at bounding box center [677, 46] width 48 height 20
select select "**********"
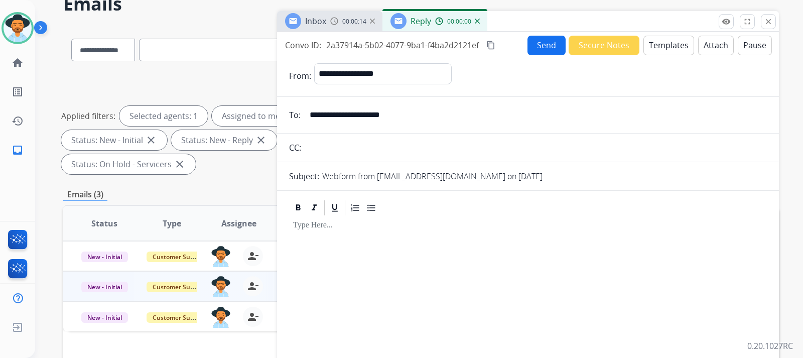
click at [669, 51] on button "Templates" at bounding box center [668, 46] width 51 height 20
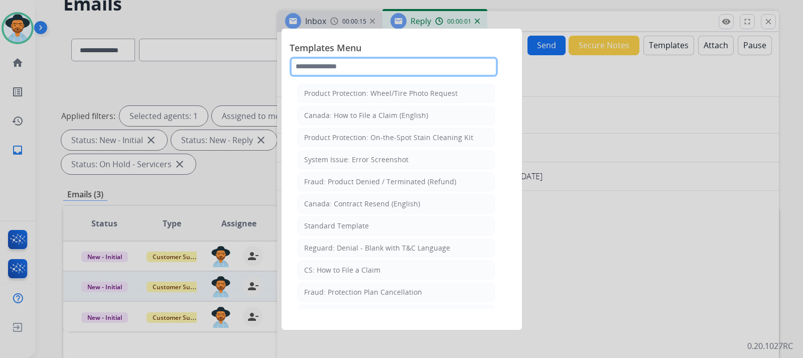
click at [412, 71] on input "text" at bounding box center [394, 67] width 208 height 20
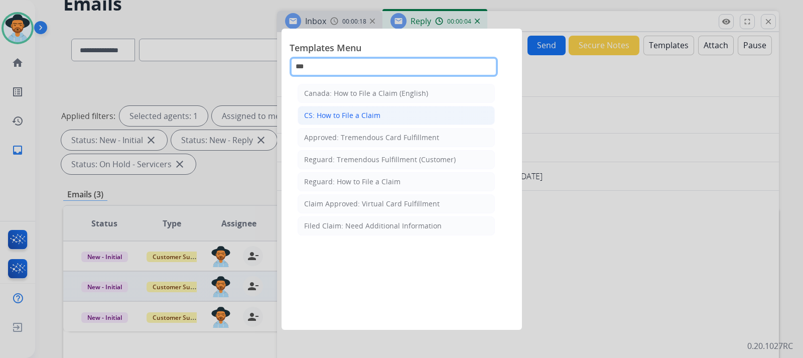
type input "***"
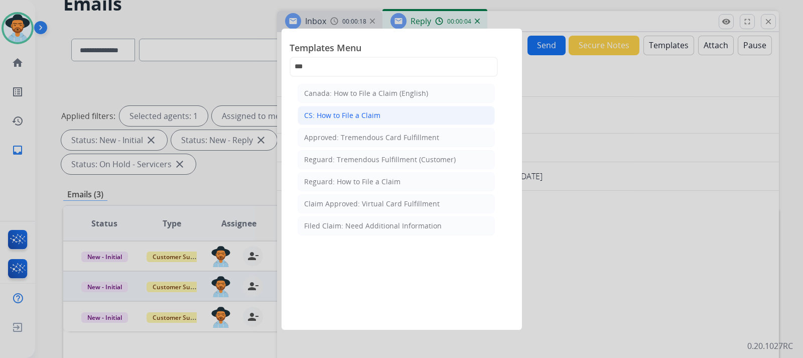
click at [368, 117] on div "CS: How to File a Claim" at bounding box center [342, 115] width 76 height 10
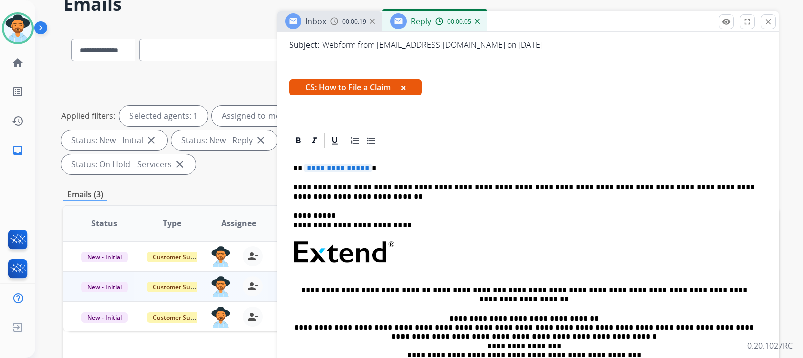
scroll to position [159, 0]
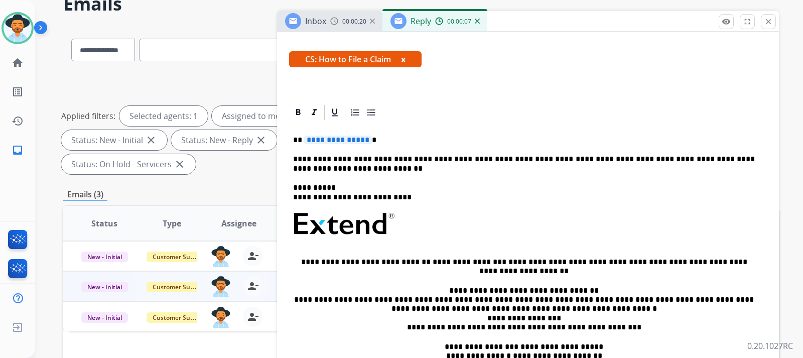
click at [390, 141] on p "**********" at bounding box center [524, 140] width 462 height 9
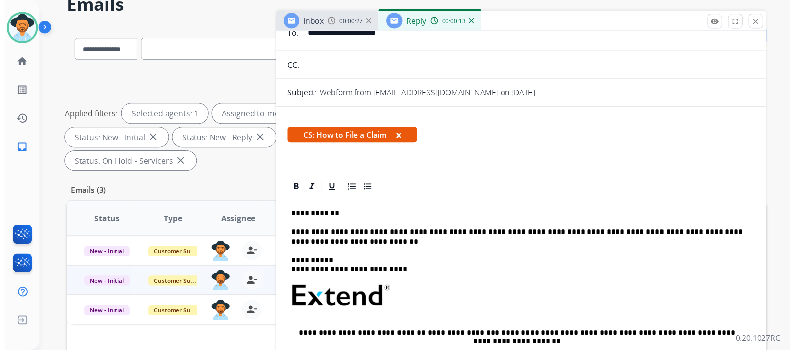
scroll to position [0, 0]
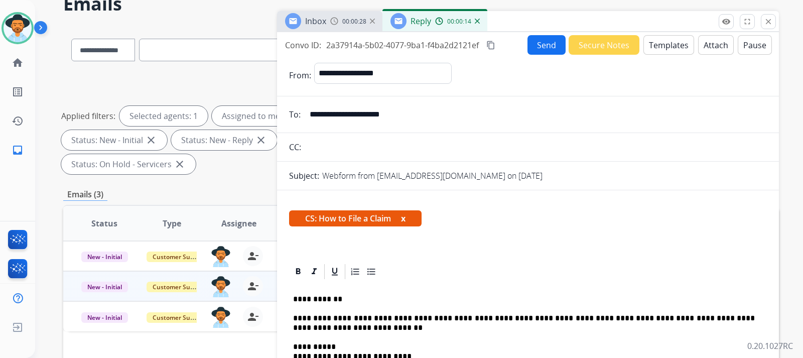
click at [549, 51] on button "Send" at bounding box center [546, 45] width 38 height 20
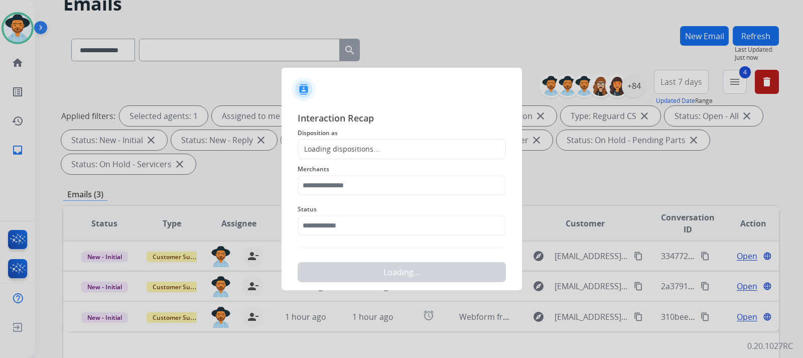
click at [419, 146] on div "Loading dispositions..." at bounding box center [402, 149] width 208 height 20
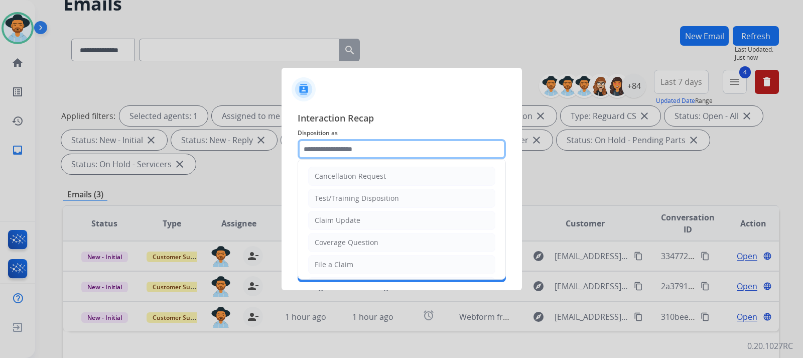
click at [419, 146] on input "text" at bounding box center [402, 149] width 208 height 20
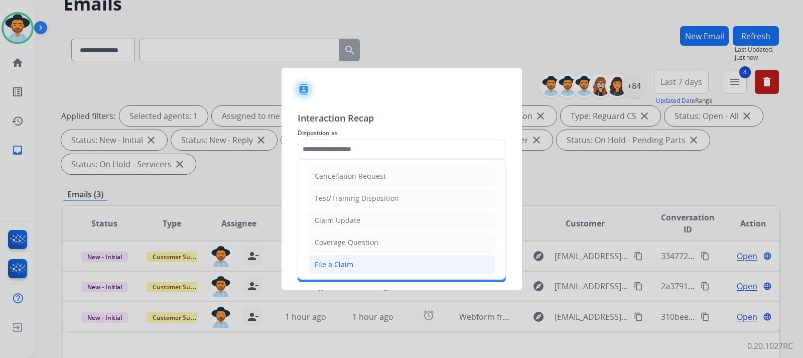
click at [334, 256] on li "File a Claim" at bounding box center [401, 264] width 187 height 19
type input "**********"
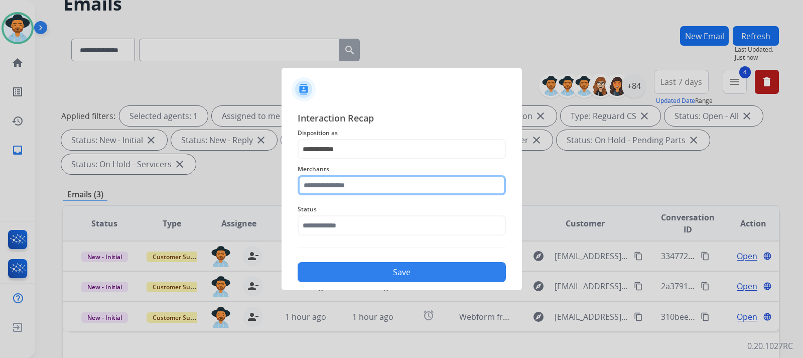
click at [349, 180] on input "text" at bounding box center [402, 185] width 208 height 20
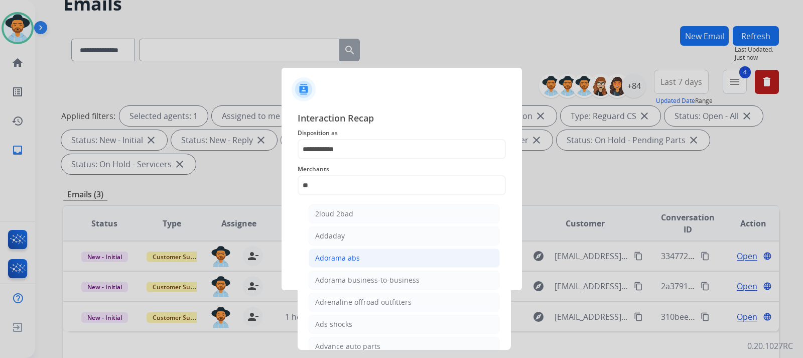
click at [340, 255] on div "Adorama abs" at bounding box center [337, 258] width 45 height 10
type input "**********"
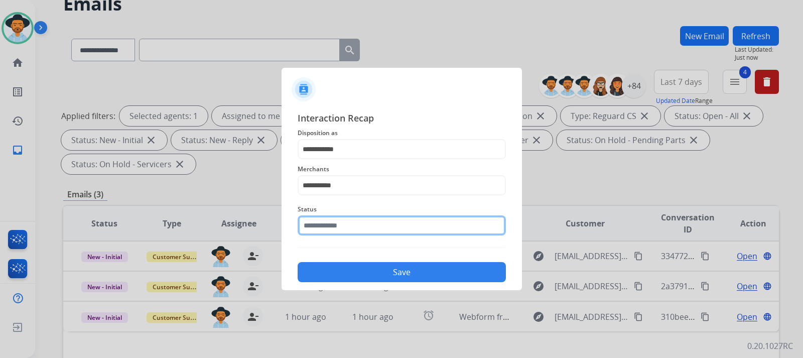
click at [338, 230] on input "text" at bounding box center [402, 225] width 208 height 20
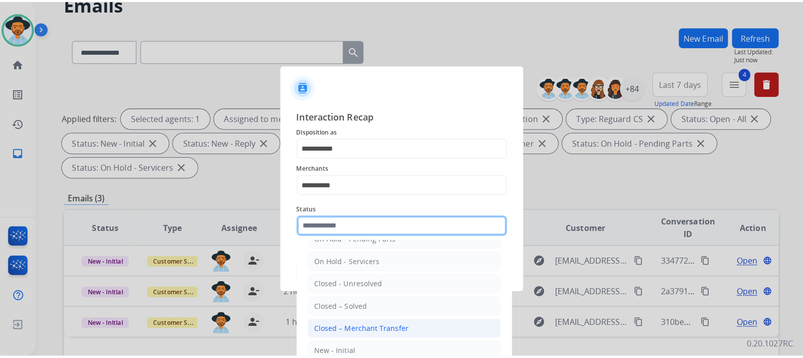
scroll to position [60, 0]
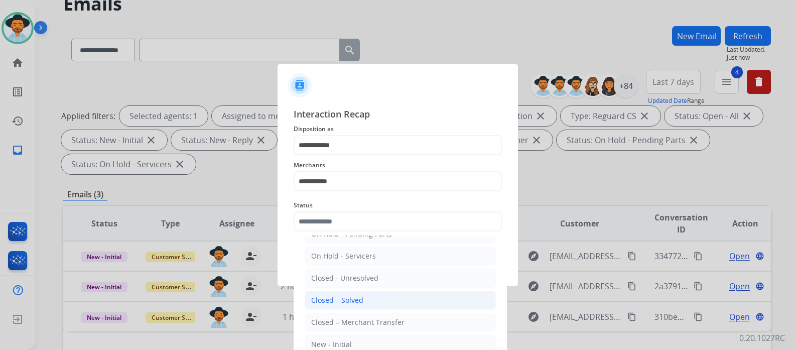
click at [358, 298] on div "Closed – Solved" at bounding box center [337, 300] width 52 height 10
type input "**********"
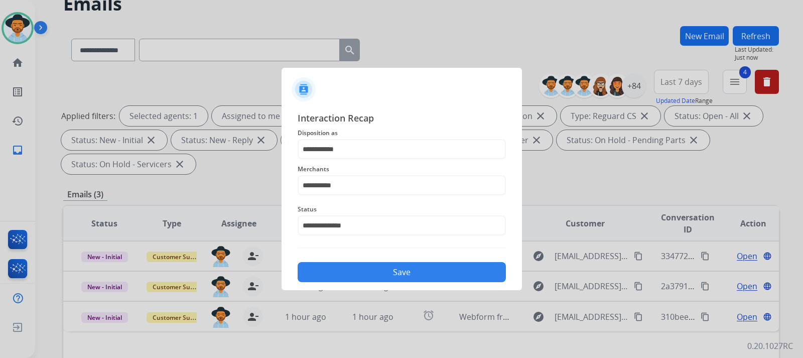
click at [367, 272] on button "Save" at bounding box center [402, 272] width 208 height 20
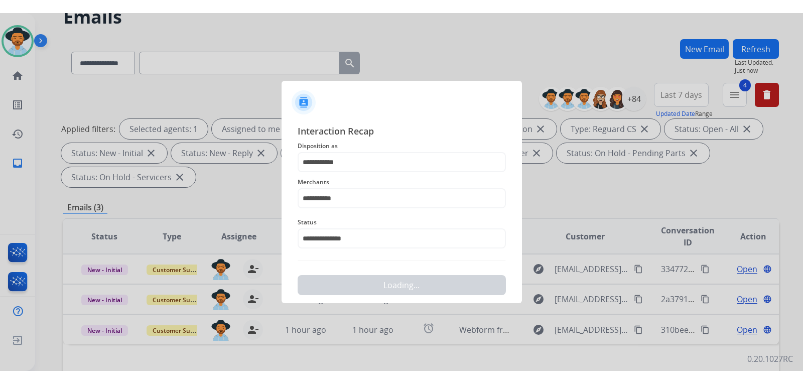
scroll to position [0, 0]
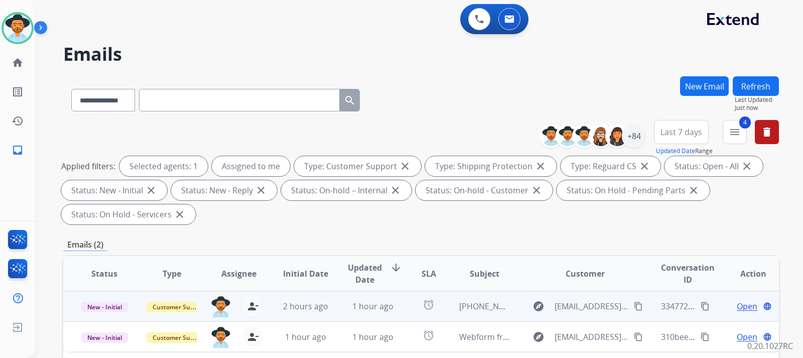
click at [739, 304] on span "Open" at bounding box center [747, 306] width 21 height 12
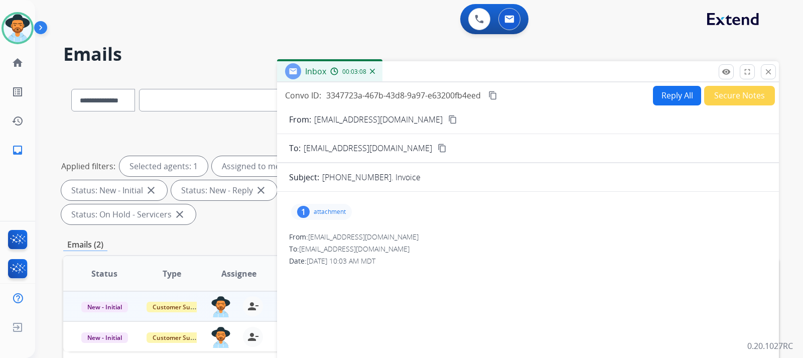
click at [322, 210] on p "attachment" at bounding box center [330, 212] width 32 height 8
click at [342, 236] on p "D05700225204180355.pdf" at bounding box center [347, 237] width 97 height 12
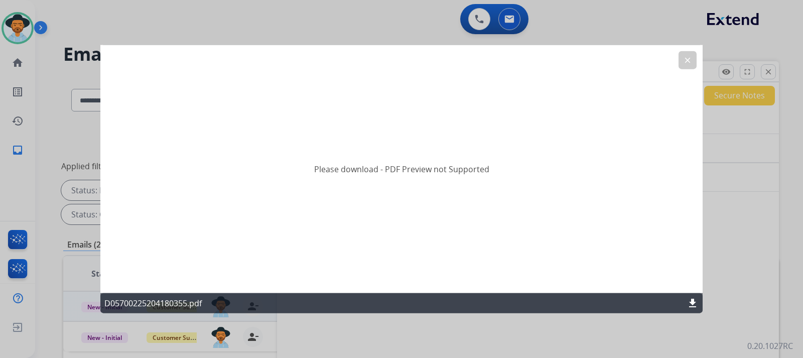
click at [689, 298] on mat-icon "download" at bounding box center [693, 303] width 12 height 12
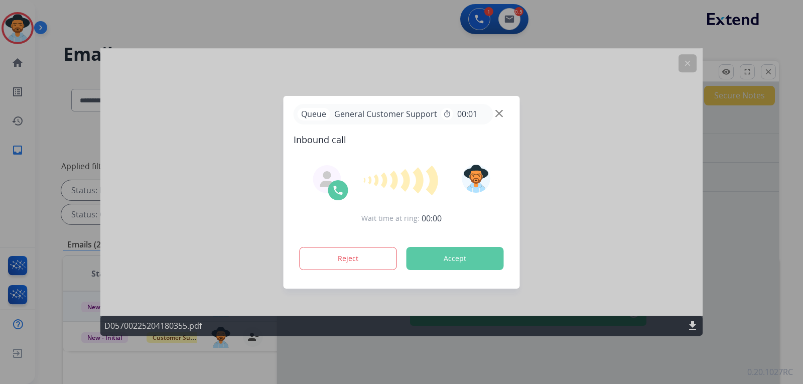
click at [684, 59] on div at bounding box center [401, 192] width 803 height 384
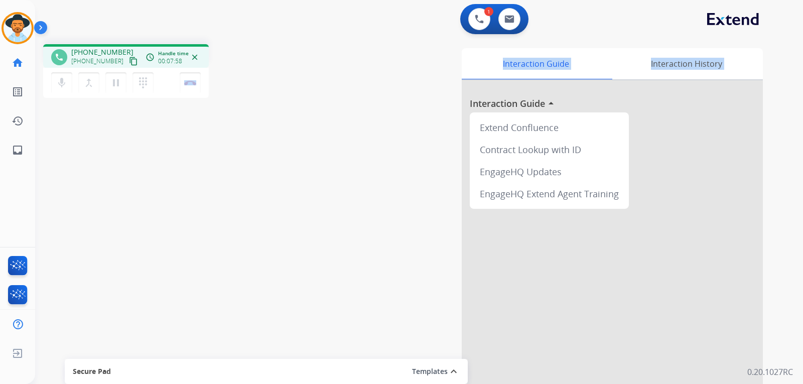
drag, startPoint x: 155, startPoint y: 244, endPoint x: 254, endPoint y: 245, distance: 99.9
click at [254, 245] on div "phone +18664363393 +18664363393 content_copy access_time Call metrics Queue 00:…" at bounding box center [407, 245] width 744 height 419
click at [461, 270] on div "Interaction Guide Interaction History Interaction Guide arrow_drop_up Extend Co…" at bounding box center [538, 251] width 450 height 407
click at [124, 216] on div "phone +18664363393 +18664363393 content_copy access_time Call metrics Queue 00:…" at bounding box center [407, 245] width 744 height 419
click at [188, 81] on img at bounding box center [190, 82] width 12 height 5
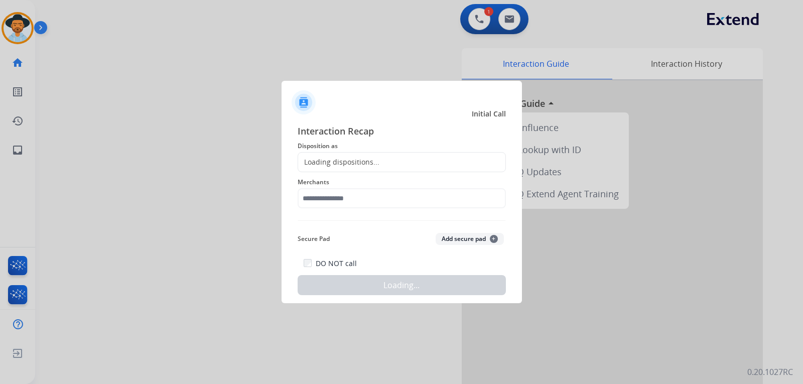
click at [389, 166] on div "Loading dispositions..." at bounding box center [402, 162] width 208 height 20
click at [390, 160] on div "Loading dispositions..." at bounding box center [402, 162] width 208 height 20
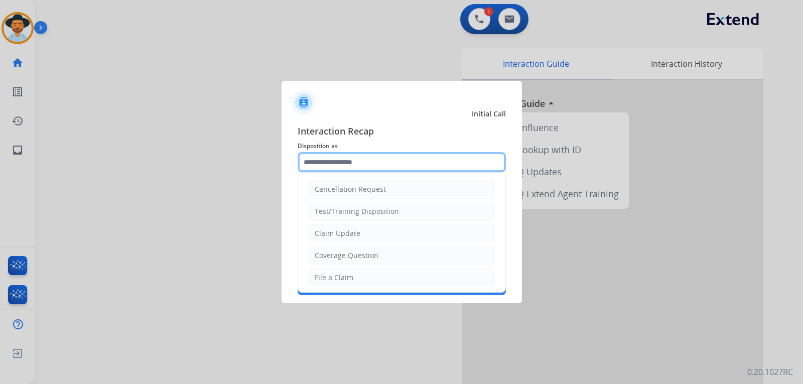
click at [390, 159] on input "text" at bounding box center [402, 162] width 208 height 20
drag, startPoint x: 356, startPoint y: 279, endPoint x: 357, endPoint y: 226, distance: 52.2
click at [355, 276] on li "File a Claim" at bounding box center [401, 277] width 187 height 19
type input "**********"
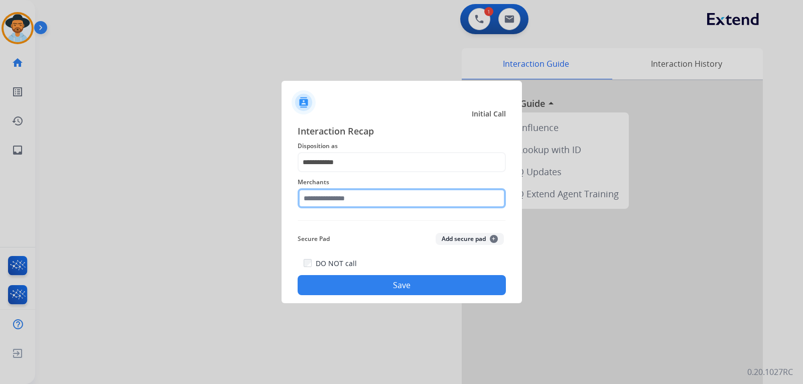
click at [363, 205] on input "text" at bounding box center [402, 198] width 208 height 20
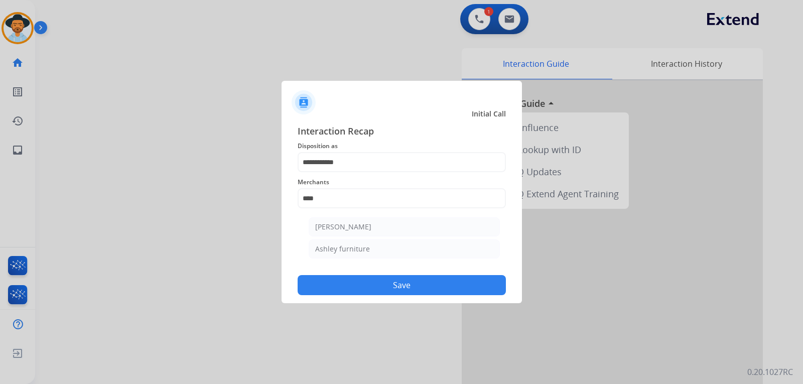
click at [388, 215] on ul "Ashley - Reguard Ashley furniture" at bounding box center [404, 240] width 197 height 56
click at [382, 224] on li "[PERSON_NAME]" at bounding box center [404, 226] width 191 height 19
type input "**********"
click at [403, 283] on button "Save" at bounding box center [402, 285] width 208 height 20
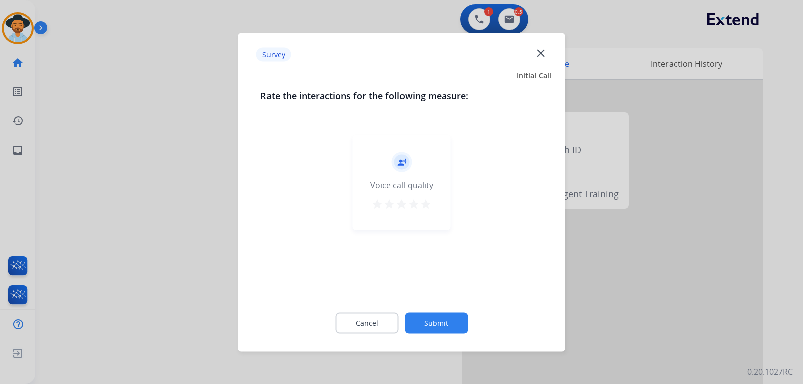
click at [653, 314] on div at bounding box center [401, 192] width 803 height 384
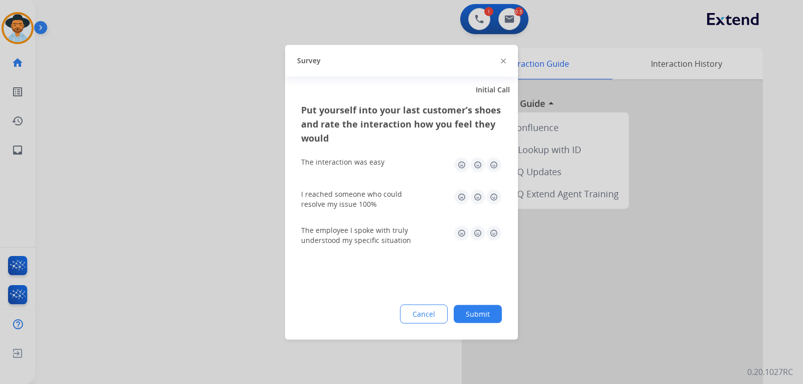
click at [653, 314] on div at bounding box center [401, 192] width 803 height 384
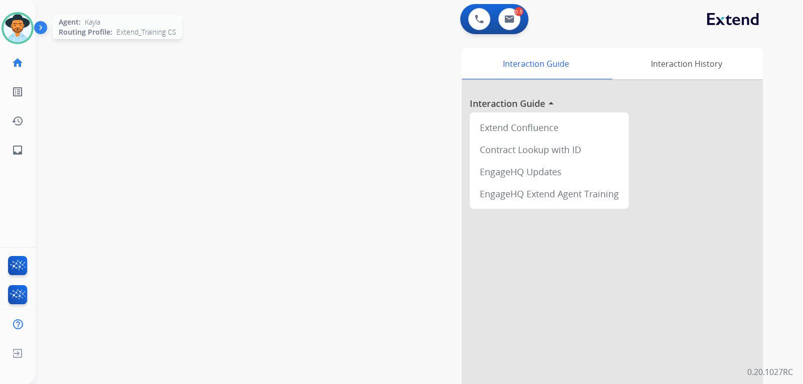
click at [22, 37] on img at bounding box center [18, 28] width 28 height 28
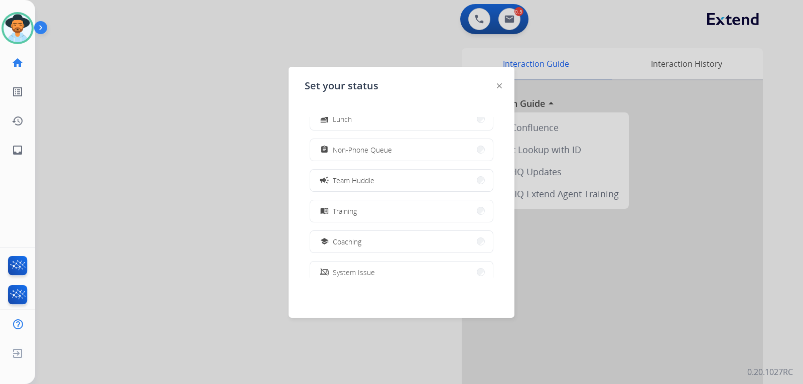
scroll to position [100, 0]
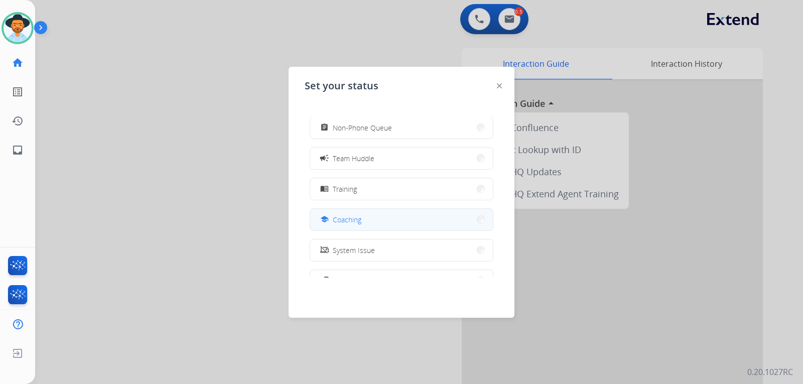
click at [422, 216] on button "school Coaching" at bounding box center [401, 220] width 183 height 22
